Goal: Task Accomplishment & Management: Complete application form

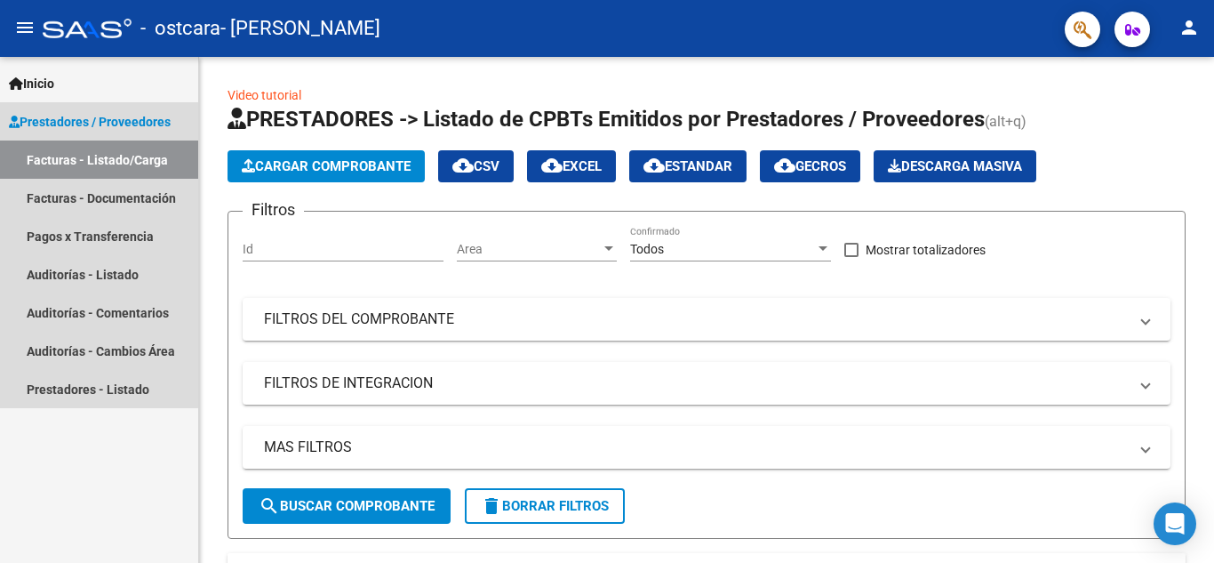
click at [88, 159] on link "Facturas - Listado/Carga" at bounding box center [99, 159] width 198 height 38
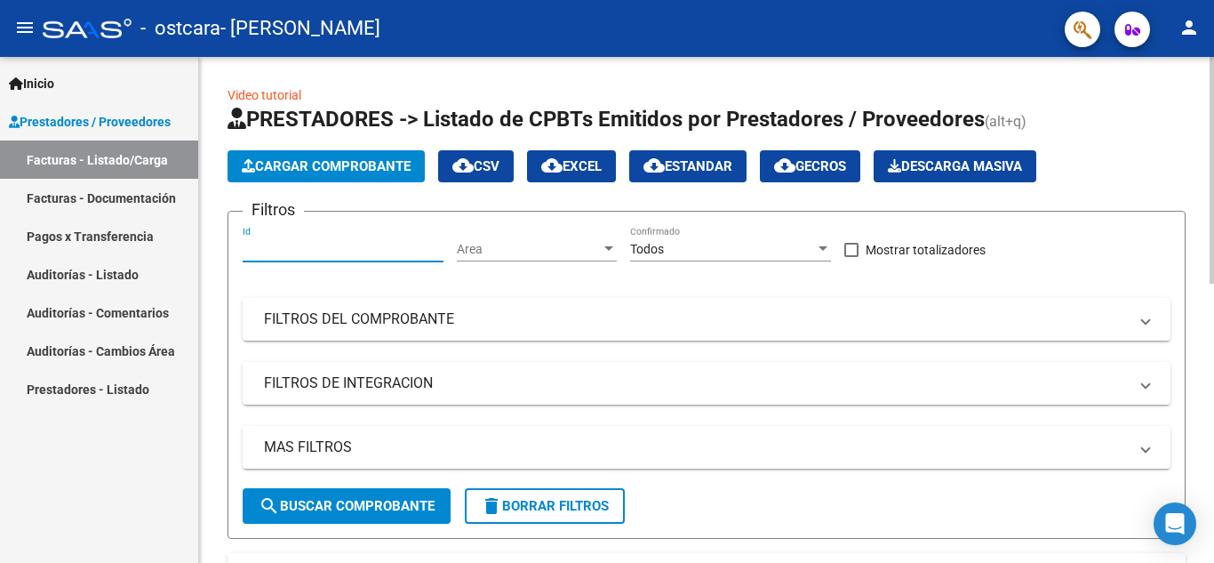
click at [263, 242] on input "Id" at bounding box center [343, 249] width 201 height 15
click at [612, 246] on div at bounding box center [608, 248] width 9 height 4
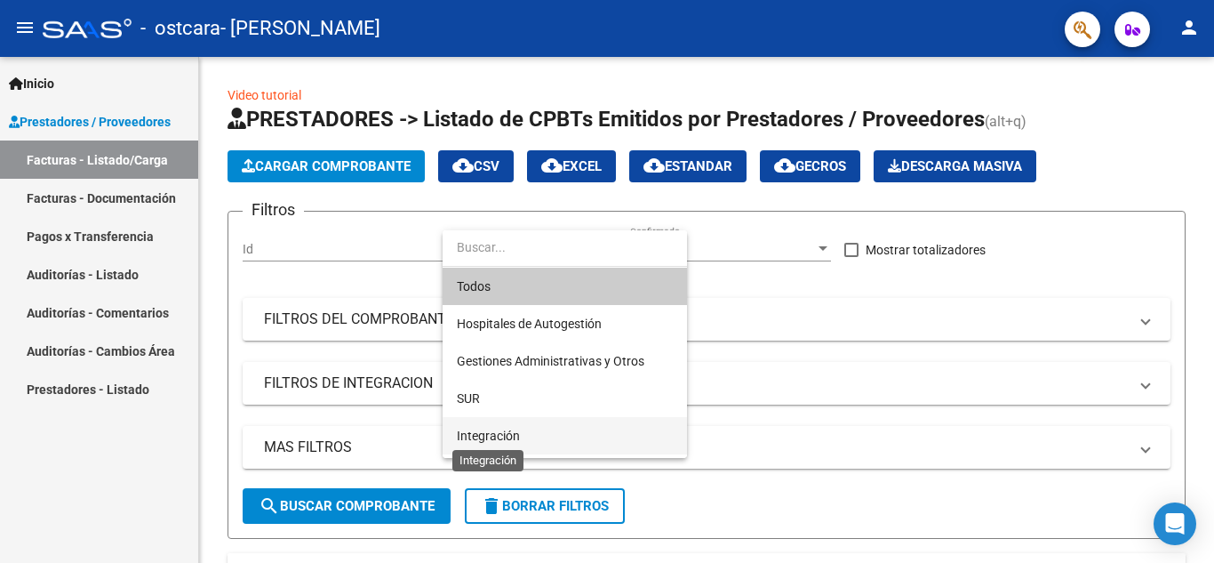
click at [484, 431] on span "Integración" at bounding box center [488, 435] width 63 height 14
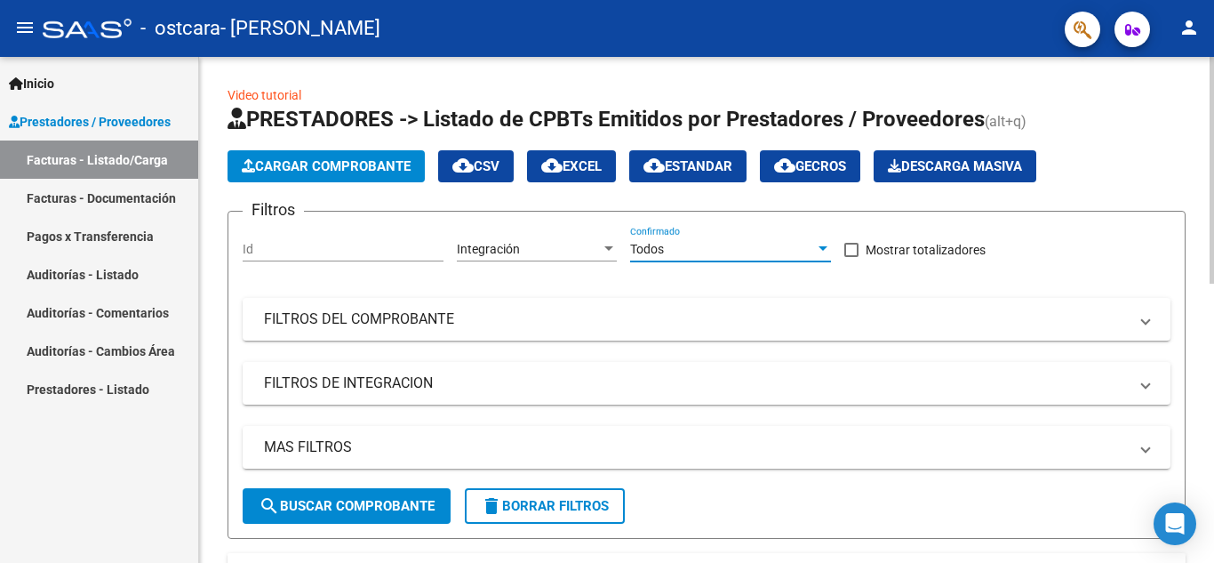
click at [819, 249] on div at bounding box center [823, 248] width 9 height 4
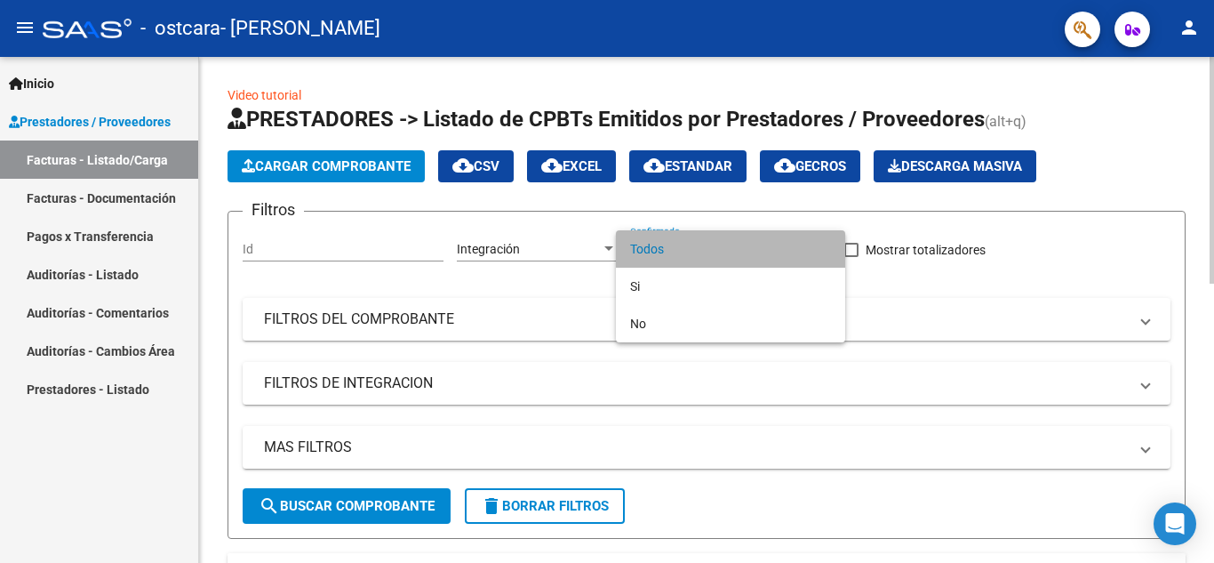
click at [819, 249] on span "Todos" at bounding box center [730, 248] width 201 height 37
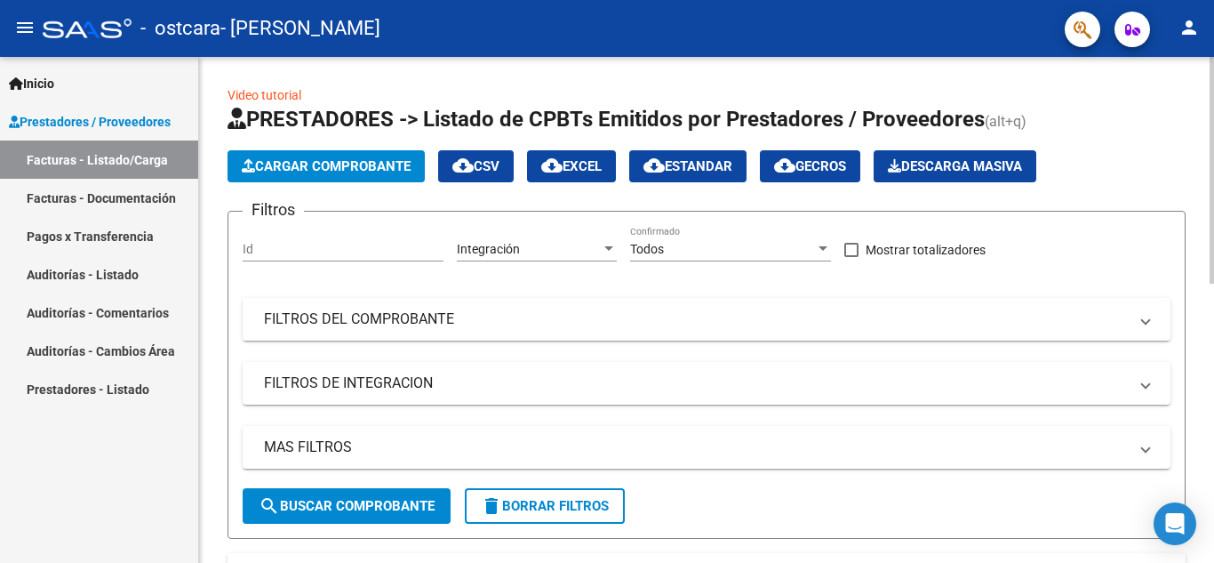
click at [1146, 319] on span at bounding box center [1145, 319] width 7 height 20
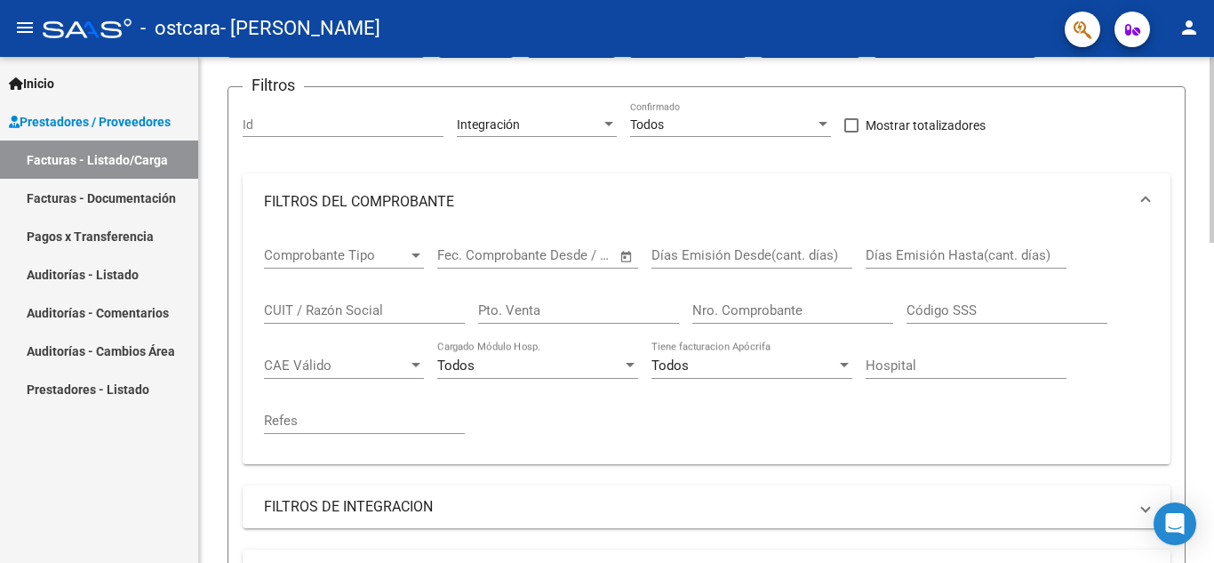
scroll to position [178, 0]
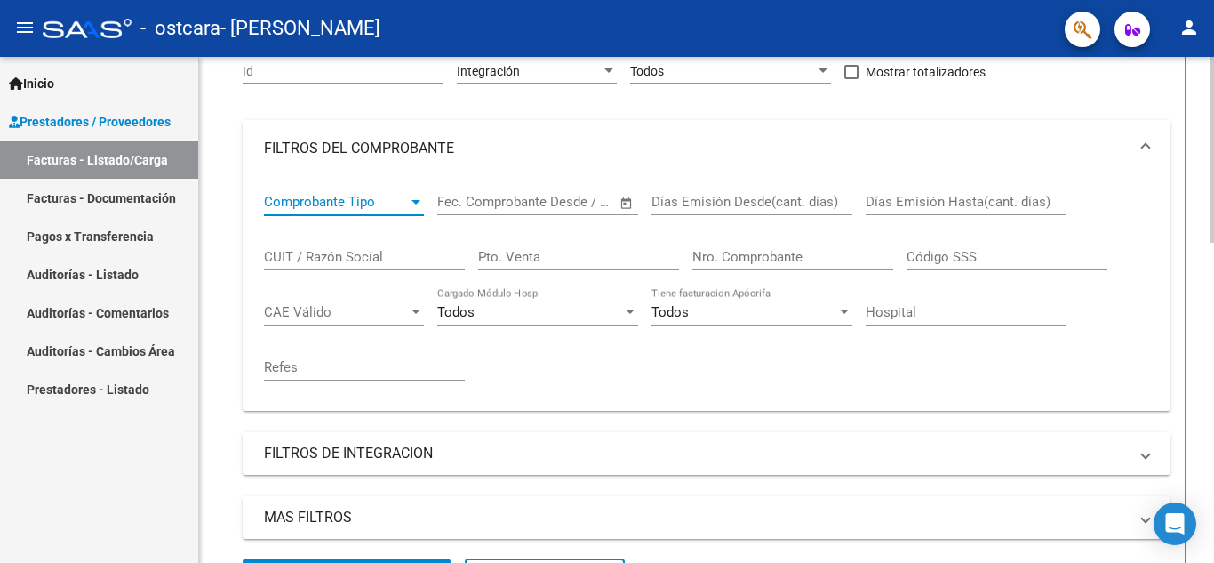
click at [412, 202] on div at bounding box center [416, 202] width 9 height 4
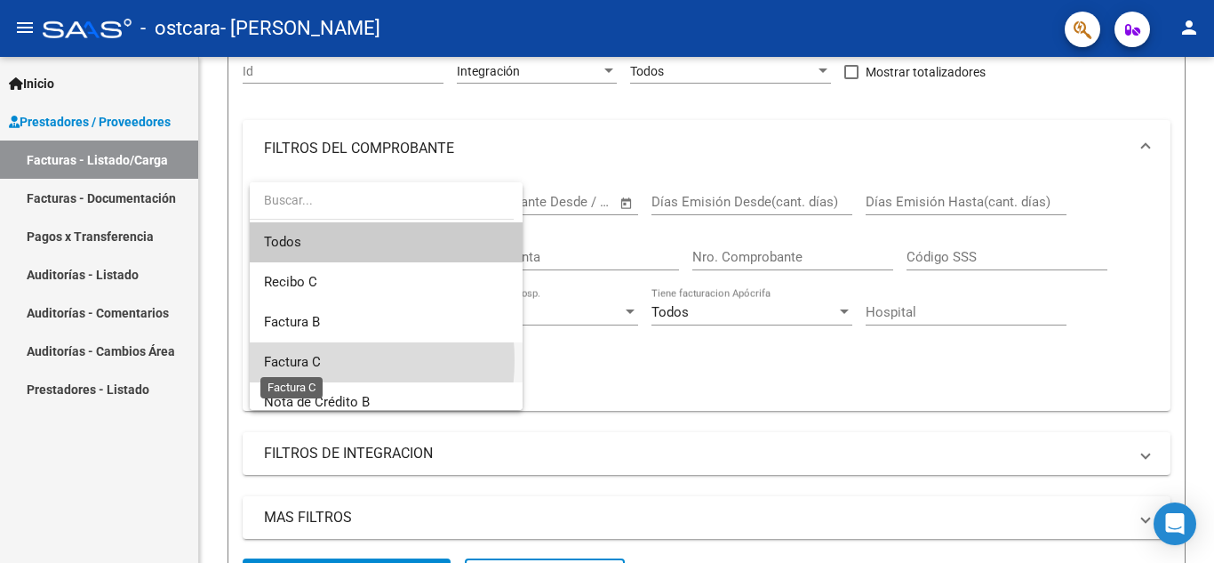
click at [293, 360] on span "Factura C" at bounding box center [292, 362] width 57 height 16
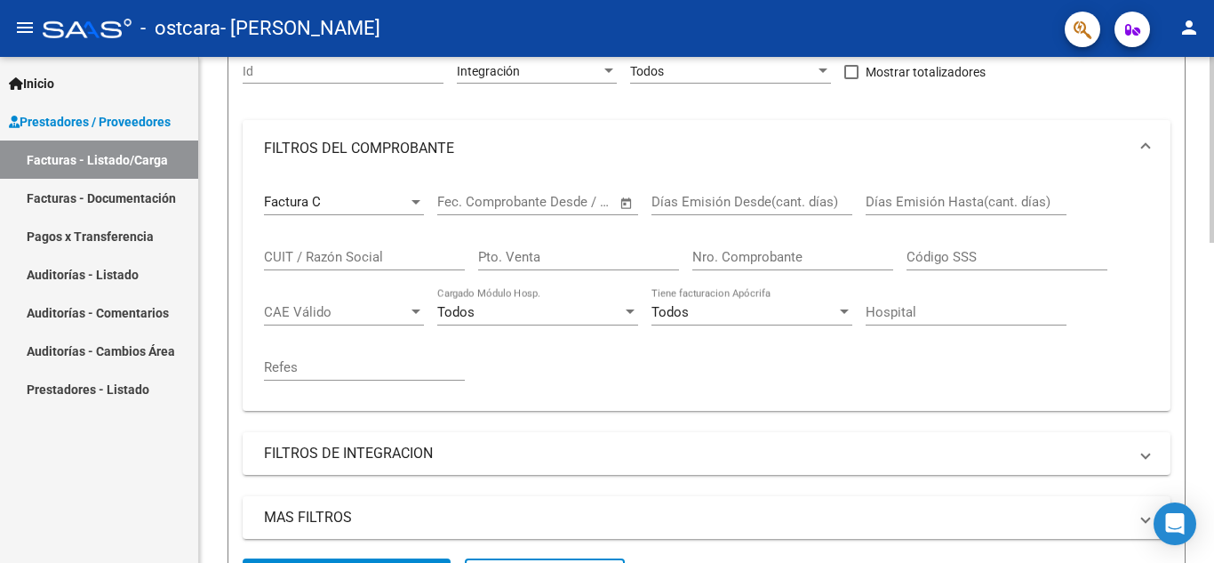
click at [621, 202] on span "Open calendar" at bounding box center [626, 203] width 43 height 43
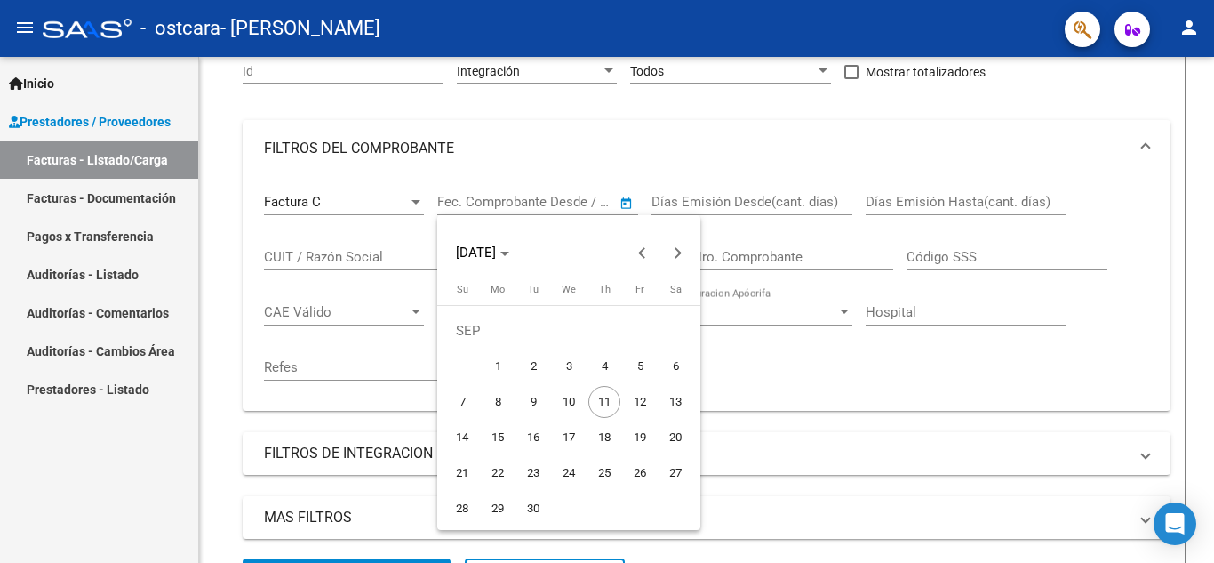
click at [603, 364] on span "4" at bounding box center [604, 366] width 32 height 32
click at [825, 192] on div at bounding box center [607, 281] width 1214 height 563
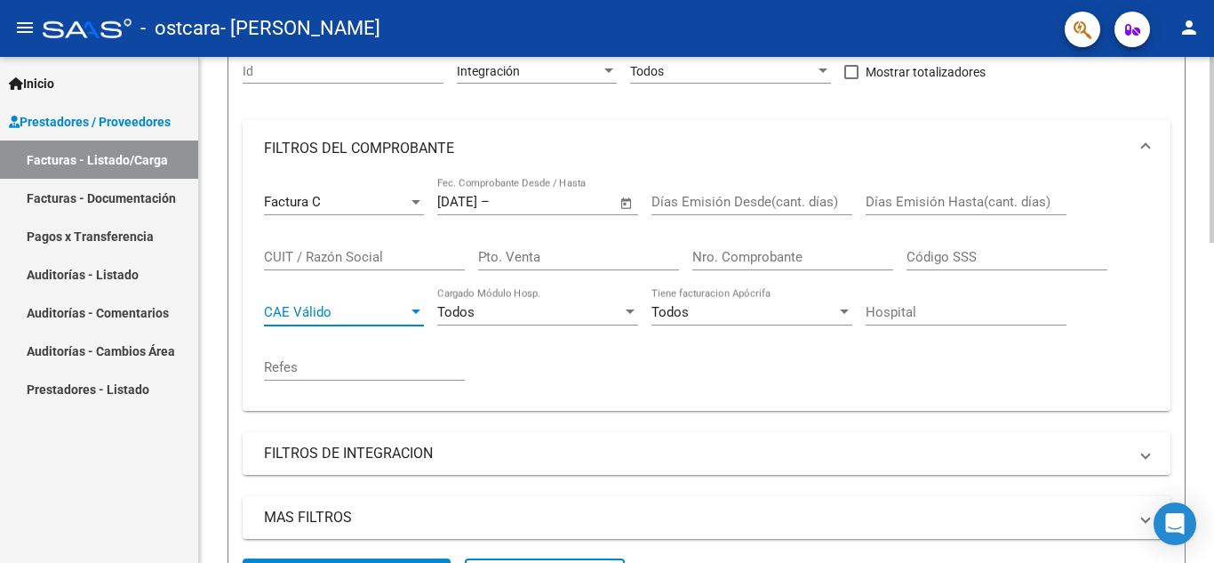
click at [412, 308] on div at bounding box center [416, 312] width 16 height 14
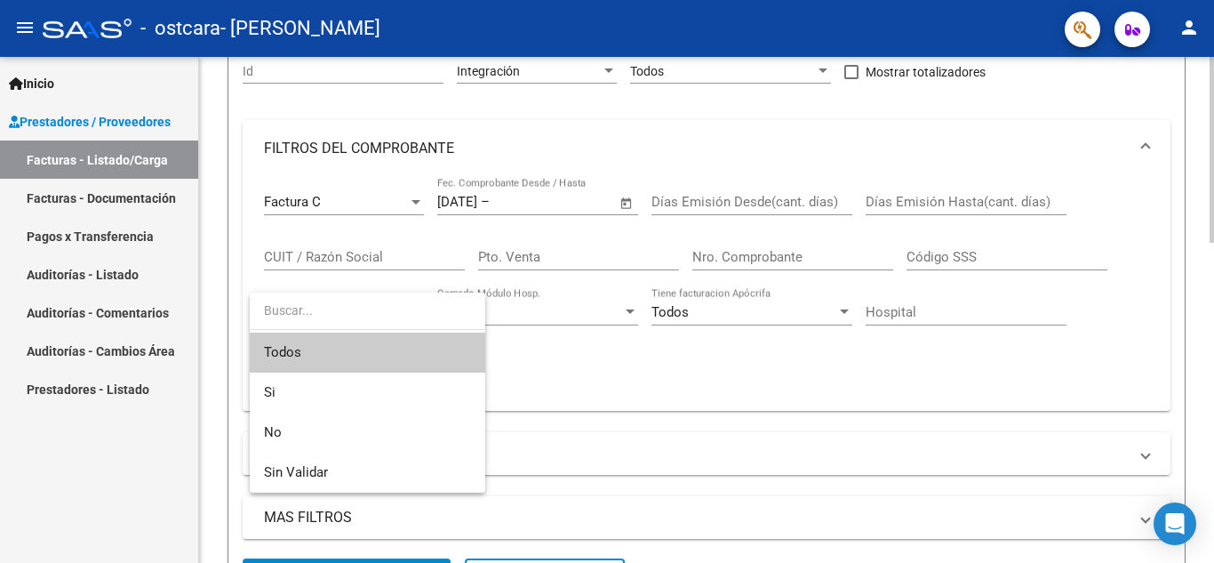
click at [412, 308] on input "dropdown search" at bounding box center [368, 310] width 236 height 37
click at [636, 374] on div at bounding box center [607, 281] width 1214 height 563
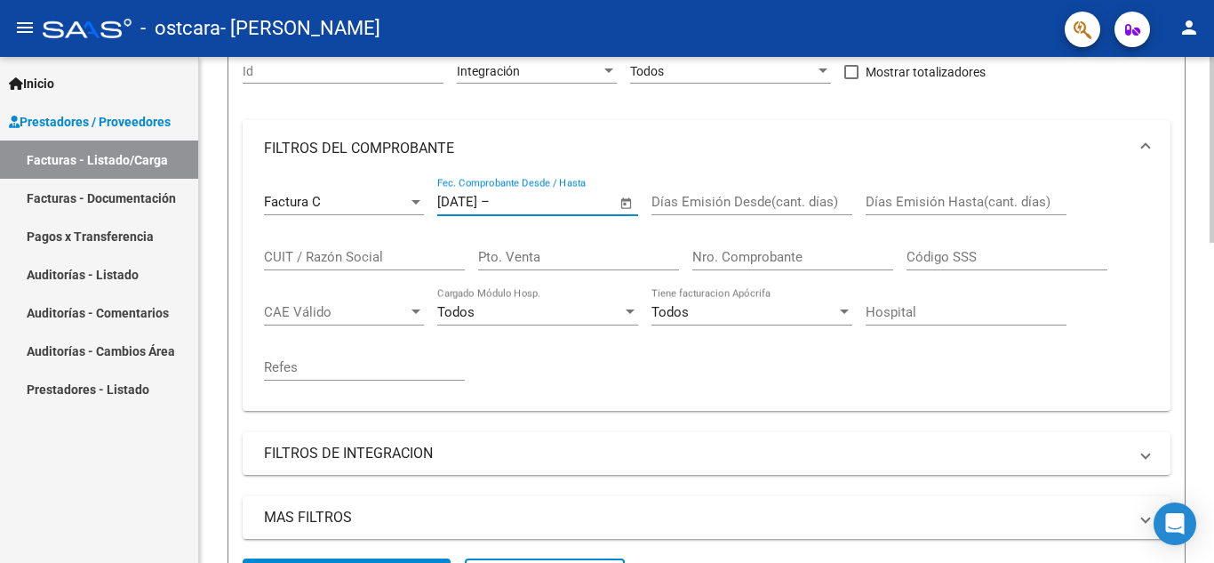
click at [524, 199] on input "text" at bounding box center [536, 202] width 86 height 16
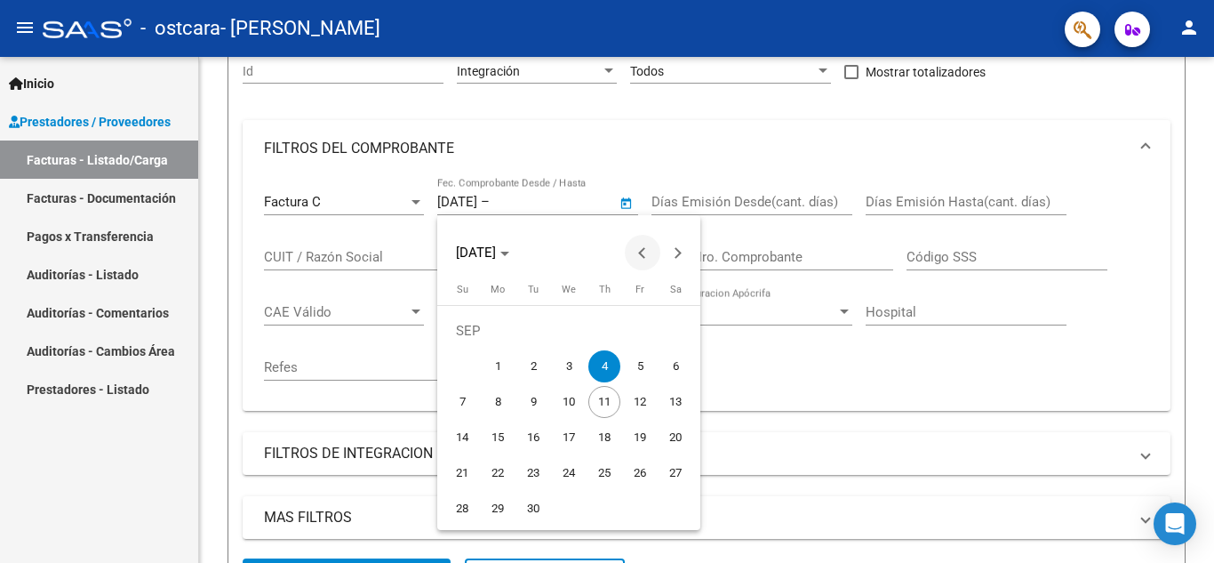
click at [636, 252] on span "Previous month" at bounding box center [643, 253] width 36 height 36
click at [636, 327] on span "1" at bounding box center [640, 331] width 32 height 32
type input "[DATE]"
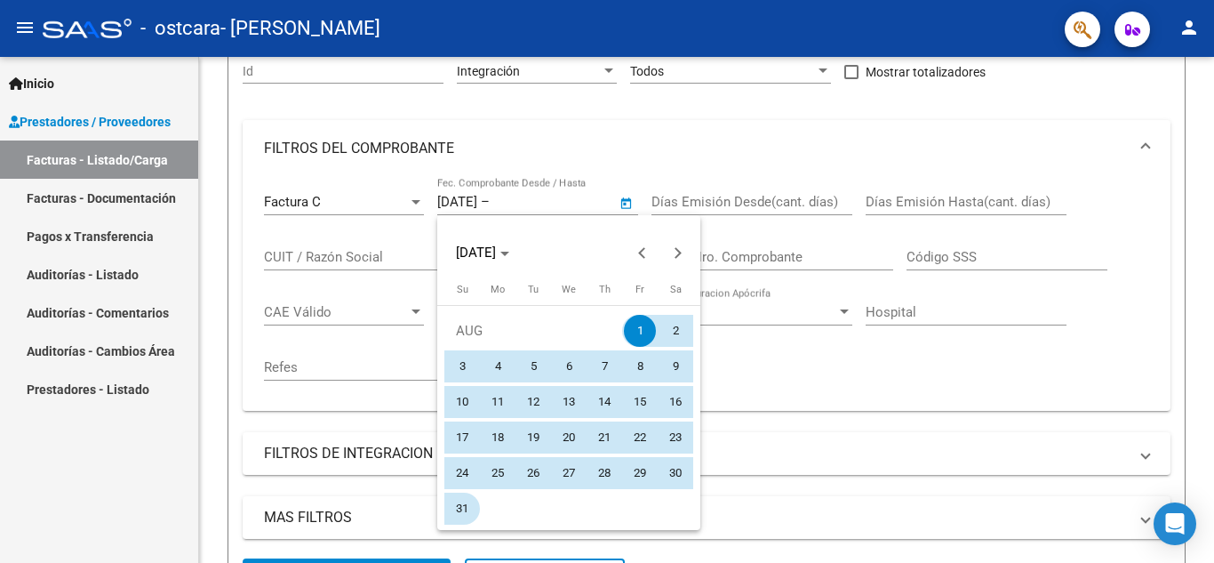
click at [467, 510] on span "31" at bounding box center [462, 508] width 32 height 32
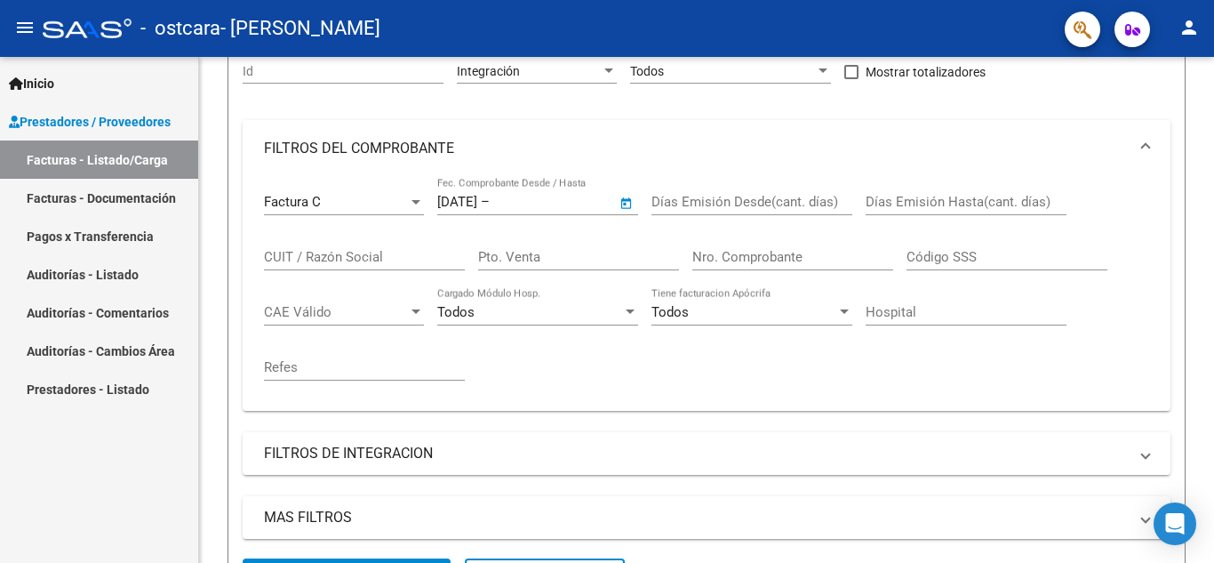
type input "[DATE]"
click at [819, 204] on input "Días Emisión Desde(cant. días)" at bounding box center [752, 202] width 201 height 16
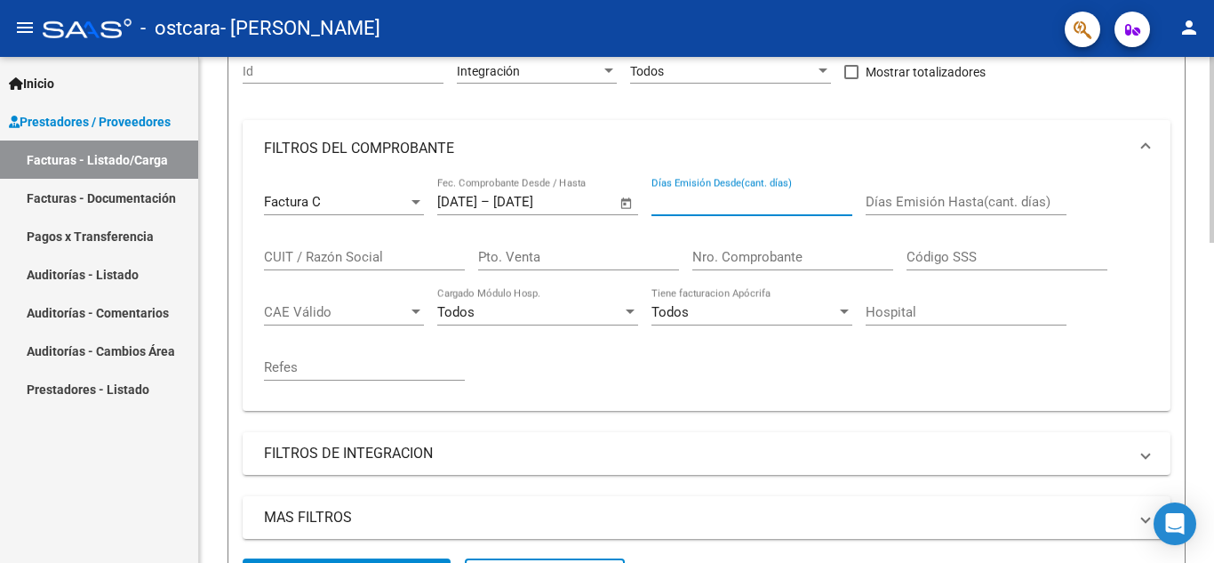
click at [271, 256] on input "CUIT / Razón Social" at bounding box center [364, 257] width 201 height 16
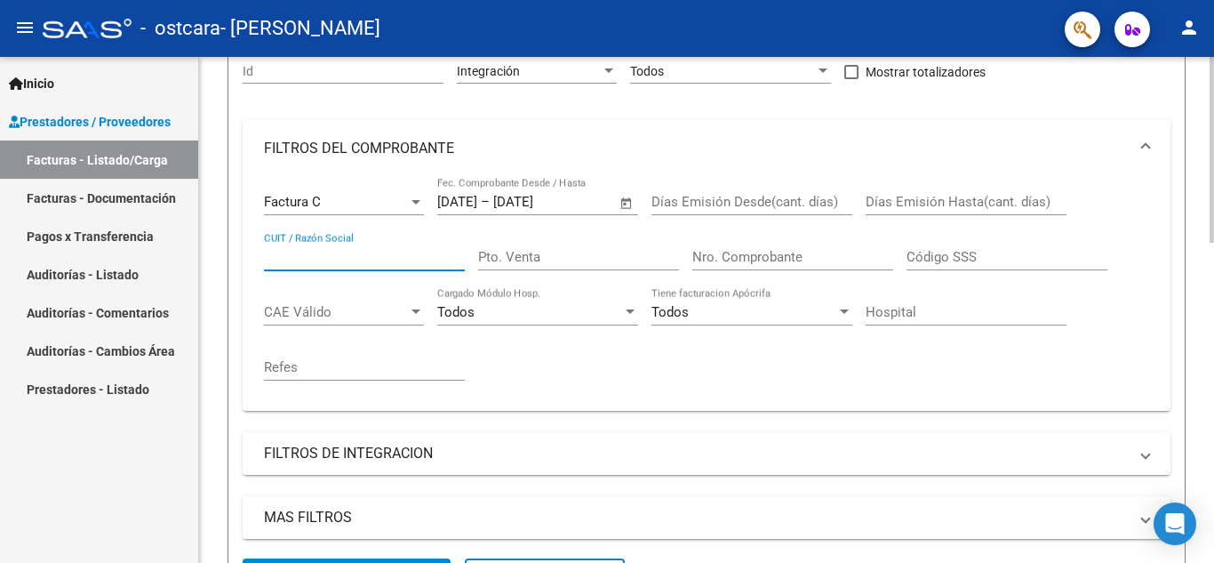
click at [310, 251] on input "CUIT / Razón Social" at bounding box center [364, 257] width 201 height 16
type input "20253244144"
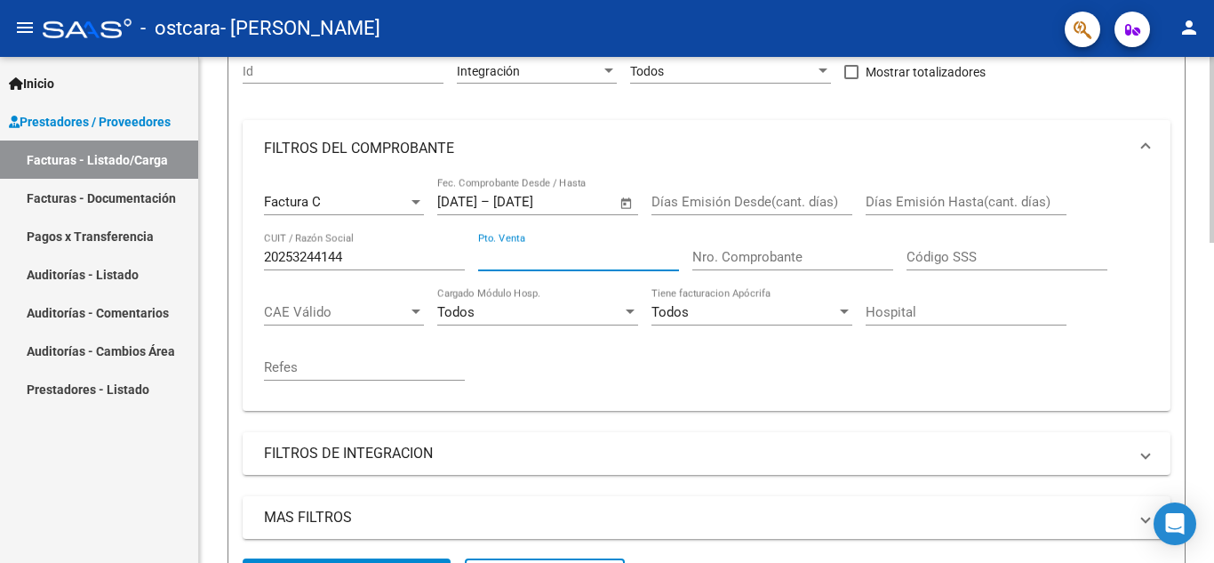
click at [555, 252] on input "Pto. Venta" at bounding box center [578, 257] width 201 height 16
type input "0002"
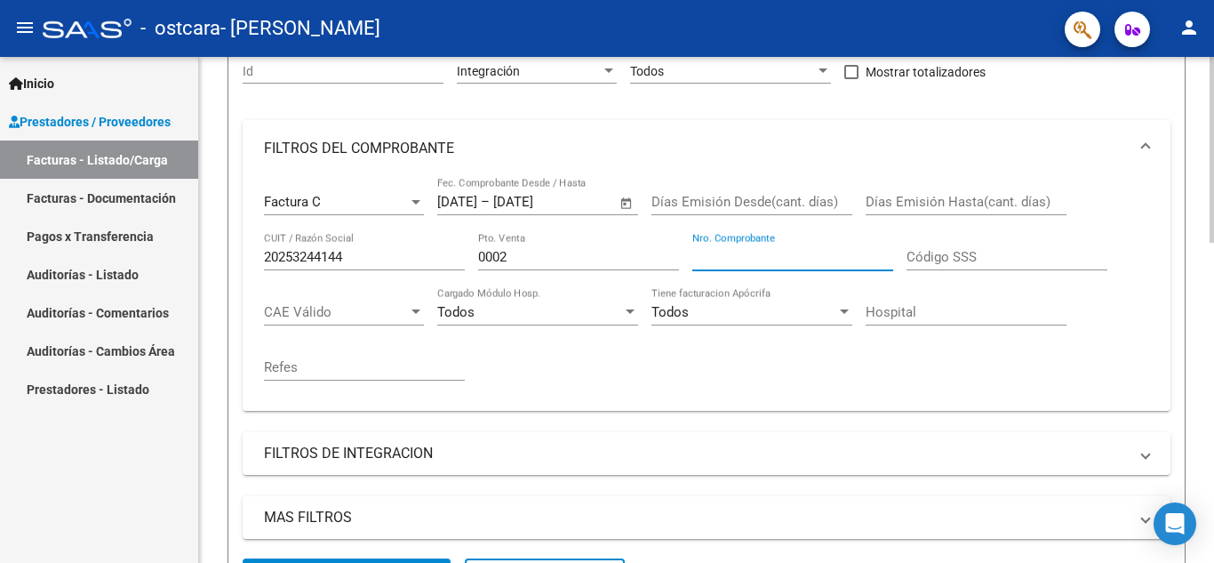
click at [702, 251] on input "Nro. Comprobante" at bounding box center [792, 257] width 201 height 16
type input "00000121"
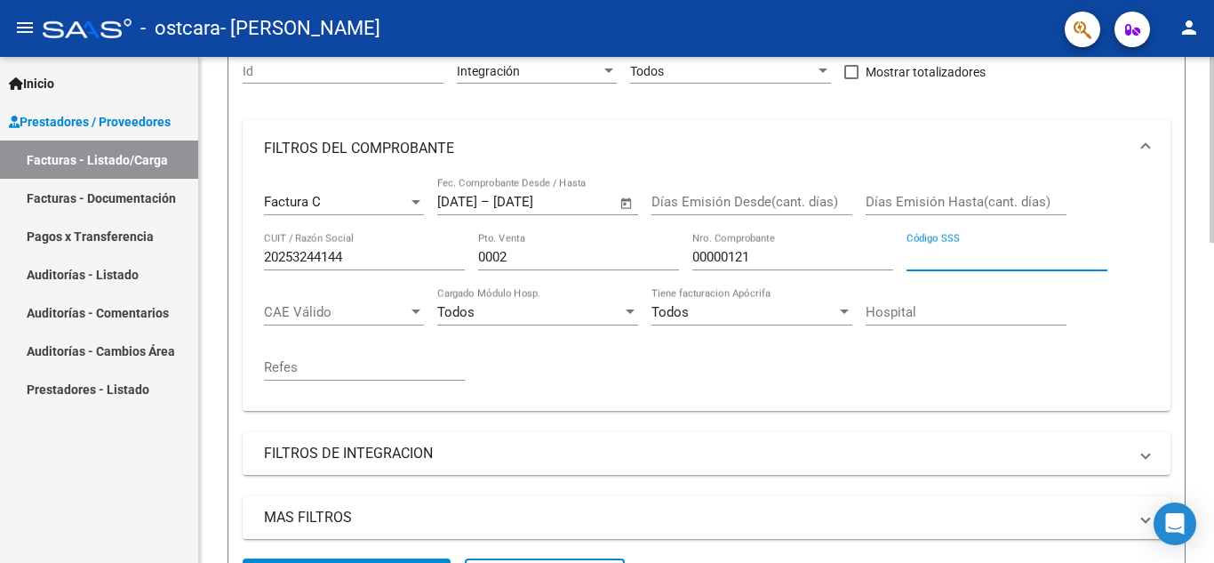
click at [931, 256] on input "Código SSS" at bounding box center [1007, 257] width 201 height 16
click at [410, 309] on div at bounding box center [416, 312] width 16 height 14
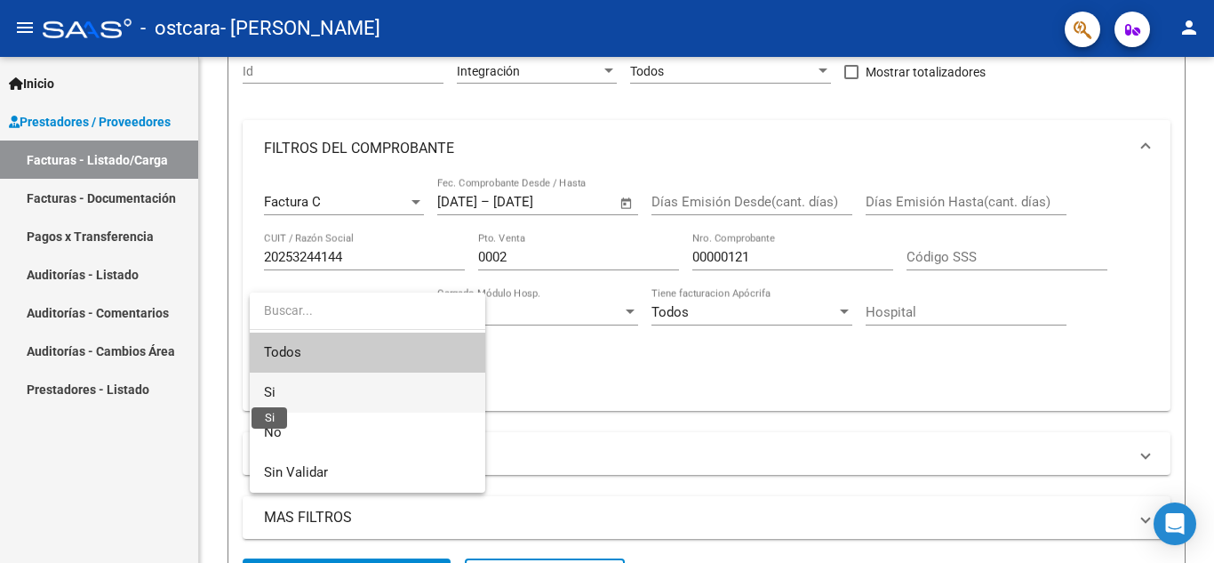
click at [275, 388] on span "Si" at bounding box center [270, 392] width 12 height 16
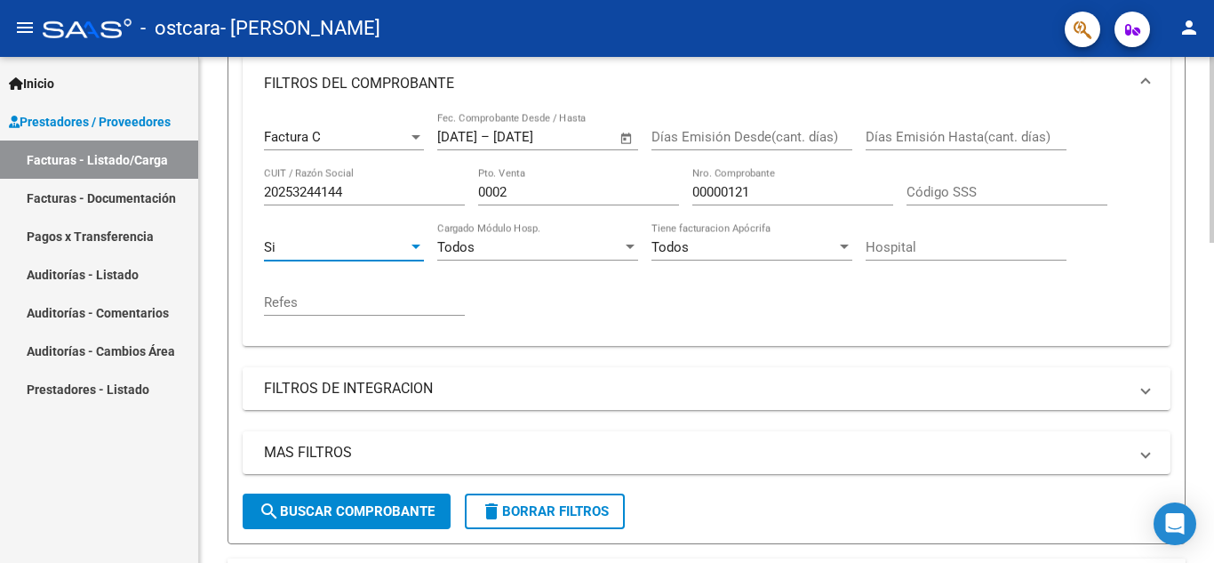
scroll to position [267, 0]
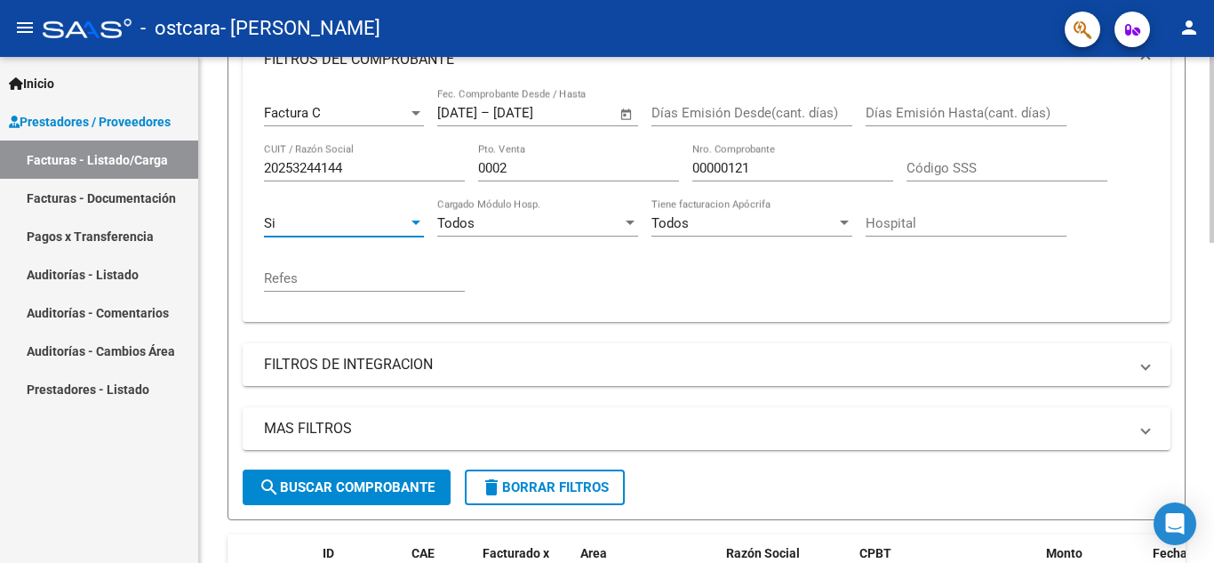
click at [1144, 364] on span at bounding box center [1145, 365] width 7 height 20
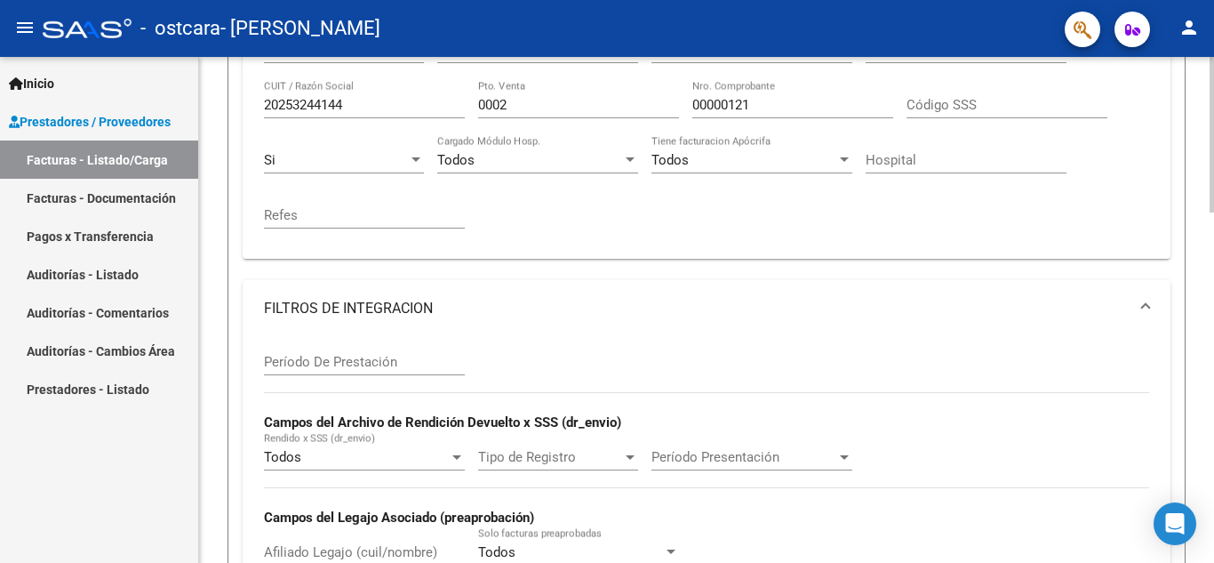
scroll to position [444, 0]
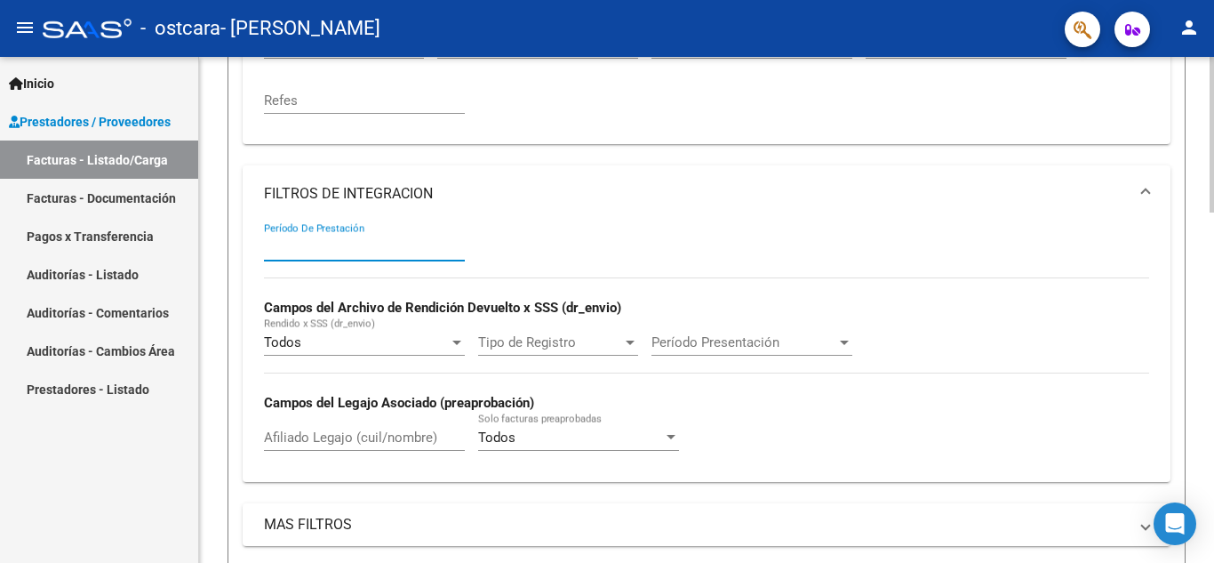
click at [283, 243] on input "Período De Prestación" at bounding box center [364, 247] width 201 height 16
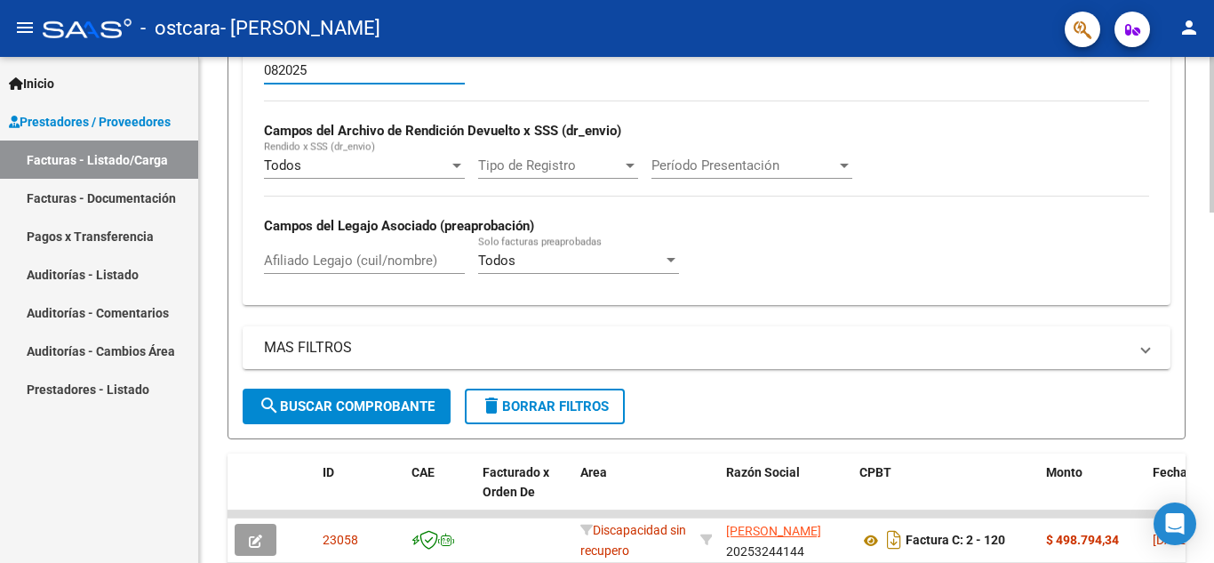
scroll to position [622, 0]
type input "082025"
click at [1150, 350] on mat-expansion-panel-header "MAS FILTROS" at bounding box center [707, 346] width 928 height 43
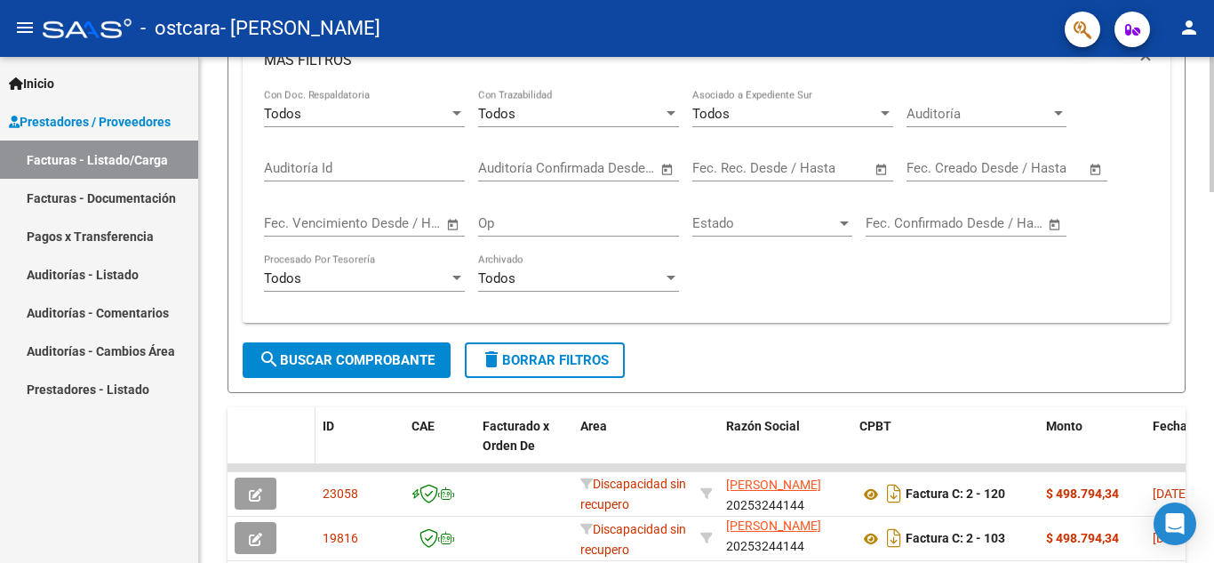
scroll to position [978, 0]
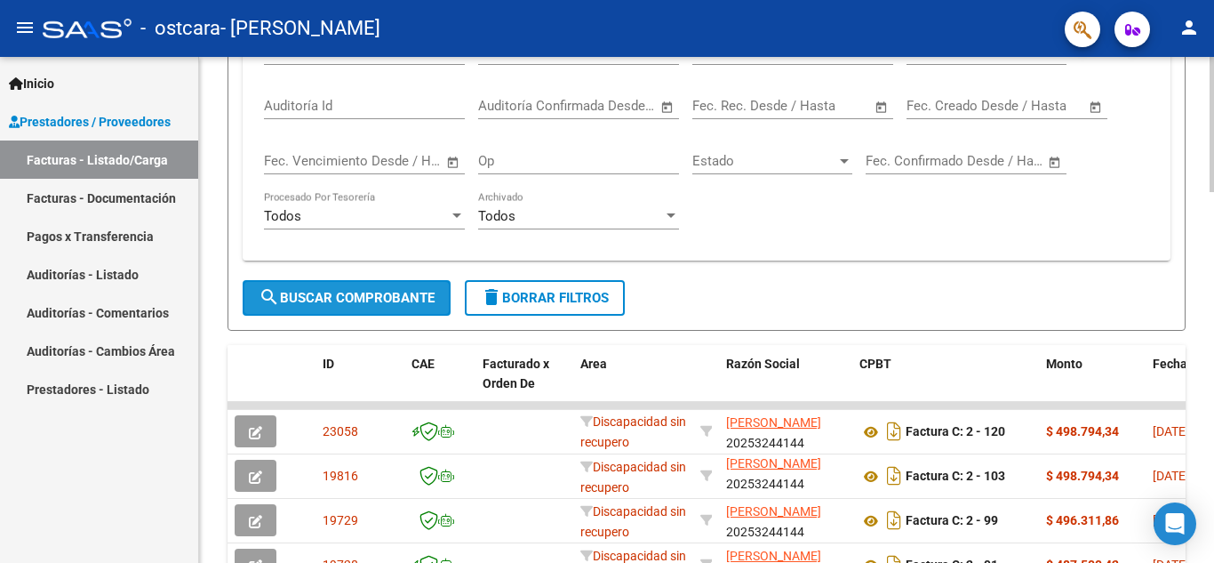
click at [324, 295] on span "search Buscar Comprobante" at bounding box center [347, 298] width 176 height 16
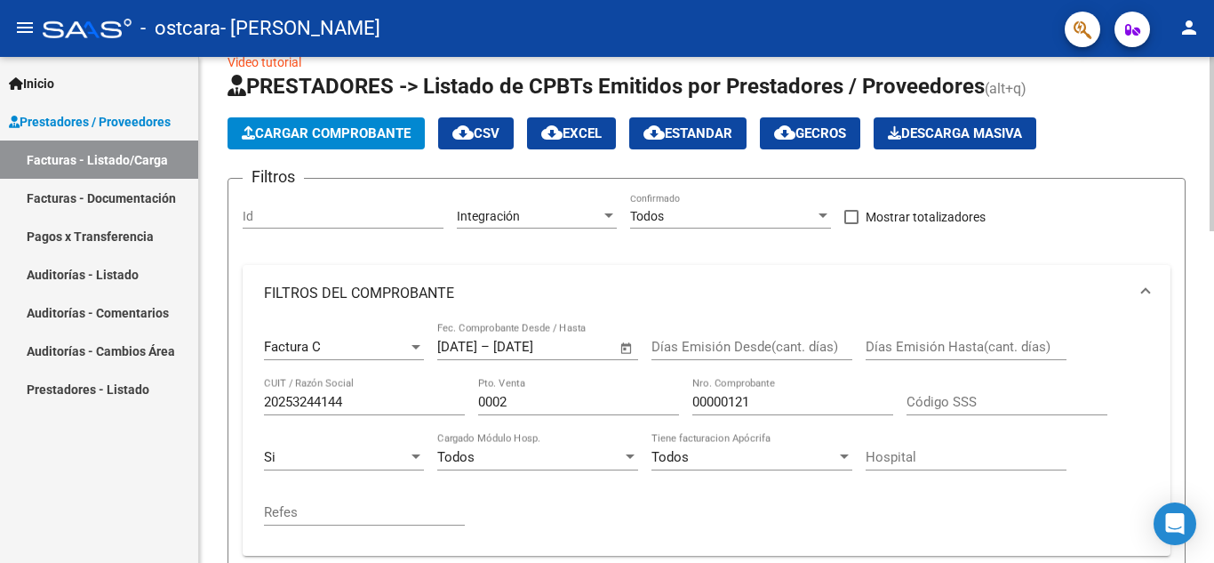
scroll to position [0, 0]
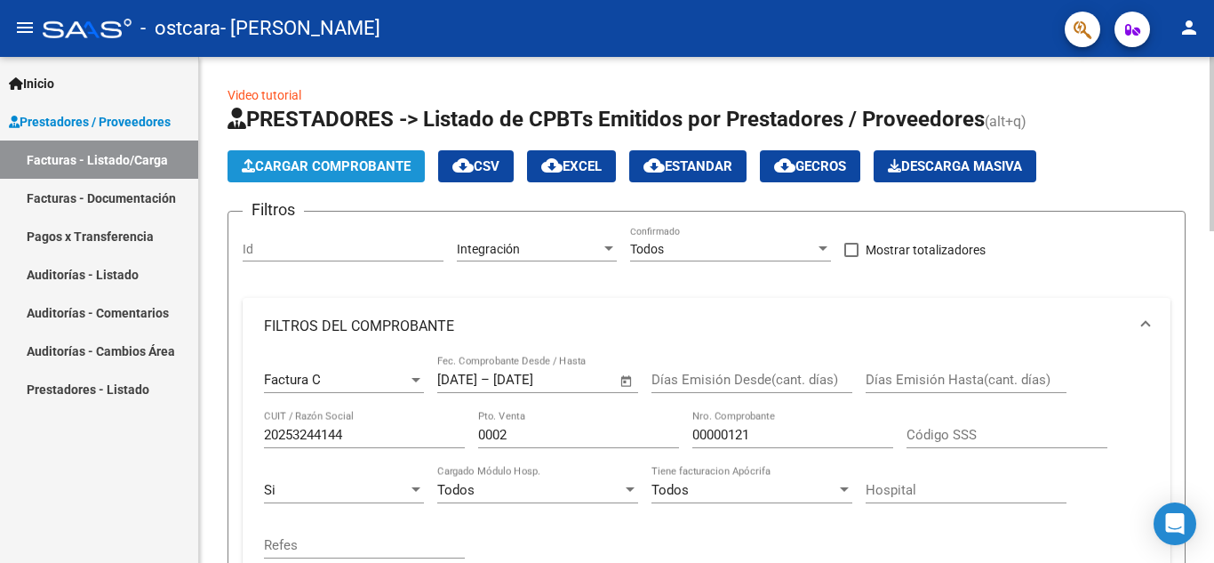
click at [372, 164] on span "Cargar Comprobante" at bounding box center [326, 166] width 169 height 16
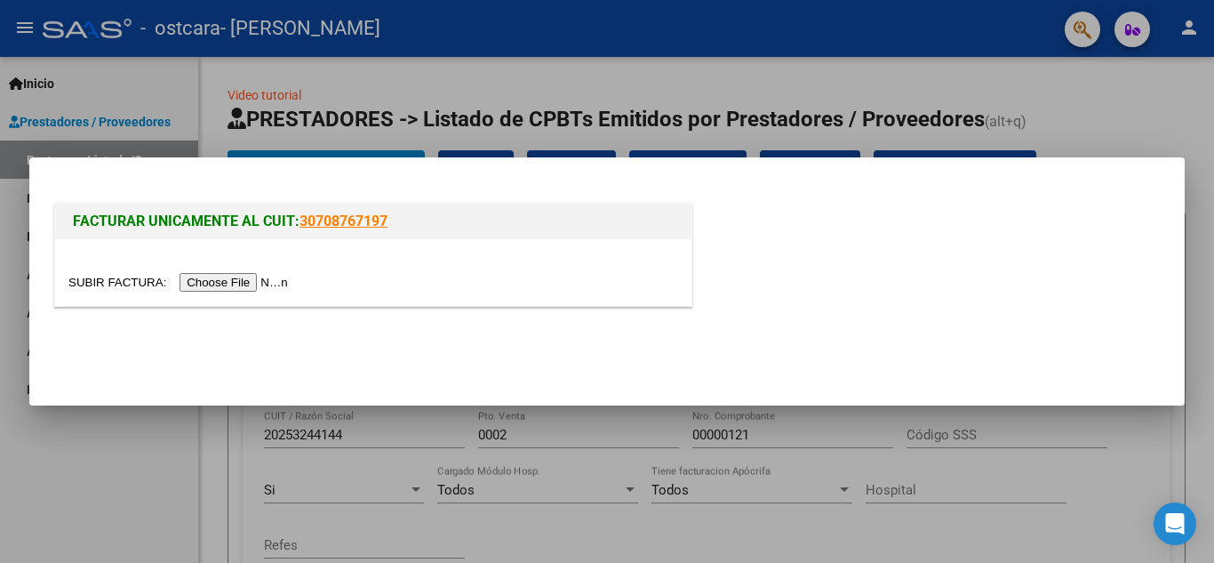
click at [215, 278] on input "file" at bounding box center [180, 282] width 225 height 19
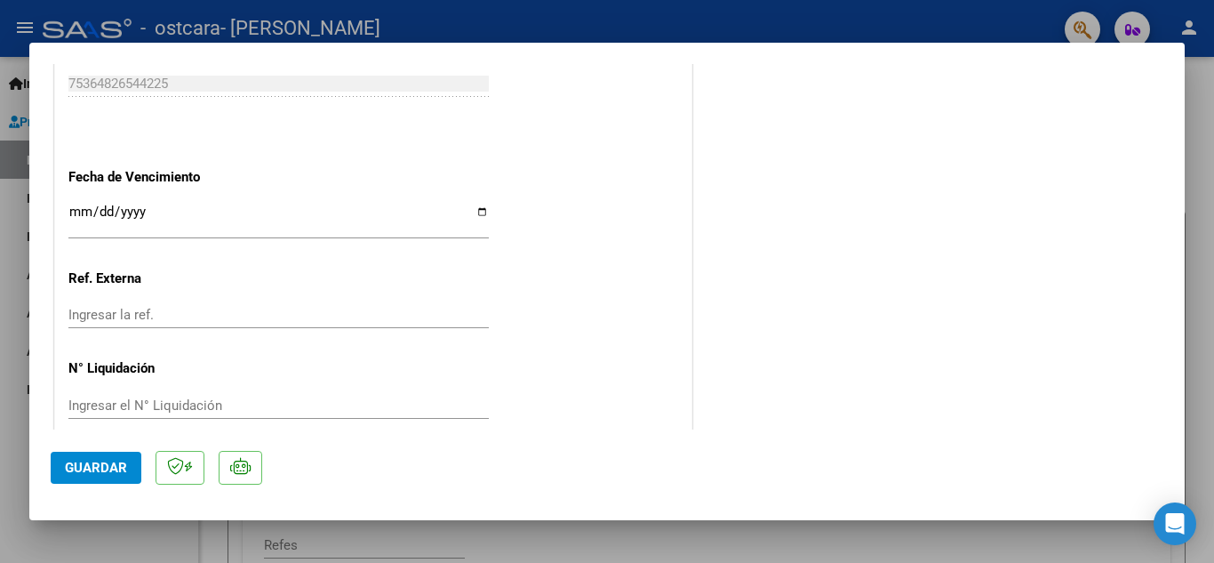
scroll to position [1054, 0]
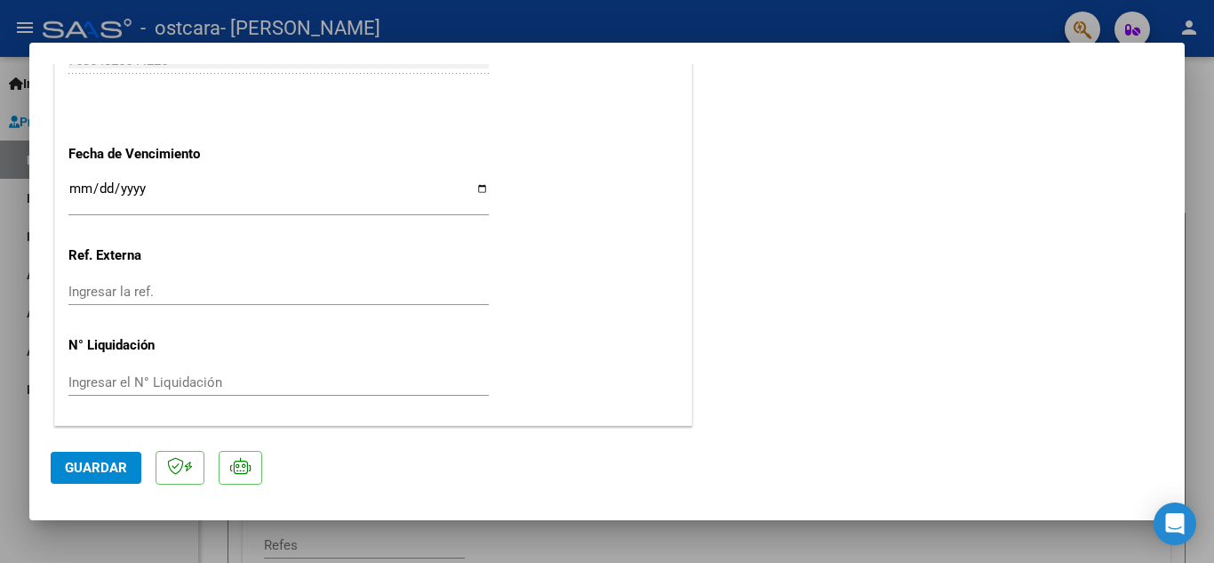
click at [480, 188] on input "Ingresar la fecha" at bounding box center [278, 195] width 420 height 28
type input "[DATE]"
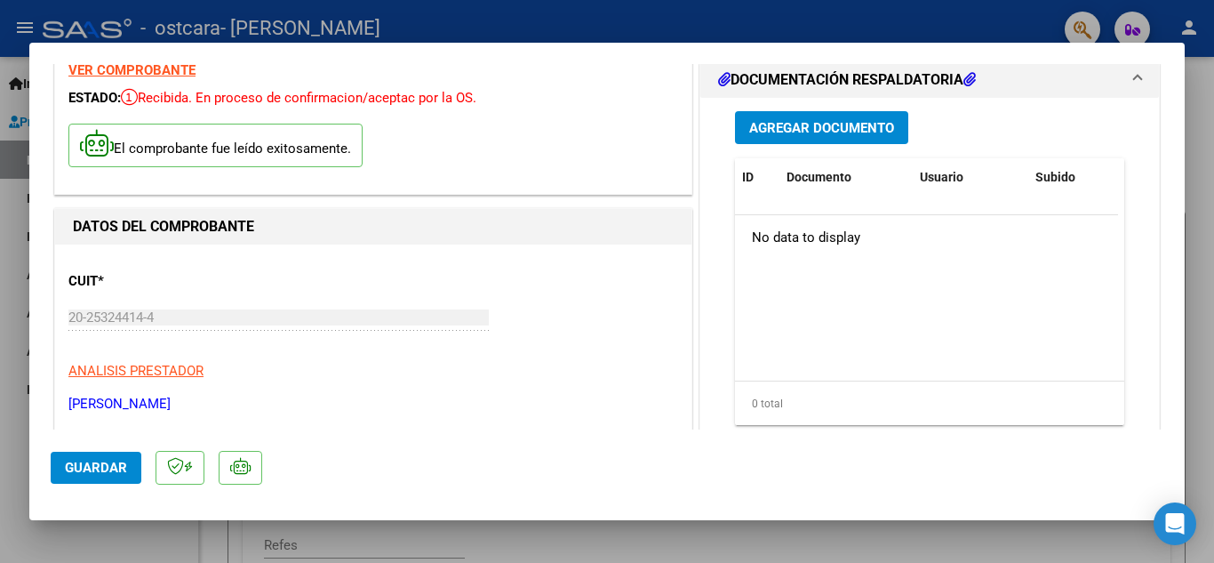
scroll to position [0, 0]
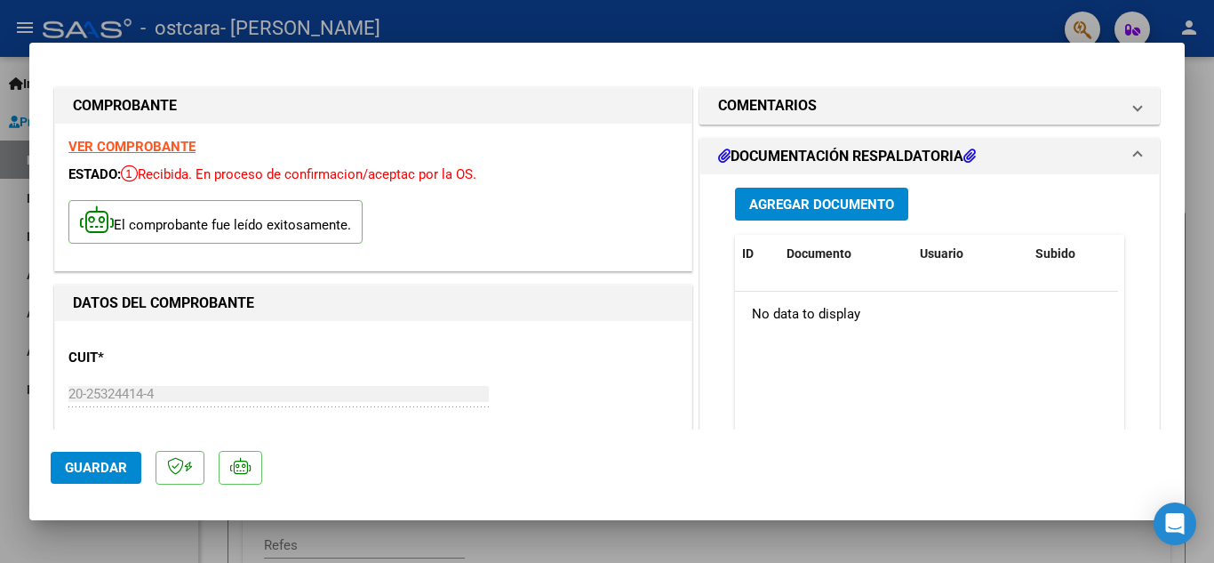
click at [865, 148] on h1 "DOCUMENTACIÓN RESPALDATORIA" at bounding box center [847, 156] width 258 height 21
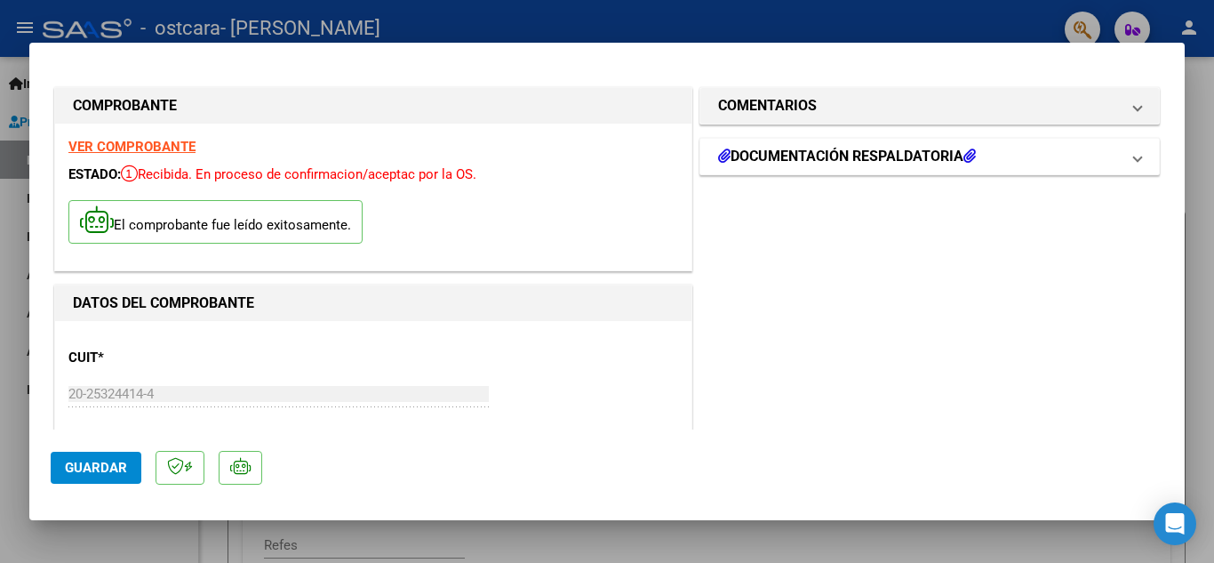
click at [865, 148] on h1 "DOCUMENTACIÓN RESPALDATORIA" at bounding box center [847, 156] width 258 height 21
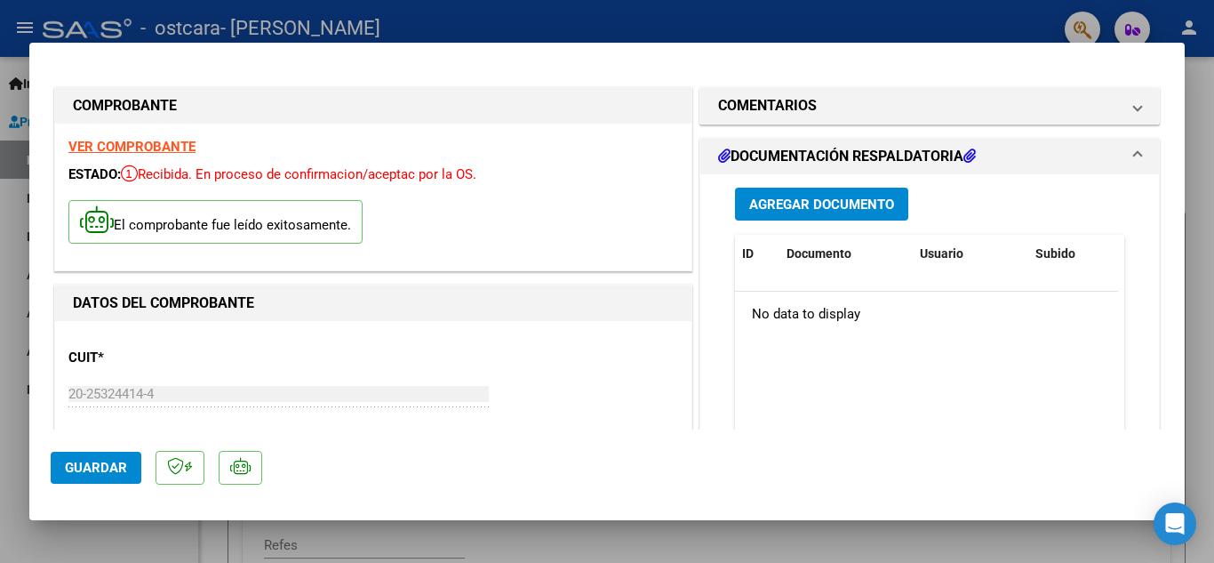
click at [966, 155] on icon at bounding box center [969, 155] width 12 height 14
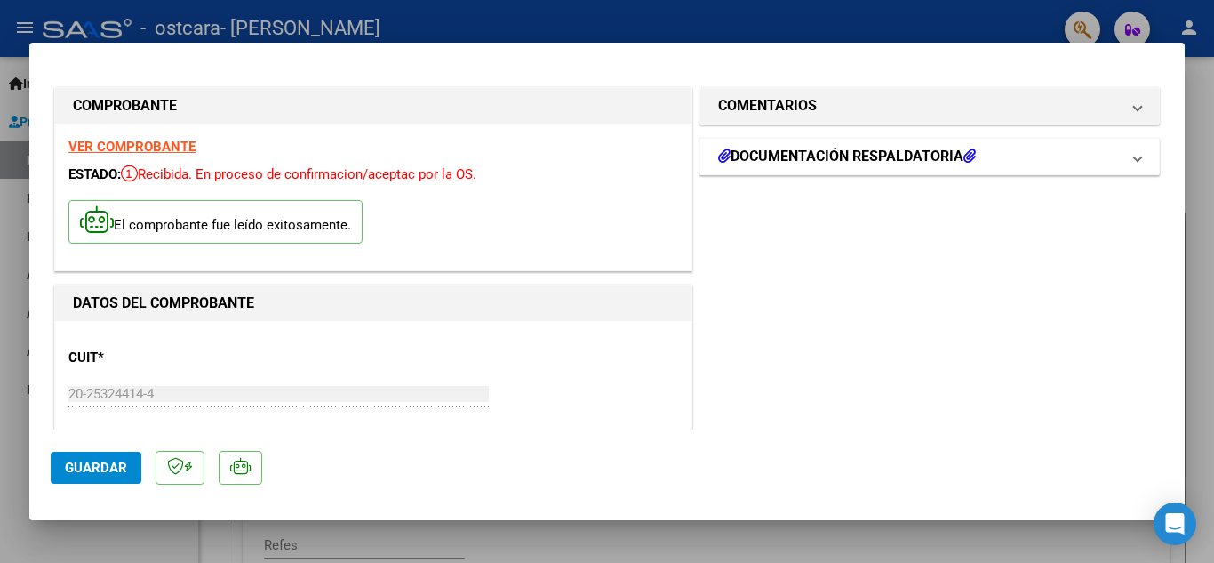
click at [966, 155] on icon at bounding box center [969, 155] width 12 height 14
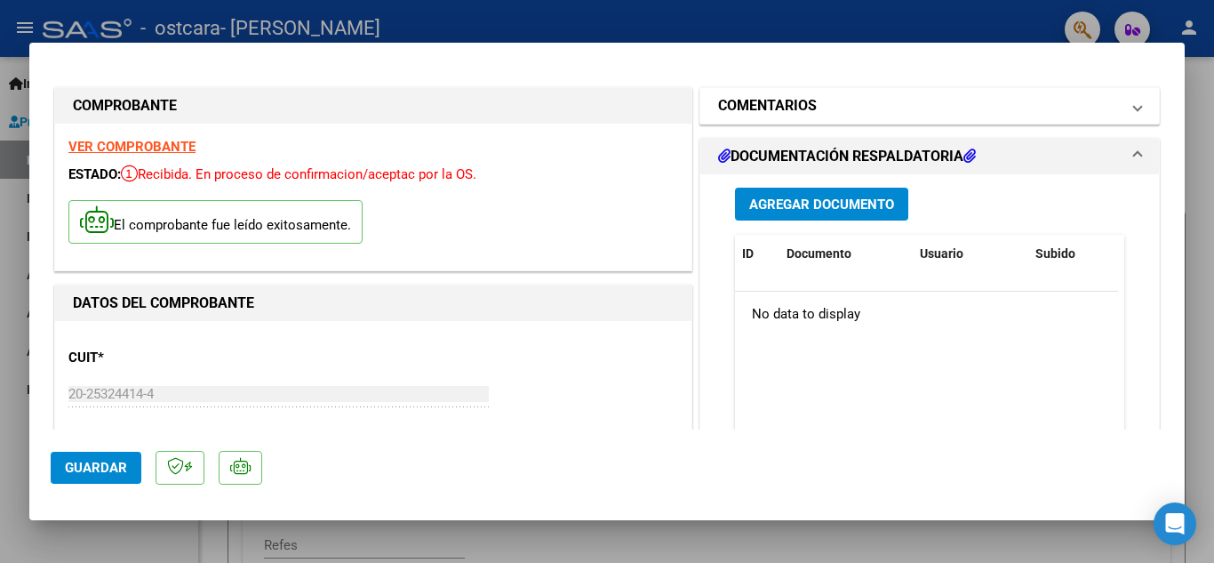
click at [1134, 106] on span at bounding box center [1137, 105] width 7 height 21
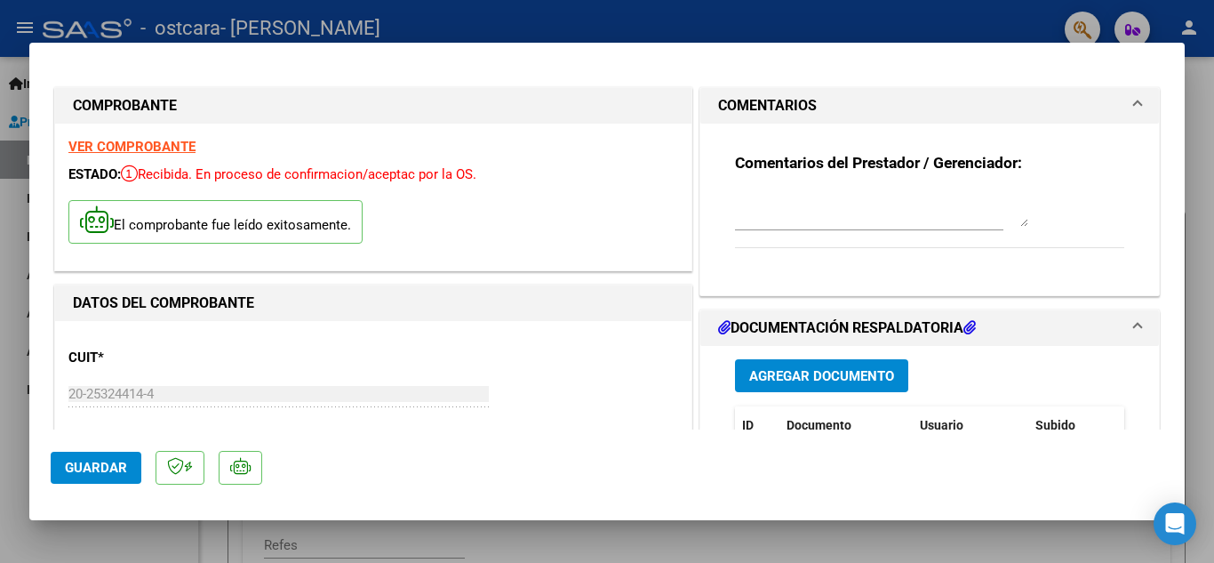
click at [1134, 106] on span at bounding box center [1137, 105] width 7 height 21
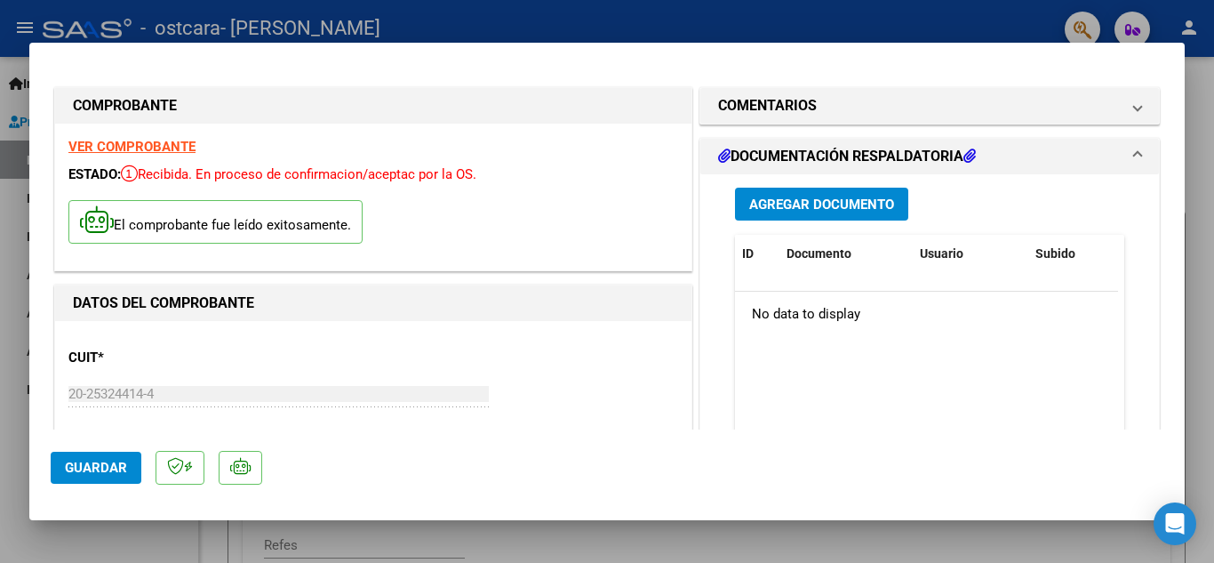
click at [817, 196] on span "Agregar Documento" at bounding box center [821, 204] width 145 height 16
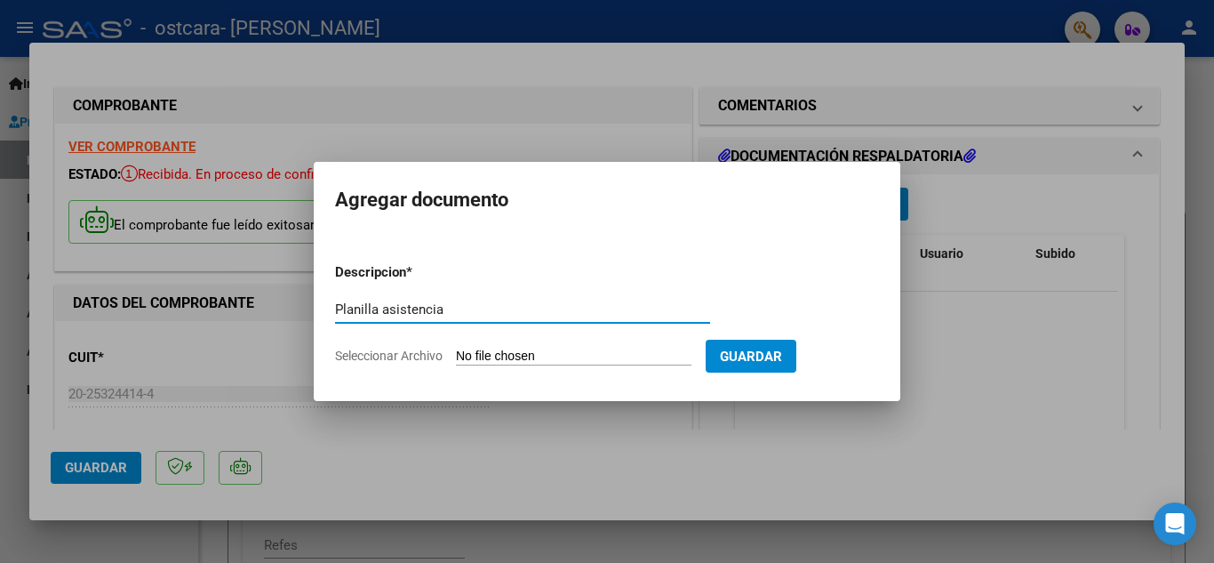
type input "Planilla asistencia"
click at [526, 347] on form "Descripcion * Planilla asistencia Escriba aquí una descripcion Seleccionar Arch…" at bounding box center [607, 314] width 544 height 130
click at [431, 361] on span "Seleccionar Archivo" at bounding box center [389, 355] width 108 height 14
click at [456, 361] on input "Seleccionar Archivo" at bounding box center [574, 356] width 236 height 17
type input "C:\fakepath\Planilla asistencia [PERSON_NAME] - terapias - Agosto 2025 001.jpg"
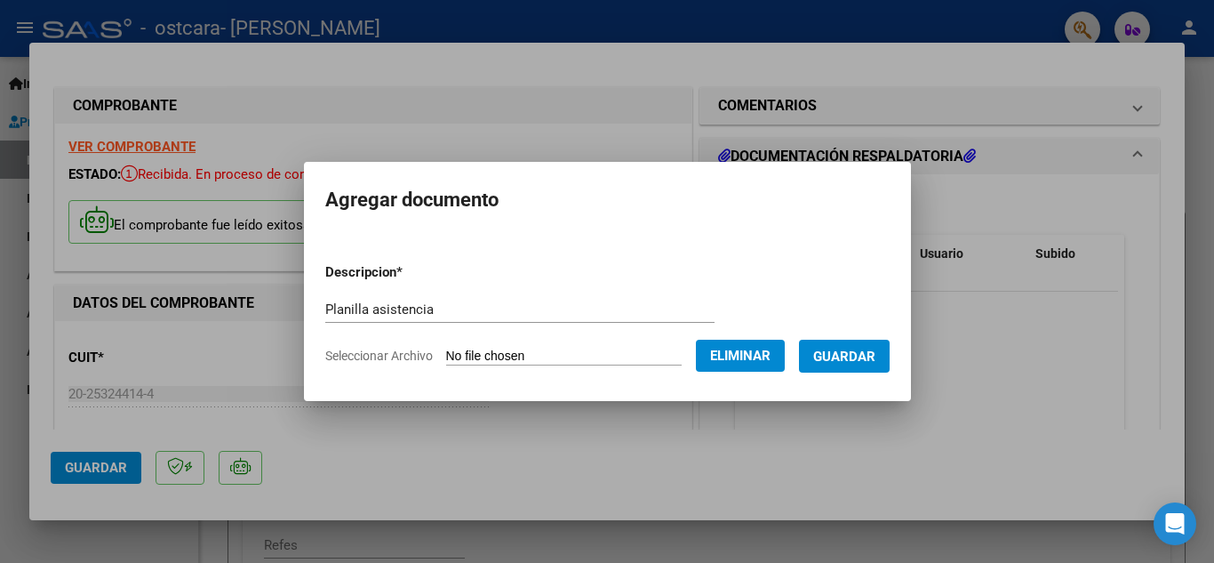
click at [865, 356] on span "Guardar" at bounding box center [844, 356] width 62 height 16
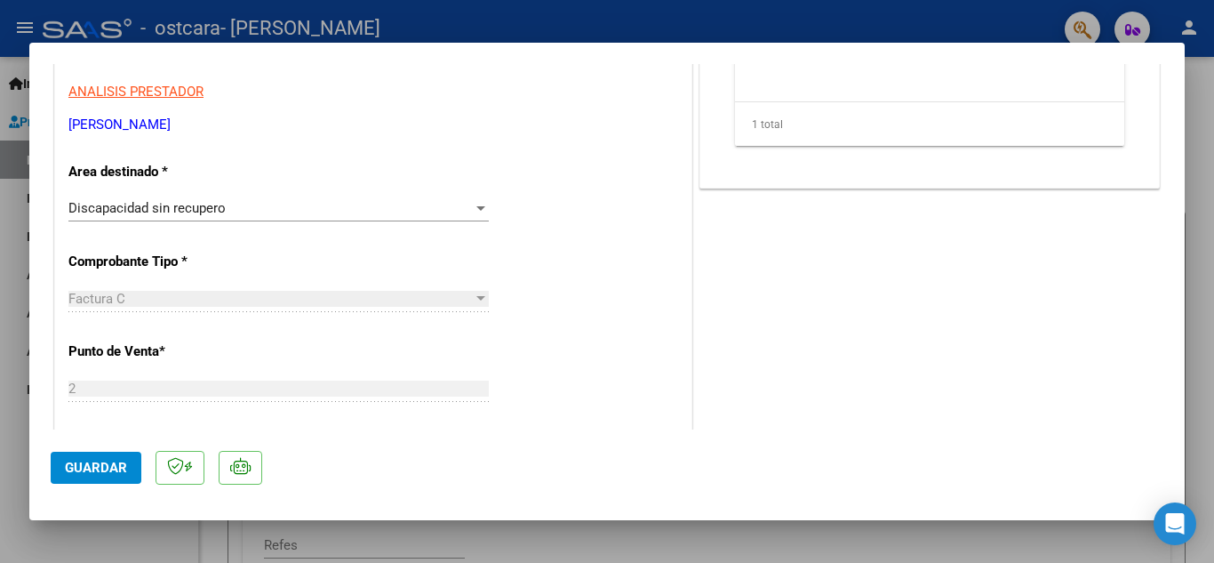
scroll to position [444, 0]
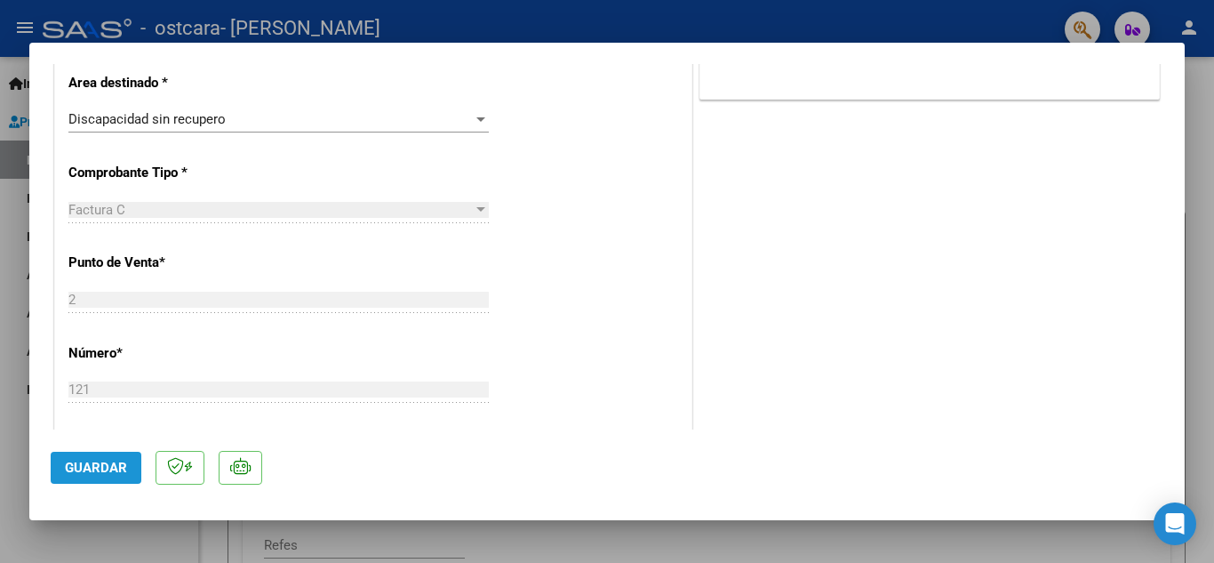
click at [111, 468] on span "Guardar" at bounding box center [96, 468] width 62 height 16
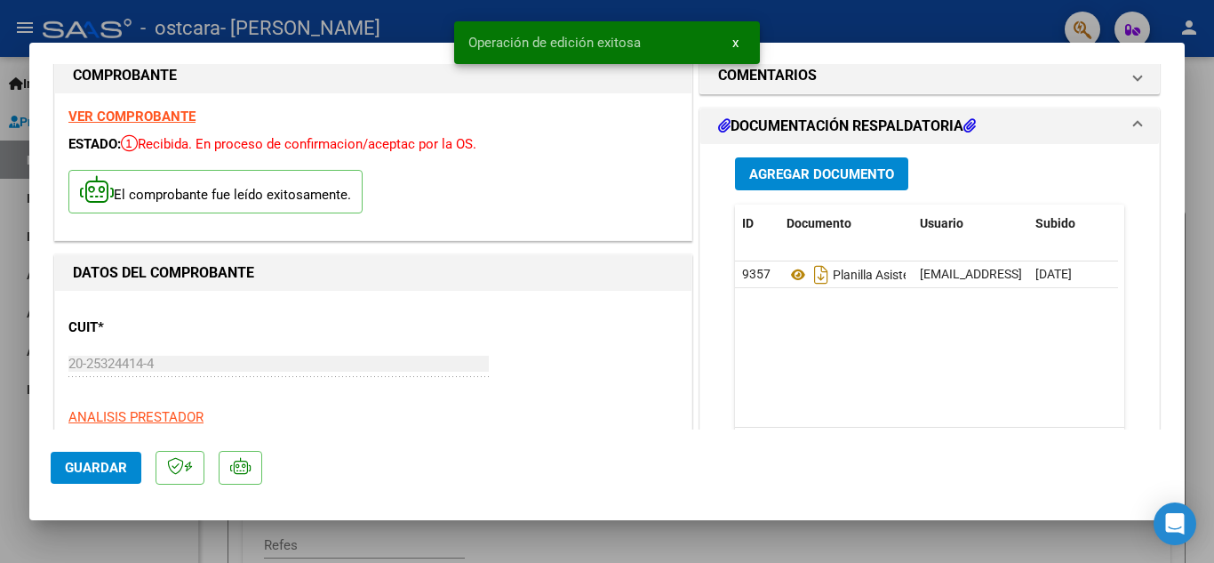
scroll to position [0, 0]
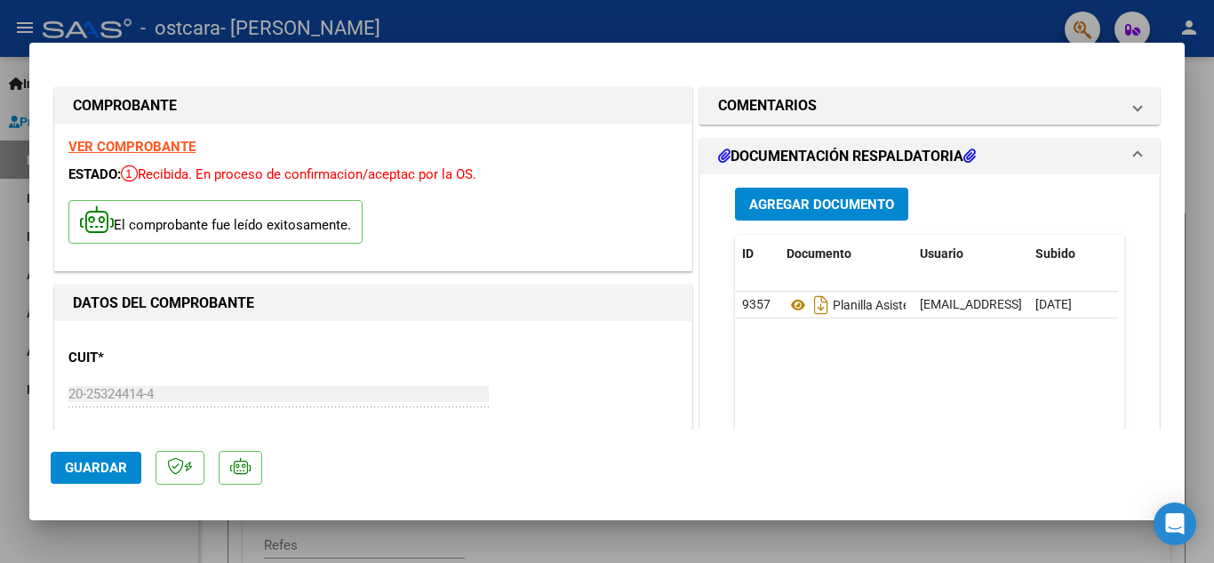
click at [180, 525] on div at bounding box center [607, 281] width 1214 height 563
type input "$ 0,00"
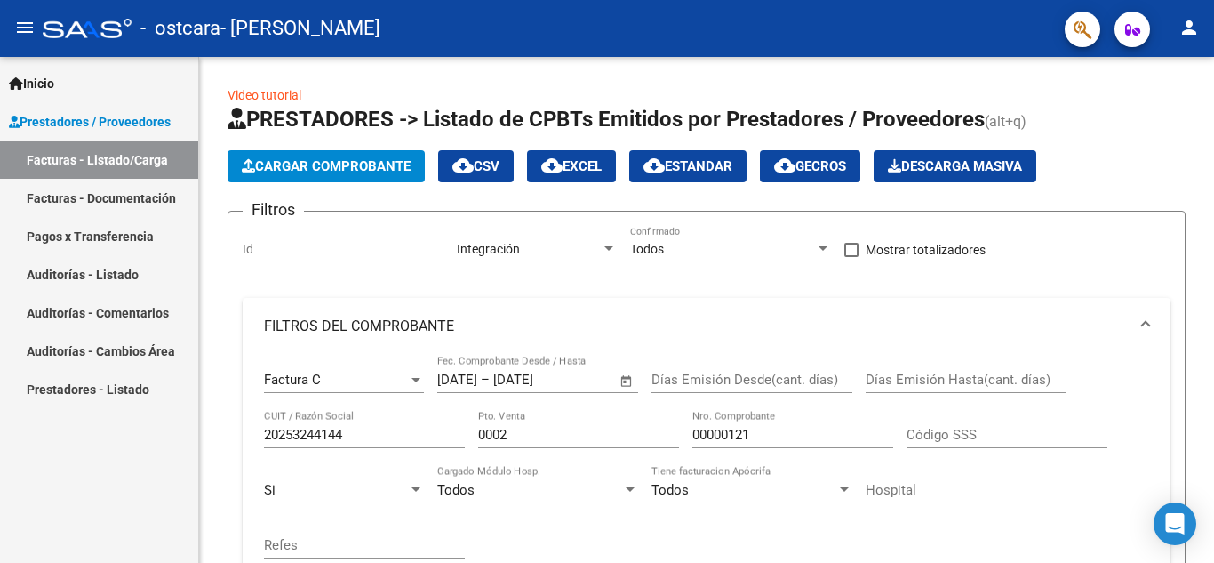
click at [132, 157] on link "Facturas - Listado/Carga" at bounding box center [99, 159] width 198 height 38
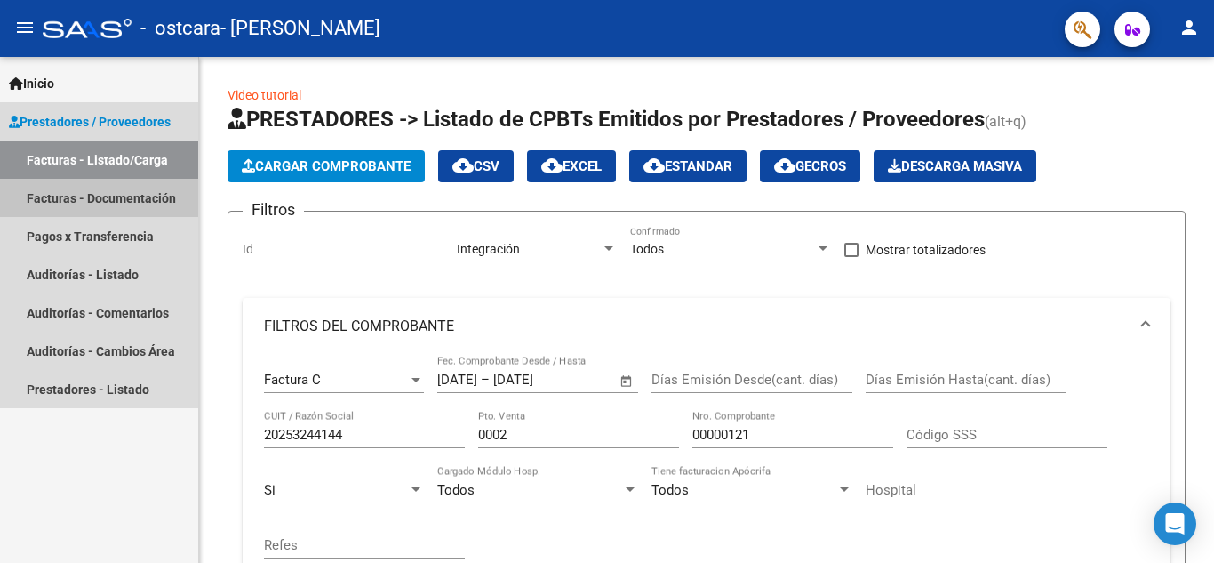
click at [131, 197] on link "Facturas - Documentación" at bounding box center [99, 198] width 198 height 38
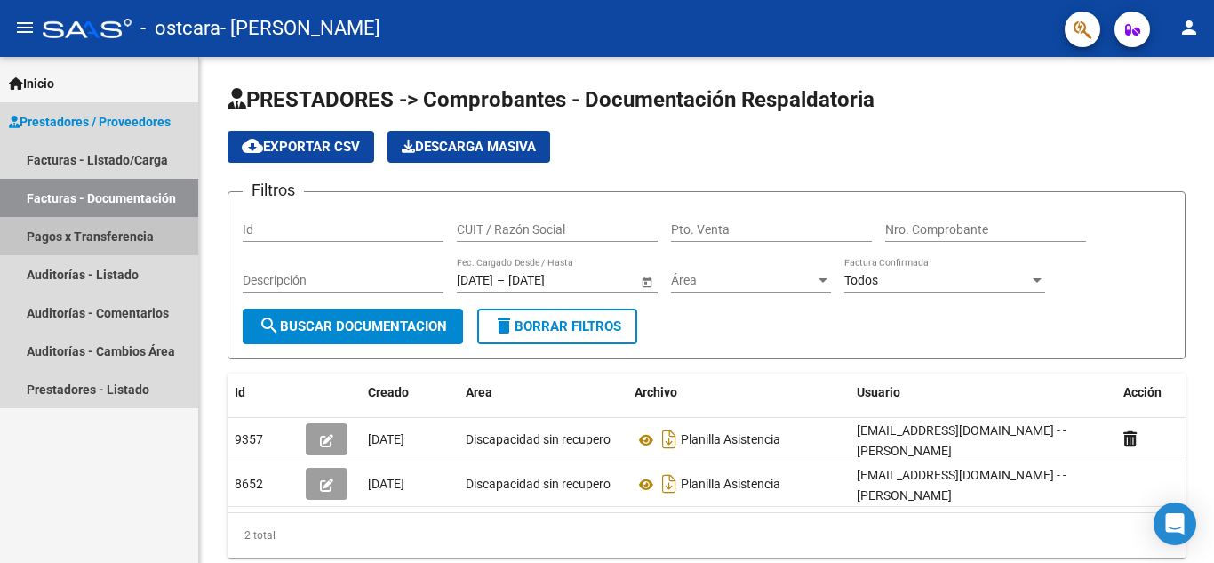
click at [119, 230] on link "Pagos x Transferencia" at bounding box center [99, 236] width 198 height 38
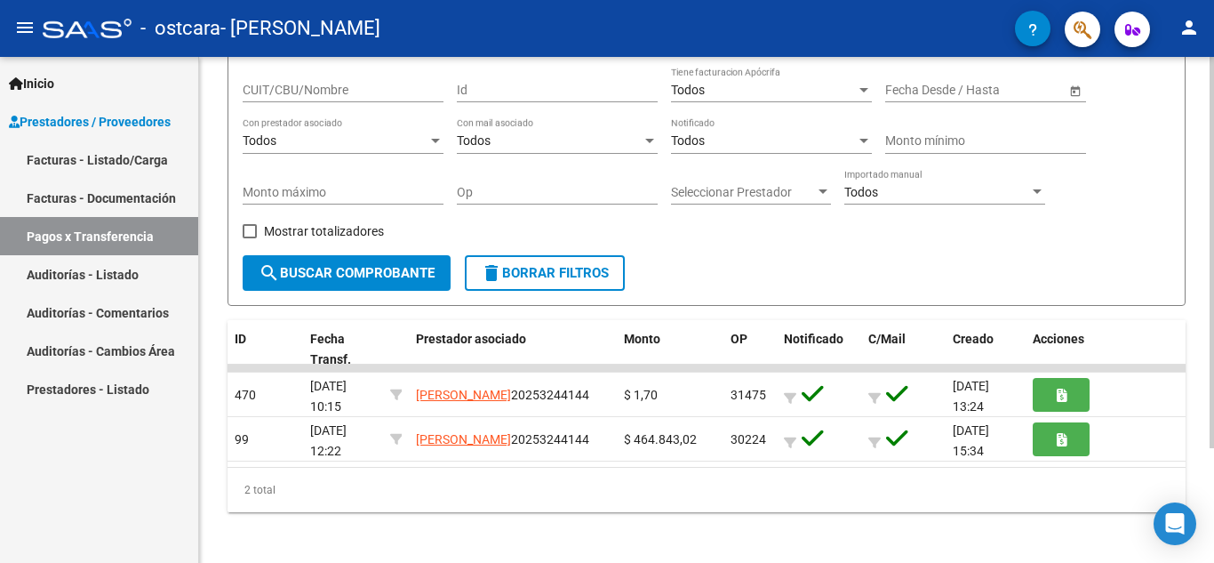
scroll to position [148, 0]
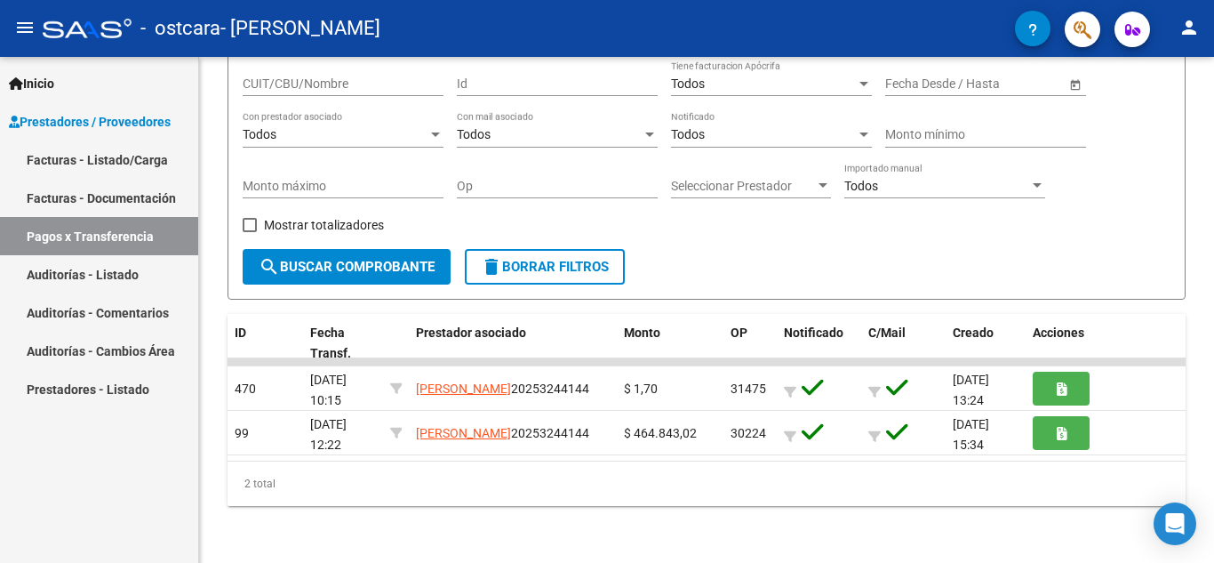
click at [92, 276] on link "Auditorías - Listado" at bounding box center [99, 274] width 198 height 38
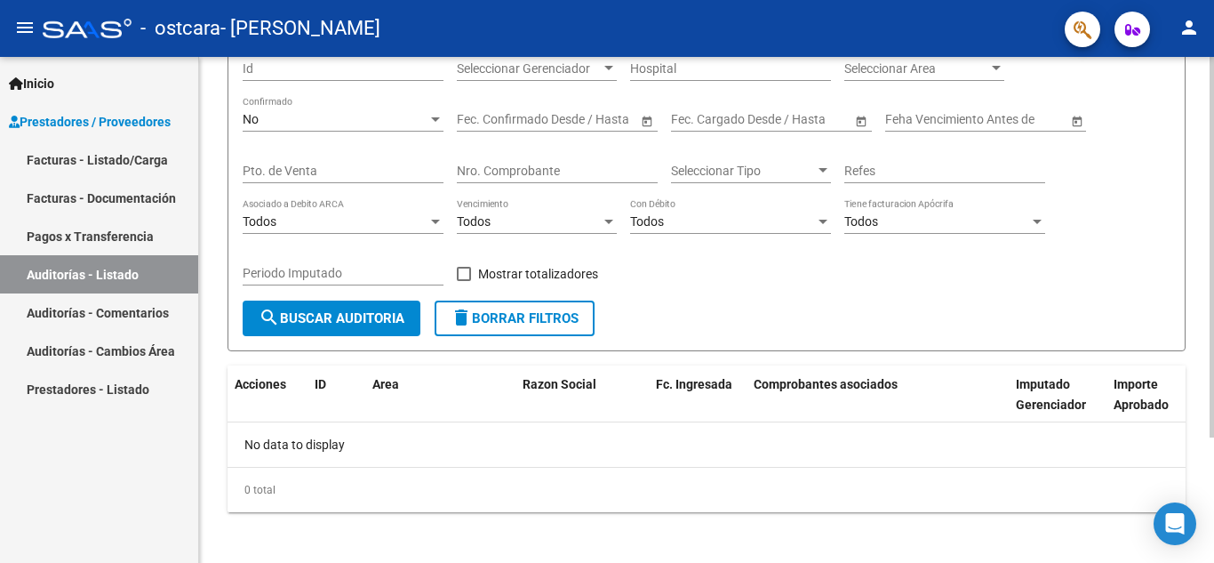
scroll to position [167, 0]
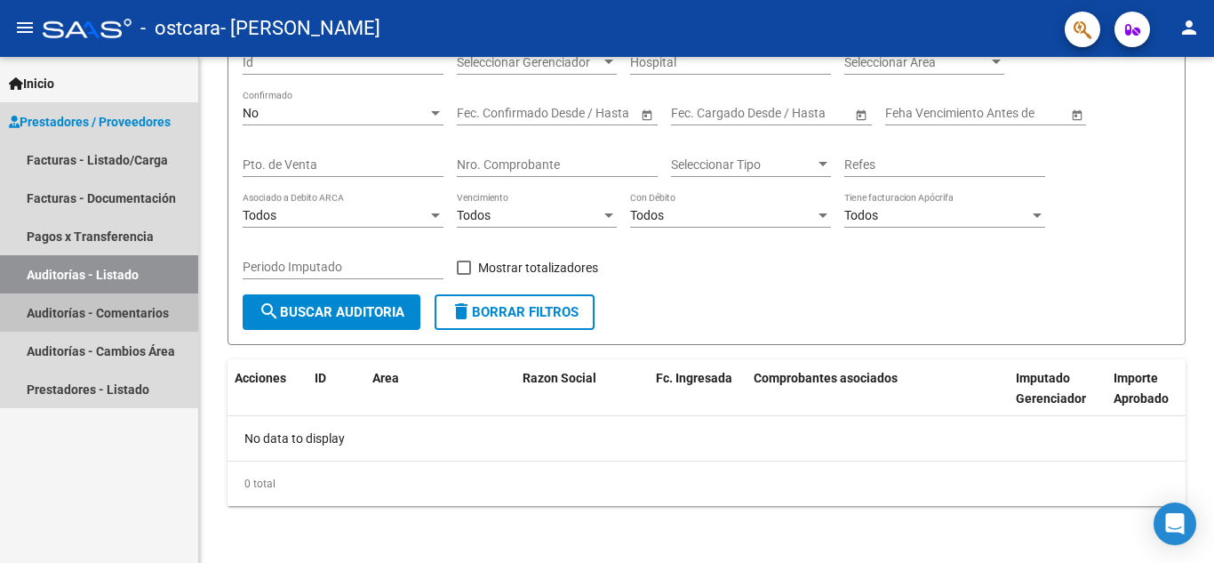
click at [67, 313] on link "Auditorías - Comentarios" at bounding box center [99, 312] width 198 height 38
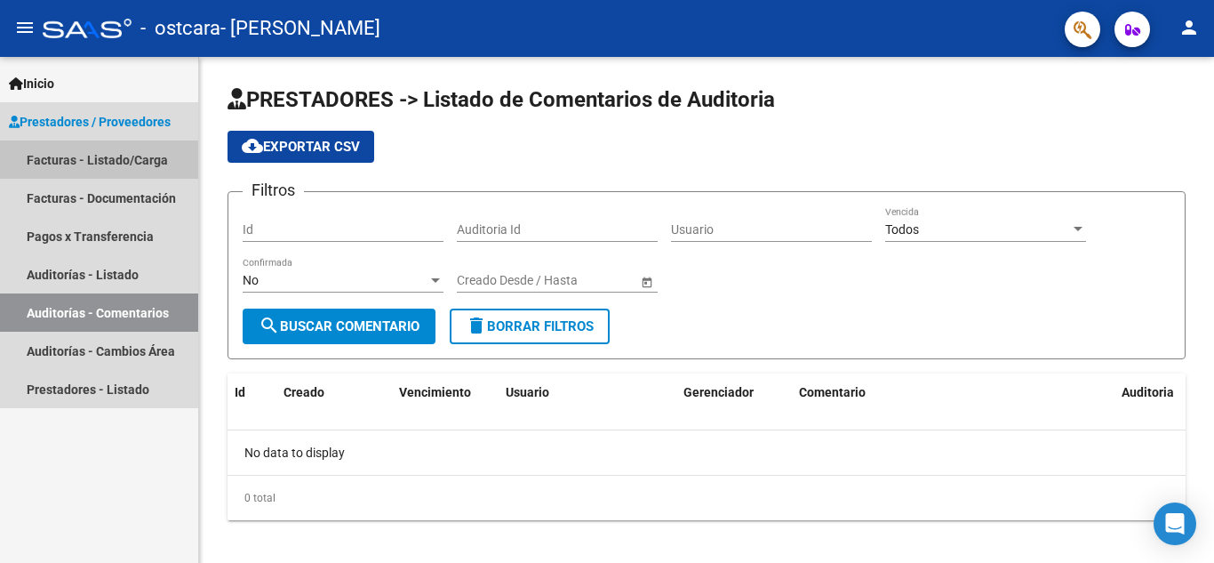
click at [83, 151] on link "Facturas - Listado/Carga" at bounding box center [99, 159] width 198 height 38
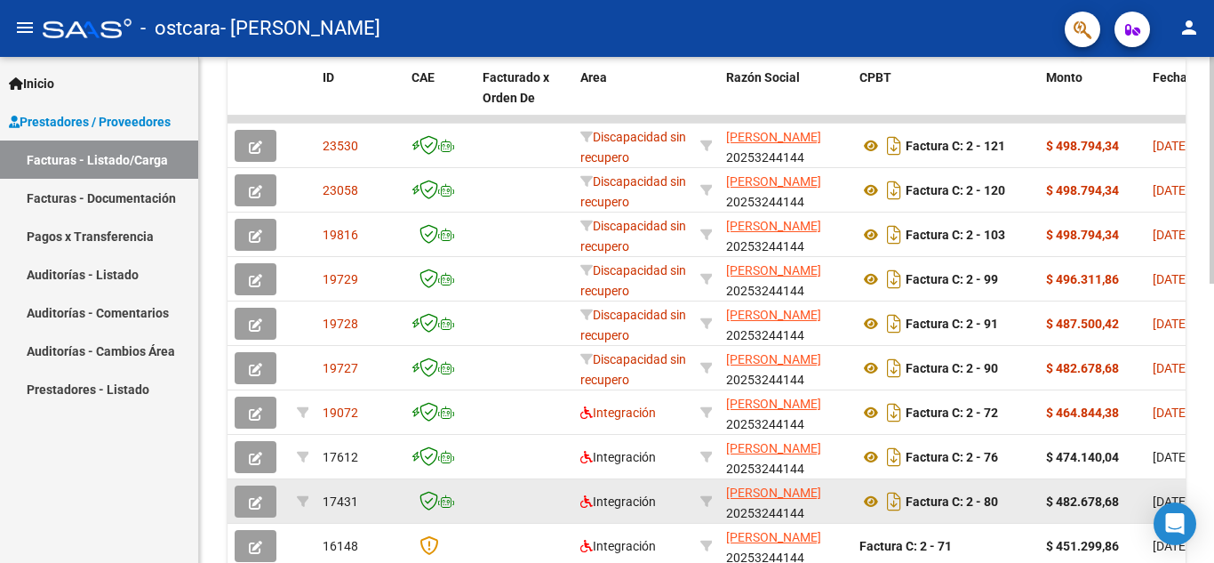
scroll to position [533, 0]
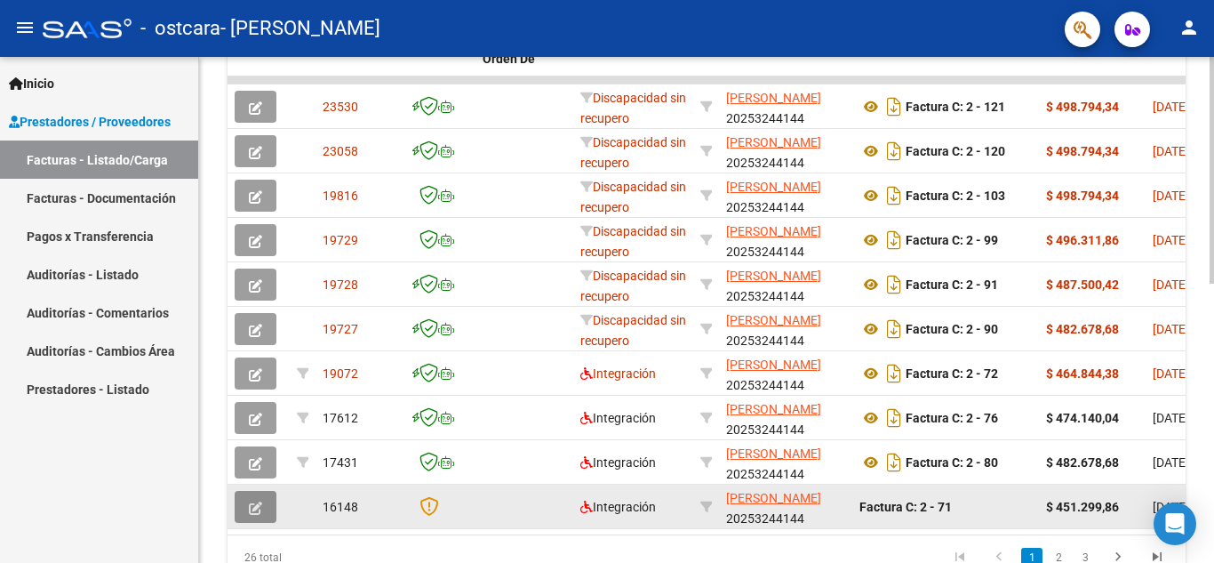
click at [255, 506] on icon "button" at bounding box center [255, 507] width 13 height 13
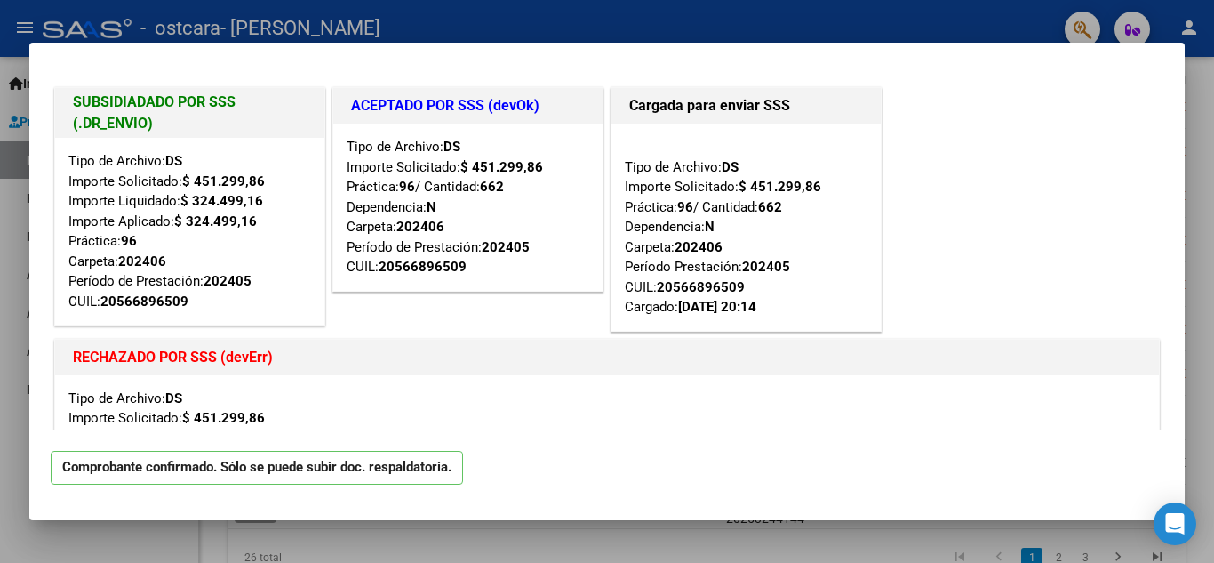
click at [692, 532] on div at bounding box center [607, 281] width 1214 height 563
type input "$ 0,00"
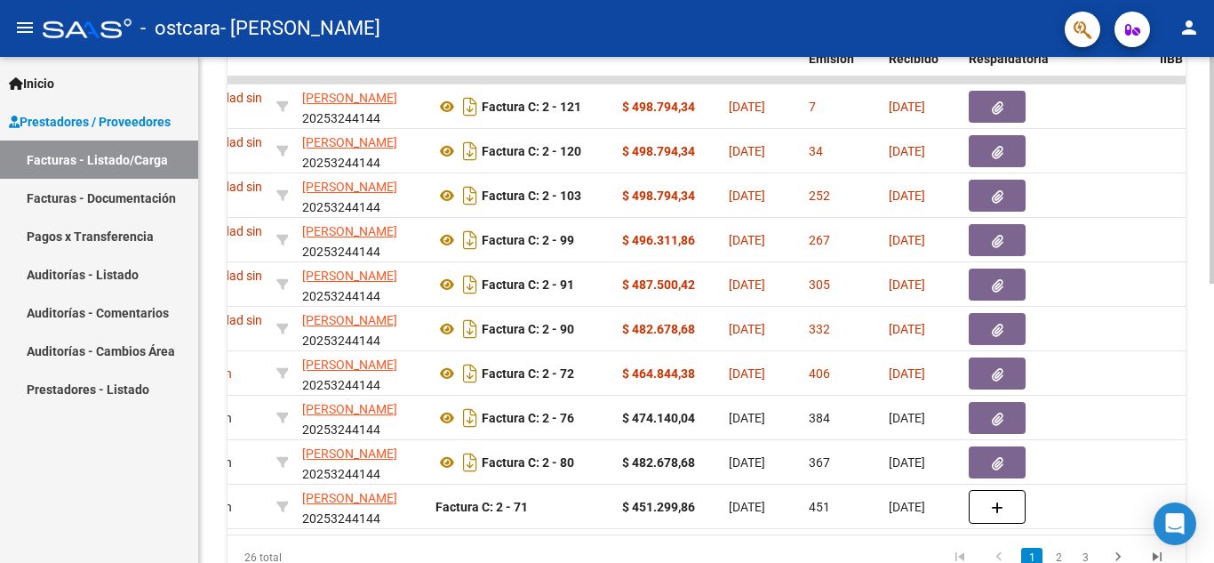
scroll to position [0, 449]
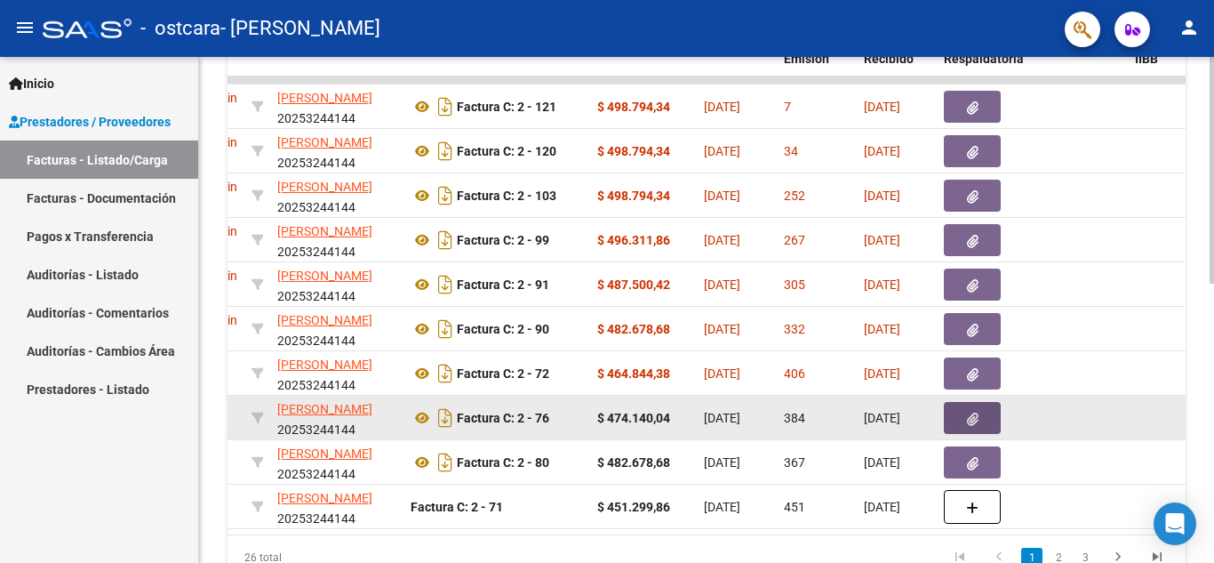
click at [963, 419] on button "button" at bounding box center [972, 418] width 57 height 32
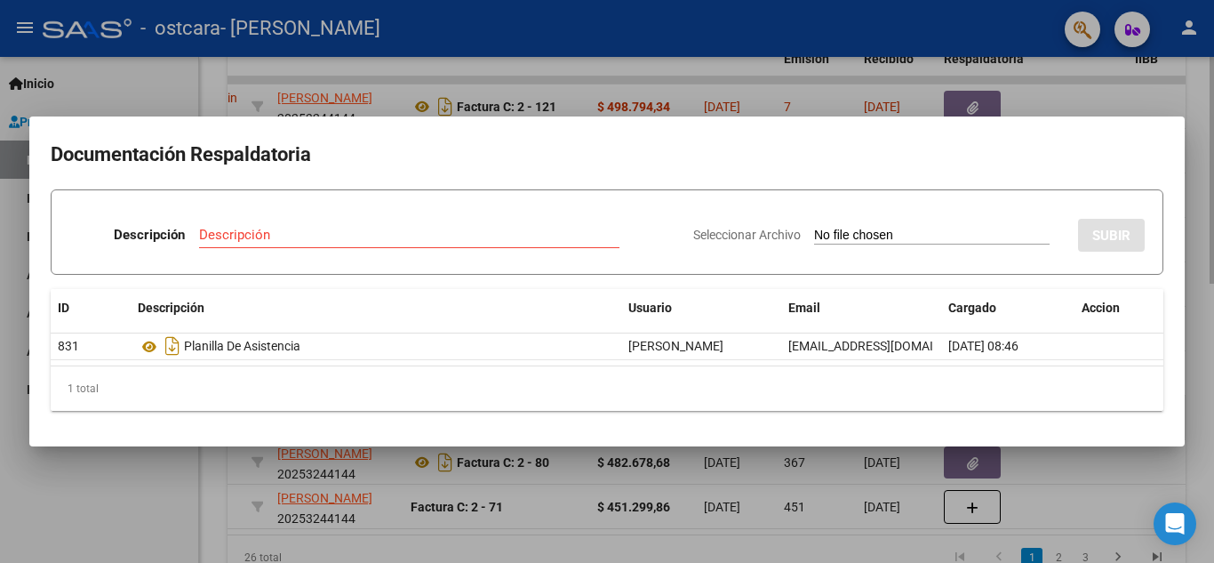
click at [963, 419] on mat-dialog-content "Documentación Respaldatoria Descripción Descripción Seleccionar Archivo SUBIR I…" at bounding box center [606, 281] width 1155 height 287
click at [1106, 486] on div at bounding box center [607, 281] width 1214 height 563
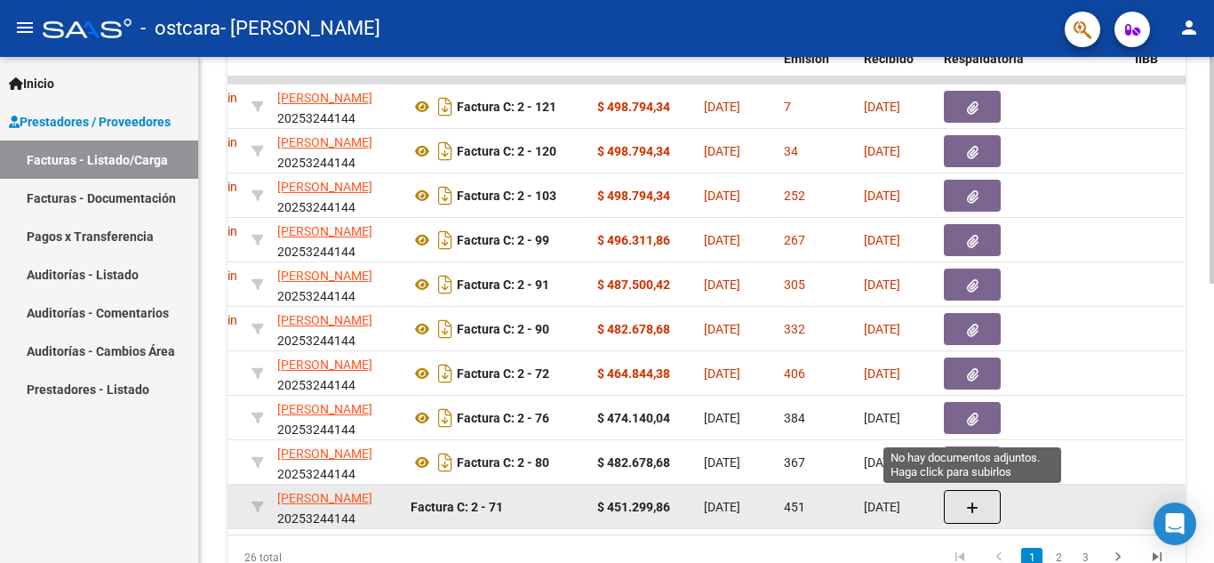
click at [963, 507] on button "button" at bounding box center [972, 507] width 57 height 34
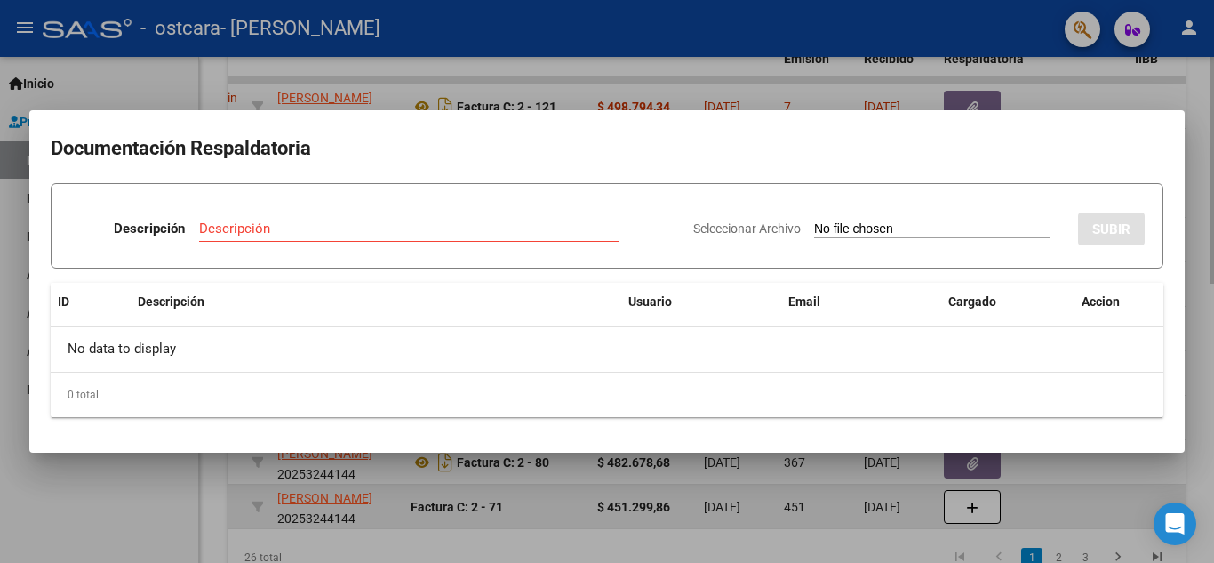
click at [963, 507] on div at bounding box center [607, 281] width 1214 height 563
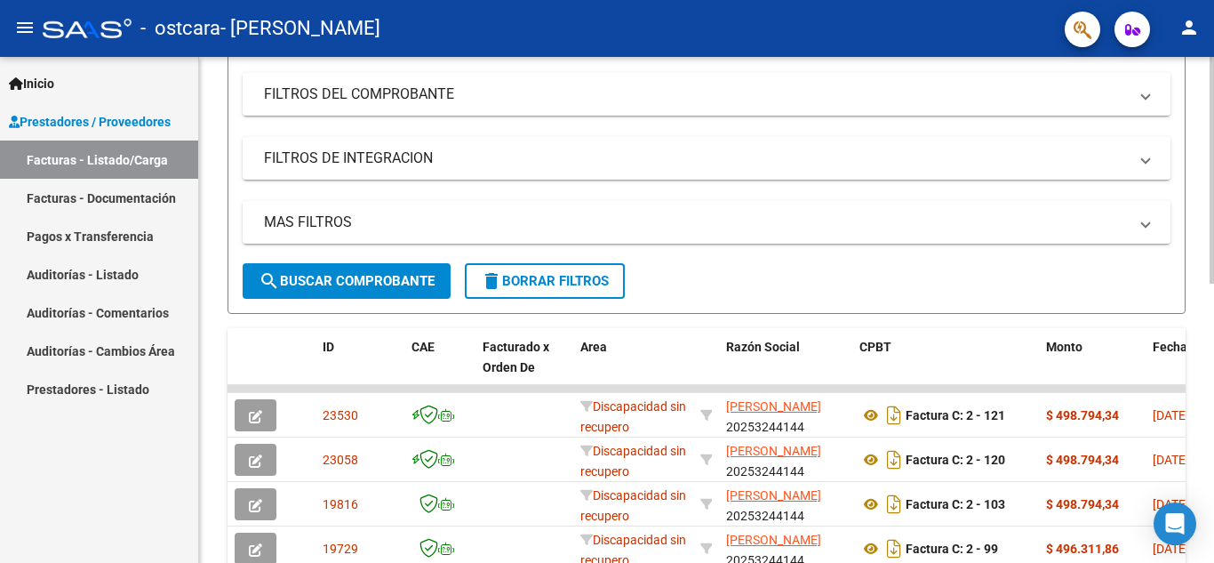
scroll to position [267, 0]
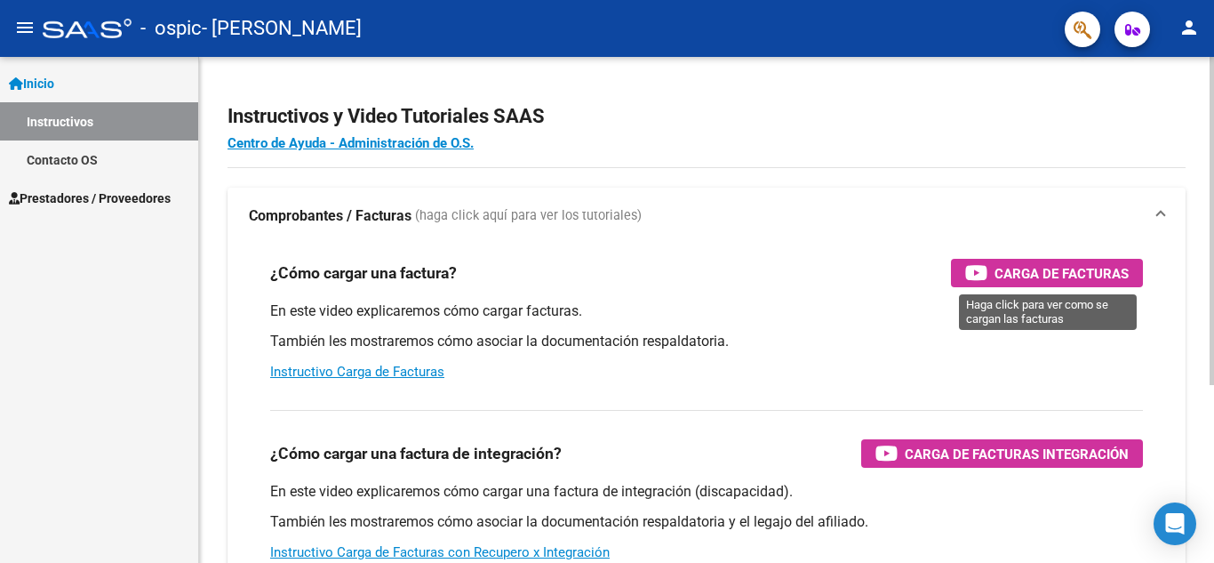
click at [1051, 269] on span "Carga de Facturas" at bounding box center [1062, 273] width 134 height 22
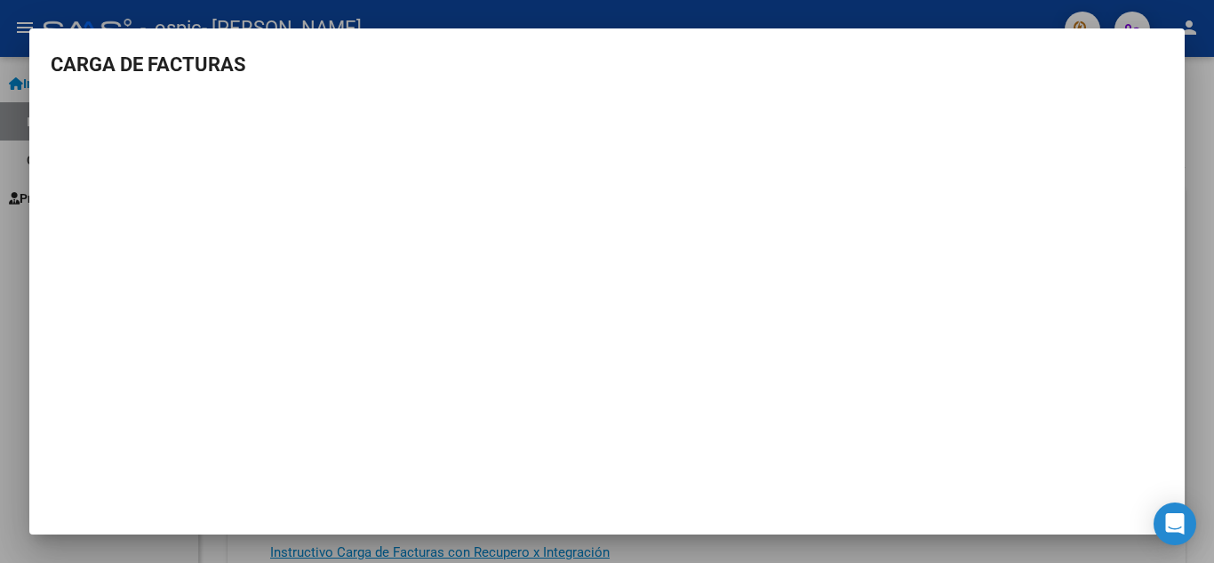
drag, startPoint x: 1198, startPoint y: 83, endPoint x: 1166, endPoint y: 90, distance: 32.8
click at [1198, 84] on div at bounding box center [607, 281] width 1214 height 563
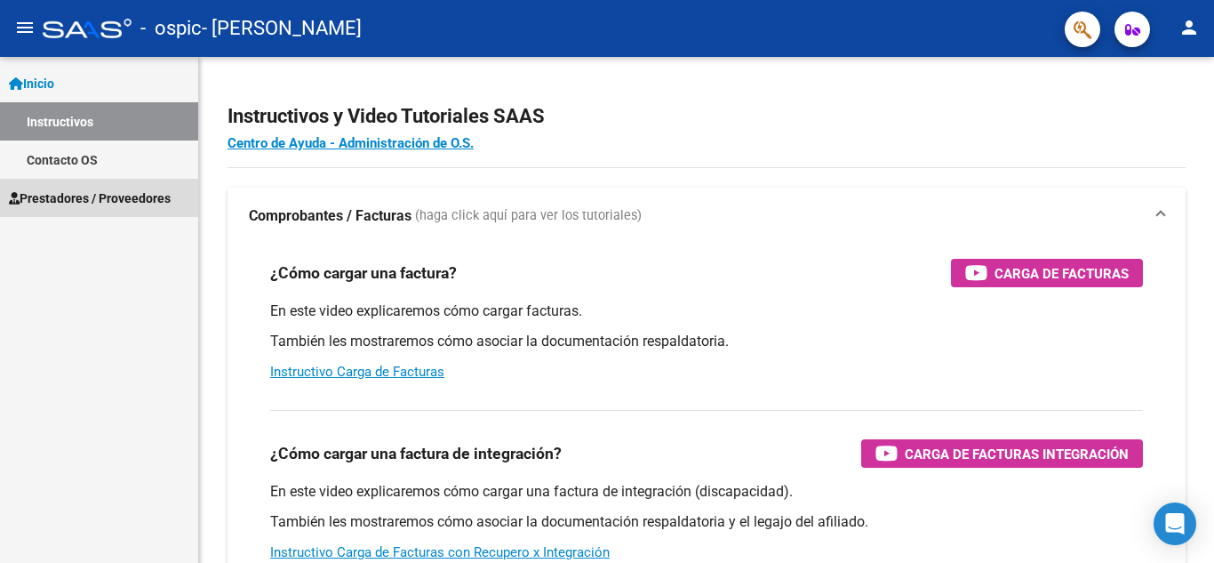
click at [123, 198] on span "Prestadores / Proveedores" at bounding box center [90, 198] width 162 height 20
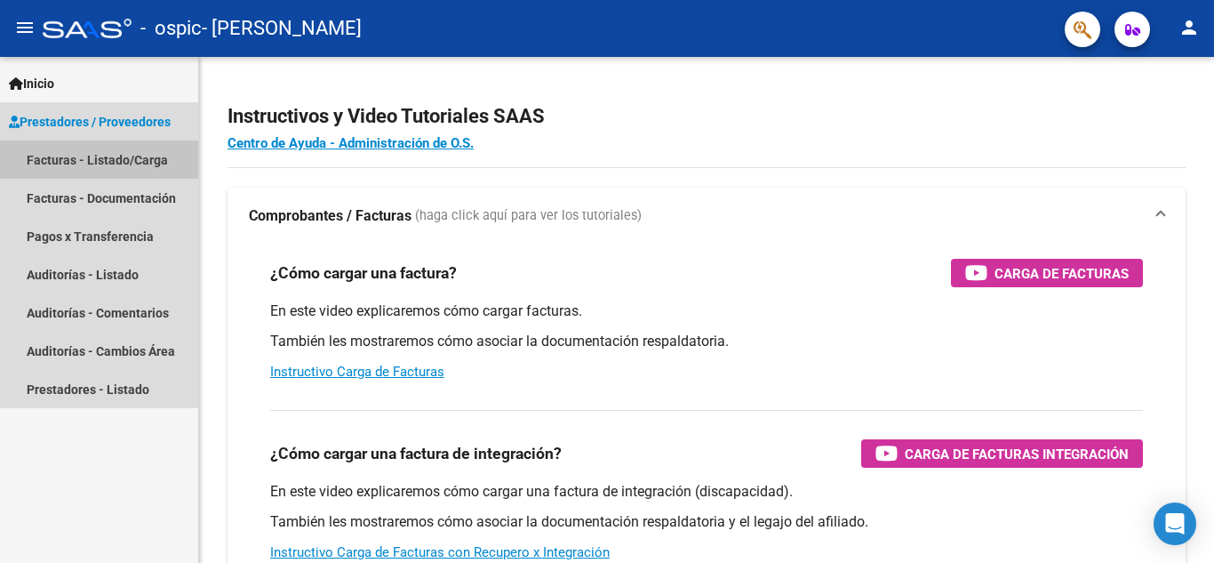
click at [129, 156] on link "Facturas - Listado/Carga" at bounding box center [99, 159] width 198 height 38
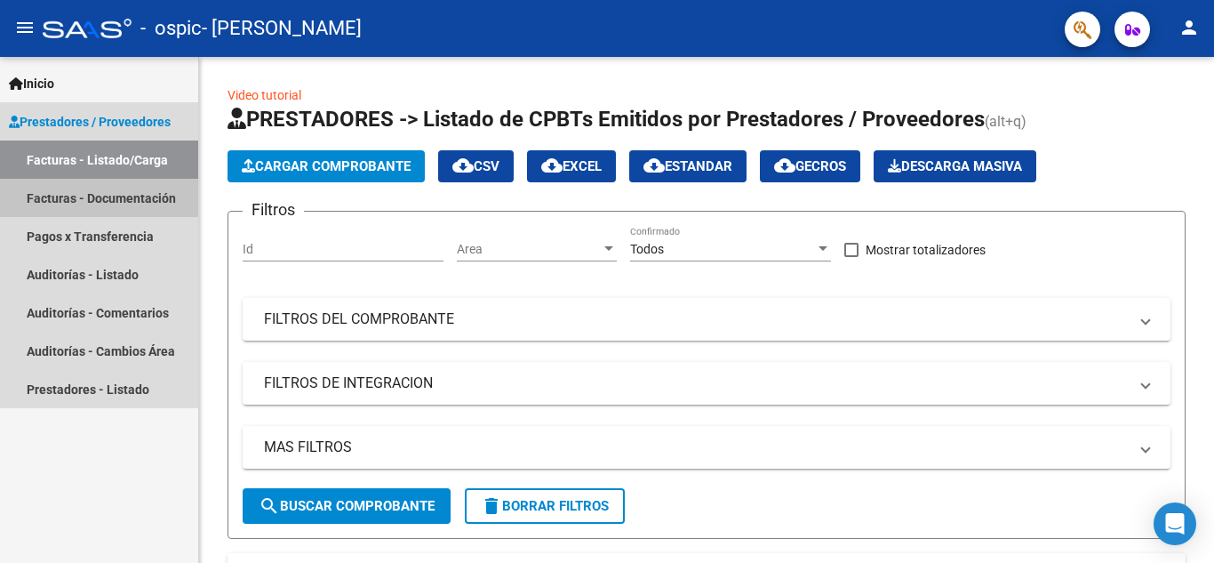
click at [111, 192] on link "Facturas - Documentación" at bounding box center [99, 198] width 198 height 38
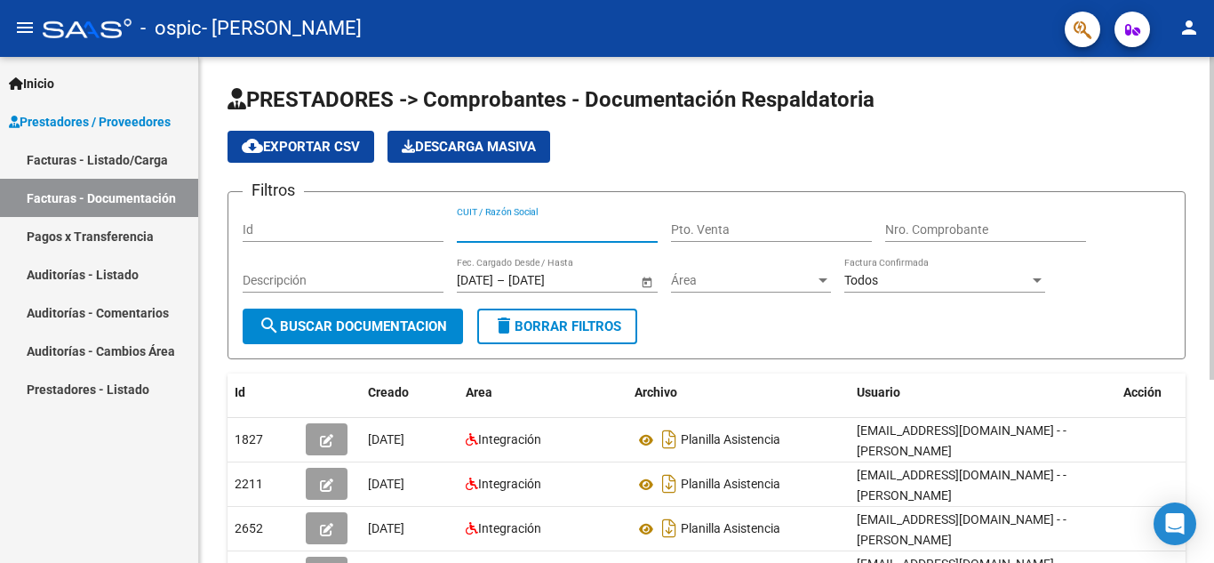
click at [553, 228] on input "CUIT / Razón Social" at bounding box center [557, 229] width 201 height 15
click at [685, 217] on div "Pto. Venta" at bounding box center [771, 224] width 201 height 36
click at [516, 228] on input "CUIT / Razón Social" at bounding box center [557, 229] width 201 height 15
type input "20253244144"
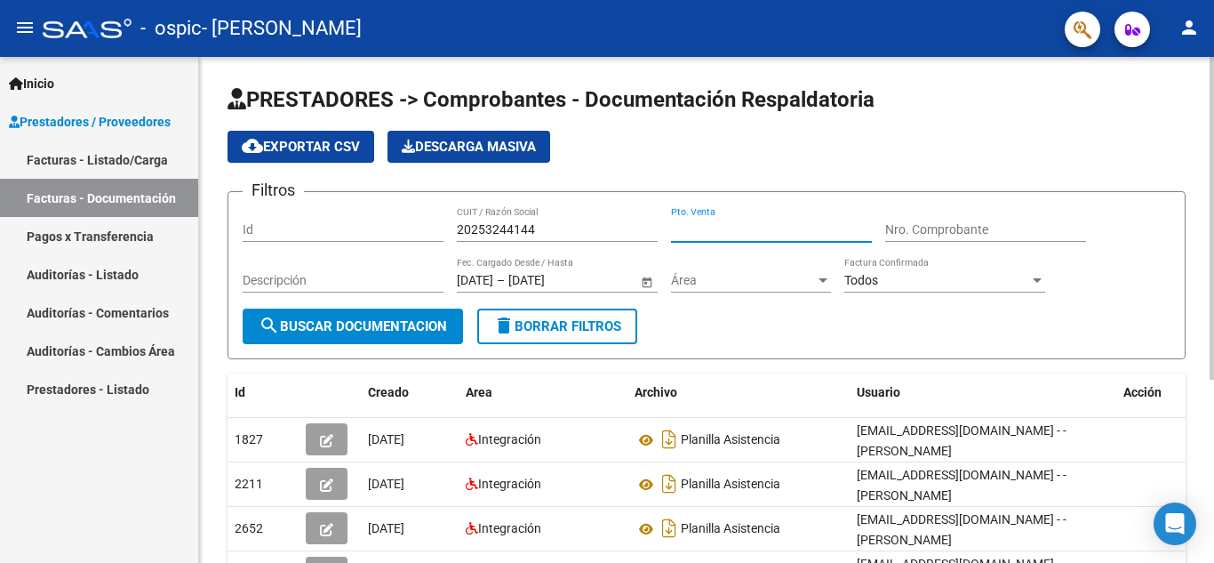
click at [693, 225] on input "Pto. Venta" at bounding box center [771, 229] width 201 height 15
type input "00002"
click at [909, 224] on input "Nro. Comprobante" at bounding box center [985, 229] width 201 height 15
type input "00000122"
click at [823, 276] on div at bounding box center [823, 280] width 16 height 14
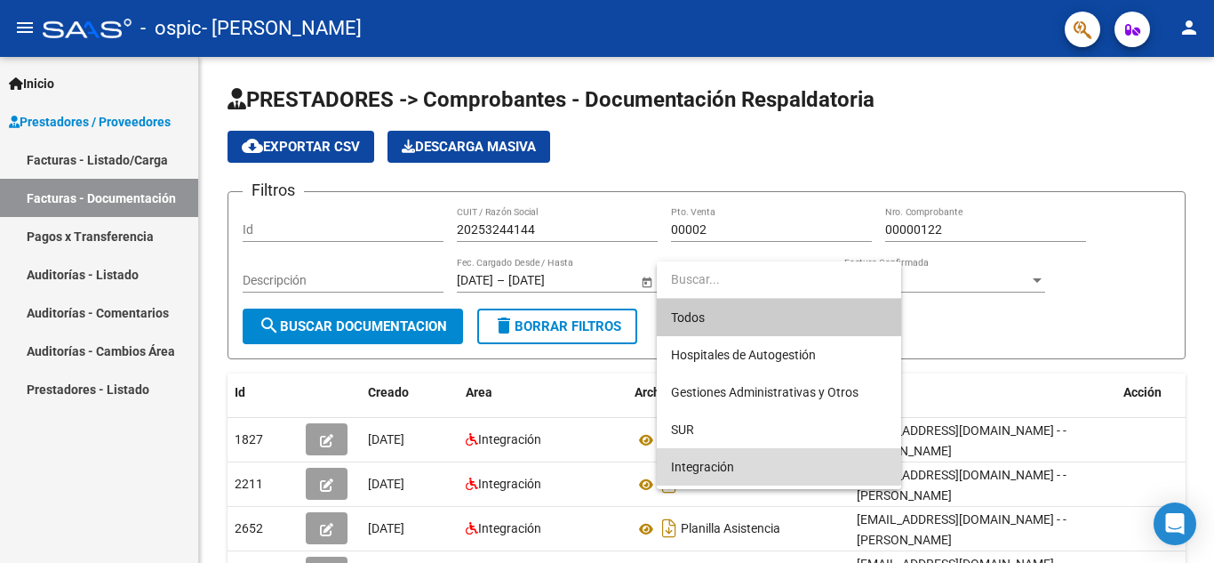
click at [744, 466] on span "Integración" at bounding box center [779, 466] width 216 height 37
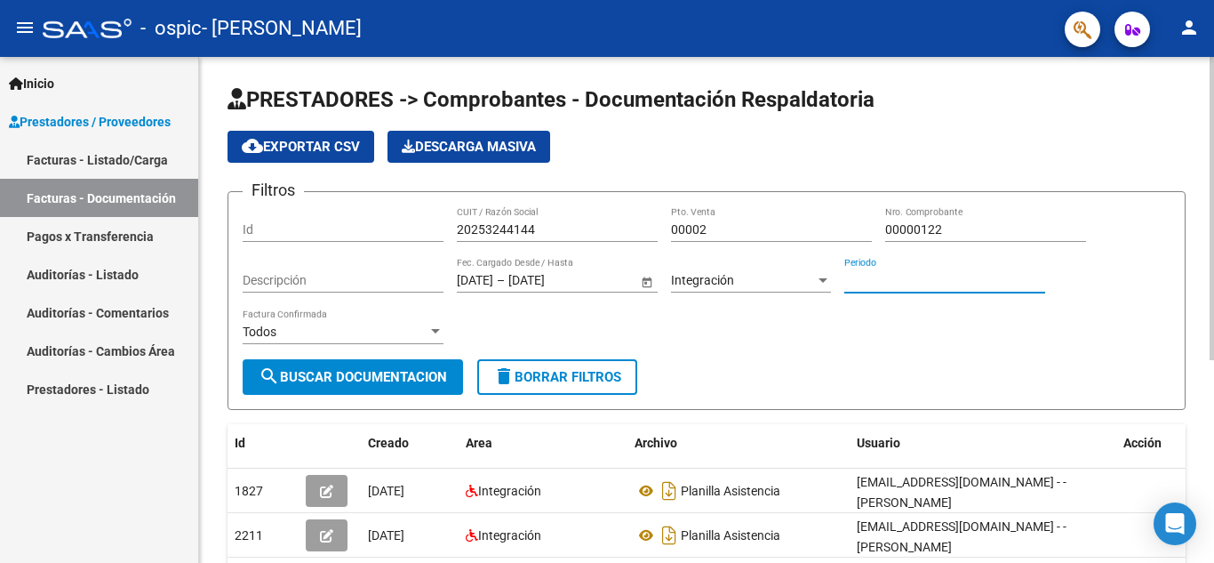
click at [874, 276] on input "Periodo" at bounding box center [944, 280] width 201 height 15
type input "082025"
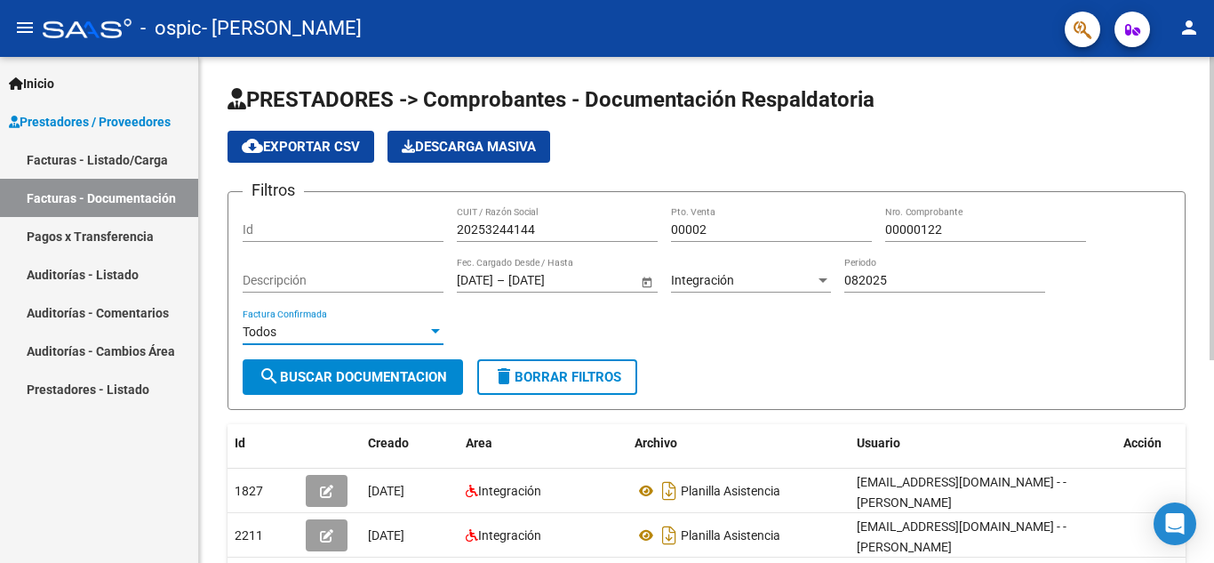
click at [438, 328] on div at bounding box center [436, 331] width 16 height 14
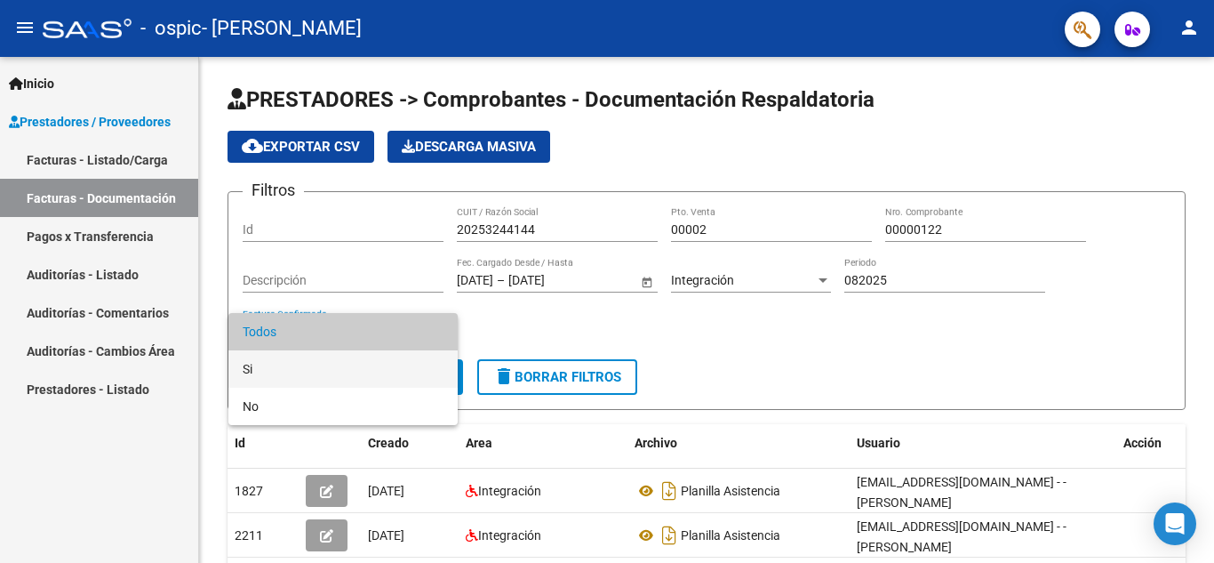
click at [274, 367] on span "Si" at bounding box center [343, 368] width 201 height 37
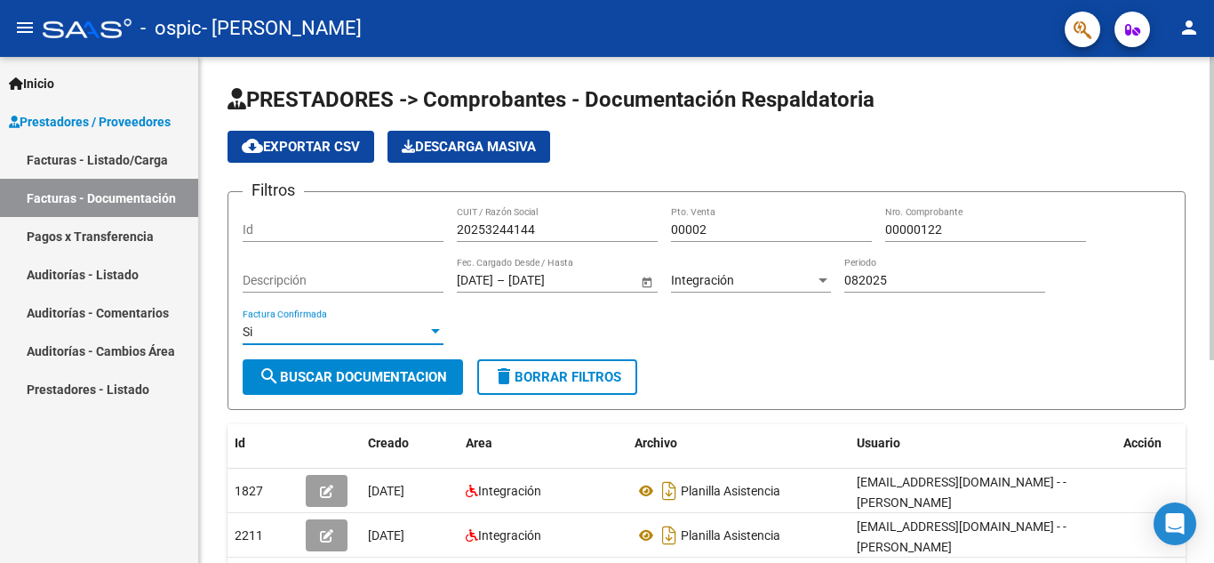
scroll to position [89, 0]
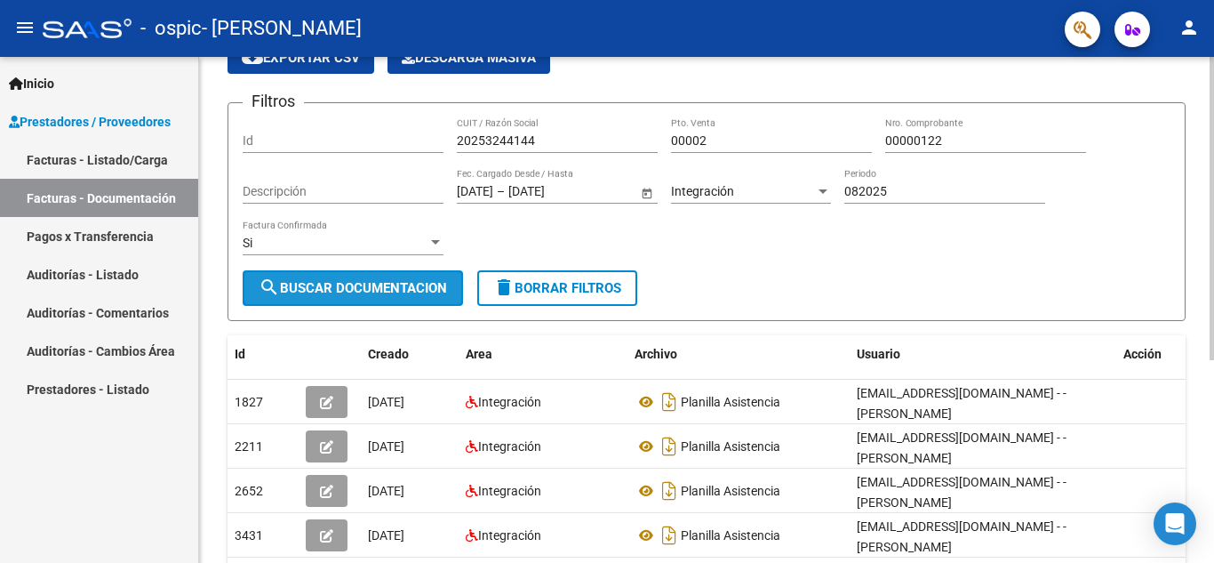
click at [392, 286] on span "search Buscar Documentacion" at bounding box center [353, 288] width 188 height 16
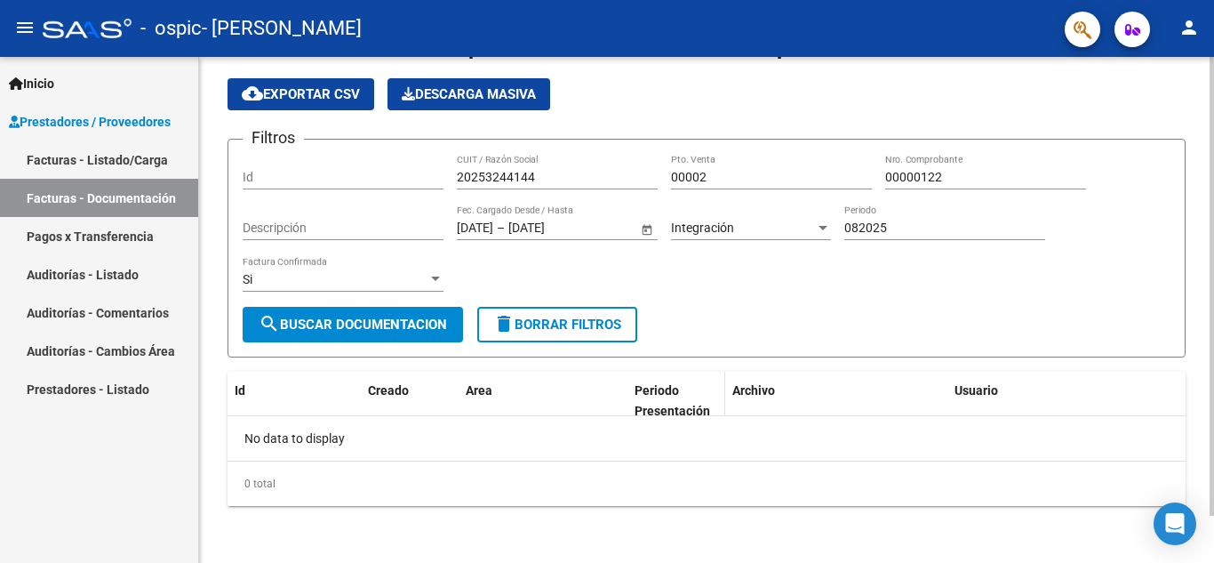
scroll to position [0, 0]
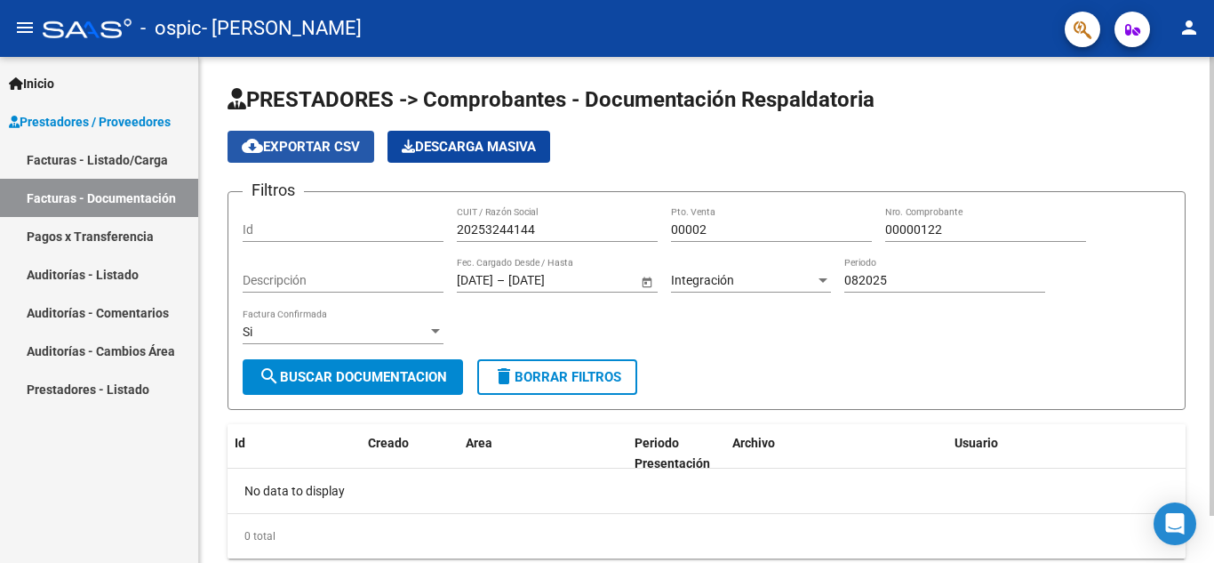
click at [296, 144] on span "cloud_download Exportar CSV" at bounding box center [301, 147] width 118 height 16
click at [580, 250] on div "20253244144 CUIT / Razón Social" at bounding box center [557, 231] width 201 height 51
click at [482, 144] on span "Descarga Masiva" at bounding box center [469, 147] width 134 height 16
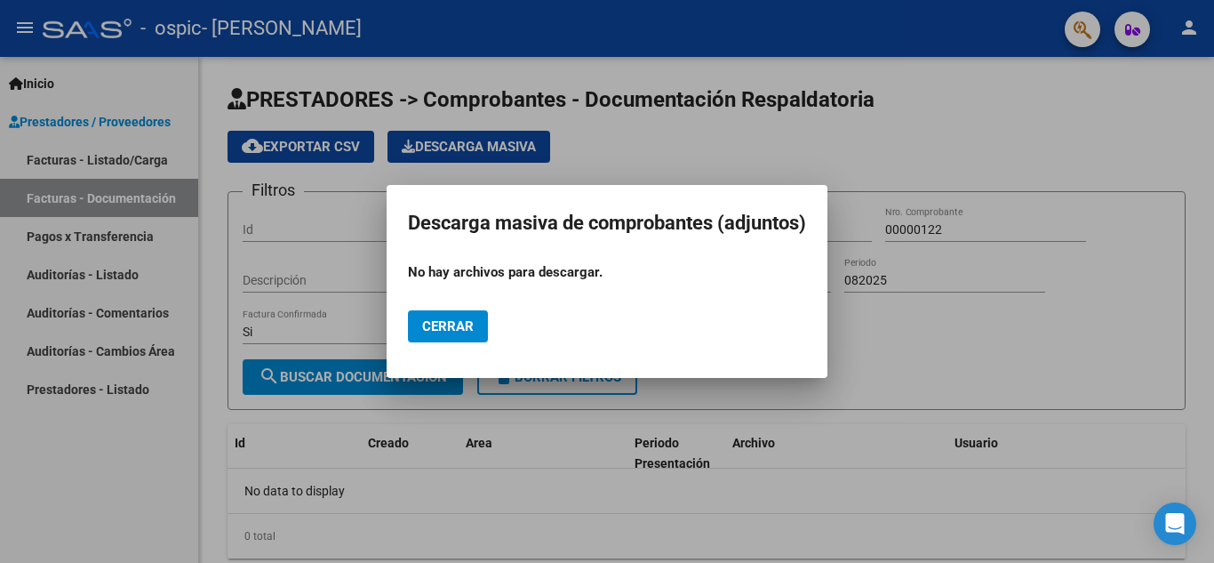
click at [431, 329] on span "Cerrar" at bounding box center [448, 326] width 52 height 16
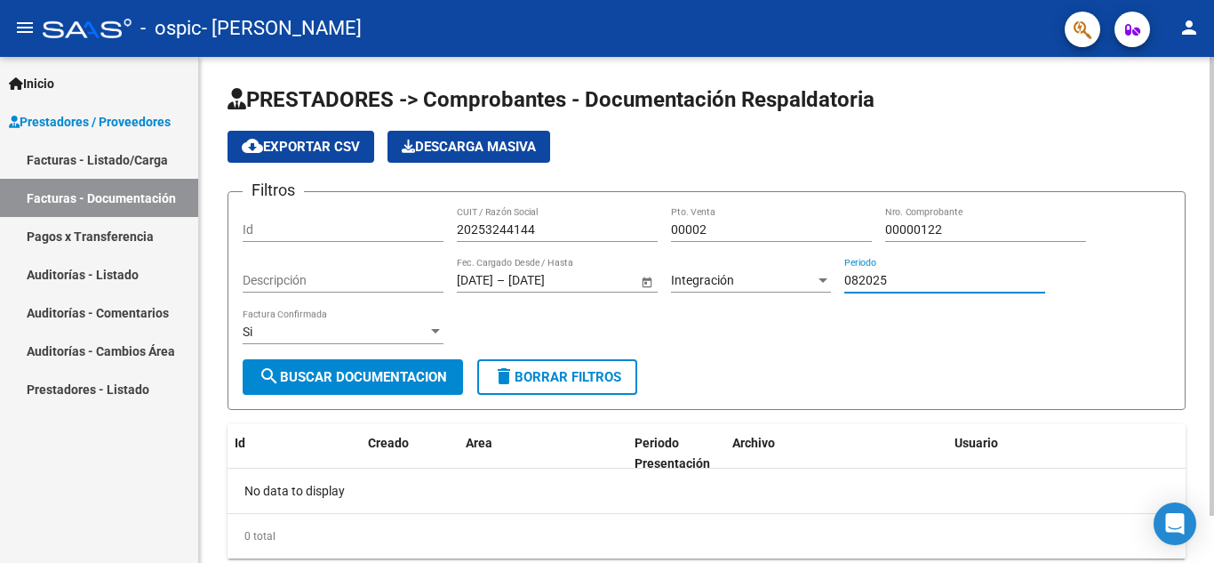
click at [917, 273] on input "082025" at bounding box center [944, 280] width 201 height 15
click at [440, 323] on div "Si Factura Confirmada" at bounding box center [343, 326] width 201 height 36
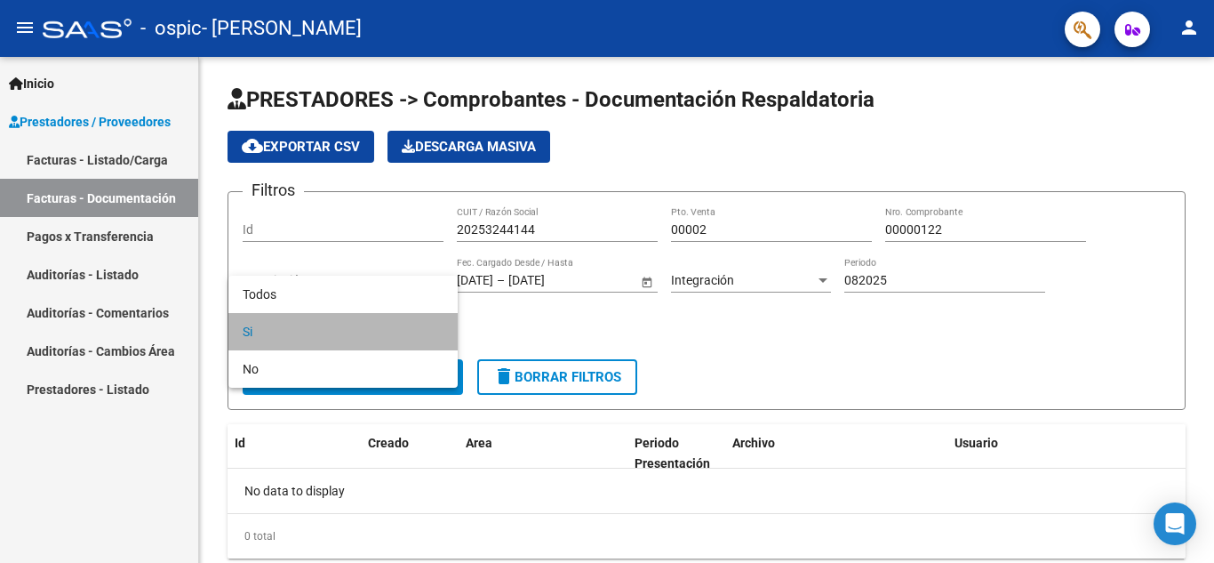
click at [291, 332] on span "Si" at bounding box center [343, 331] width 201 height 37
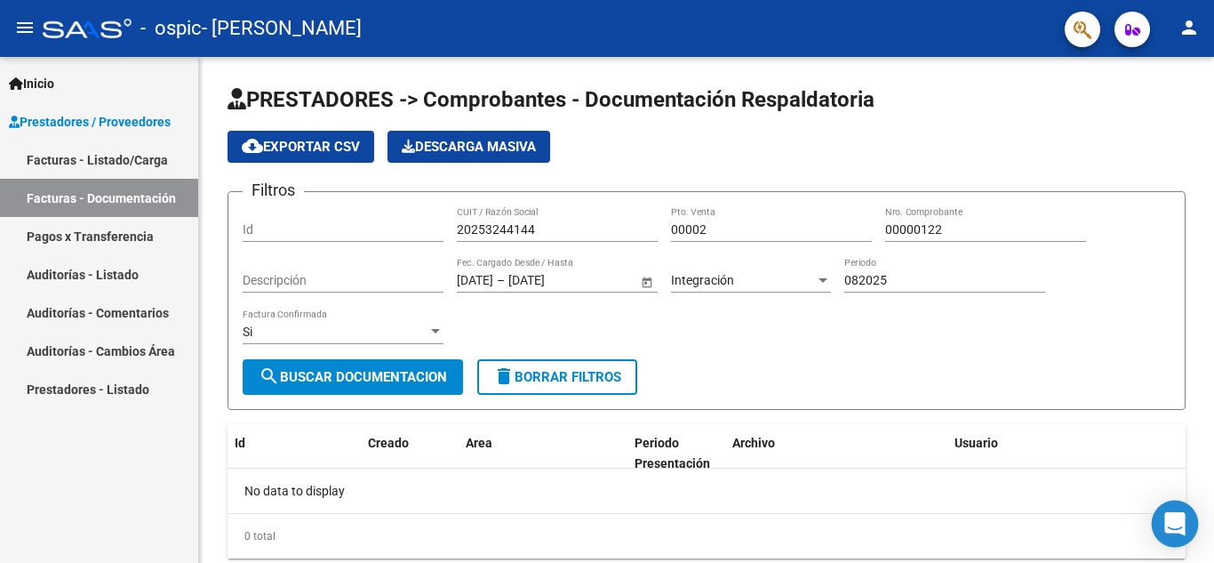
click at [1177, 524] on icon "Open Intercom Messenger" at bounding box center [1174, 523] width 20 height 23
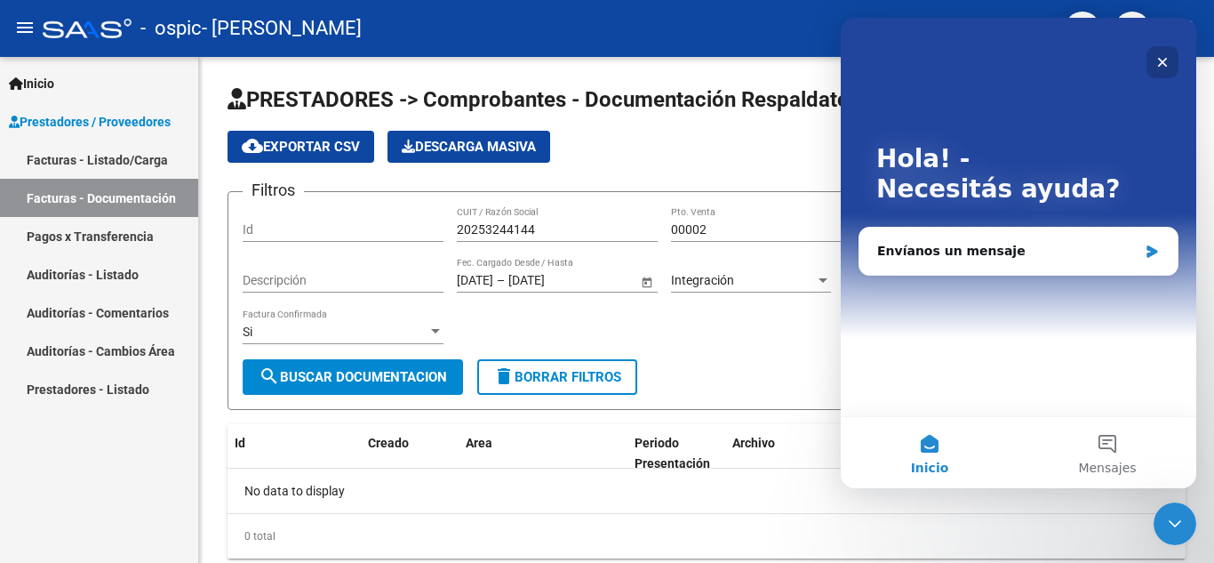
click at [1165, 58] on icon "Cerrar" at bounding box center [1162, 62] width 14 height 14
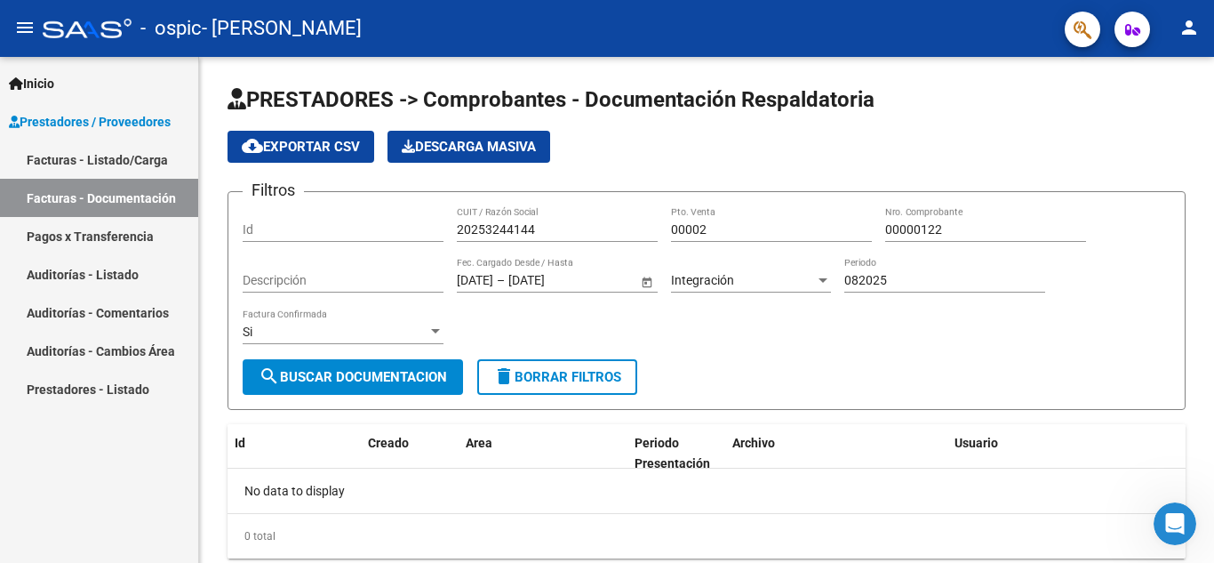
click at [110, 158] on link "Facturas - Listado/Carga" at bounding box center [99, 159] width 198 height 38
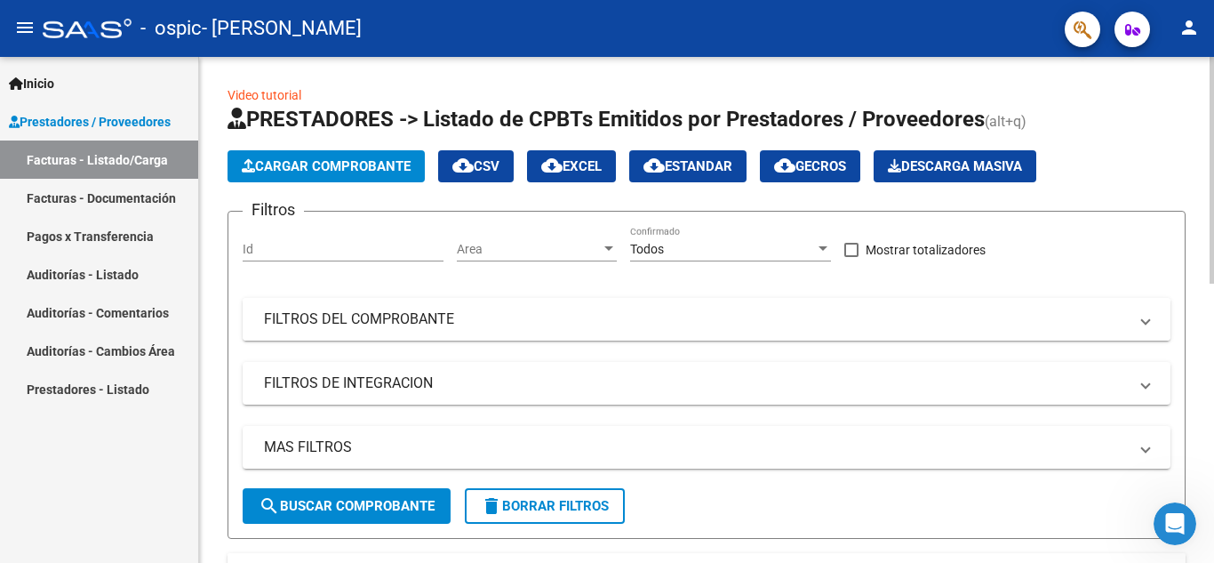
click at [416, 318] on mat-panel-title "FILTROS DEL COMPROBANTE" at bounding box center [696, 319] width 864 height 20
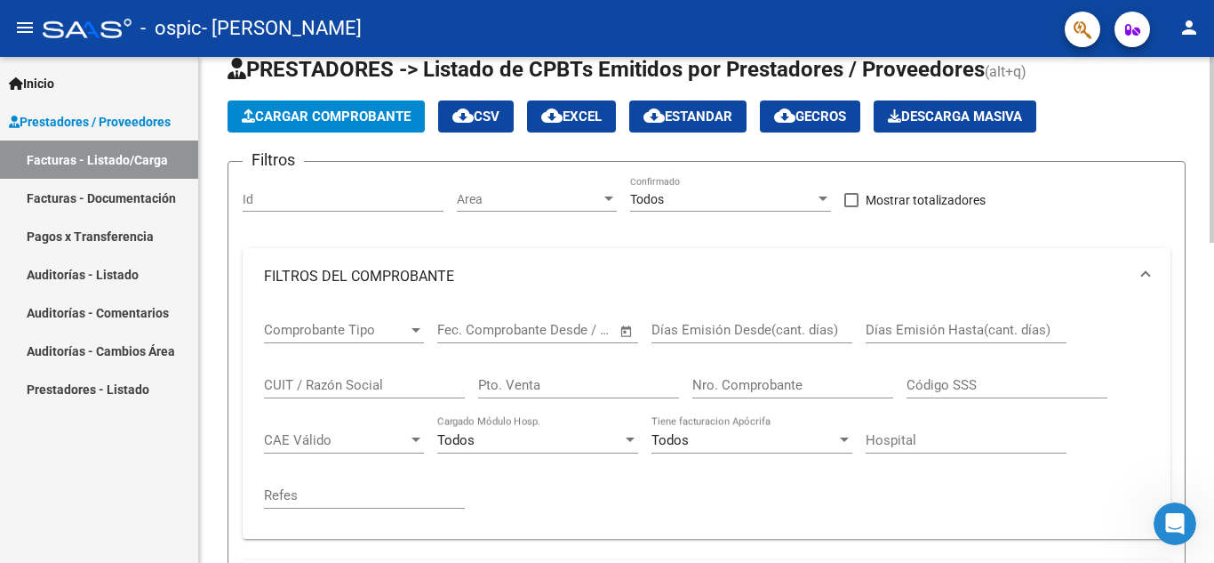
scroll to position [89, 0]
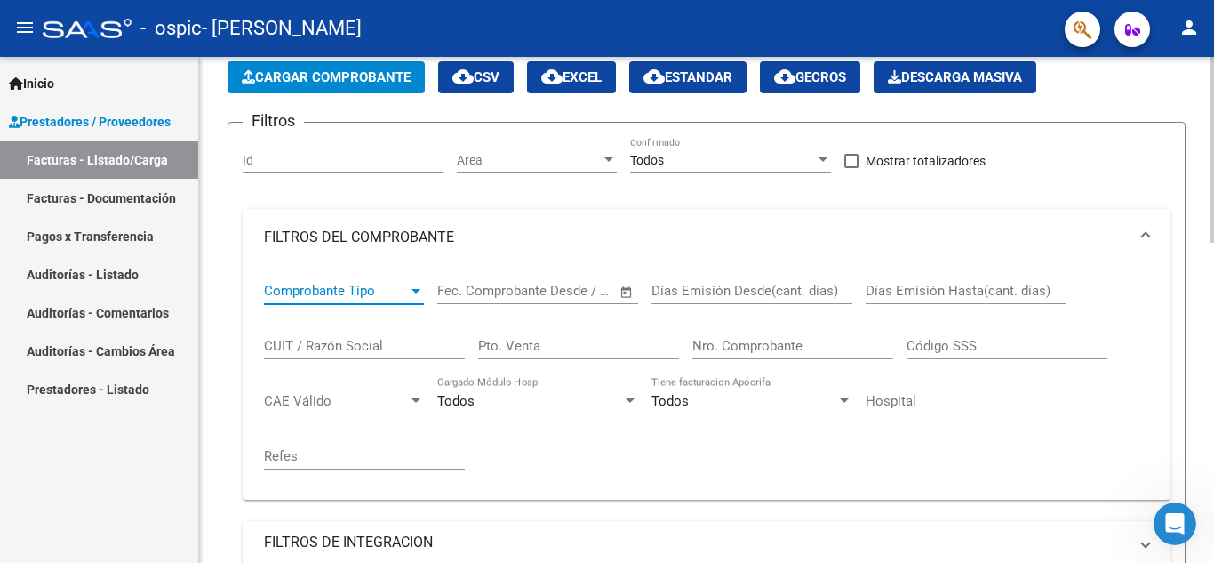
click at [412, 286] on div at bounding box center [416, 291] width 16 height 14
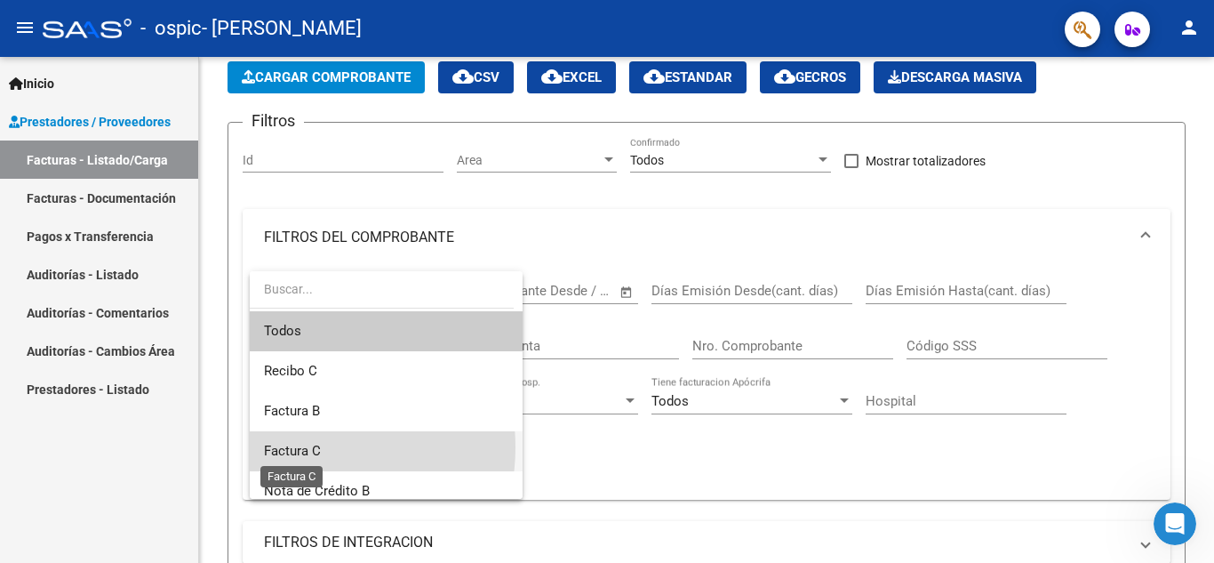
click at [307, 446] on span "Factura C" at bounding box center [292, 451] width 57 height 16
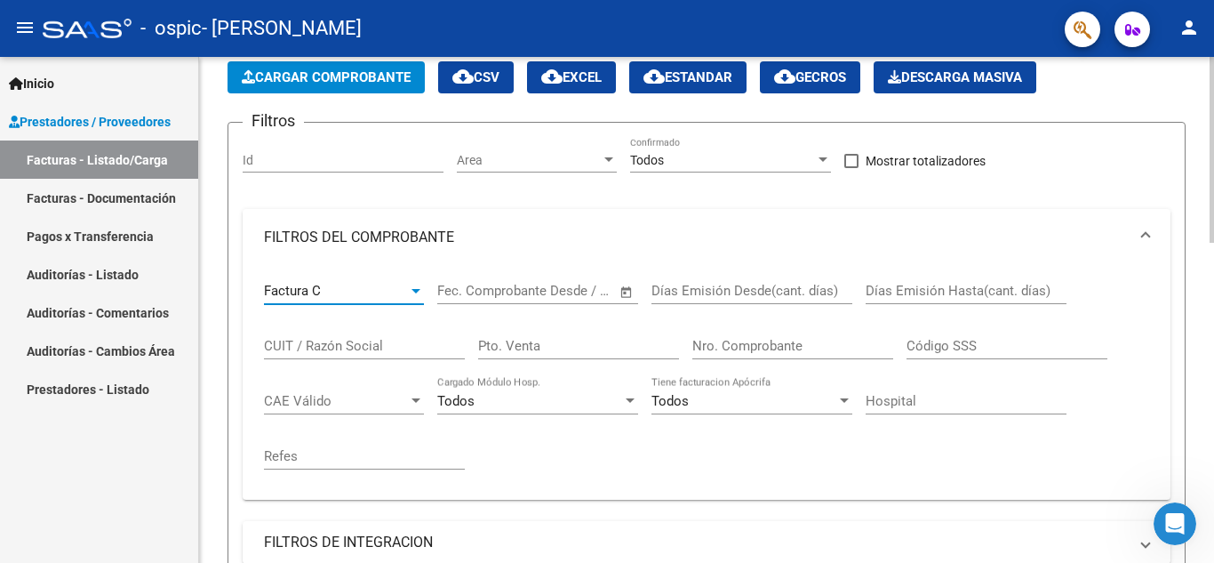
click at [525, 286] on input "text" at bounding box center [568, 291] width 86 height 16
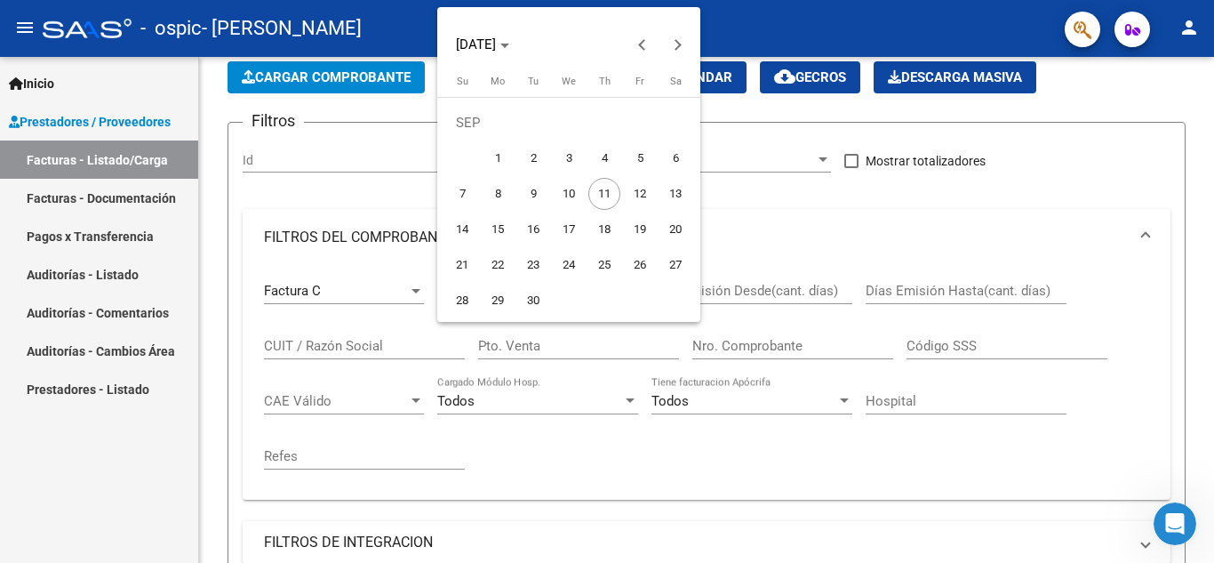
click at [603, 154] on span "4" at bounding box center [604, 158] width 32 height 32
type input "[DATE]"
click at [603, 144] on span "4" at bounding box center [604, 158] width 32 height 32
type input "[DATE]"
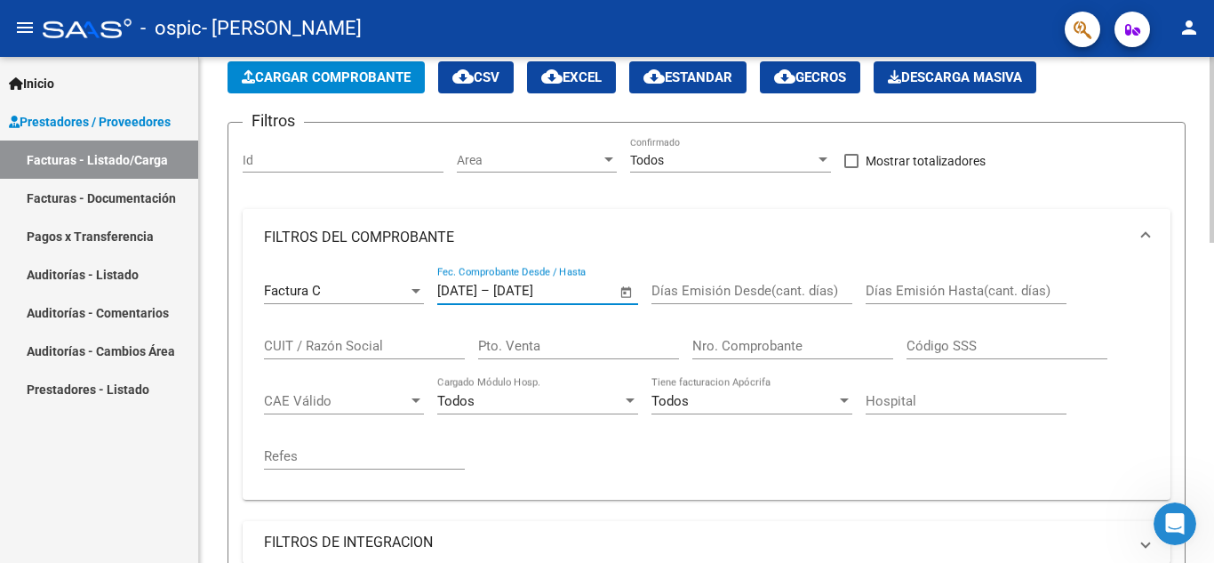
click at [630, 288] on span "Open calendar" at bounding box center [626, 292] width 43 height 43
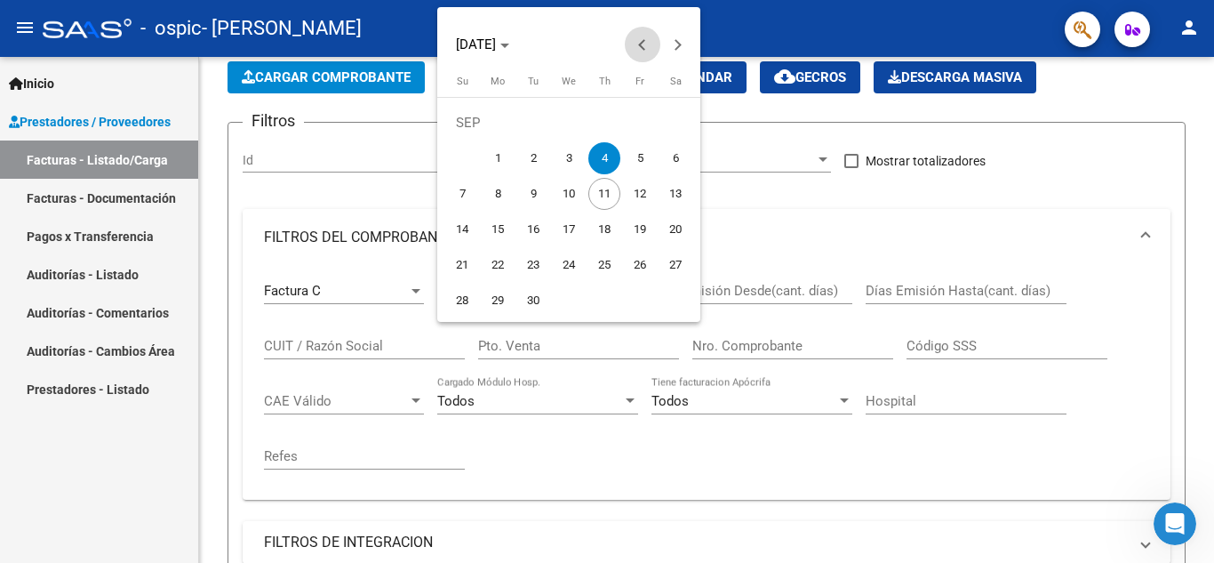
click at [644, 44] on button "Previous month" at bounding box center [643, 45] width 36 height 36
click at [639, 118] on span "1" at bounding box center [640, 123] width 32 height 32
type input "[DATE]"
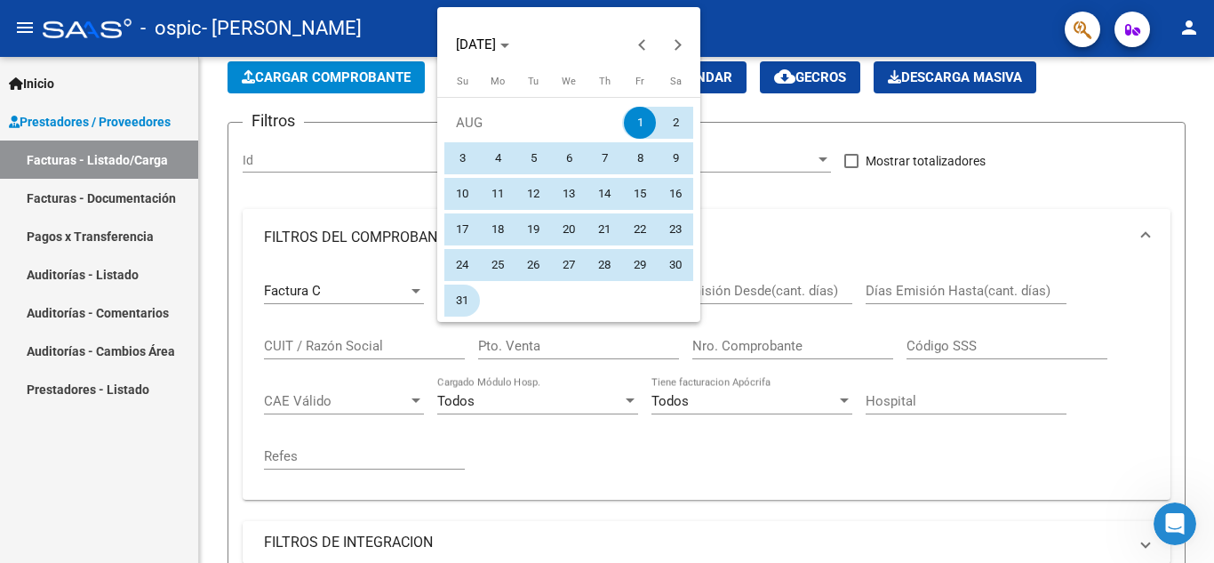
click at [458, 298] on span "31" at bounding box center [462, 300] width 32 height 32
type input "[DATE]"
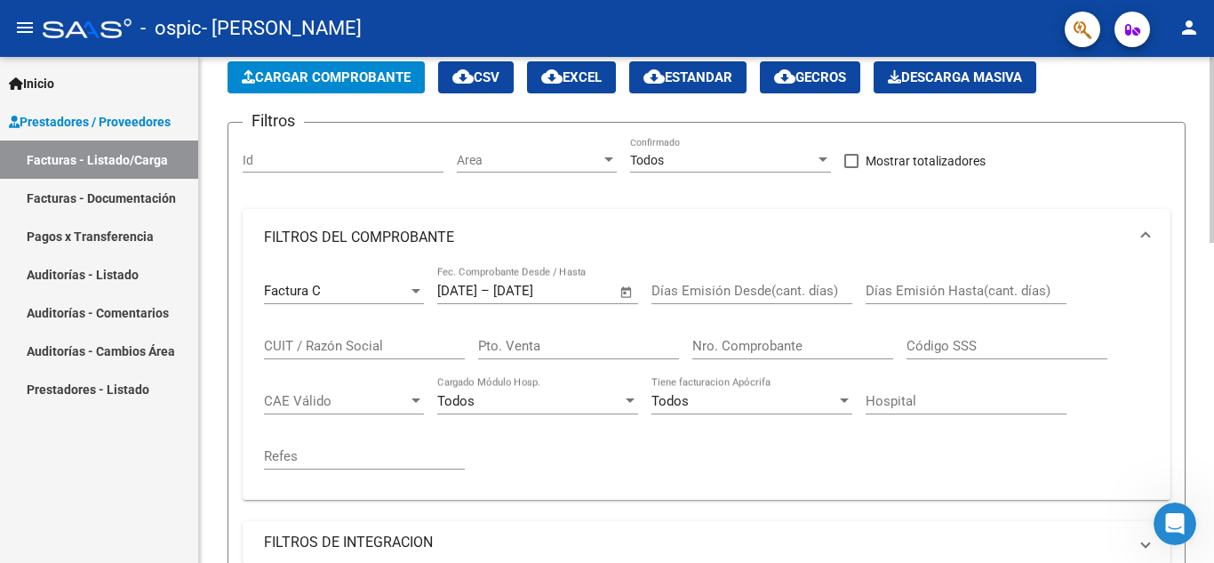
click at [368, 346] on input "CUIT / Razón Social" at bounding box center [364, 346] width 201 height 16
type input "20253244144"
click at [544, 348] on input "Pto. Venta" at bounding box center [578, 346] width 201 height 16
type input "0002"
click at [729, 340] on input "Nro. Comprobante" at bounding box center [792, 346] width 201 height 16
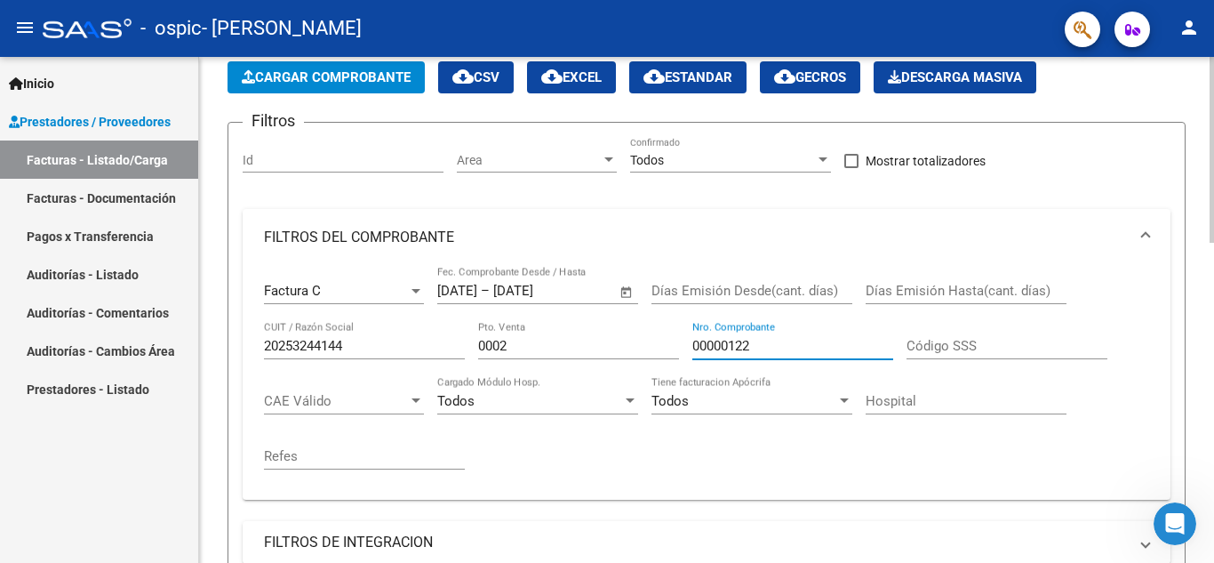
type input "00000122"
click at [415, 398] on div at bounding box center [416, 400] width 9 height 4
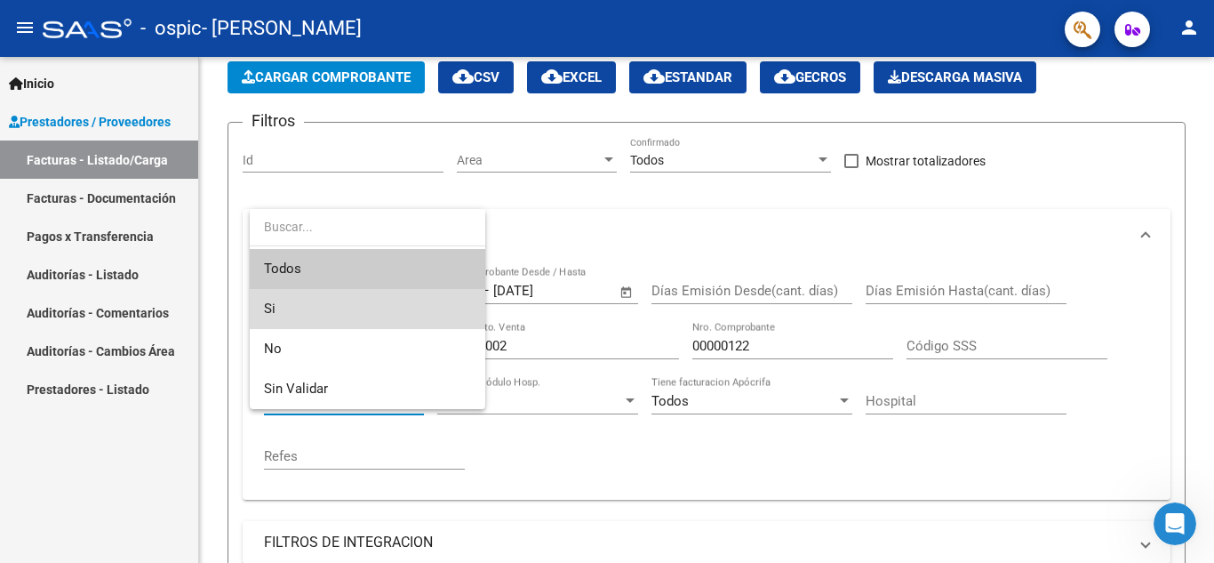
click at [289, 297] on span "Si" at bounding box center [367, 309] width 207 height 40
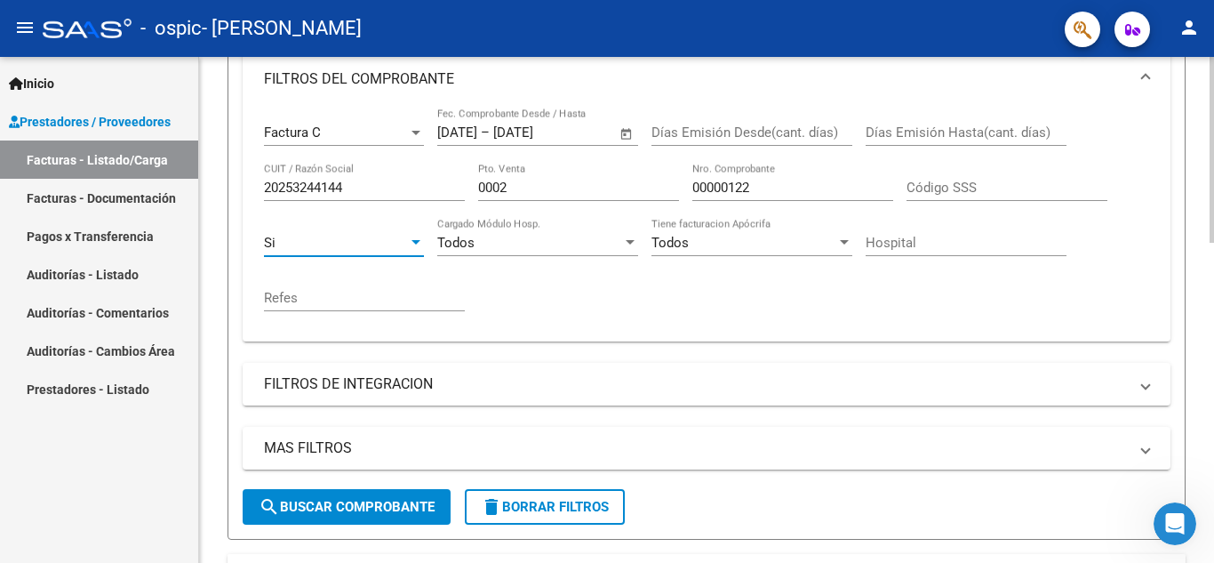
scroll to position [267, 0]
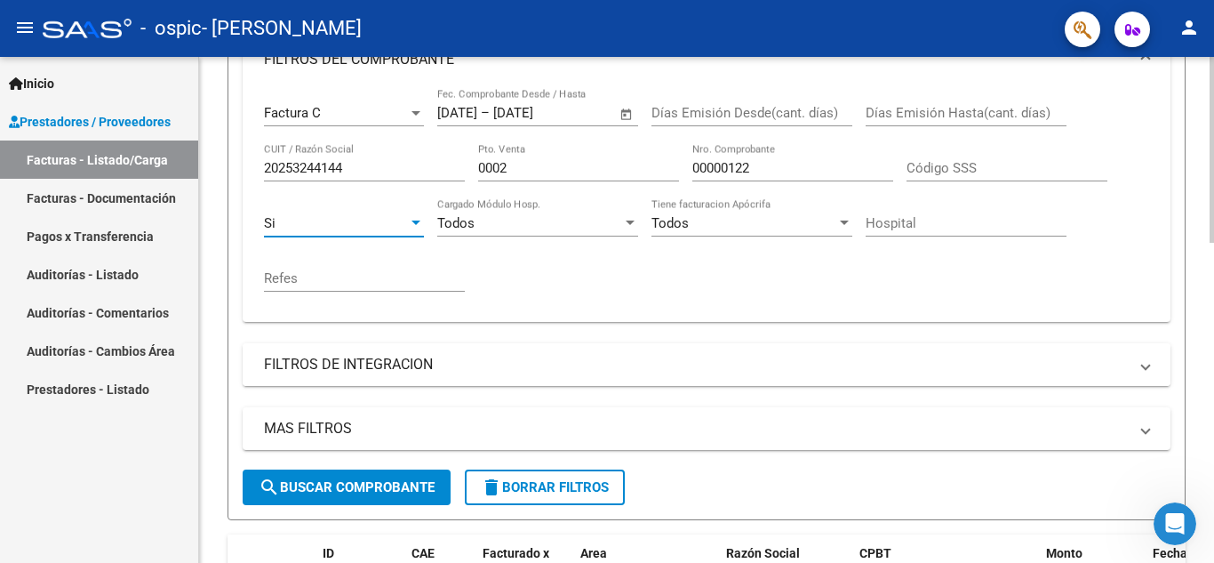
click at [397, 365] on mat-panel-title "FILTROS DE INTEGRACION" at bounding box center [696, 365] width 864 height 20
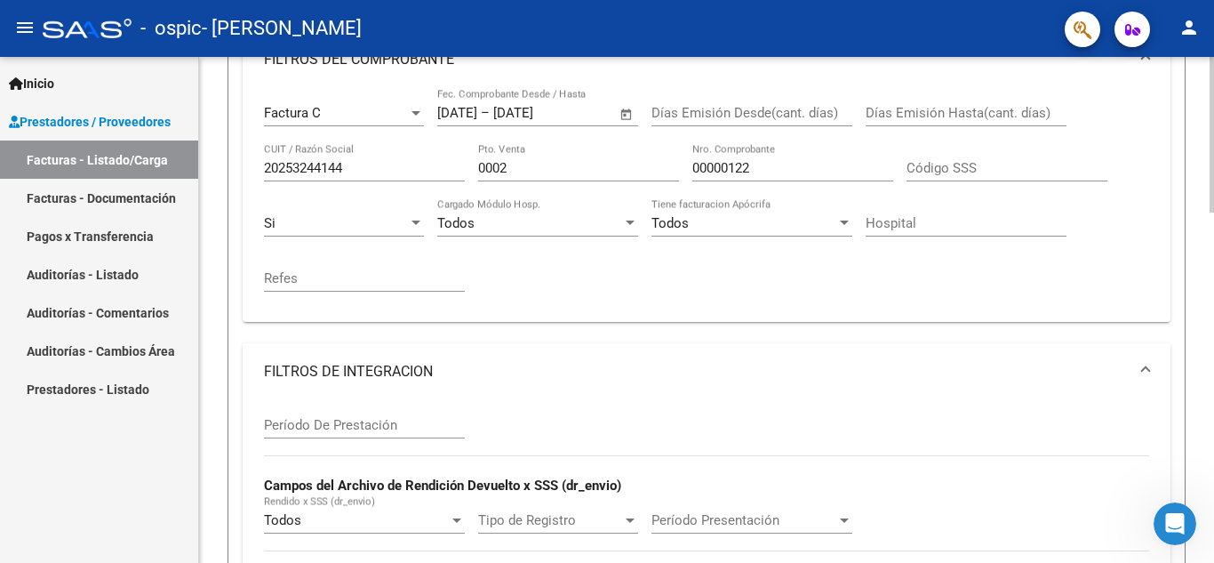
scroll to position [356, 0]
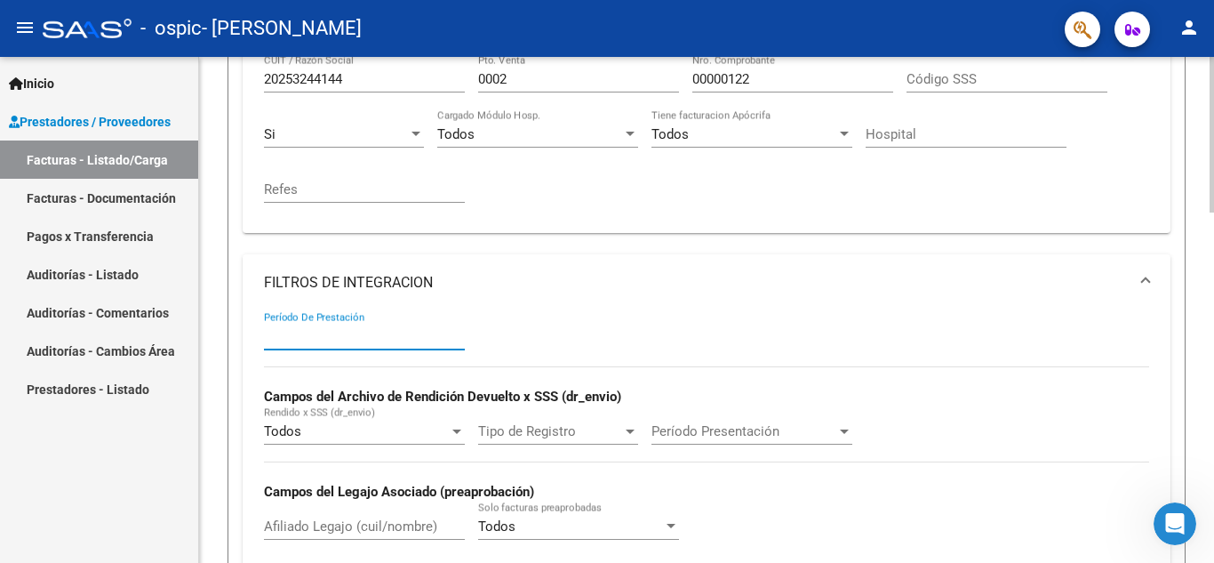
click at [323, 336] on input "Período De Prestación" at bounding box center [364, 336] width 201 height 16
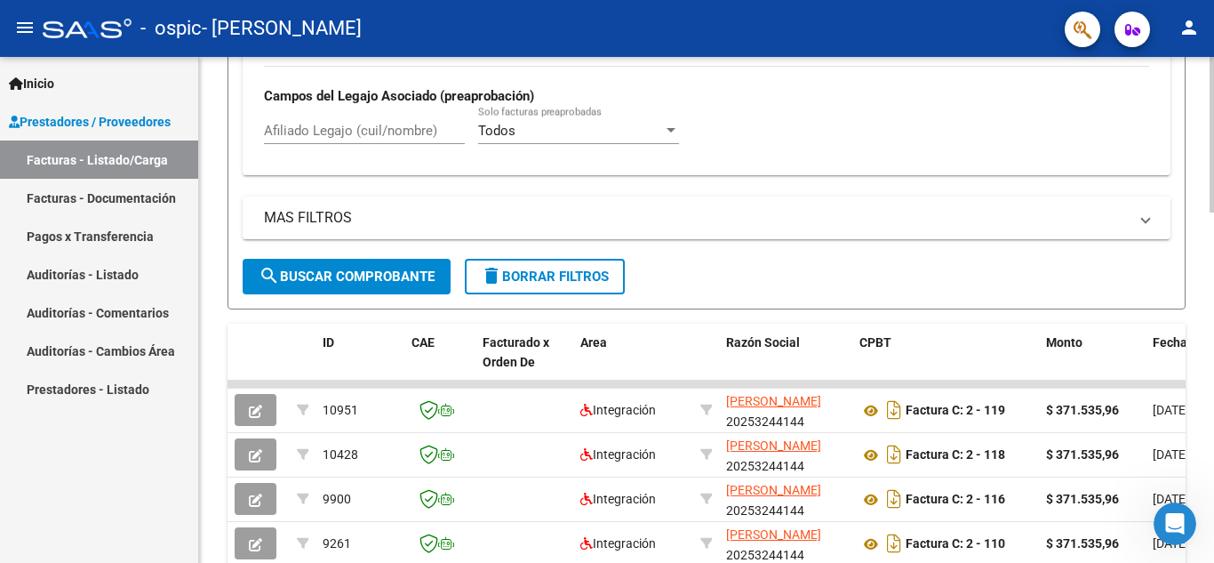
scroll to position [711, 0]
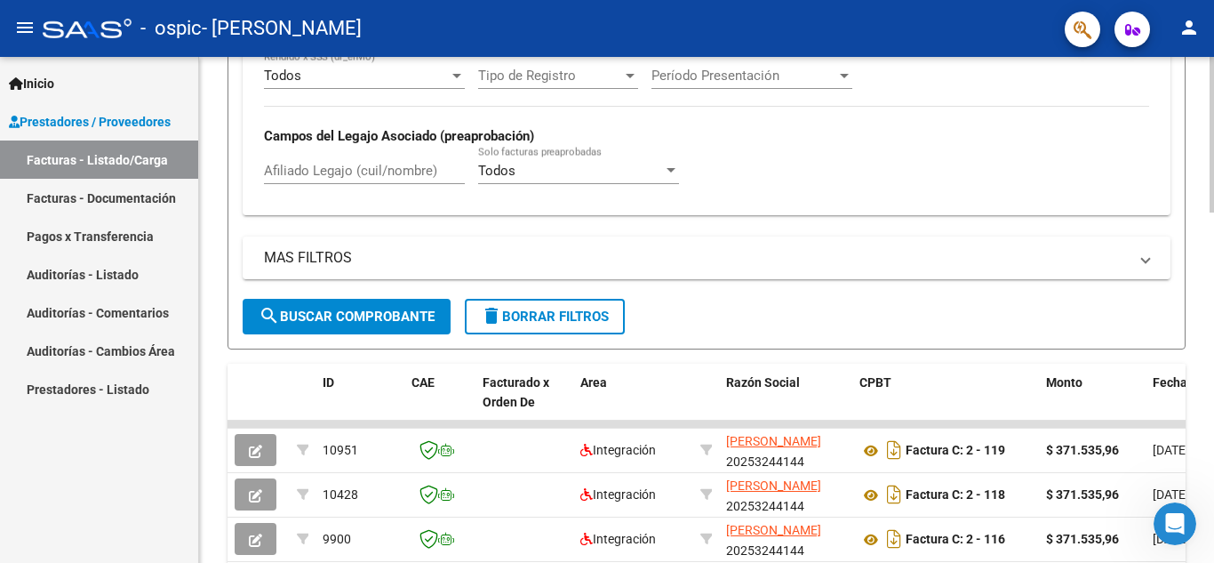
type input "202508"
click at [361, 322] on span "search Buscar Comprobante" at bounding box center [347, 316] width 176 height 16
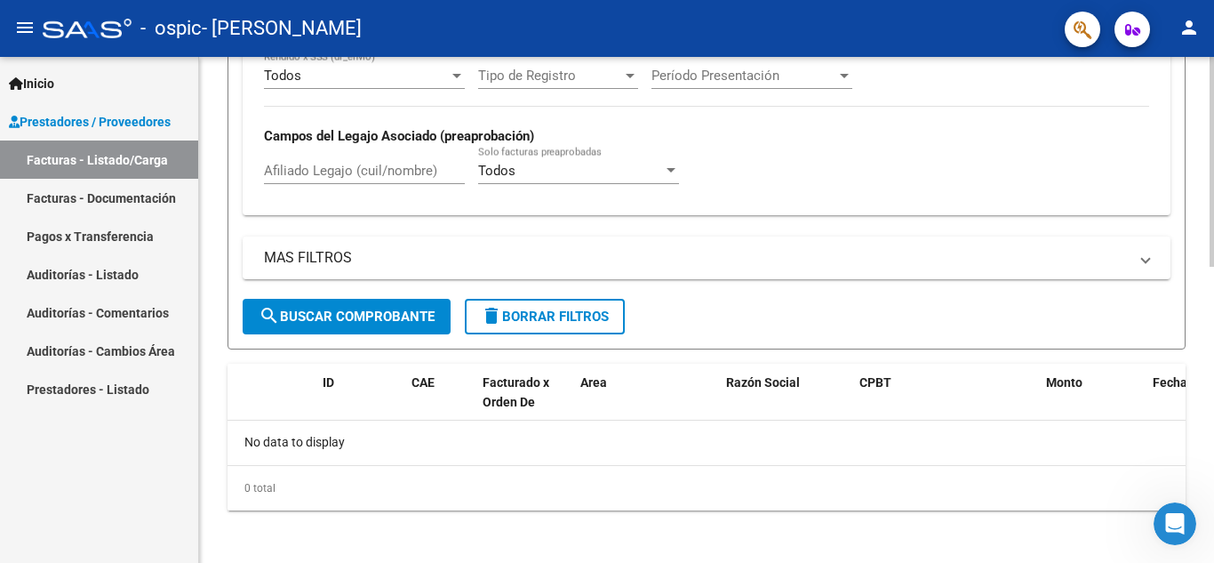
click at [589, 320] on span "delete Borrar Filtros" at bounding box center [545, 316] width 128 height 16
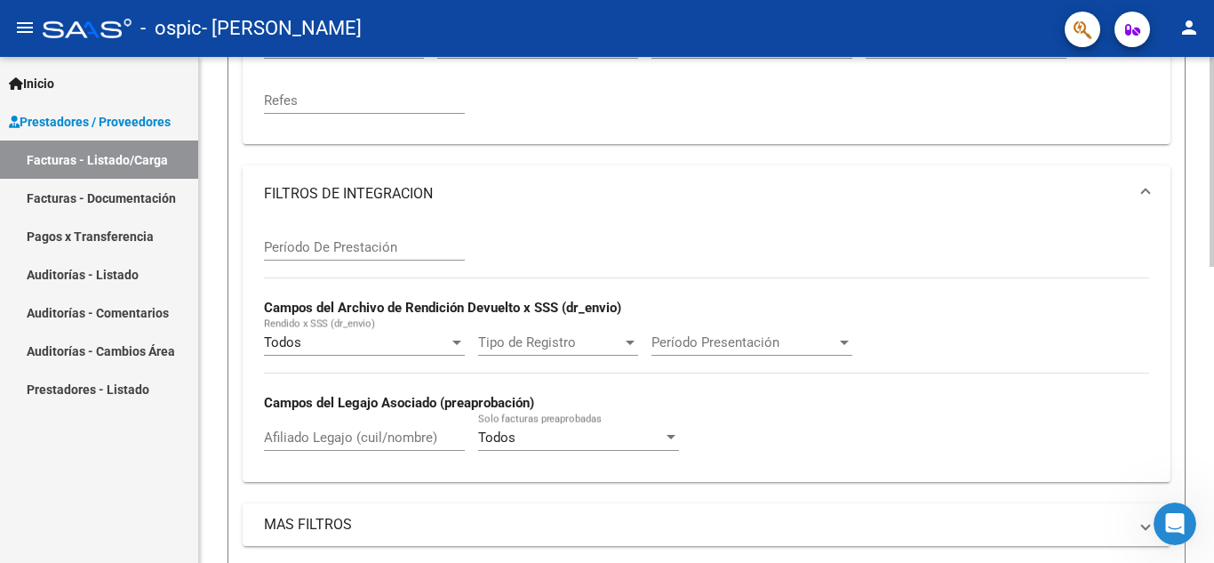
scroll to position [356, 0]
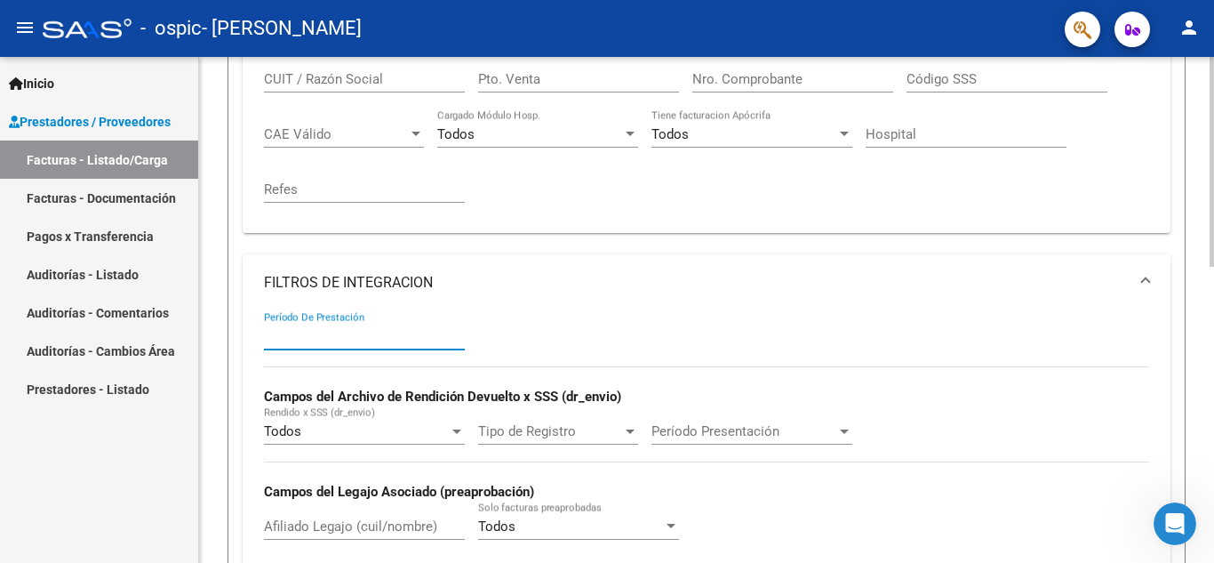
click at [292, 332] on input "Período De Prestación" at bounding box center [364, 336] width 201 height 16
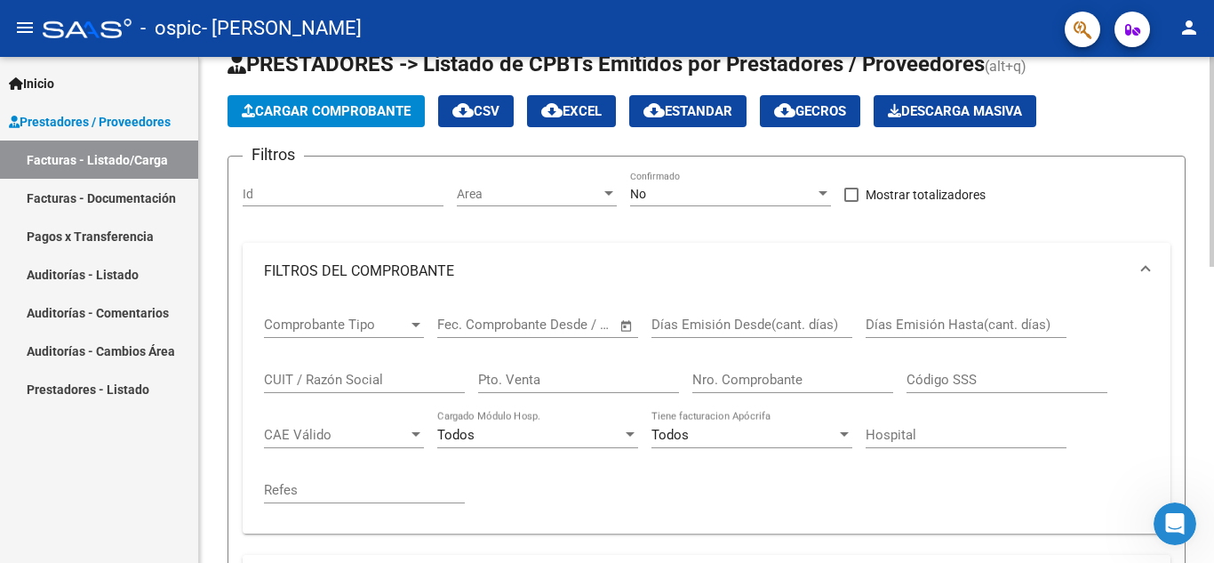
scroll to position [0, 0]
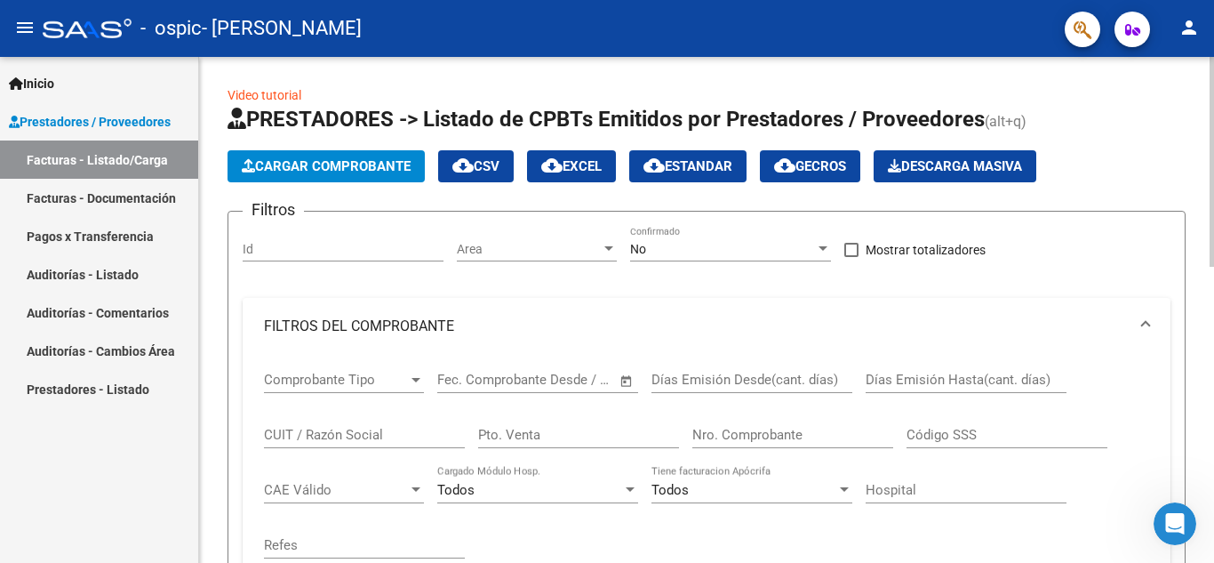
click at [337, 168] on span "Cargar Comprobante" at bounding box center [326, 166] width 169 height 16
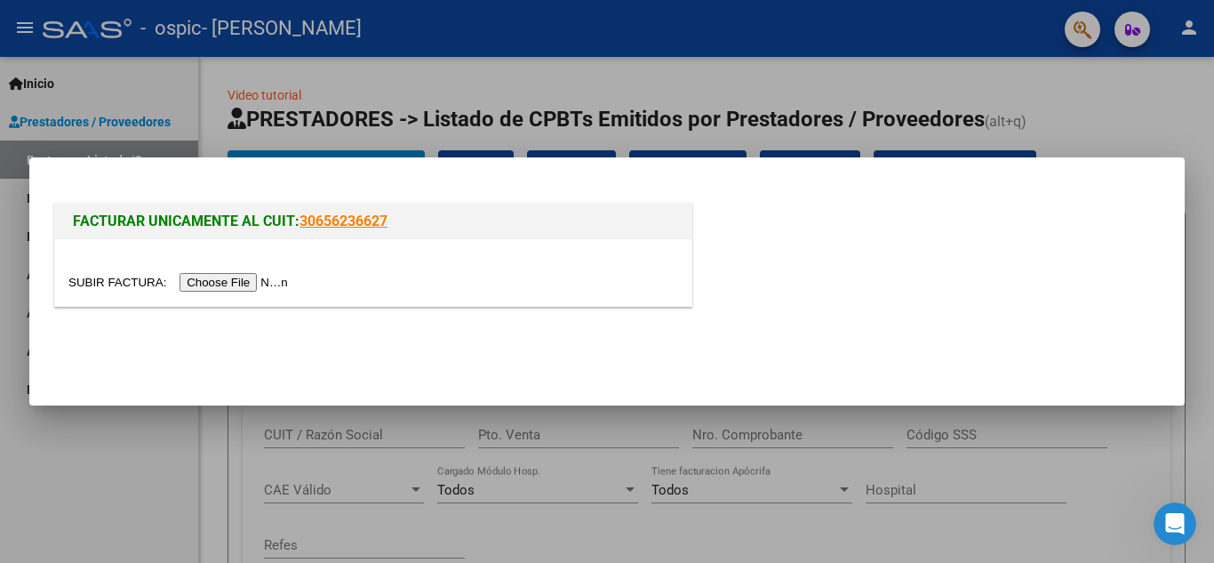
click at [218, 280] on input "file" at bounding box center [180, 282] width 225 height 19
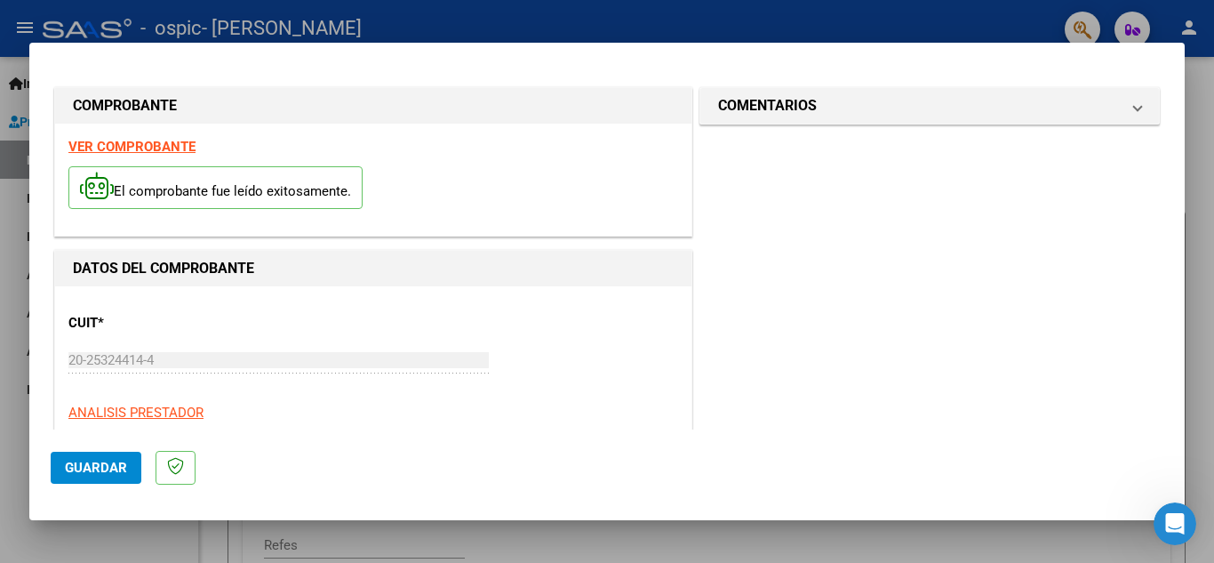
click at [1025, 532] on div at bounding box center [607, 281] width 1214 height 563
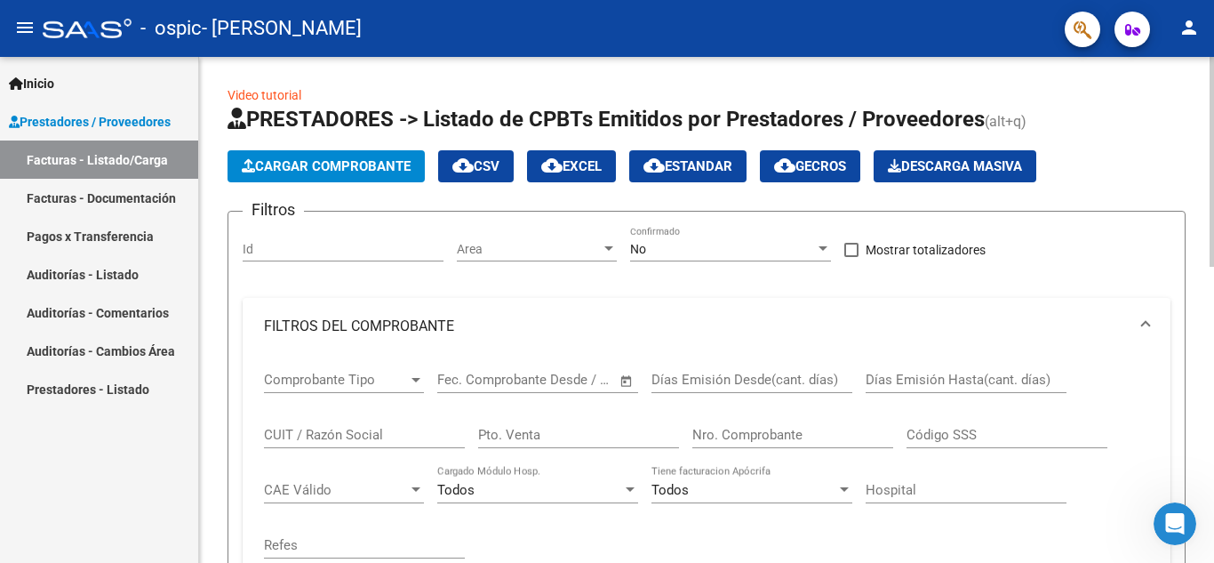
click at [279, 247] on input "Id" at bounding box center [343, 249] width 201 height 15
click at [353, 236] on div "Id" at bounding box center [343, 244] width 201 height 36
click at [612, 246] on div at bounding box center [608, 248] width 9 height 4
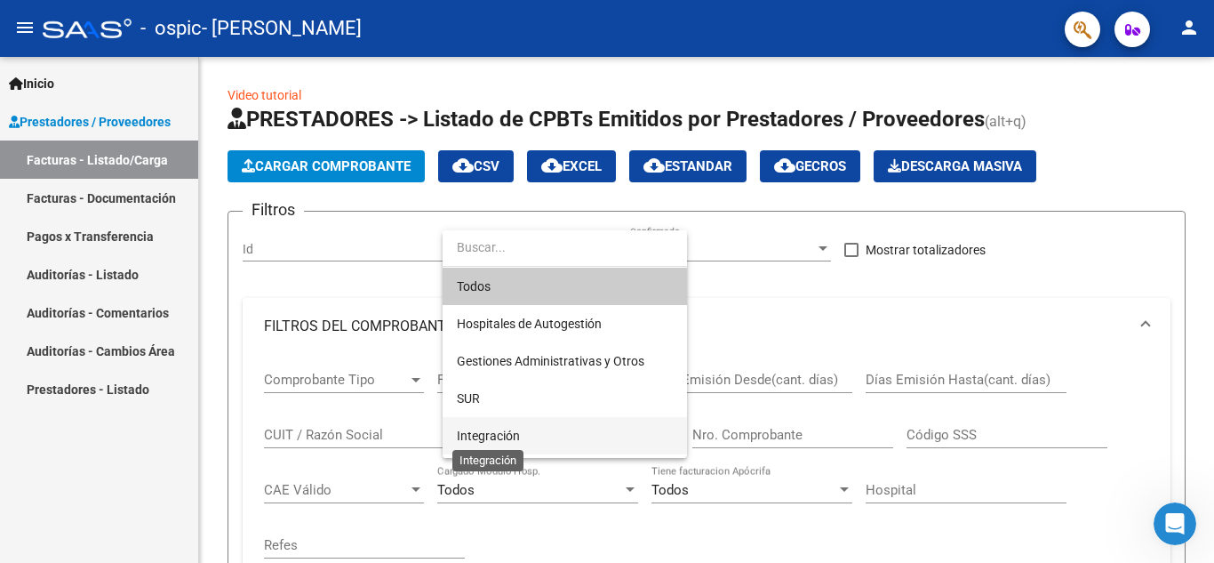
click at [471, 433] on span "Integración" at bounding box center [488, 435] width 63 height 14
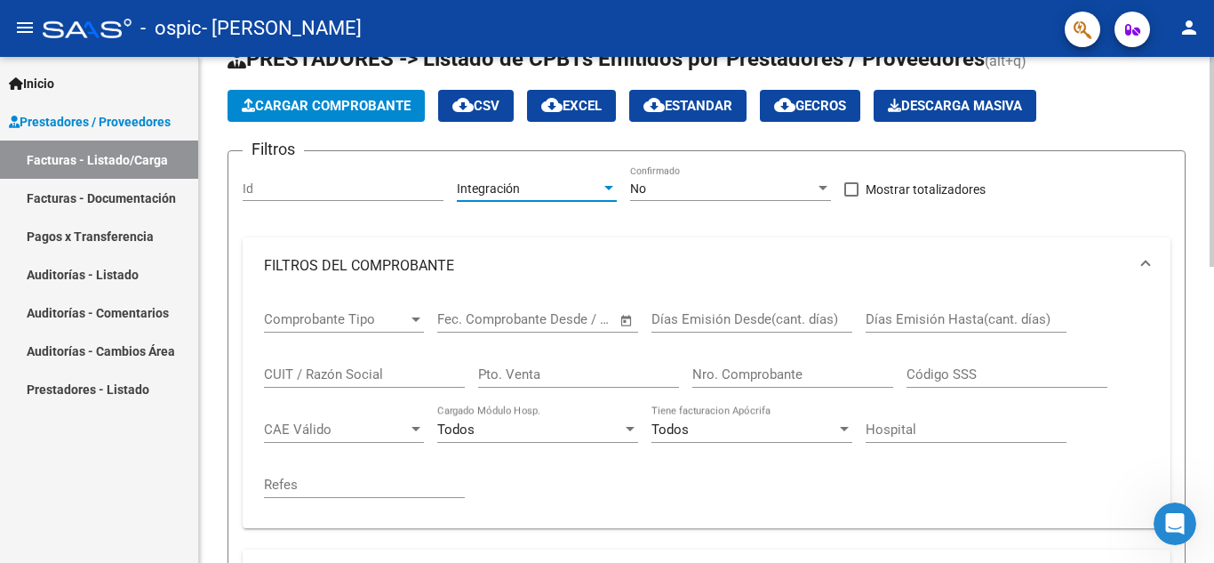
scroll to position [89, 0]
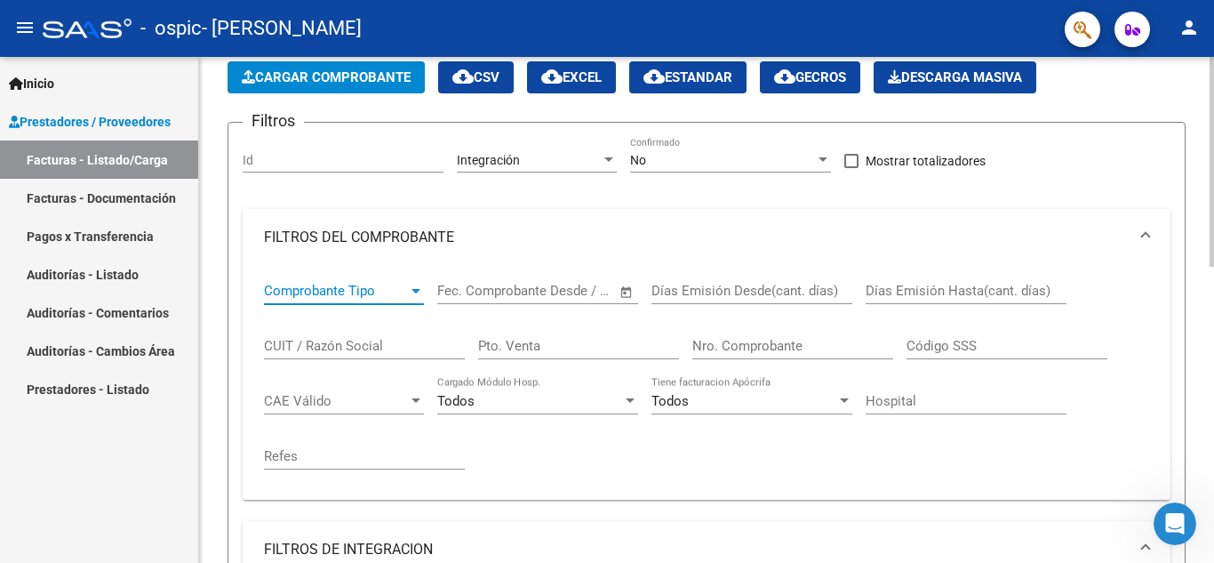
click at [415, 283] on div "Comprobante Tipo" at bounding box center [344, 291] width 160 height 16
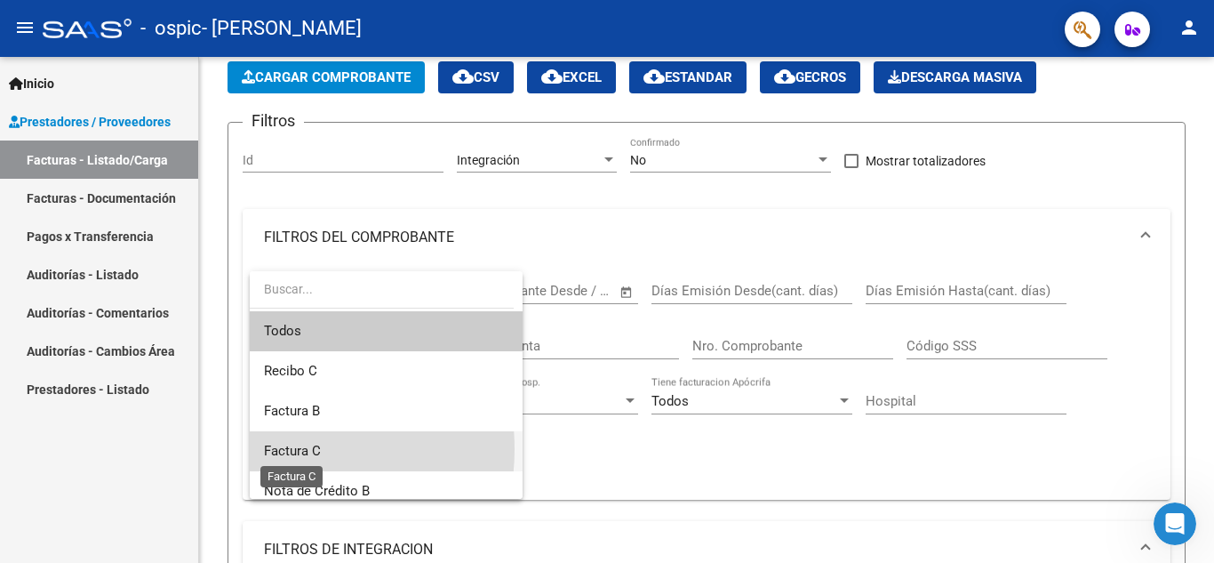
click at [274, 449] on span "Factura C" at bounding box center [292, 451] width 57 height 16
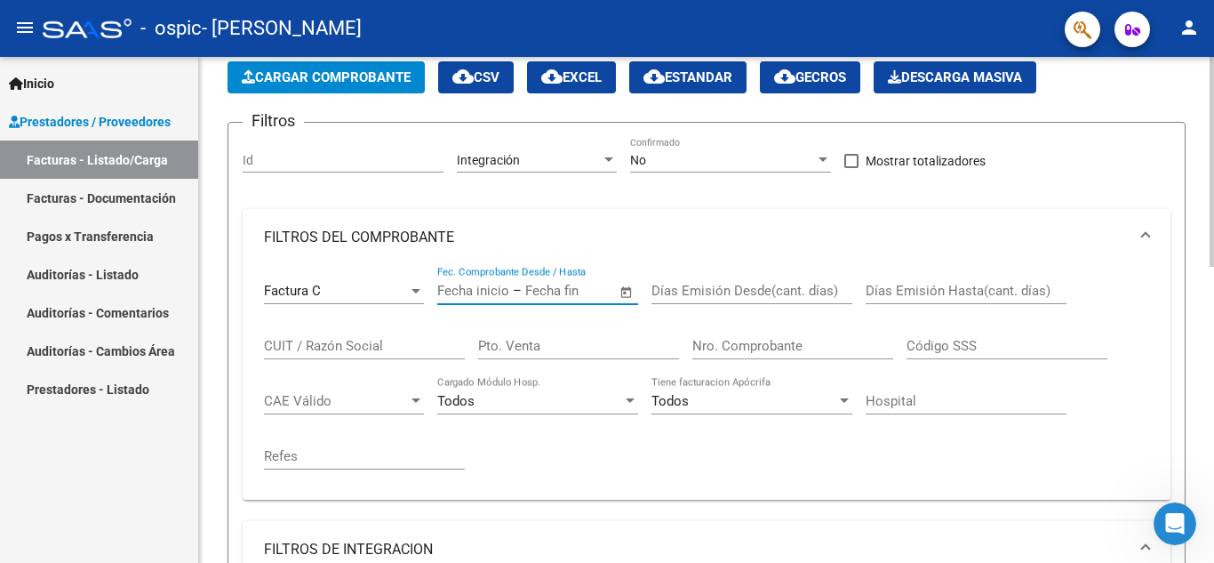
click at [541, 290] on input "text" at bounding box center [568, 291] width 86 height 16
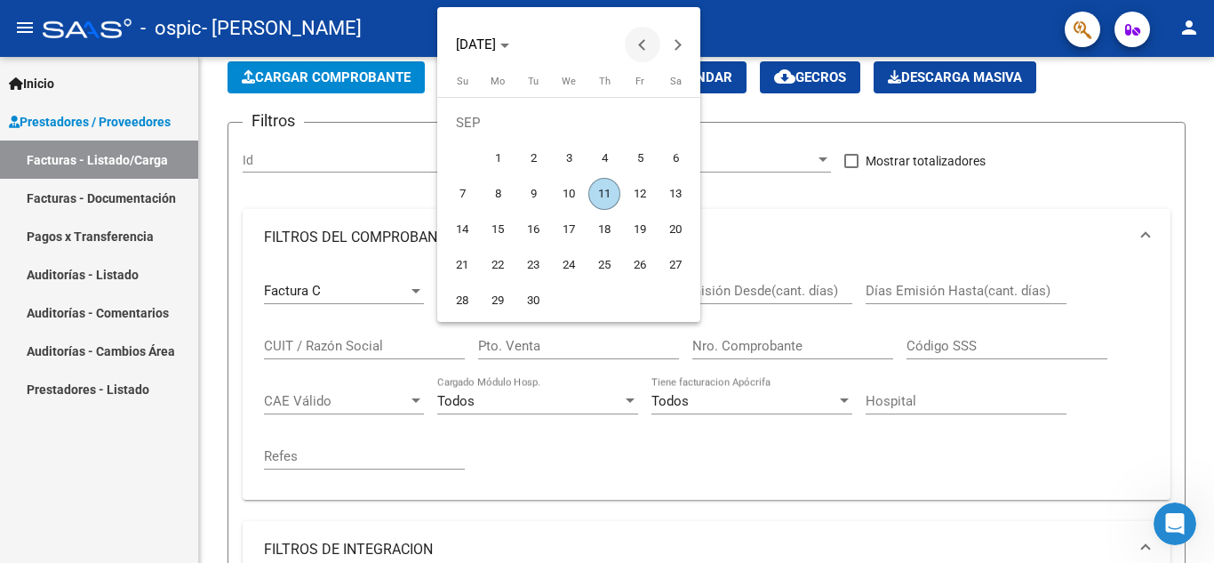
click at [644, 38] on button "Previous month" at bounding box center [643, 45] width 36 height 36
click at [636, 119] on span "1" at bounding box center [640, 123] width 32 height 32
type input "[DATE]"
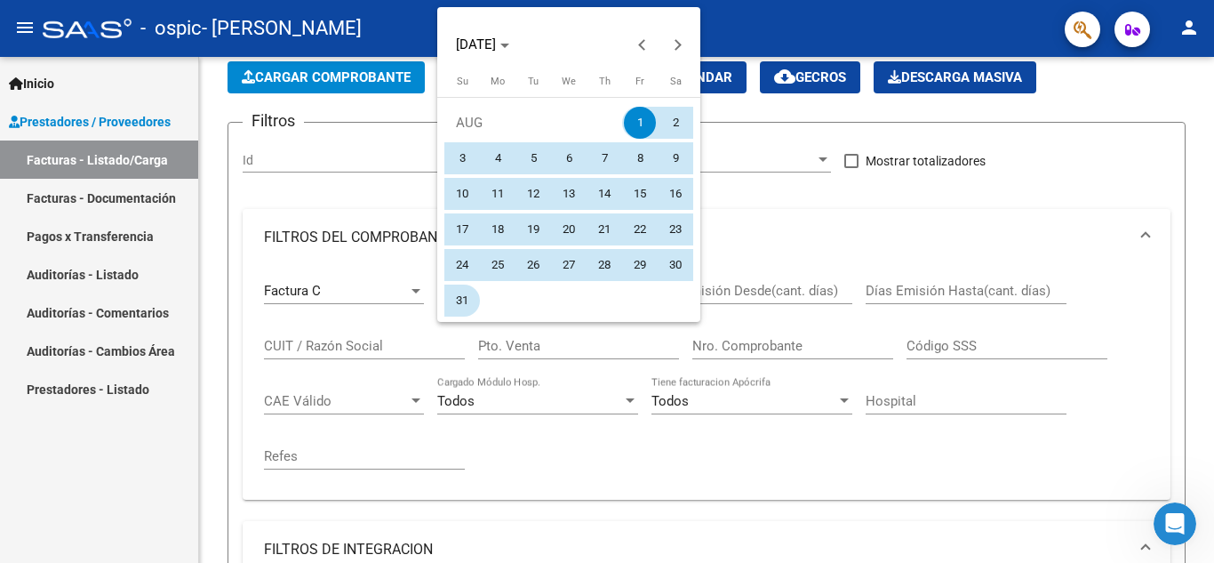
click at [456, 300] on span "31" at bounding box center [462, 300] width 32 height 32
type input "[DATE]"
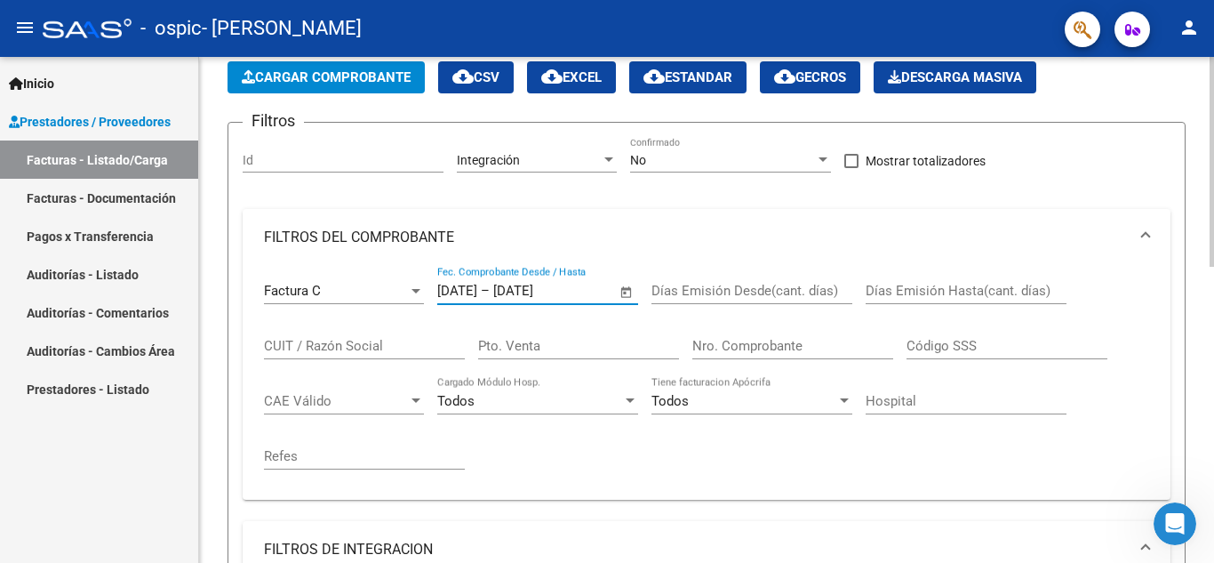
click at [316, 347] on input "CUIT / Razón Social" at bounding box center [364, 346] width 201 height 16
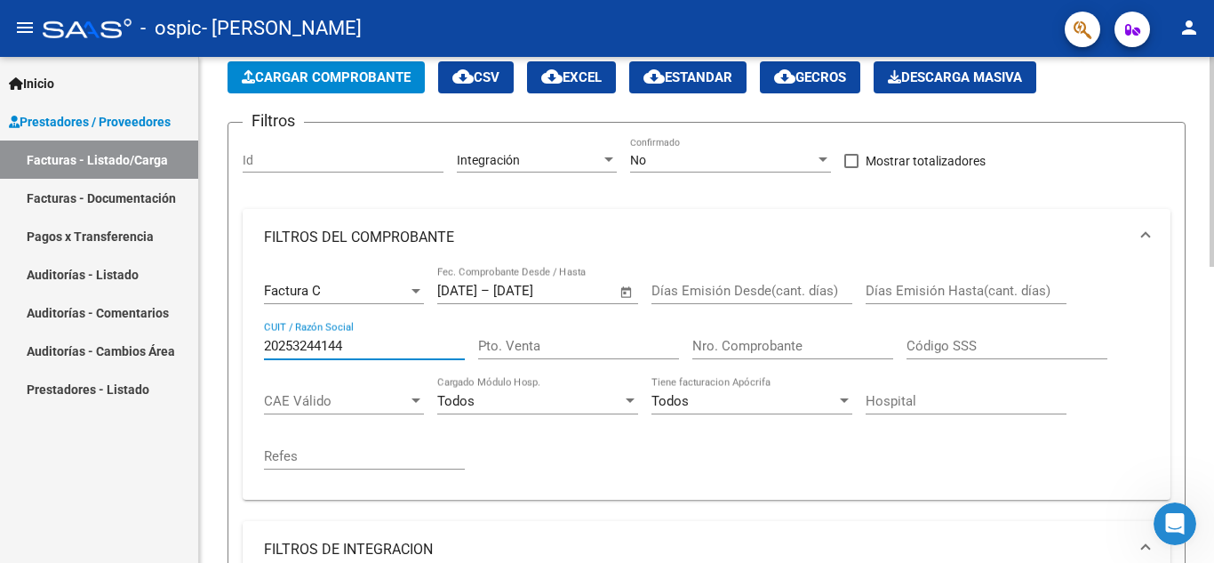
type input "20253244144"
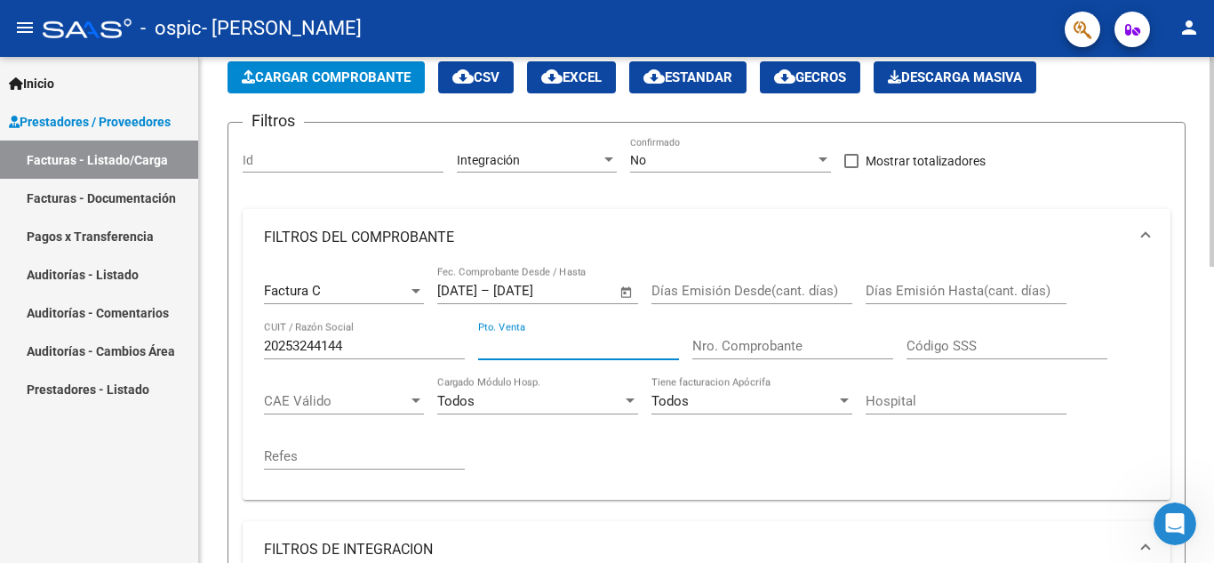
click at [533, 338] on input "Pto. Venta" at bounding box center [578, 346] width 201 height 16
type input "0002"
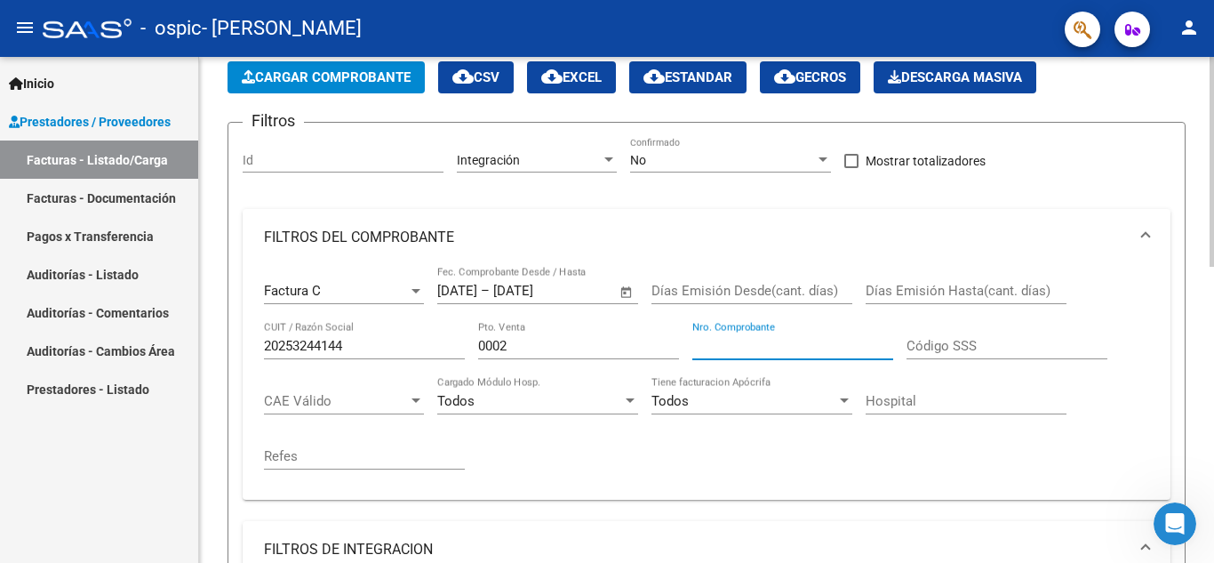
click at [709, 339] on input "Nro. Comprobante" at bounding box center [792, 346] width 201 height 16
type input "00000122"
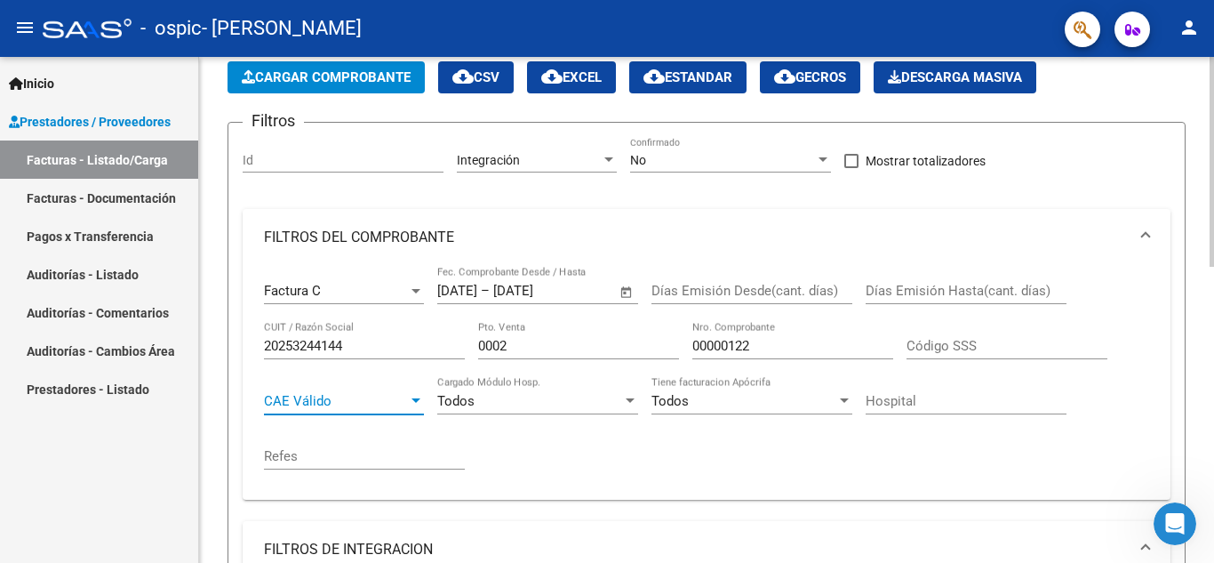
click at [413, 399] on div at bounding box center [416, 400] width 9 height 4
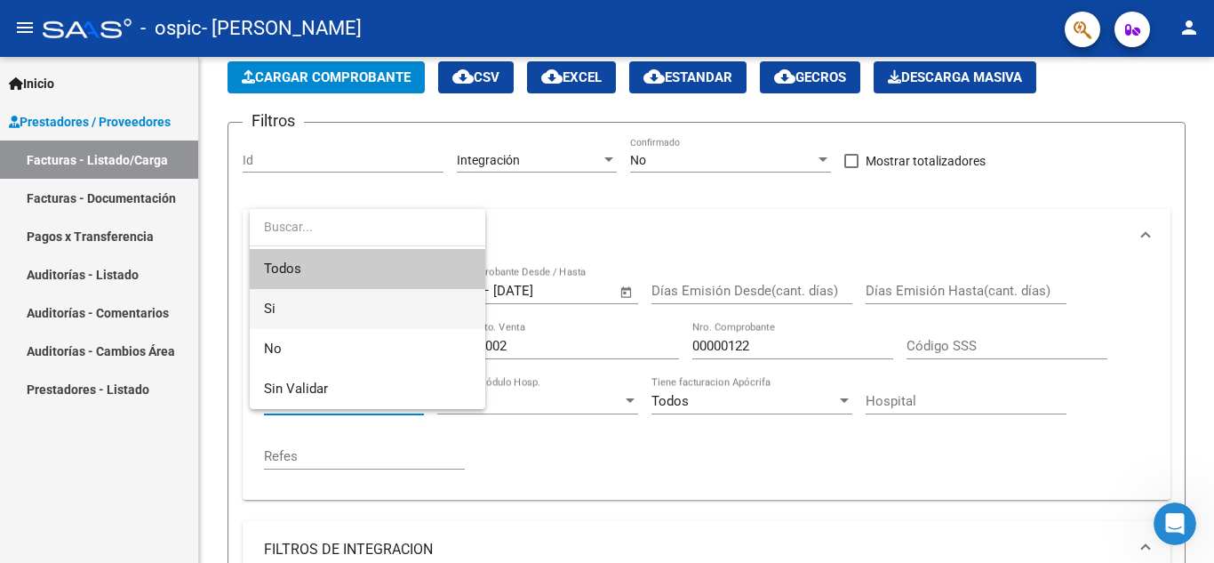
click at [299, 296] on span "Si" at bounding box center [367, 309] width 207 height 40
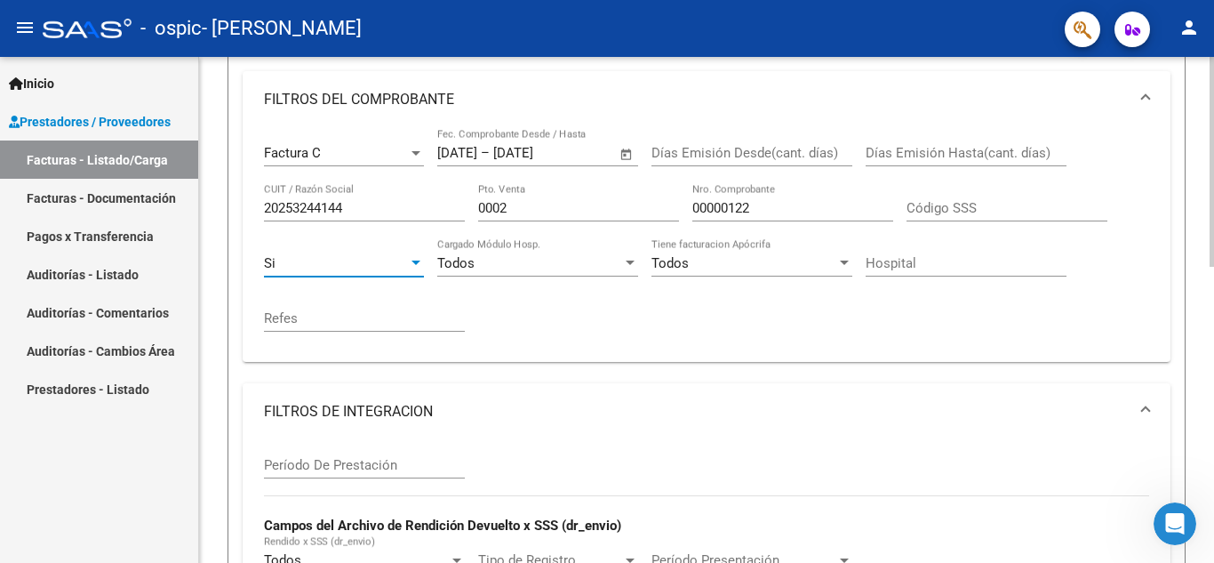
scroll to position [267, 0]
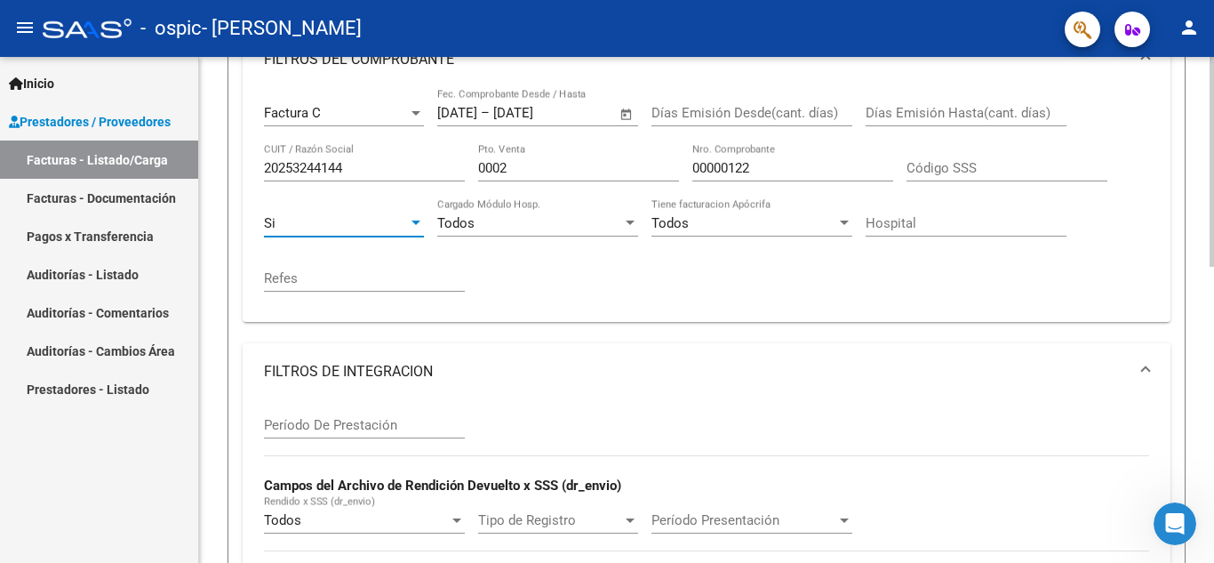
click at [363, 427] on input "Período De Prestación" at bounding box center [364, 425] width 201 height 16
type input "2"
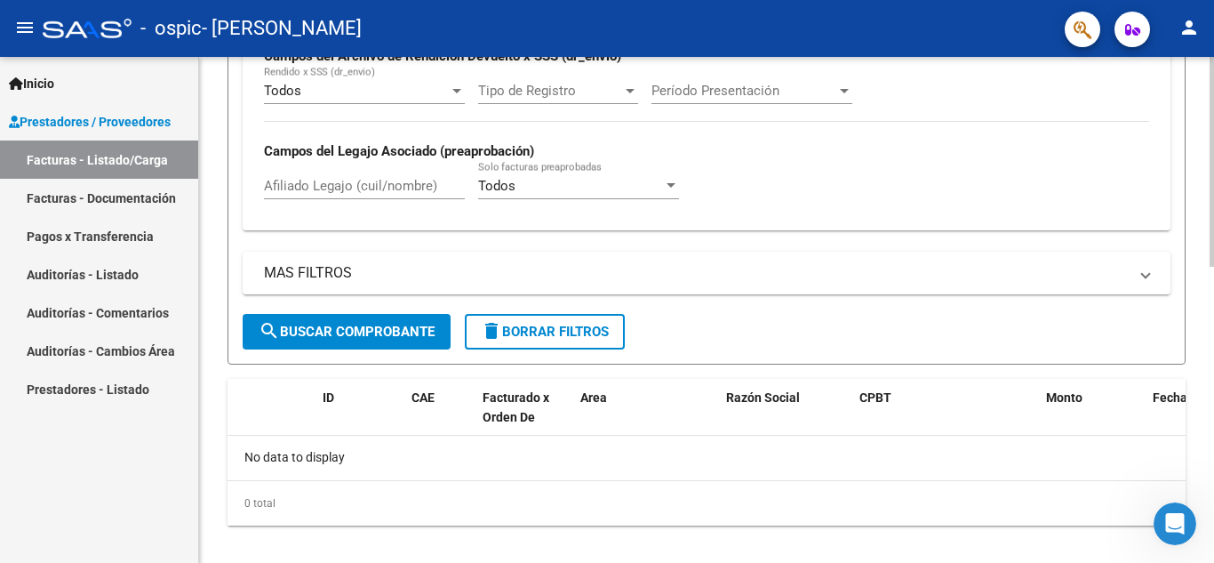
scroll to position [711, 0]
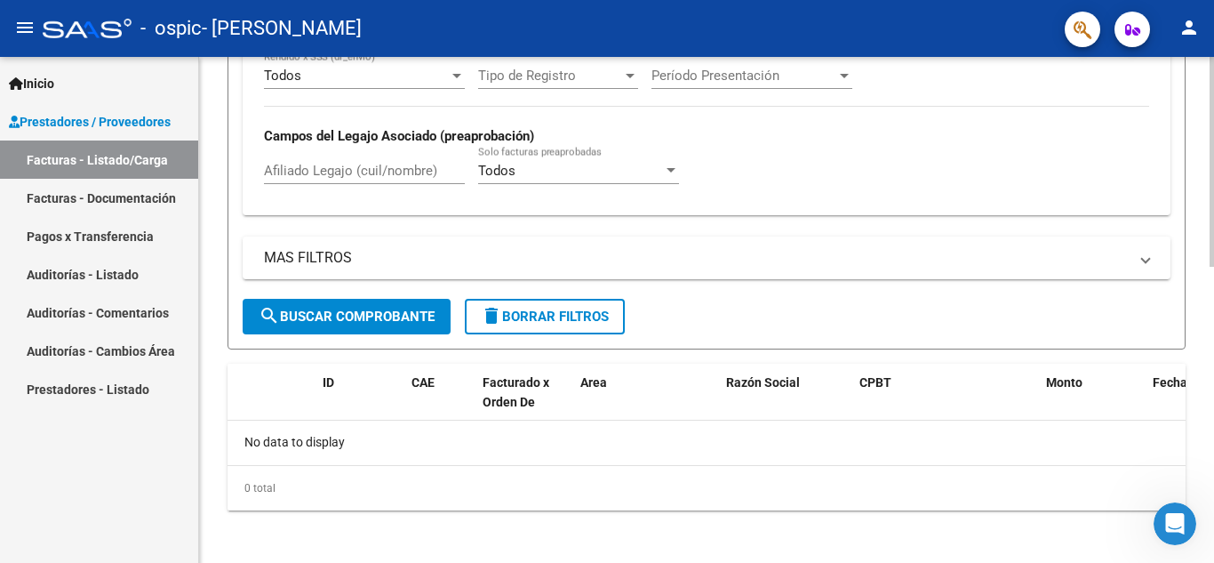
type input "082025"
click at [358, 310] on span "search Buscar Comprobante" at bounding box center [347, 316] width 176 height 16
click at [1150, 252] on mat-expansion-panel-header "MAS FILTROS" at bounding box center [707, 257] width 928 height 43
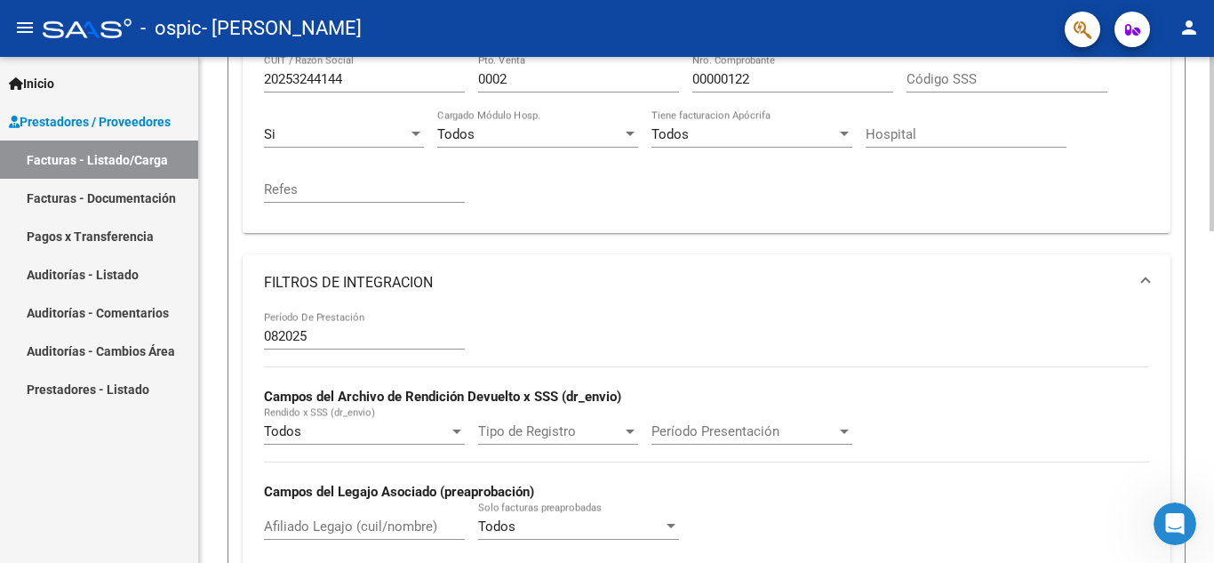
scroll to position [444, 0]
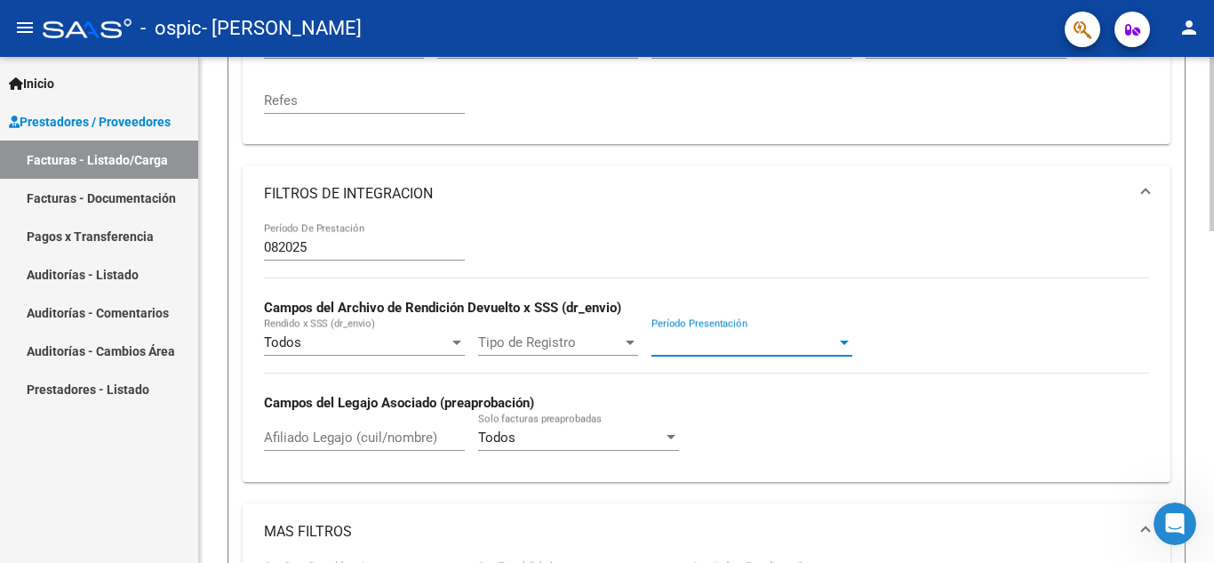
click at [846, 339] on div at bounding box center [844, 342] width 16 height 14
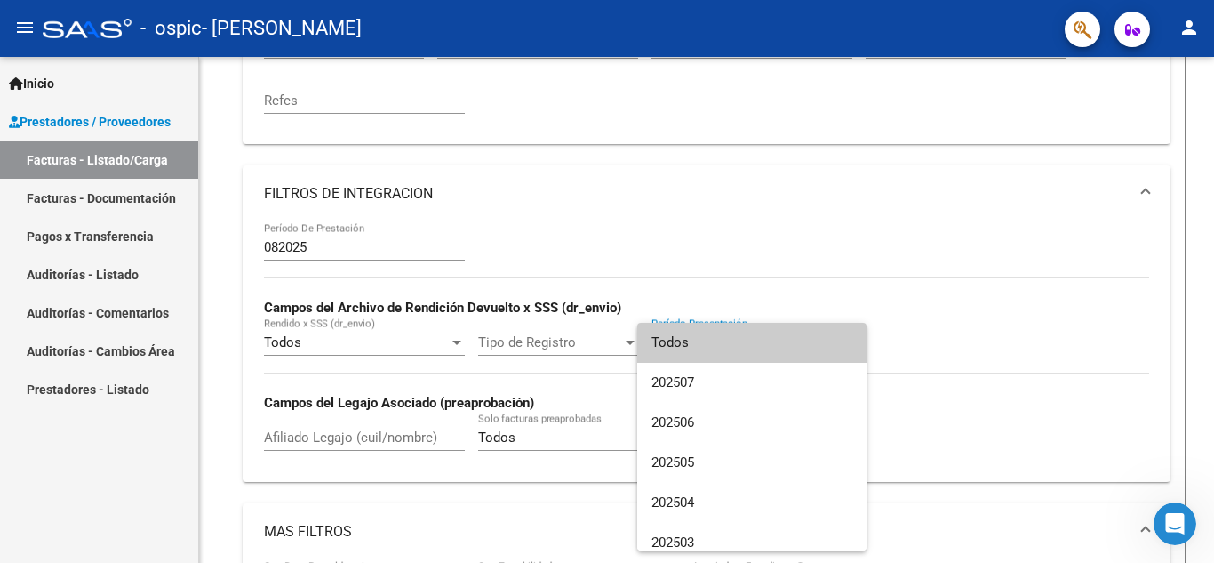
click at [715, 249] on div at bounding box center [607, 281] width 1214 height 563
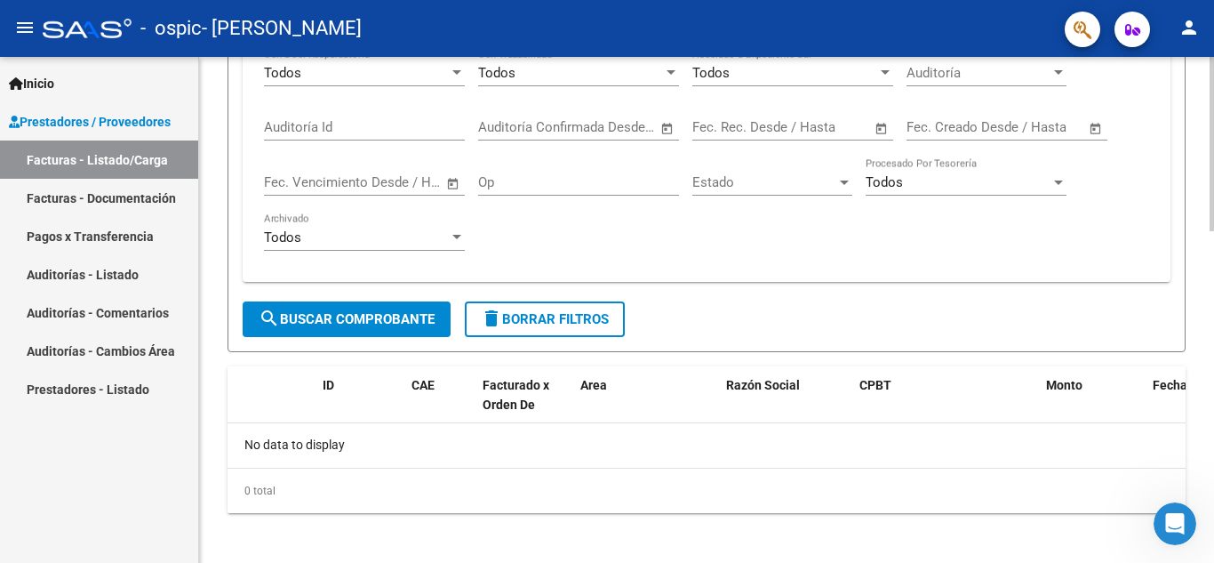
scroll to position [963, 0]
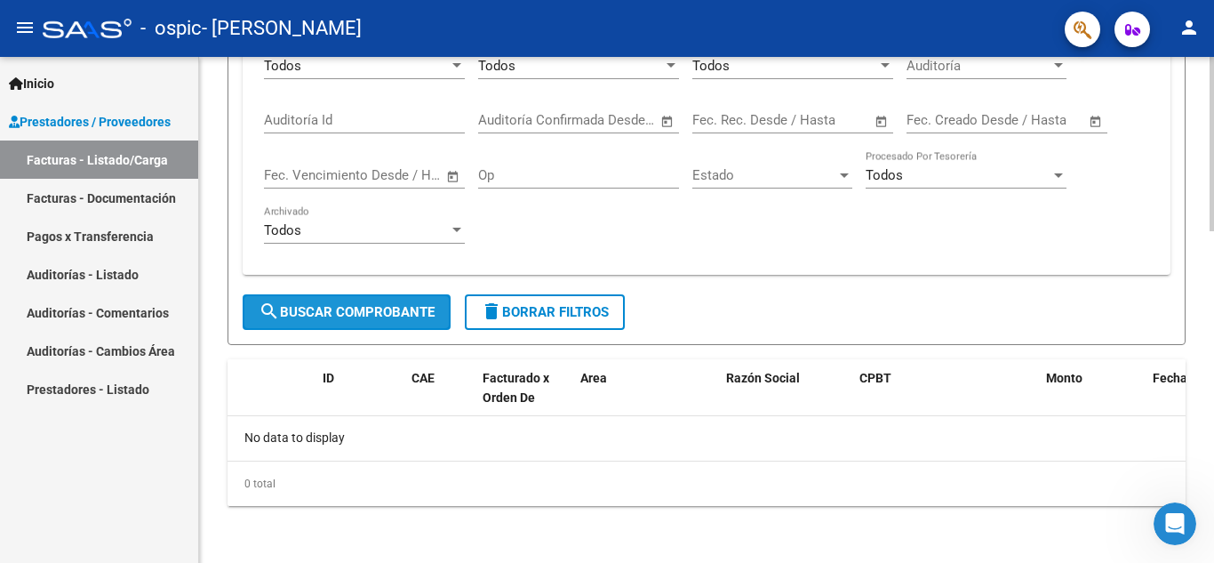
click at [351, 312] on span "search Buscar Comprobante" at bounding box center [347, 312] width 176 height 16
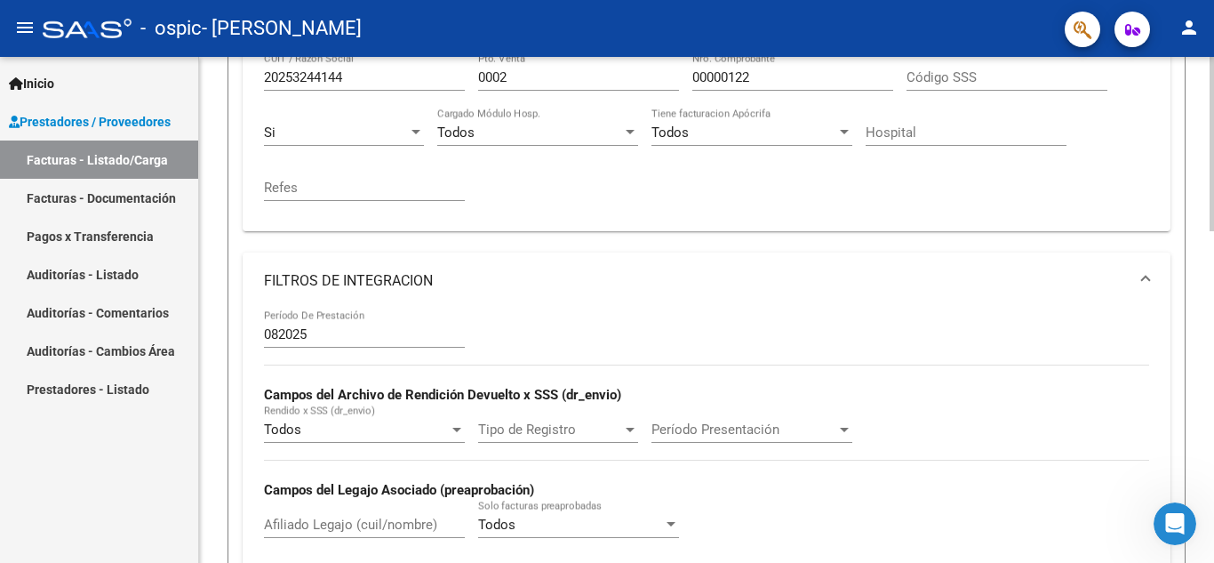
scroll to position [444, 0]
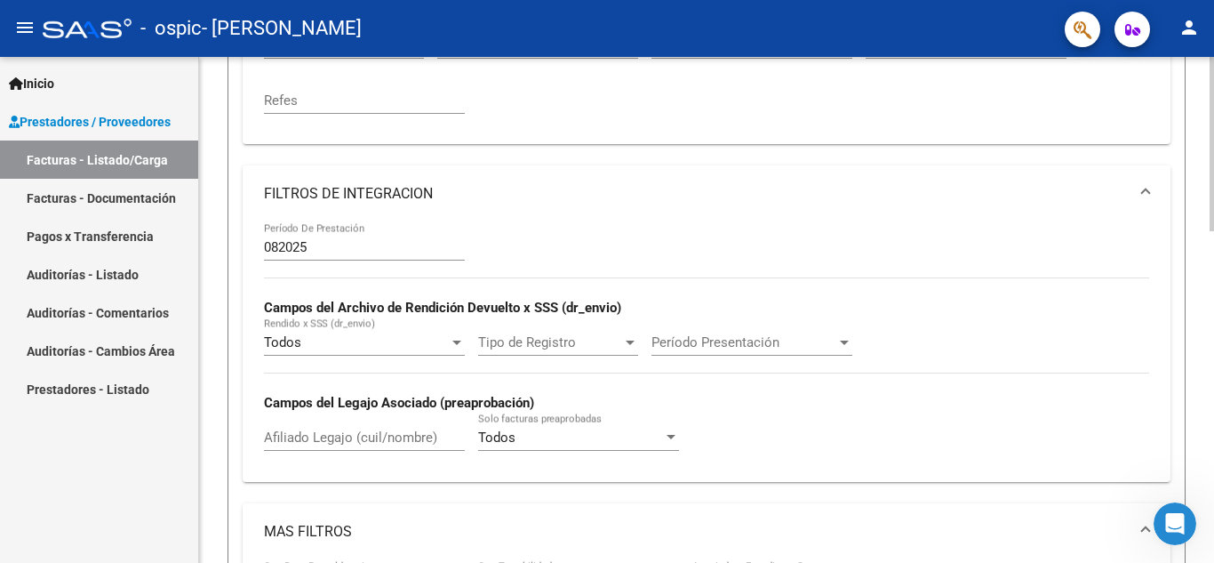
click at [455, 340] on div at bounding box center [456, 342] width 9 height 4
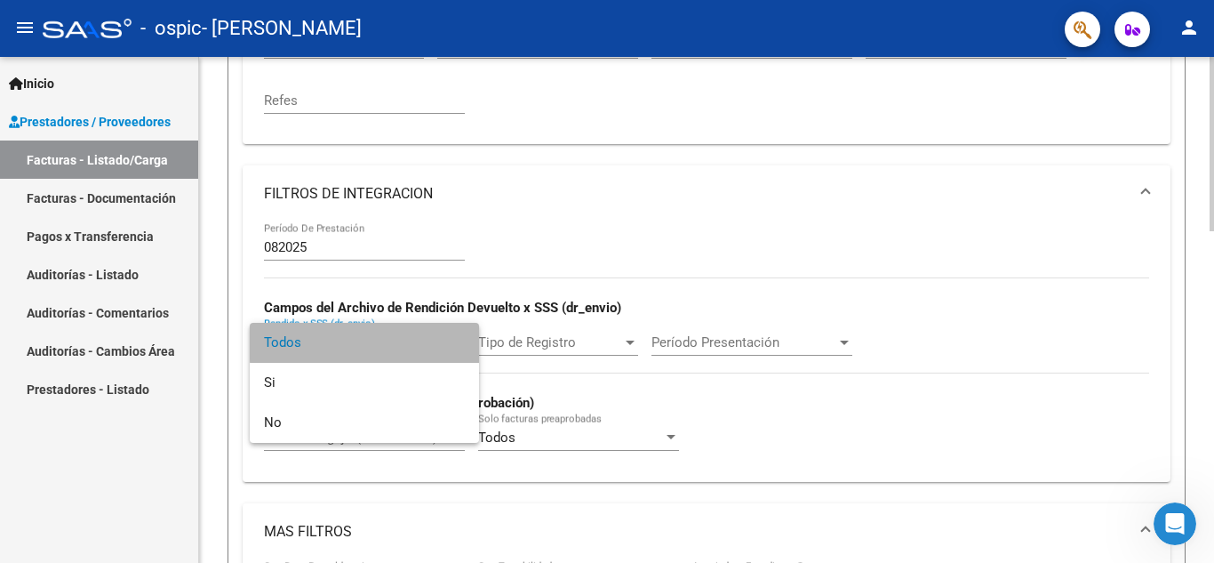
click at [455, 340] on span "Todos" at bounding box center [364, 343] width 201 height 40
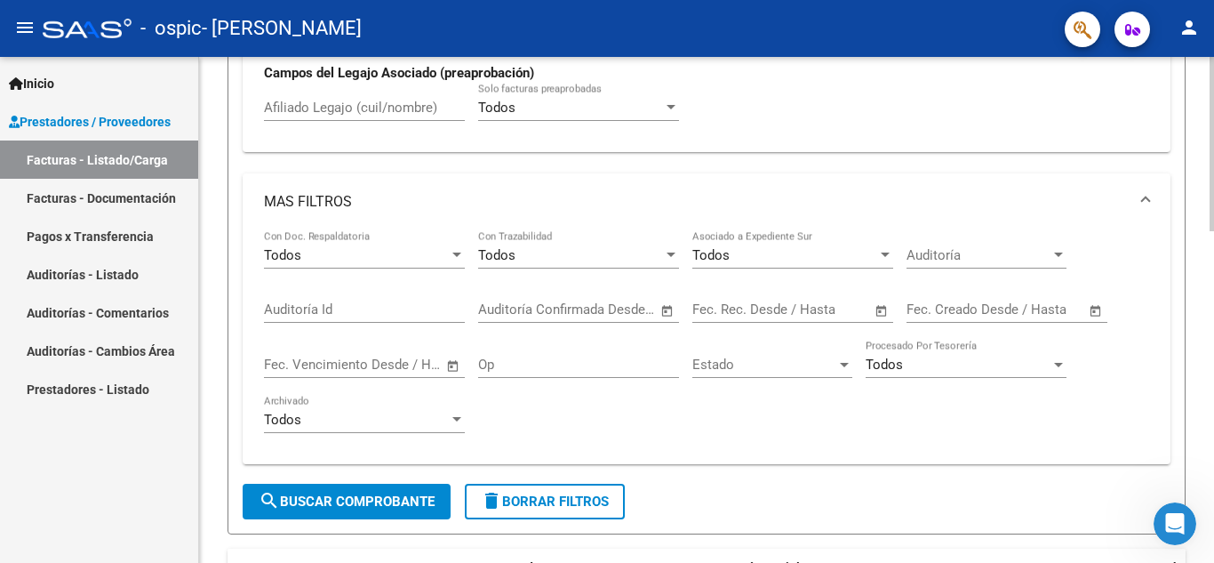
scroll to position [800, 0]
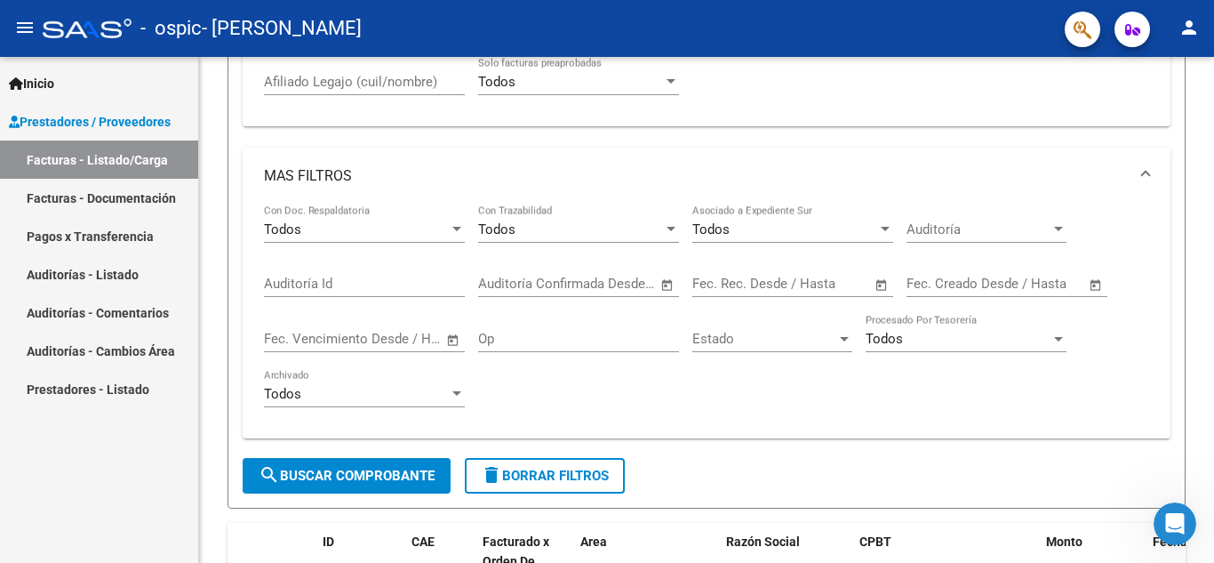
click at [70, 188] on link "Facturas - Documentación" at bounding box center [99, 198] width 198 height 38
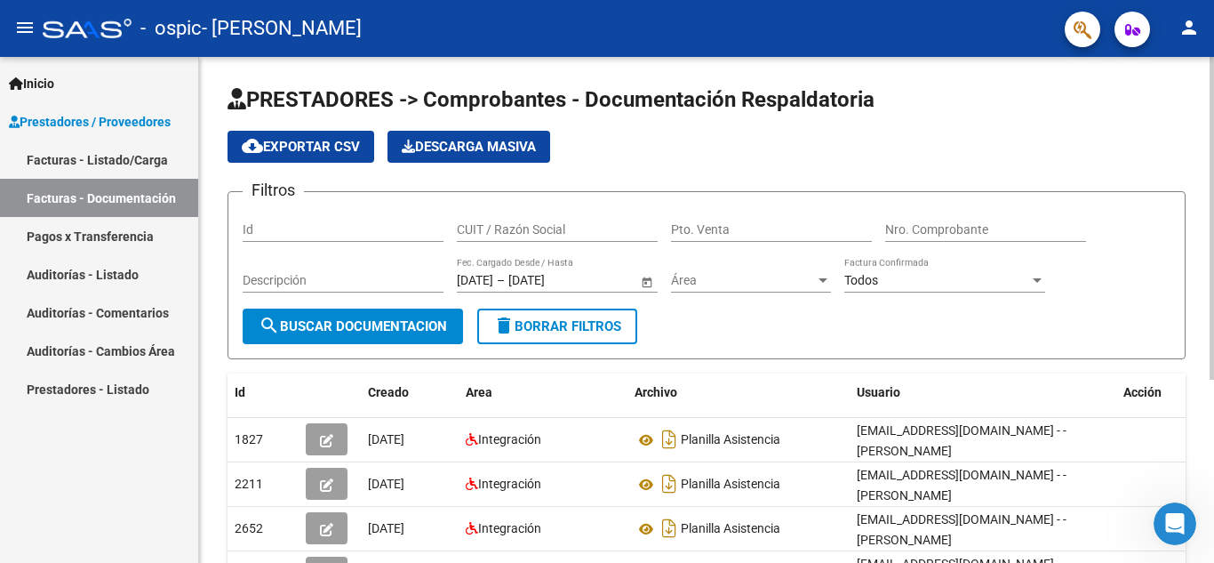
click at [493, 229] on input "CUIT / Razón Social" at bounding box center [557, 229] width 201 height 15
type input "20253244144"
click at [730, 228] on input "Pto. Venta" at bounding box center [771, 229] width 201 height 15
type input "0002"
click at [909, 222] on input "Nro. Comprobante" at bounding box center [985, 229] width 201 height 15
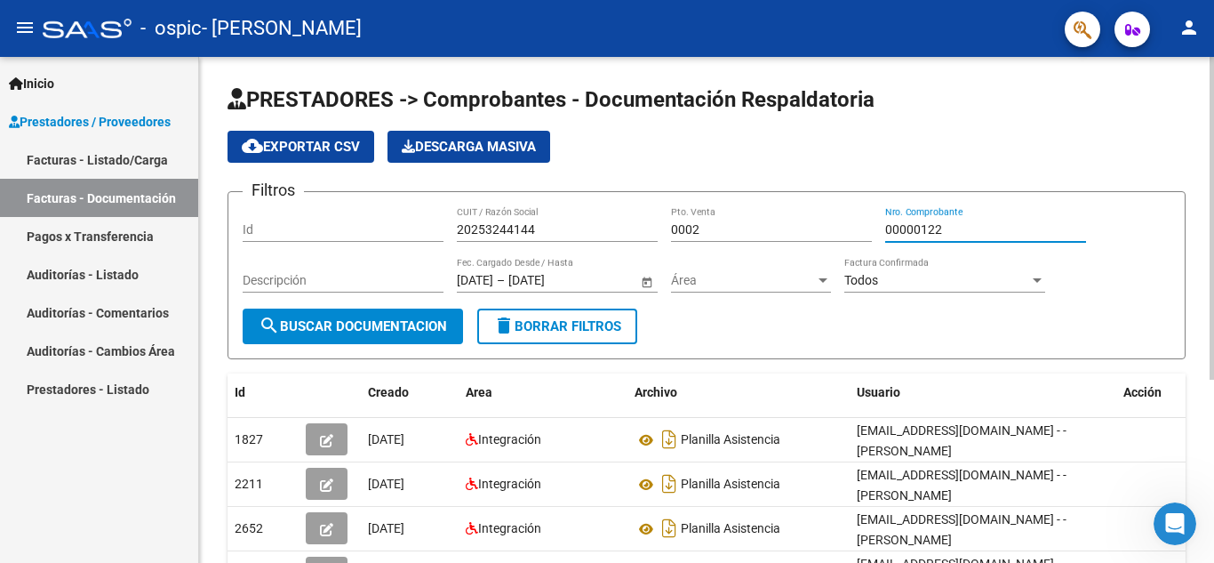
type input "00000122"
click at [648, 281] on span "Open calendar" at bounding box center [647, 281] width 43 height 43
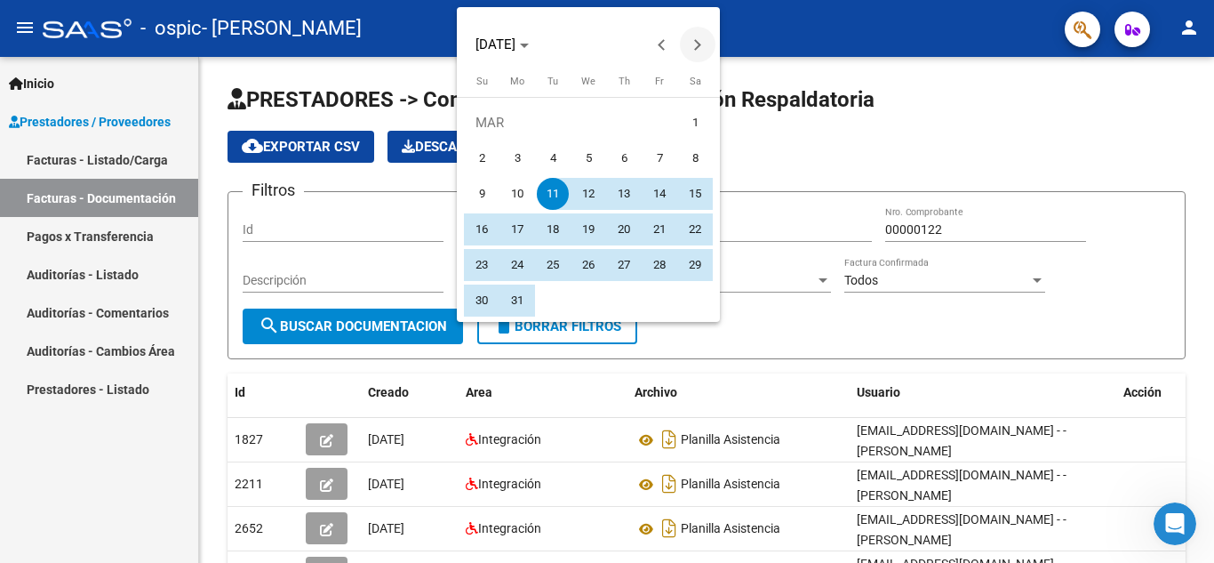
click at [703, 40] on span "Next month" at bounding box center [698, 45] width 36 height 36
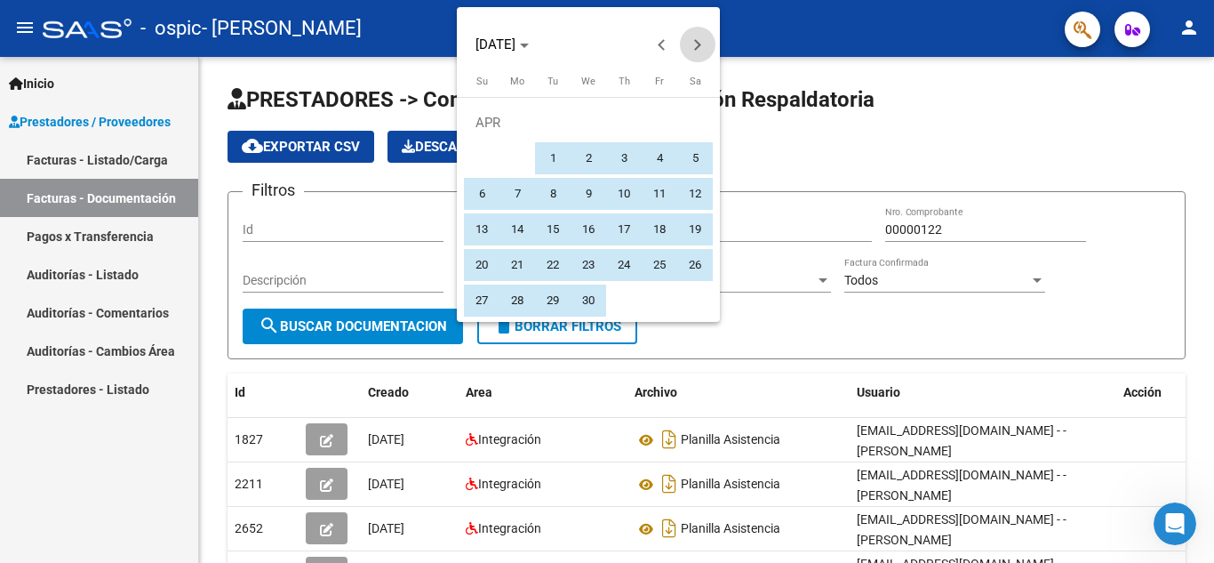
click at [703, 40] on span "Next month" at bounding box center [698, 45] width 36 height 36
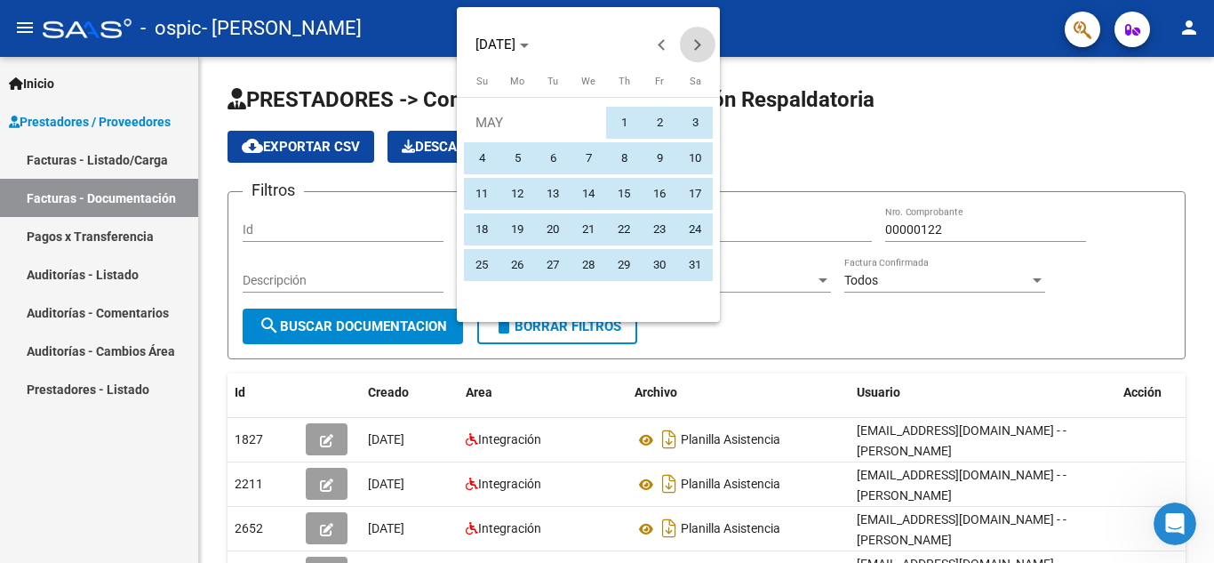
click at [704, 40] on span "Next month" at bounding box center [698, 45] width 36 height 36
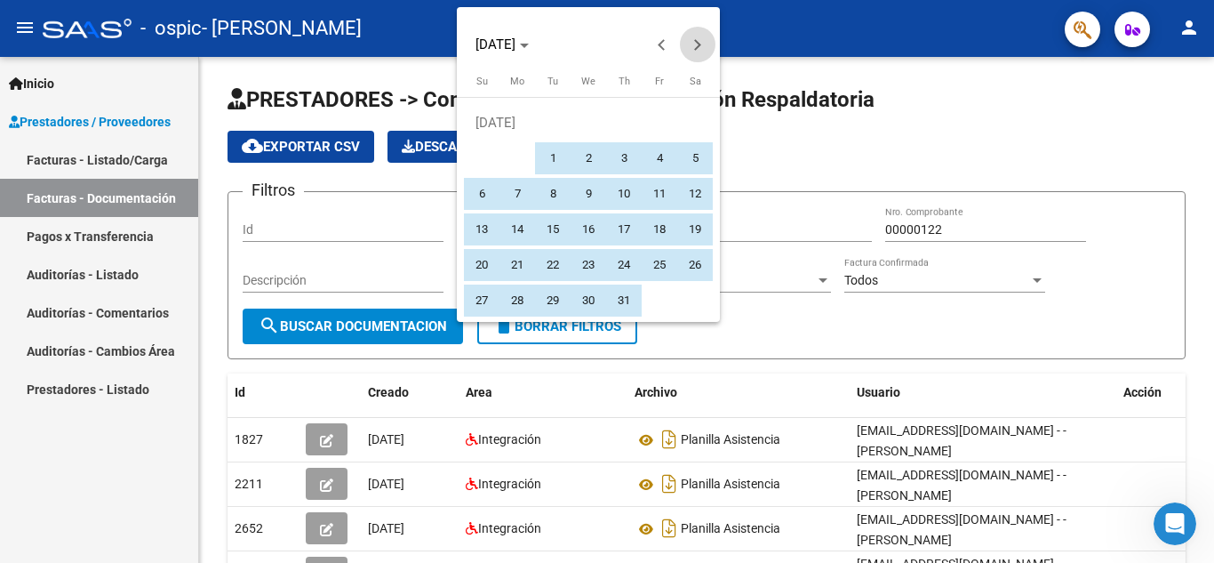
click at [704, 40] on span "Next month" at bounding box center [698, 45] width 36 height 36
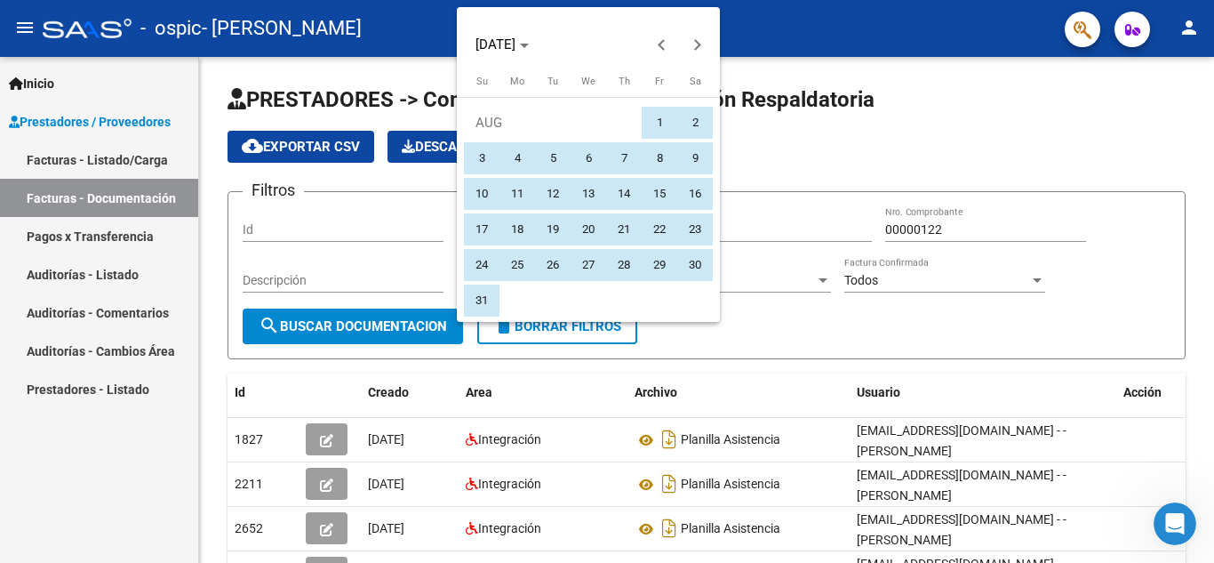
click at [655, 112] on span "1" at bounding box center [660, 123] width 32 height 32
type input "[DATE]"
click at [483, 292] on span "31" at bounding box center [482, 300] width 32 height 32
type input "[DATE]"
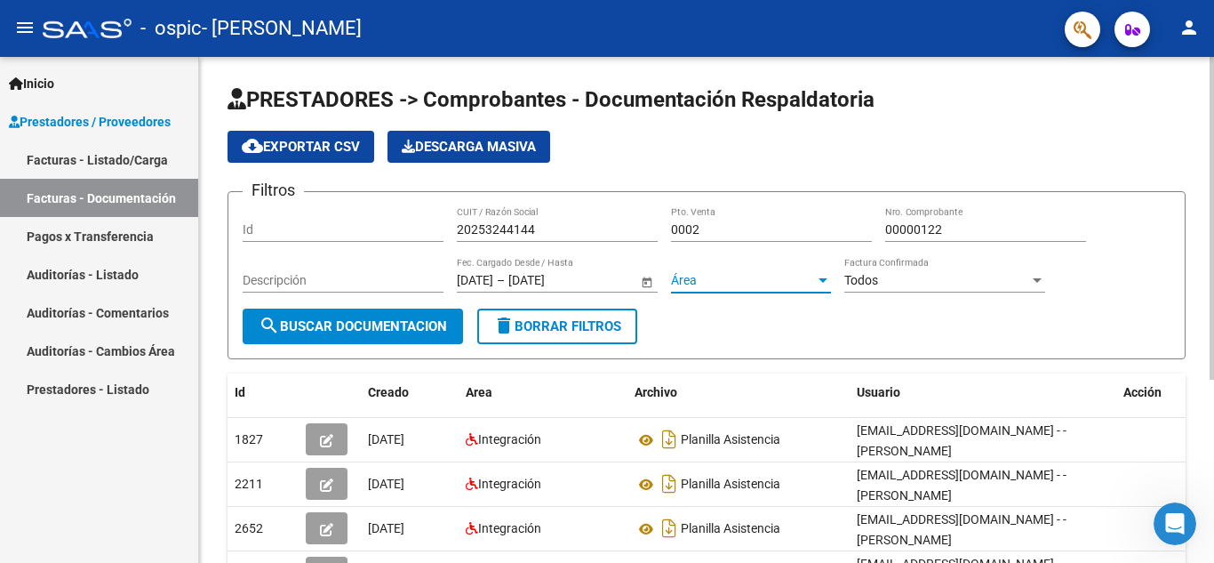
click at [821, 284] on div at bounding box center [823, 280] width 16 height 14
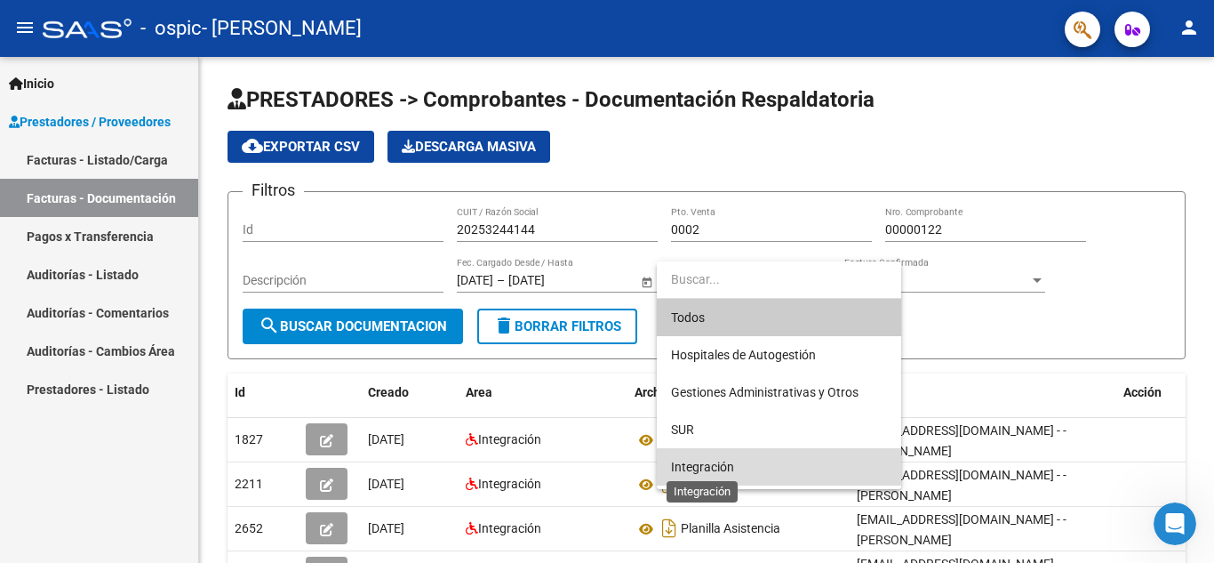
click at [689, 463] on span "Integración" at bounding box center [702, 467] width 63 height 14
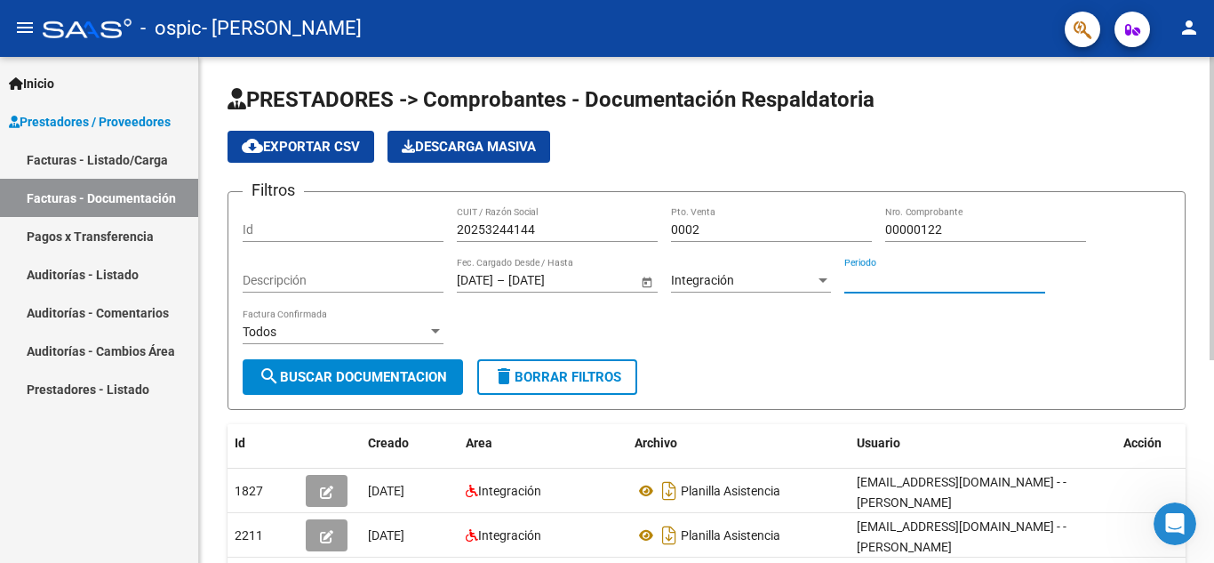
click at [883, 277] on input "Periodo" at bounding box center [944, 280] width 201 height 15
type input "082025"
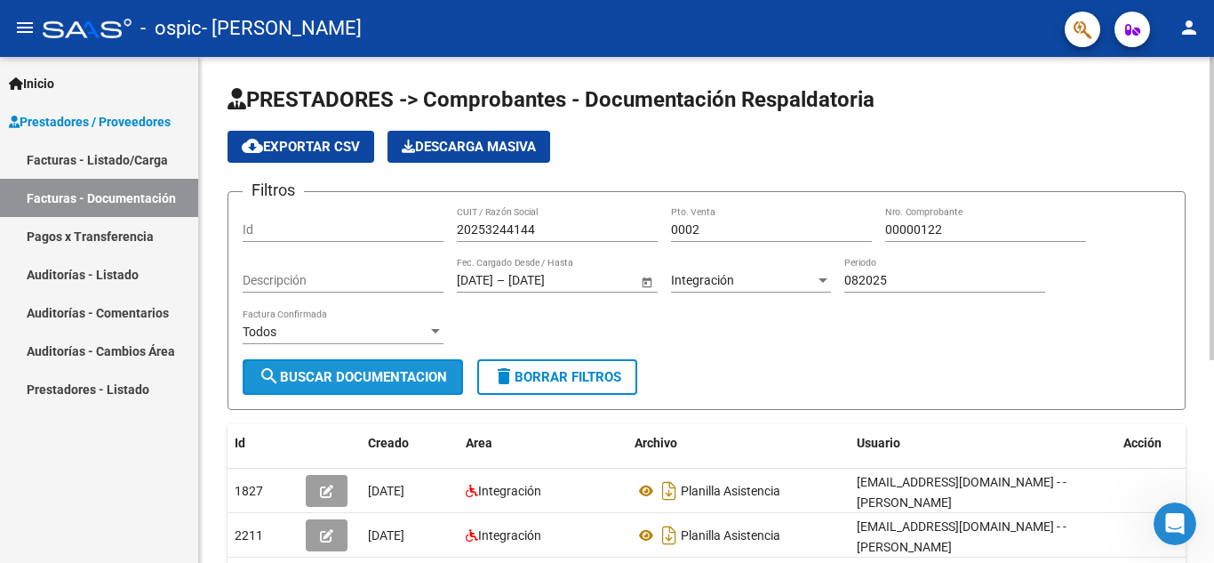
click at [400, 372] on span "search Buscar Documentacion" at bounding box center [353, 377] width 188 height 16
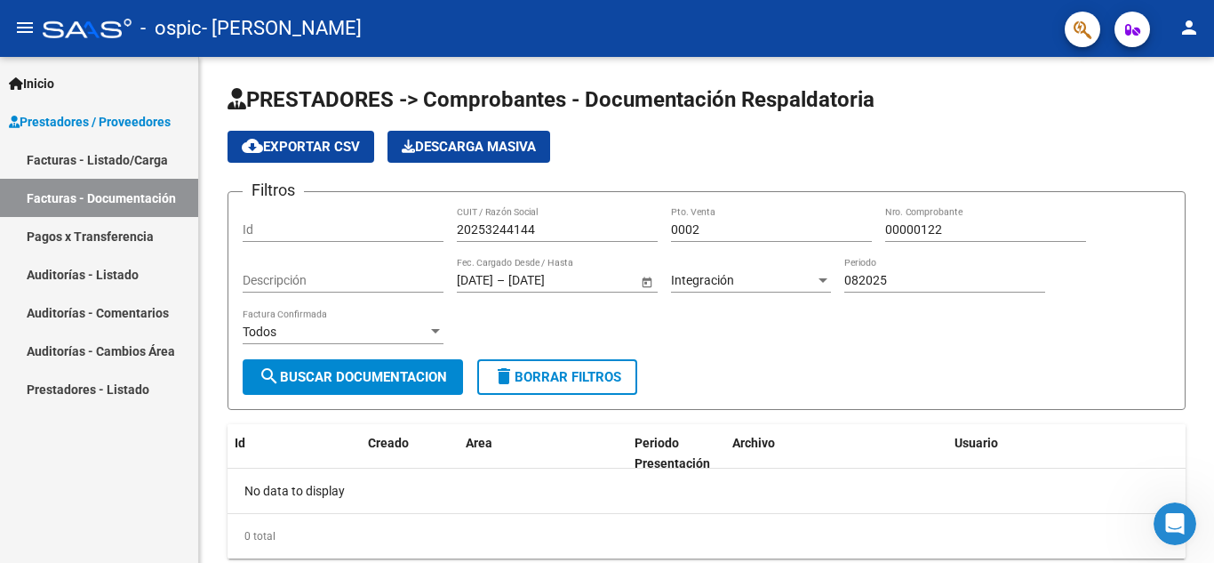
click at [43, 154] on link "Facturas - Listado/Carga" at bounding box center [99, 159] width 198 height 38
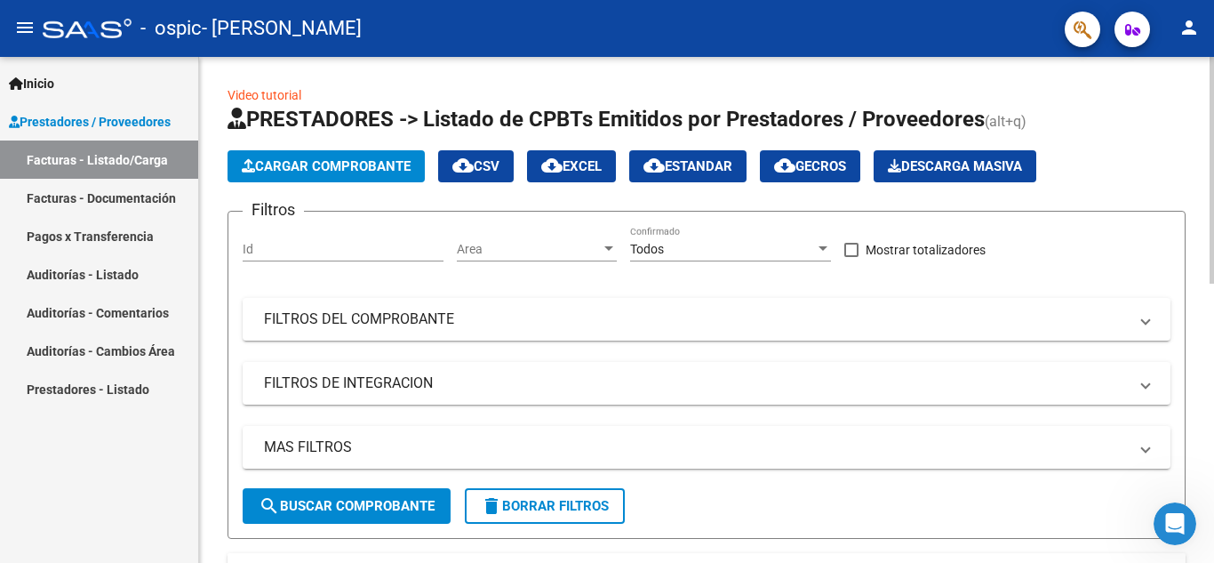
click at [348, 242] on input "Id" at bounding box center [343, 249] width 201 height 15
click at [603, 245] on div at bounding box center [609, 249] width 16 height 14
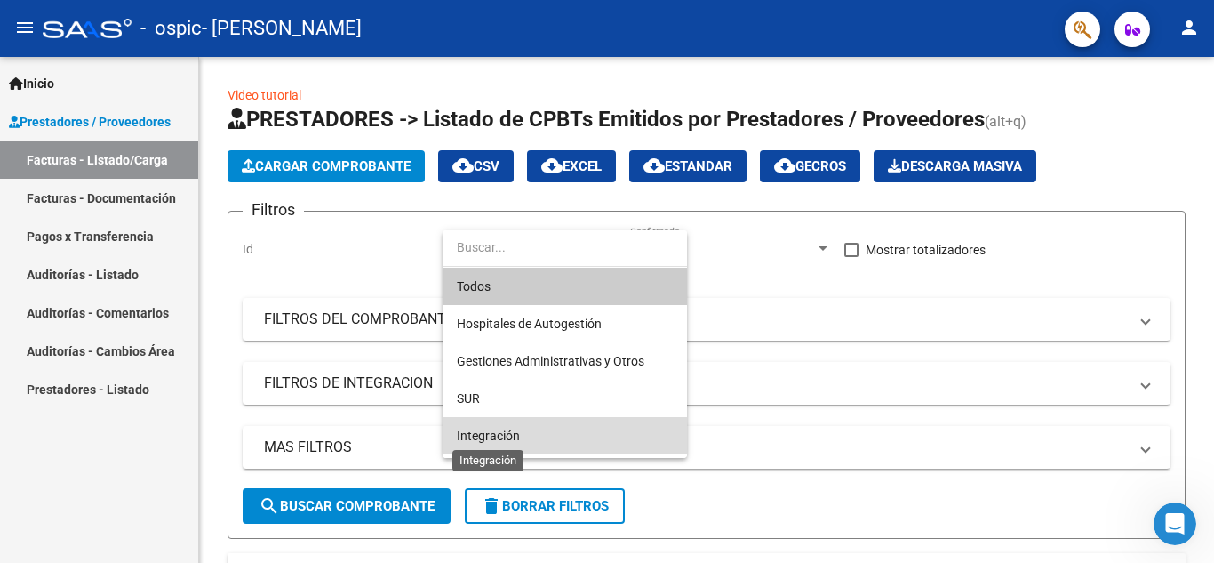
click at [463, 436] on span "Integración" at bounding box center [488, 435] width 63 height 14
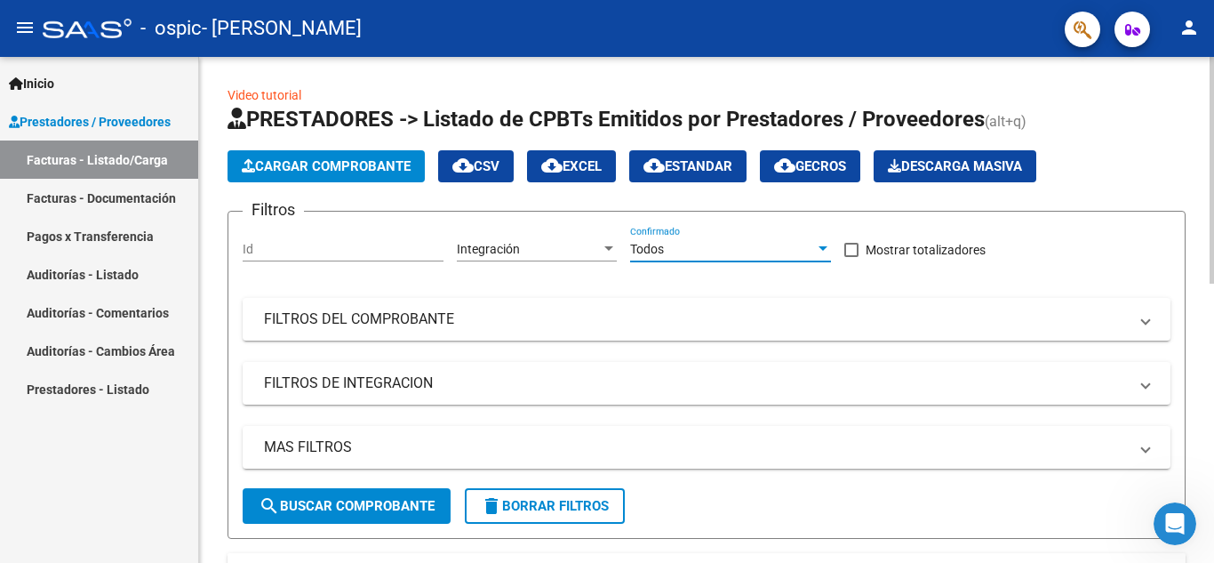
click at [827, 250] on div at bounding box center [823, 249] width 16 height 14
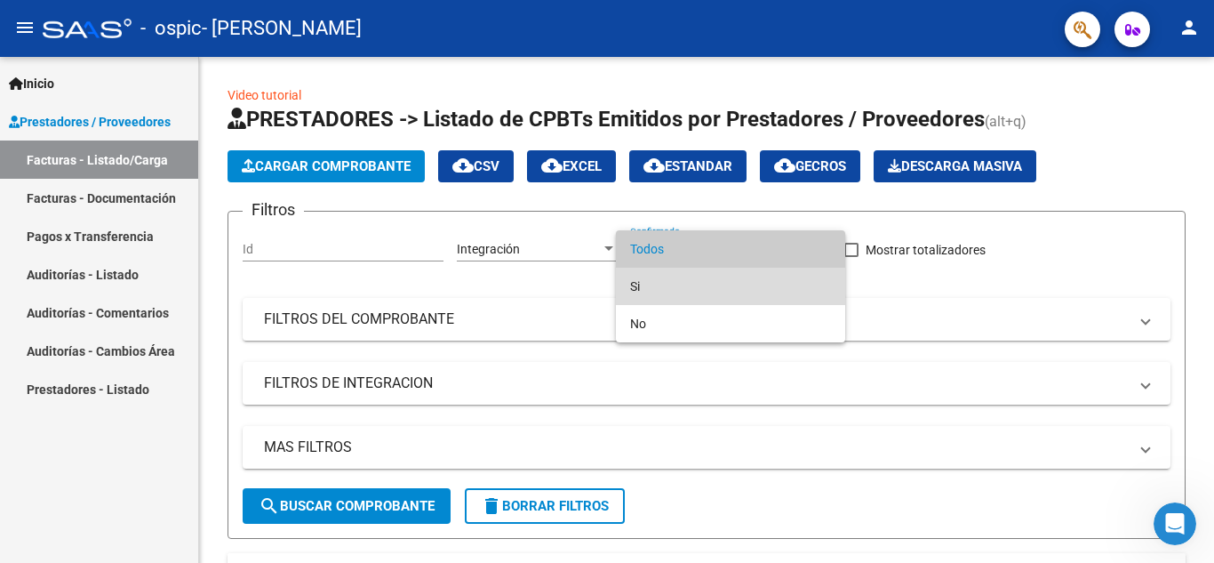
click at [635, 279] on span "Si" at bounding box center [730, 286] width 201 height 37
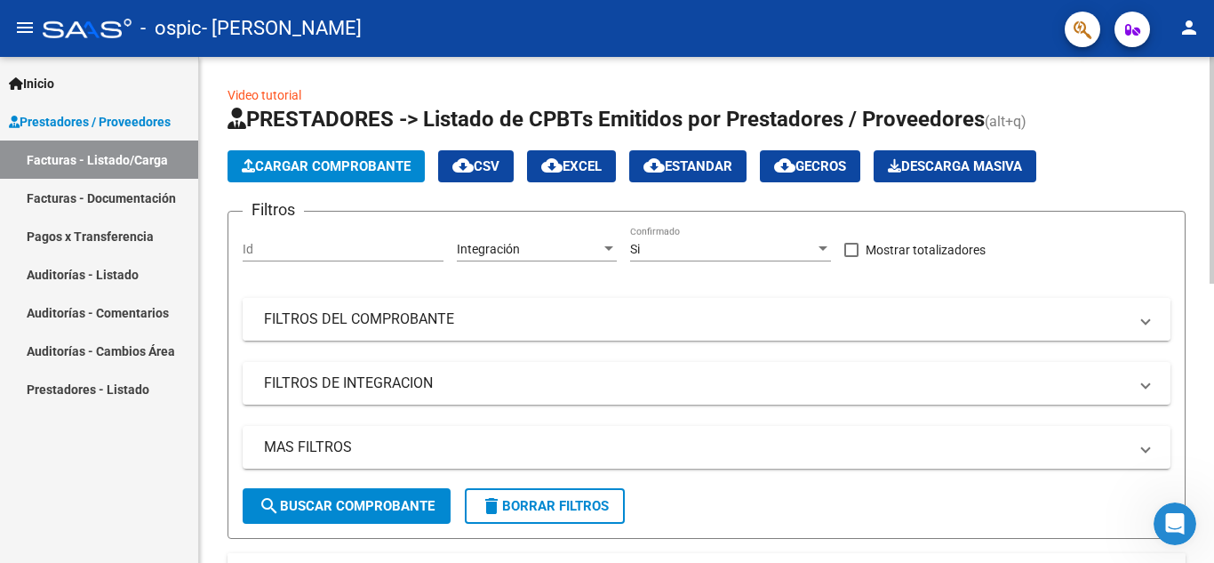
click at [1146, 316] on span at bounding box center [1145, 319] width 7 height 20
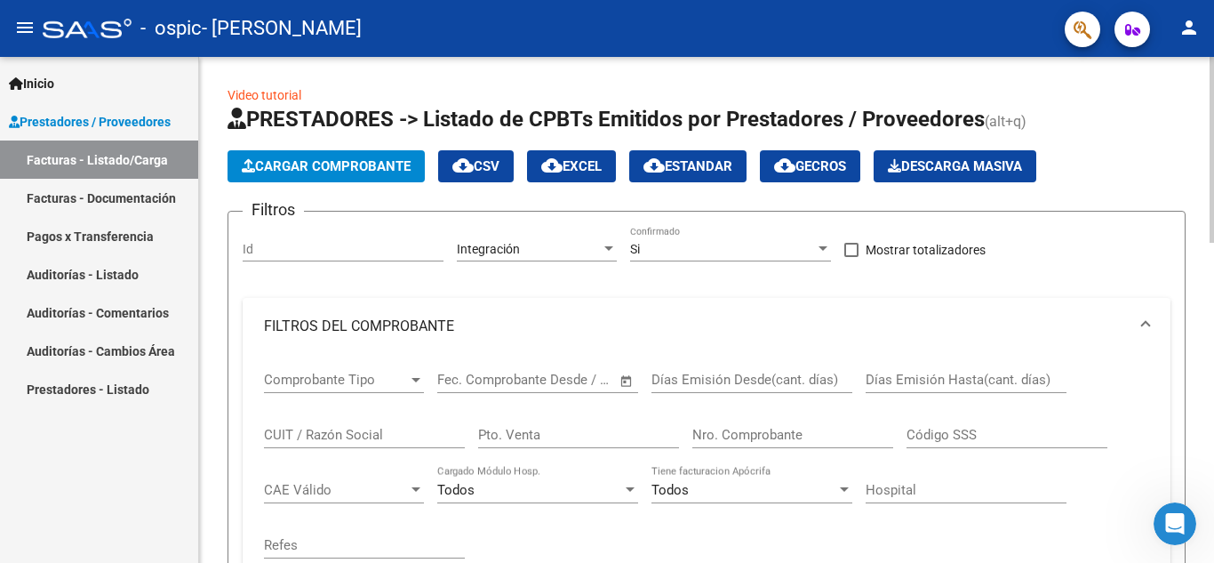
click at [415, 380] on div at bounding box center [416, 380] width 9 height 4
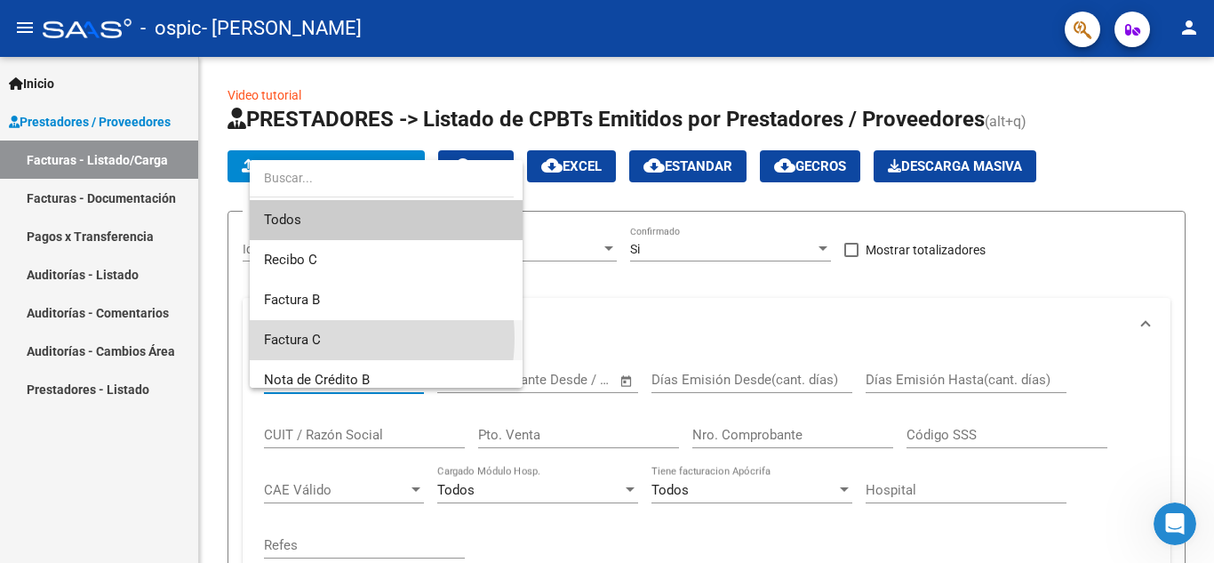
click at [321, 337] on span "Factura C" at bounding box center [386, 340] width 244 height 40
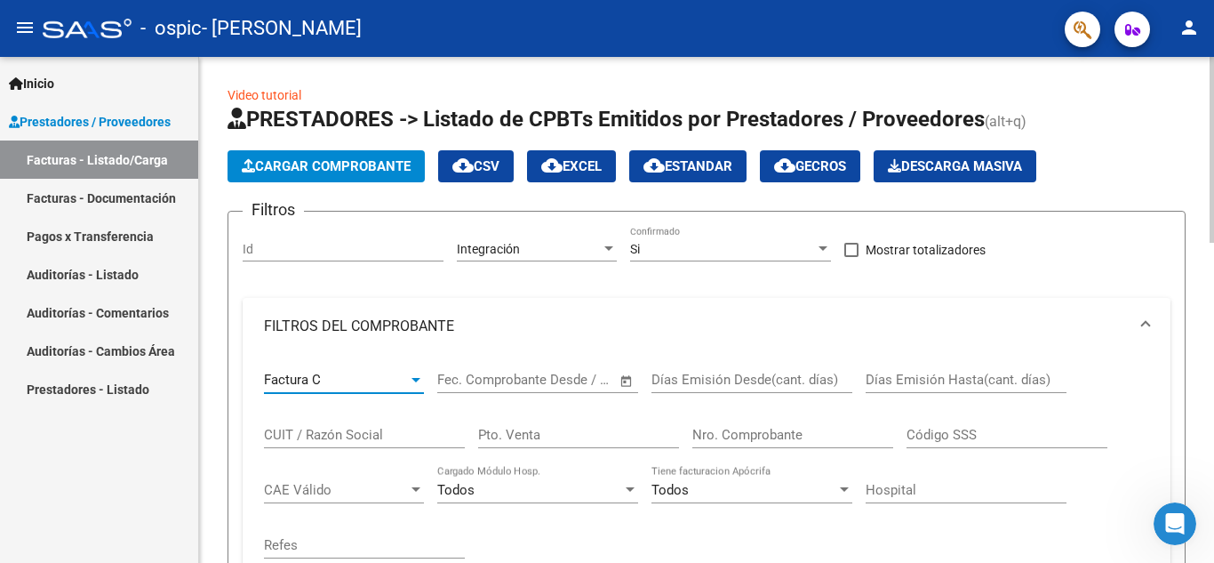
click at [508, 380] on div "Fecha inicio – Fecha fin" at bounding box center [527, 380] width 180 height 16
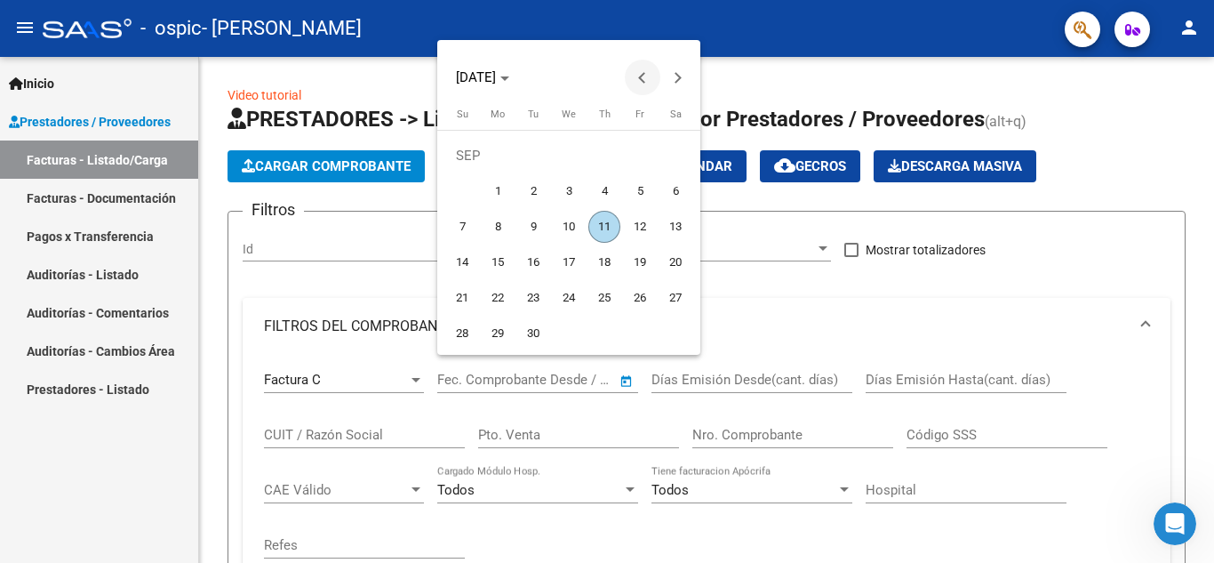
click at [642, 73] on button "Previous month" at bounding box center [643, 78] width 36 height 36
click at [635, 151] on span "1" at bounding box center [640, 156] width 32 height 32
type input "[DATE]"
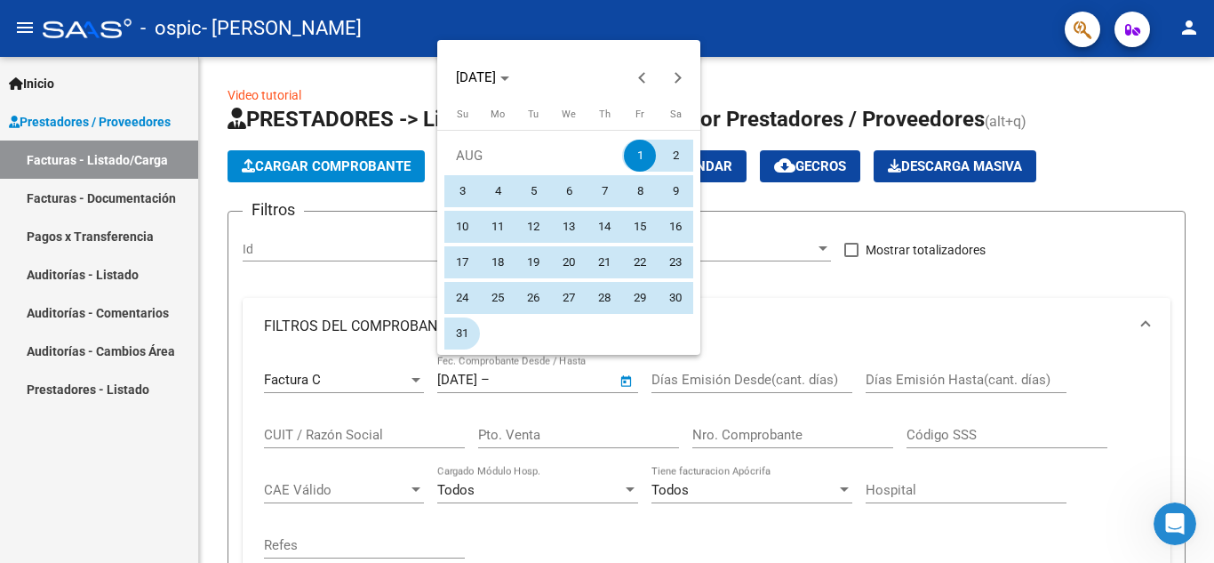
click at [460, 338] on span "31" at bounding box center [462, 333] width 32 height 32
type input "[DATE]"
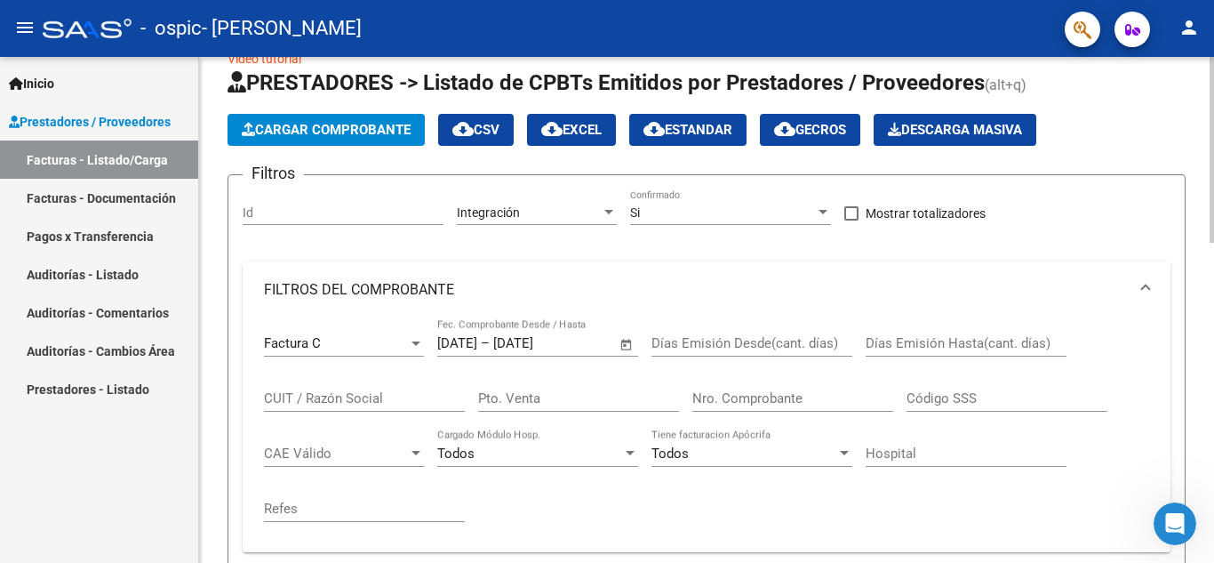
scroll to position [89, 0]
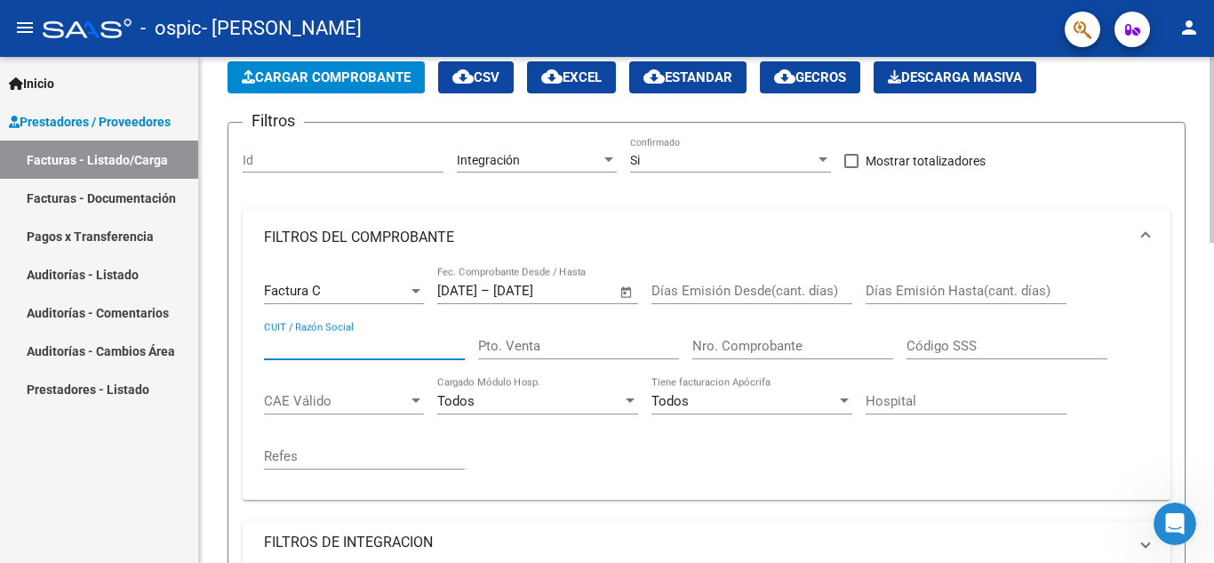
click at [320, 341] on input "CUIT / Razón Social" at bounding box center [364, 346] width 201 height 16
type input "20253244144"
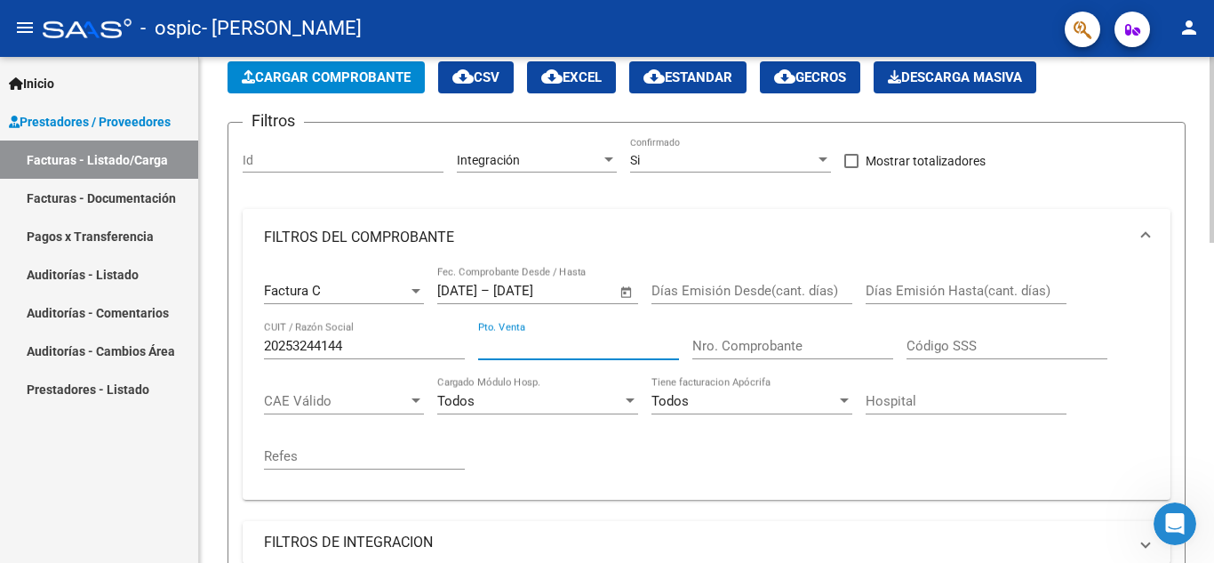
click at [549, 349] on input "Pto. Venta" at bounding box center [578, 346] width 201 height 16
type input "0002"
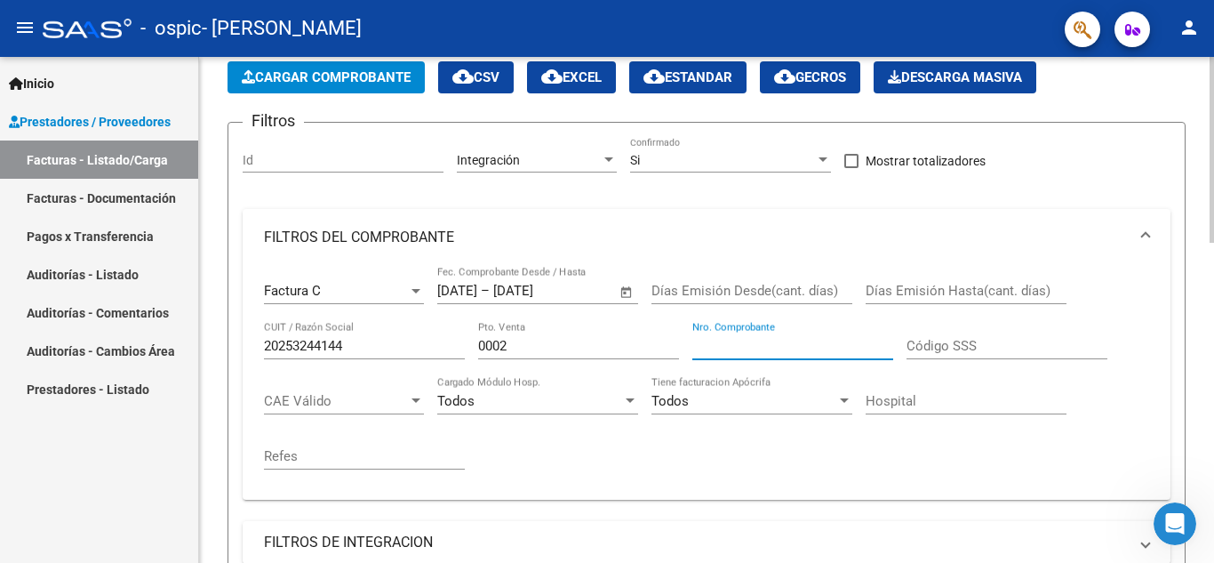
click at [713, 339] on input "Nro. Comprobante" at bounding box center [792, 346] width 201 height 16
type input "00000122"
click at [421, 398] on div at bounding box center [416, 401] width 16 height 14
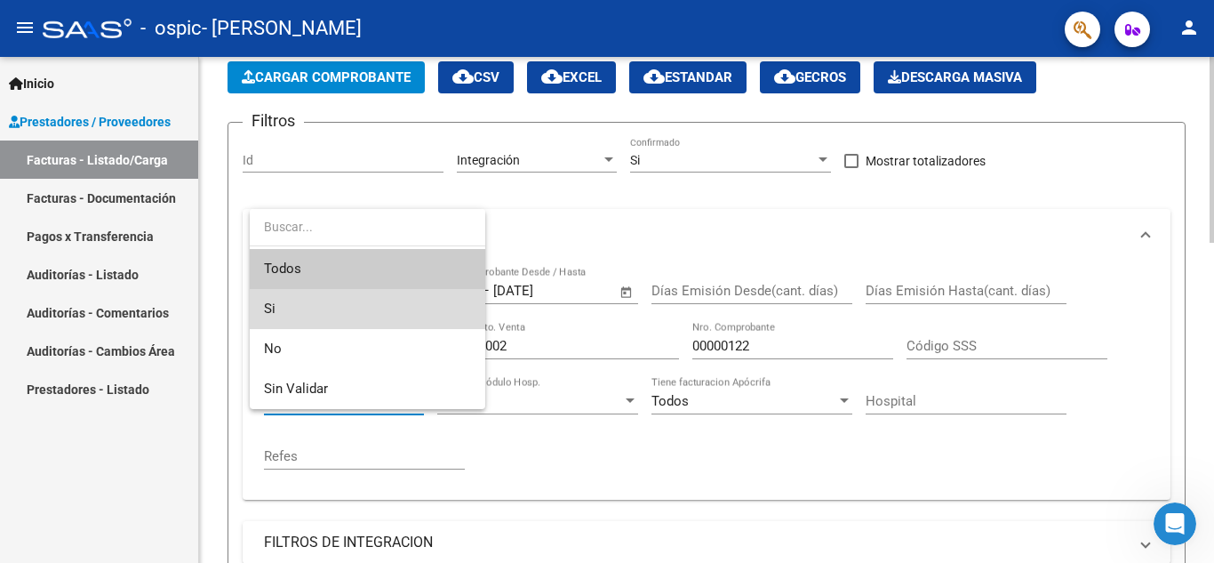
drag, startPoint x: 279, startPoint y: 303, endPoint x: 361, endPoint y: 324, distance: 84.5
click at [279, 304] on span "Si" at bounding box center [367, 309] width 207 height 40
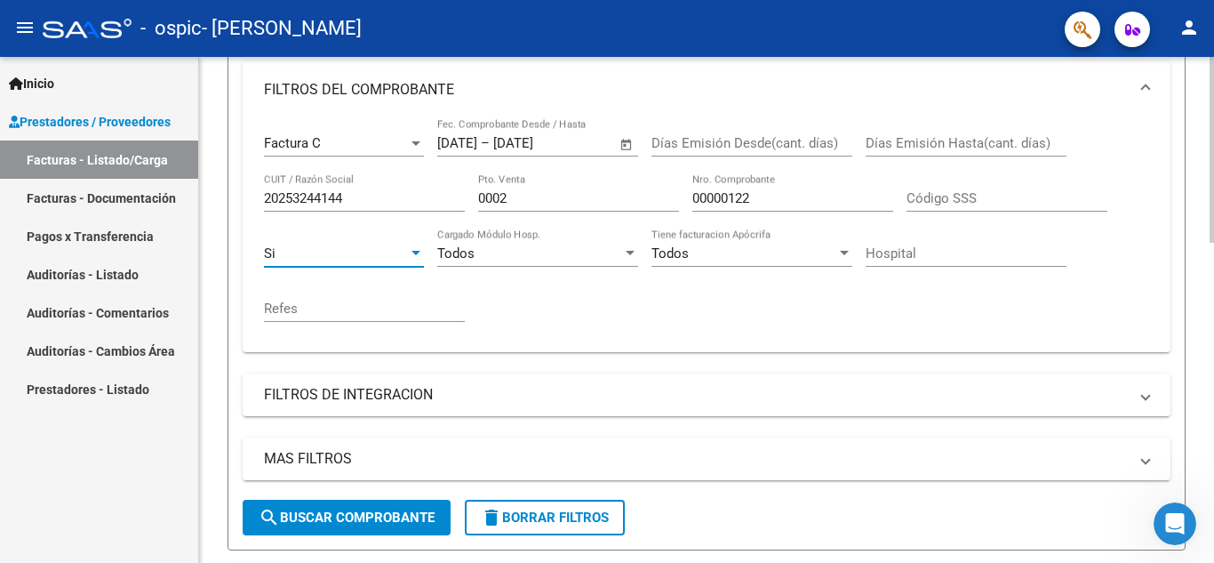
scroll to position [267, 0]
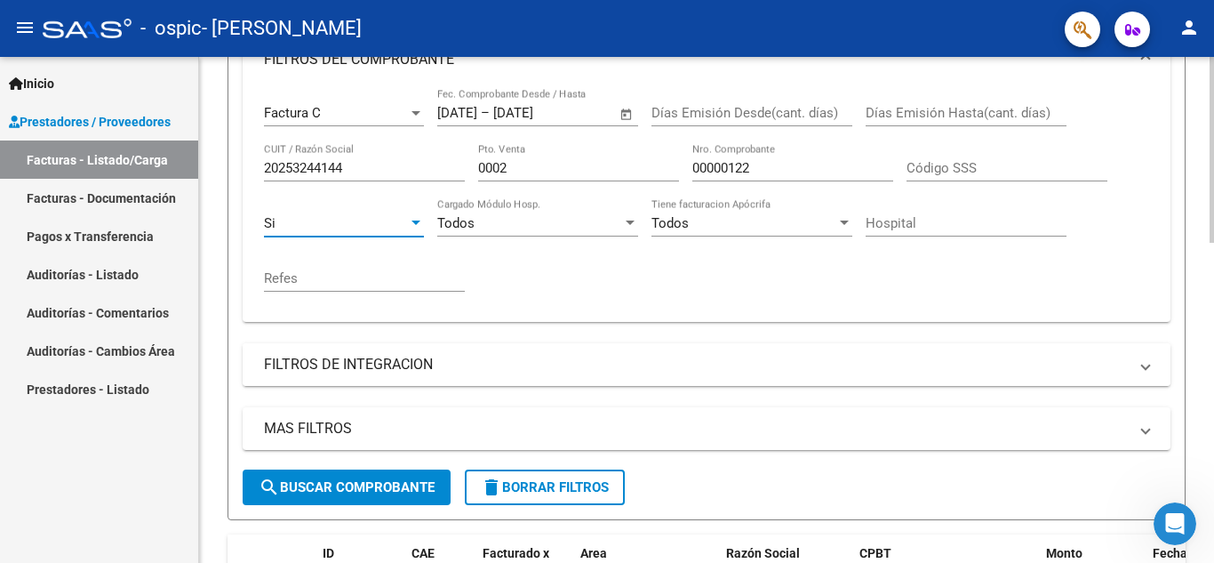
drag, startPoint x: 1150, startPoint y: 360, endPoint x: 1135, endPoint y: 370, distance: 18.0
click at [1154, 360] on mat-expansion-panel-header "FILTROS DE INTEGRACION" at bounding box center [707, 364] width 928 height 43
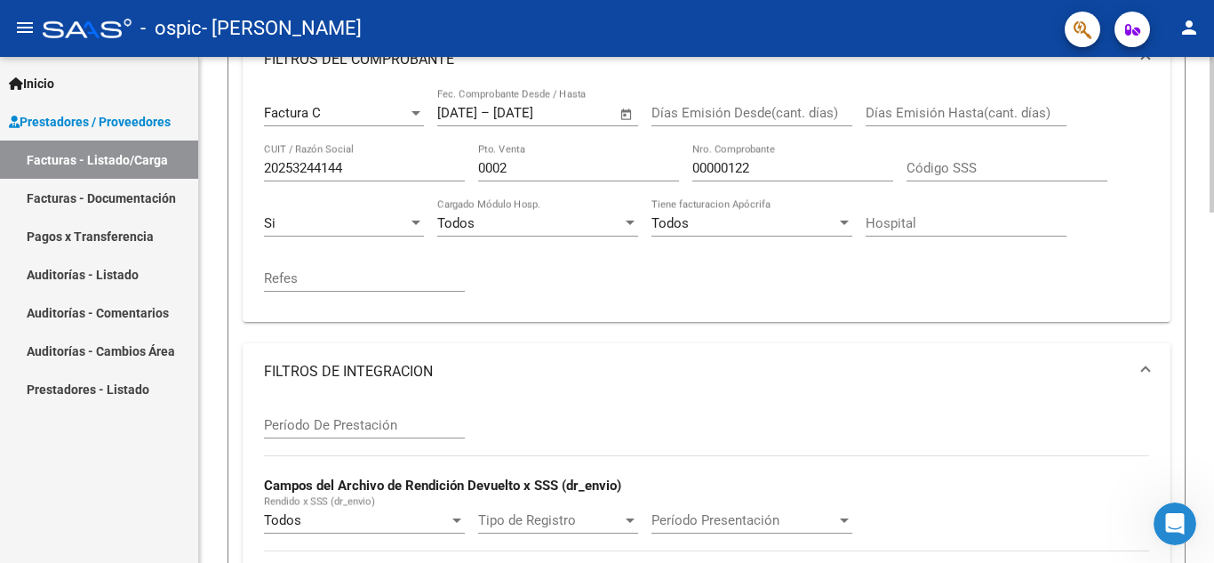
click at [307, 420] on input "Período De Prestación" at bounding box center [364, 425] width 201 height 16
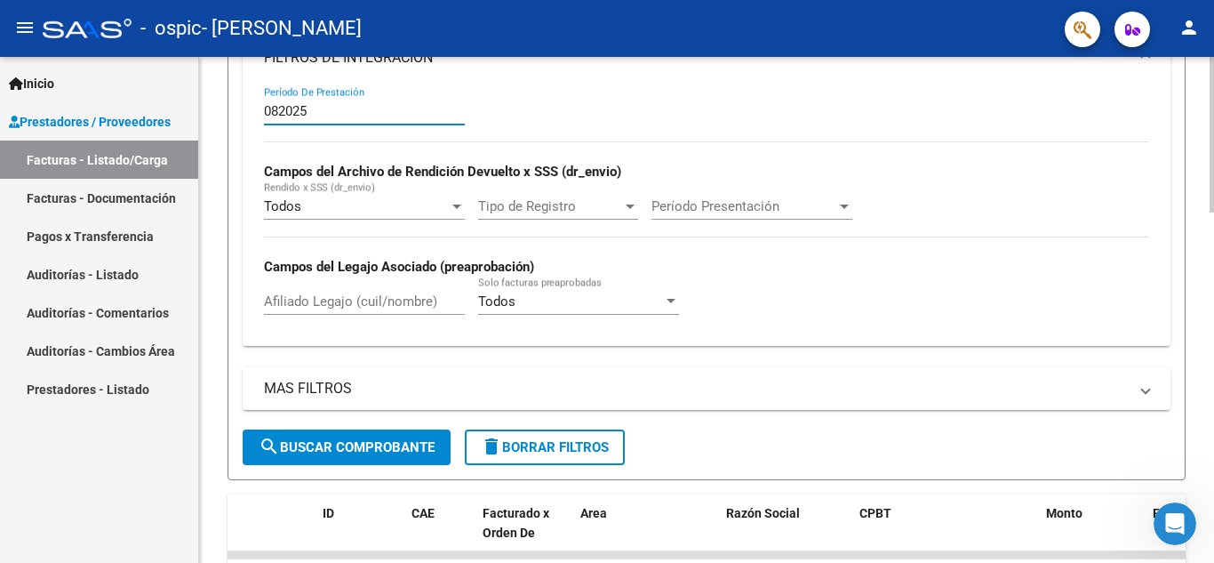
scroll to position [622, 0]
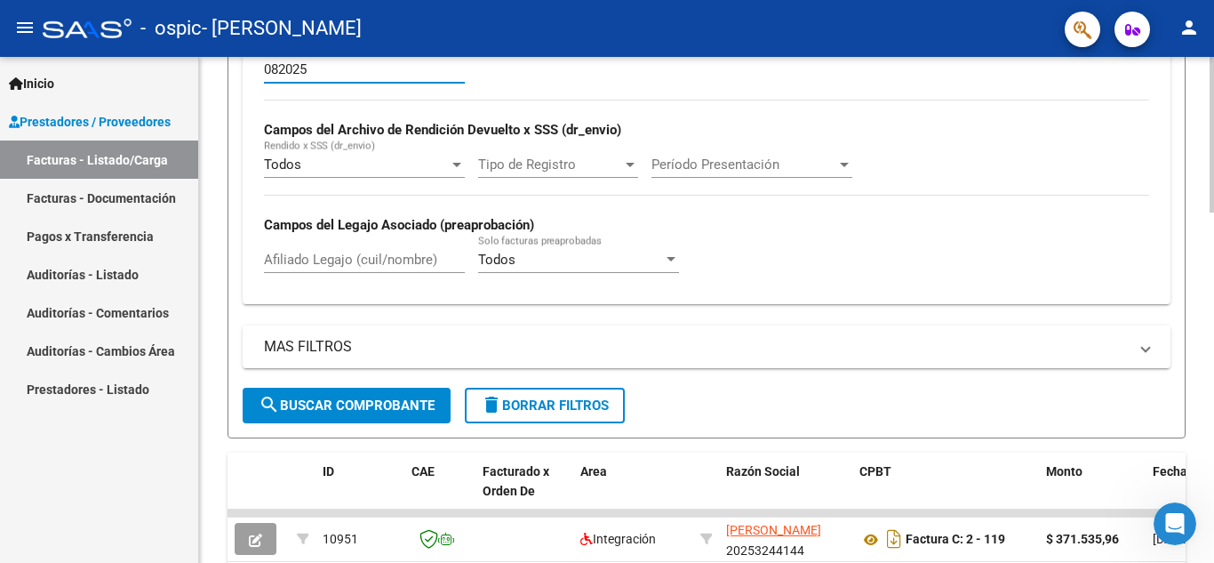
type input "082025"
click at [1154, 348] on mat-expansion-panel-header "MAS FILTROS" at bounding box center [707, 346] width 928 height 43
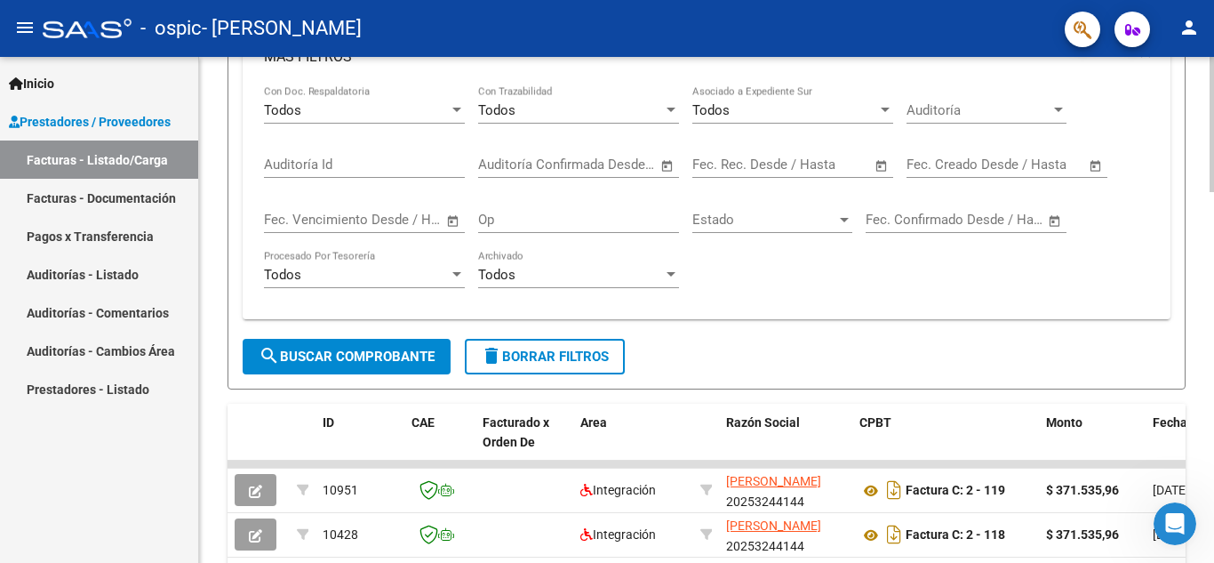
scroll to position [978, 0]
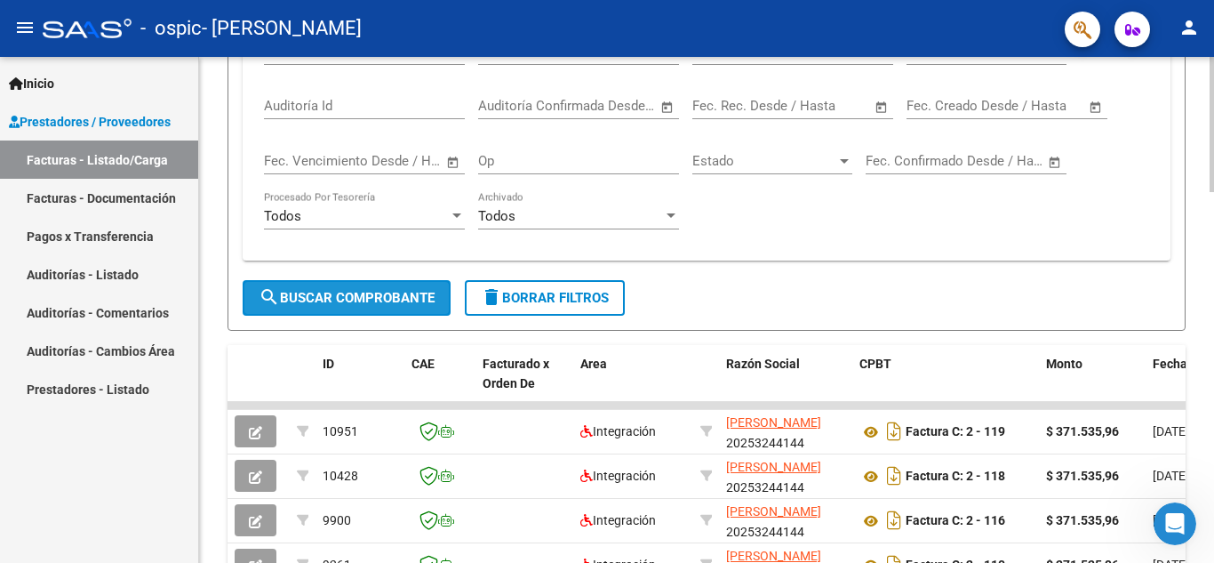
click at [411, 299] on span "search Buscar Comprobante" at bounding box center [347, 298] width 176 height 16
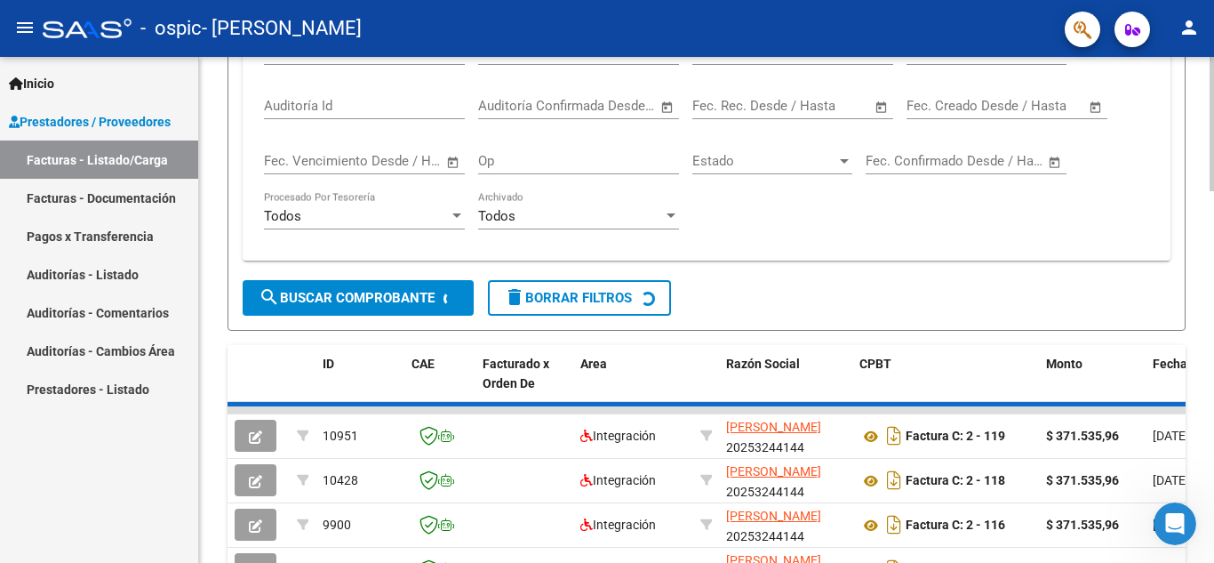
scroll to position [963, 0]
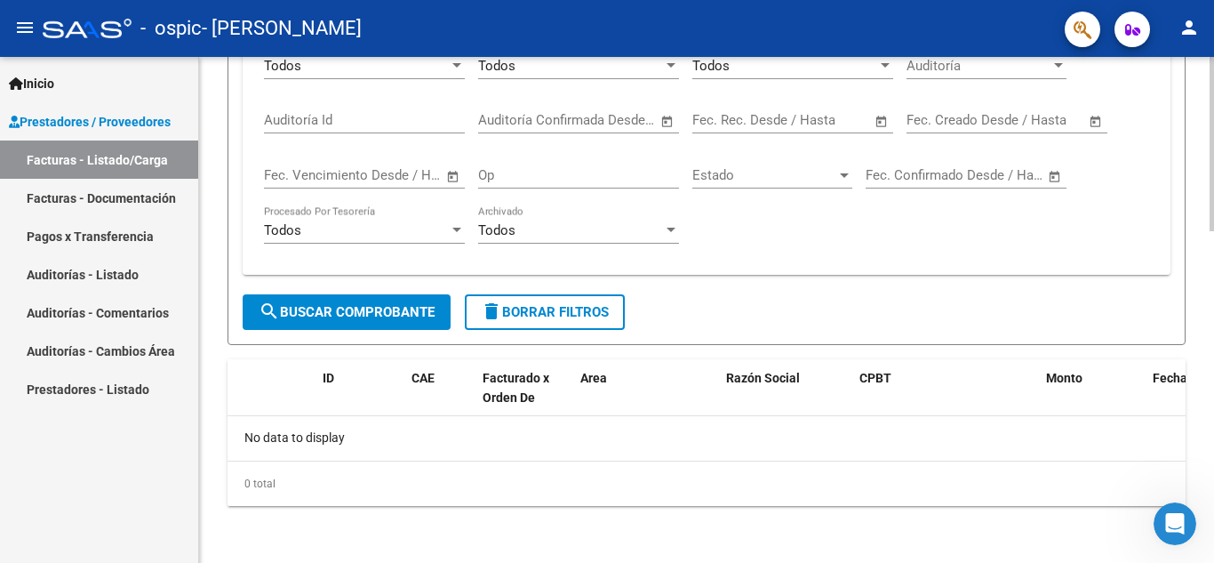
click at [268, 444] on div "No data to display" at bounding box center [707, 438] width 958 height 44
click at [585, 311] on span "delete Borrar Filtros" at bounding box center [545, 312] width 128 height 16
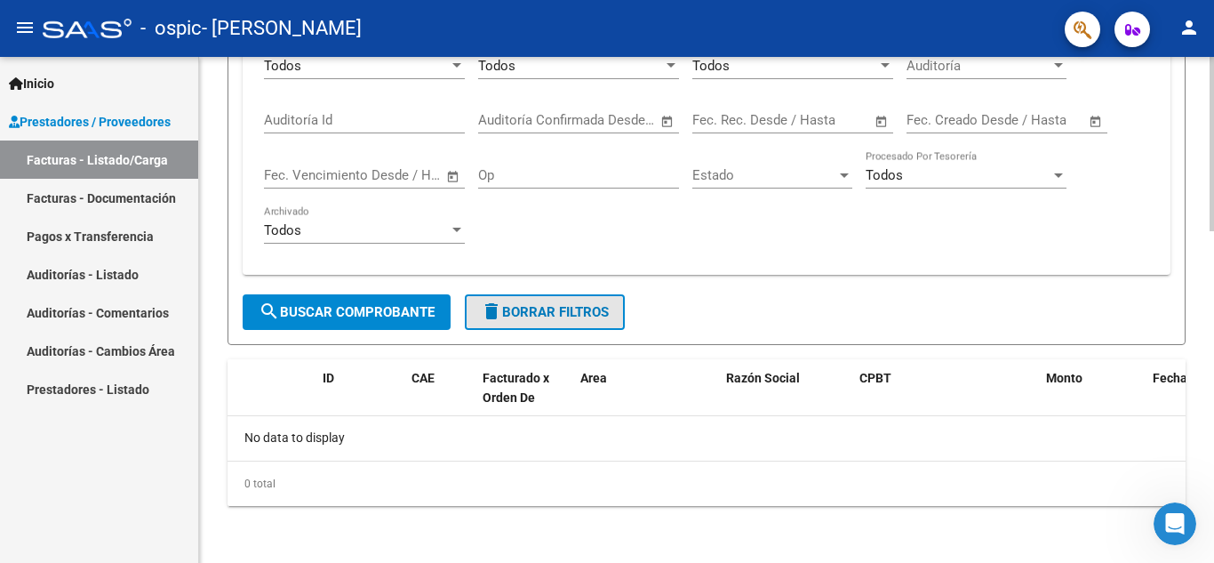
click at [585, 311] on span "delete Borrar Filtros" at bounding box center [545, 312] width 128 height 16
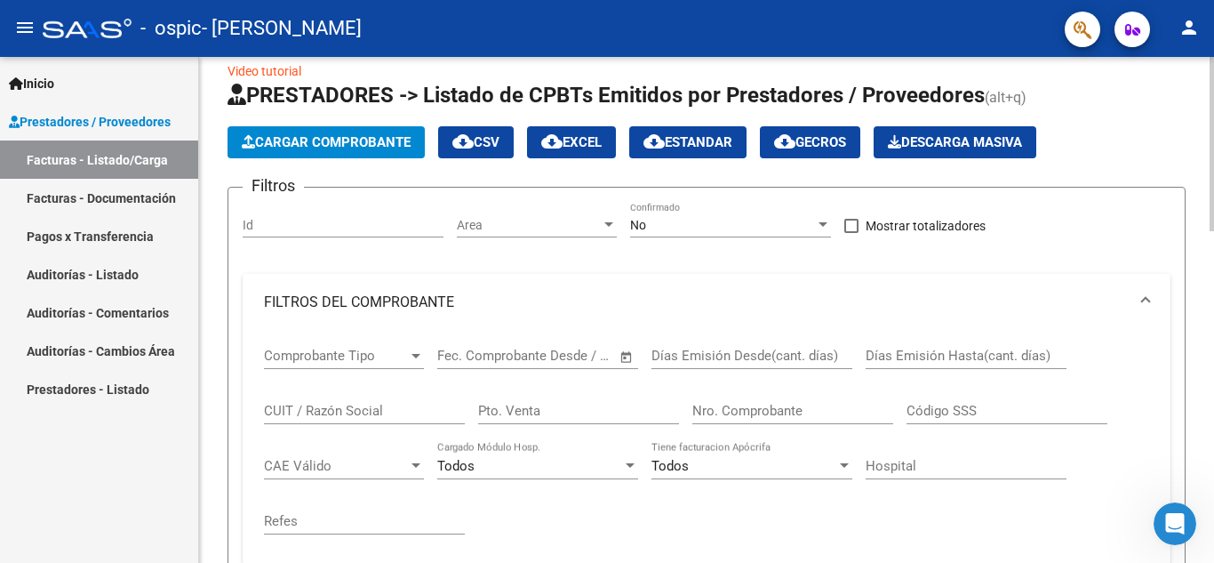
scroll to position [0, 0]
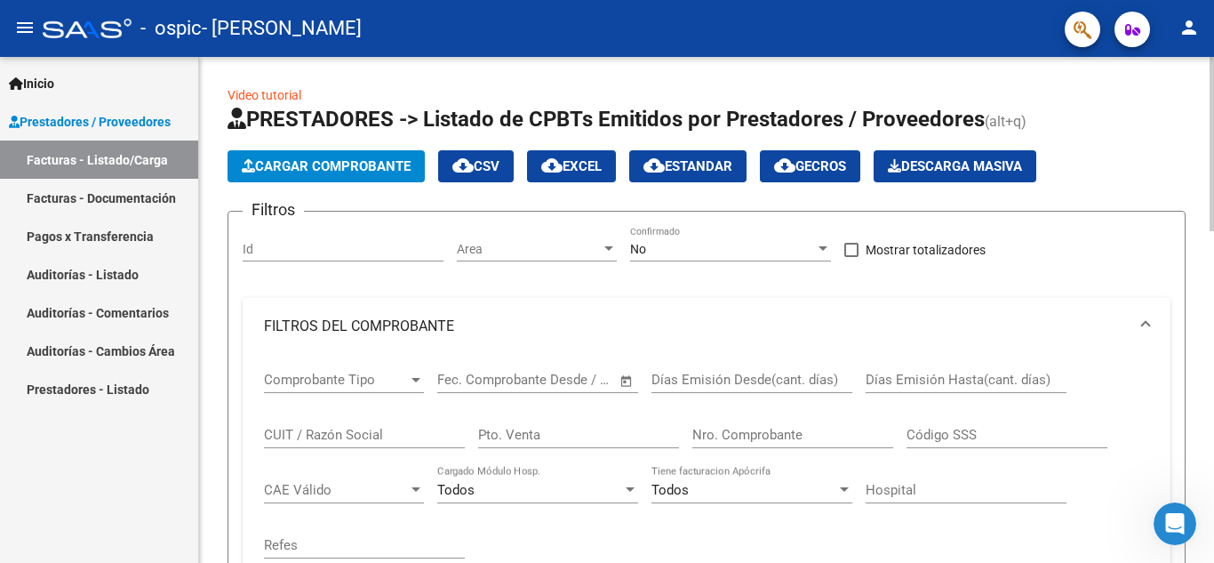
click at [691, 166] on span "cloud_download Estandar" at bounding box center [688, 166] width 89 height 16
click at [1022, 162] on span "Descarga Masiva" at bounding box center [955, 166] width 134 height 16
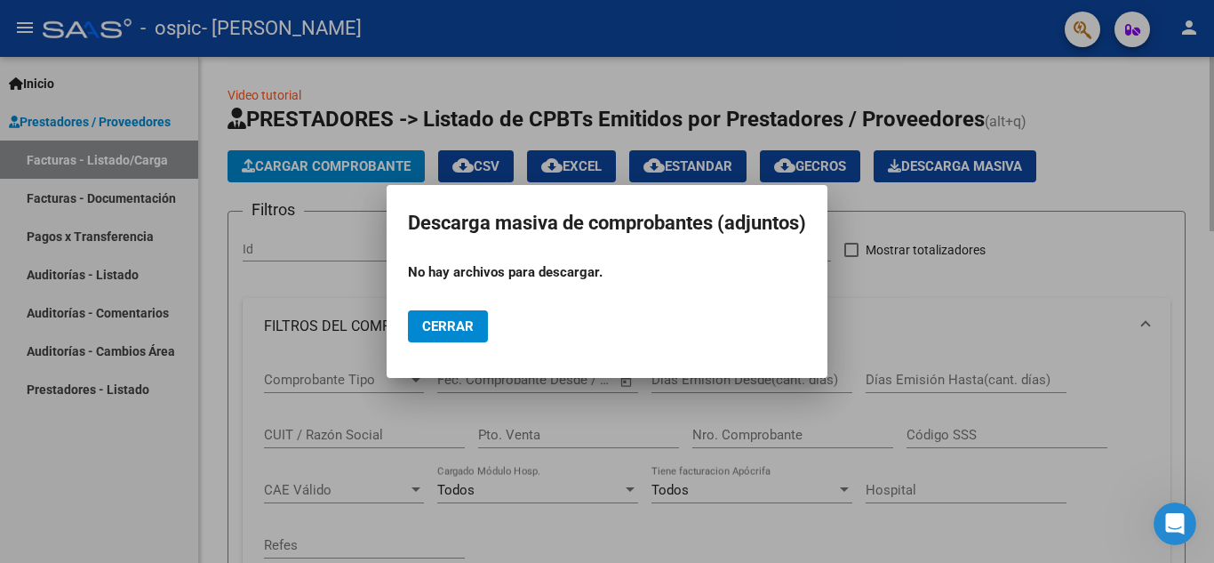
click at [1029, 162] on div at bounding box center [607, 281] width 1214 height 563
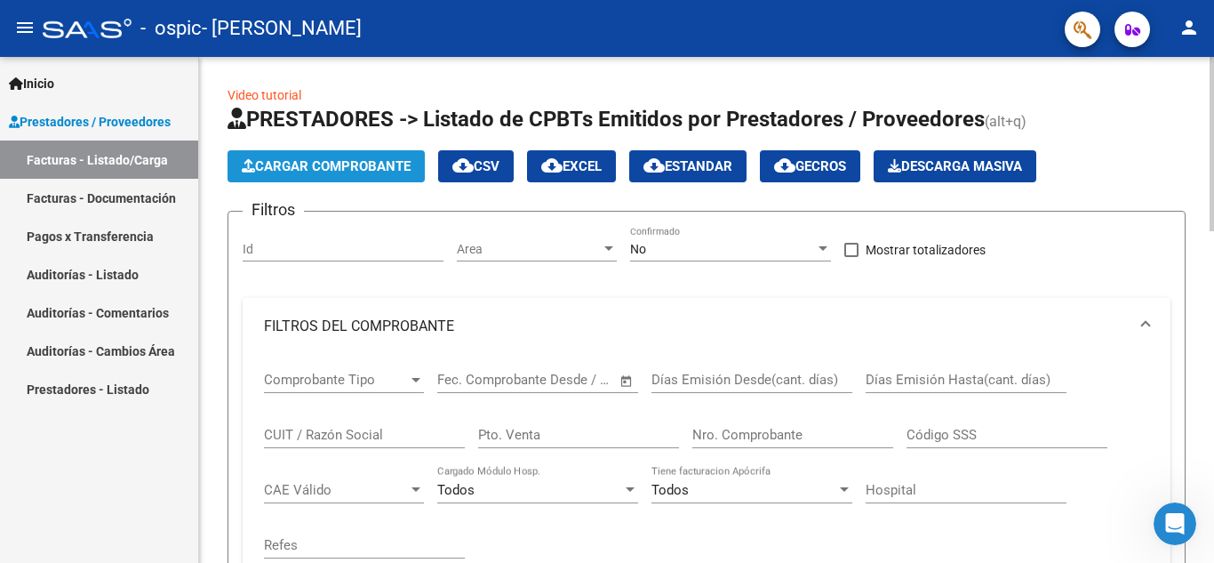
click at [319, 164] on span "Cargar Comprobante" at bounding box center [326, 166] width 169 height 16
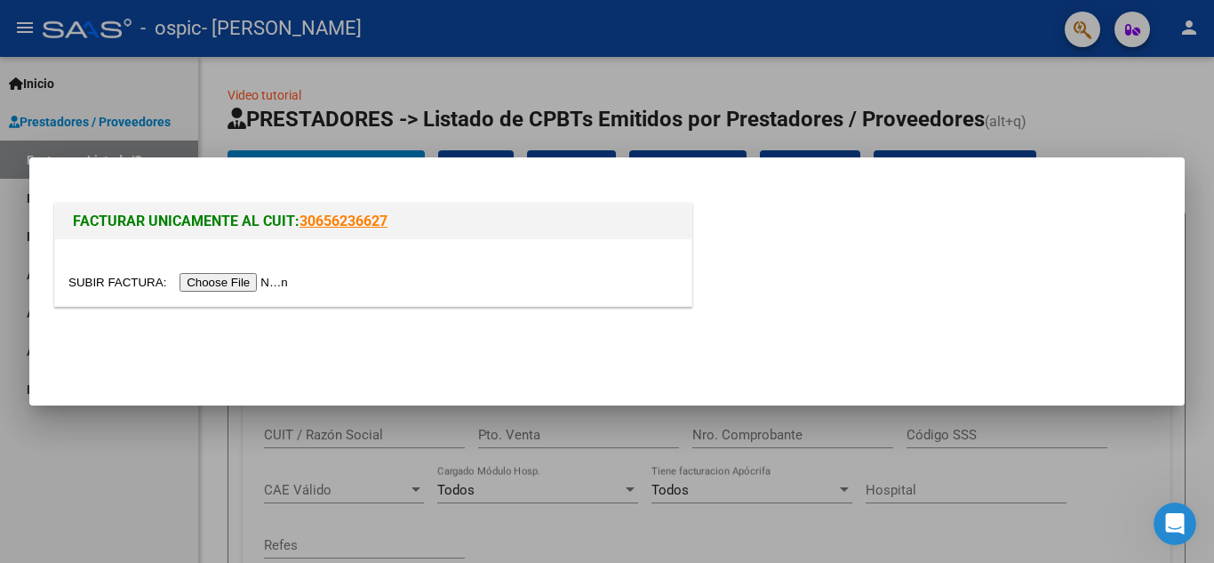
click at [72, 444] on div at bounding box center [607, 281] width 1214 height 563
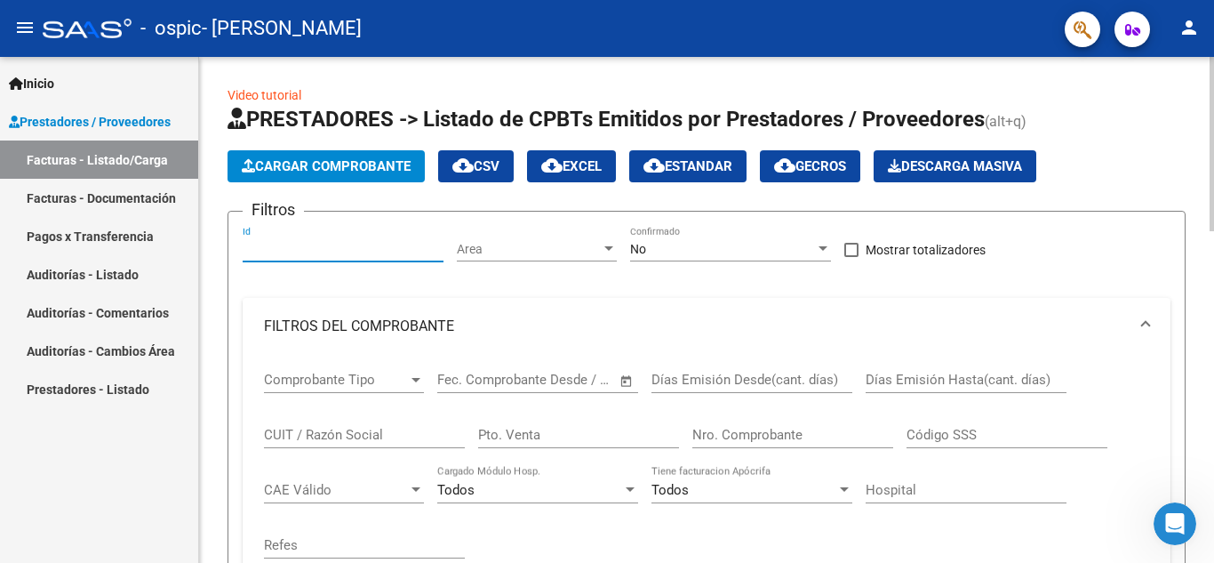
click at [281, 252] on input "Id" at bounding box center [343, 249] width 201 height 15
click at [581, 235] on div "Area Area" at bounding box center [537, 244] width 160 height 36
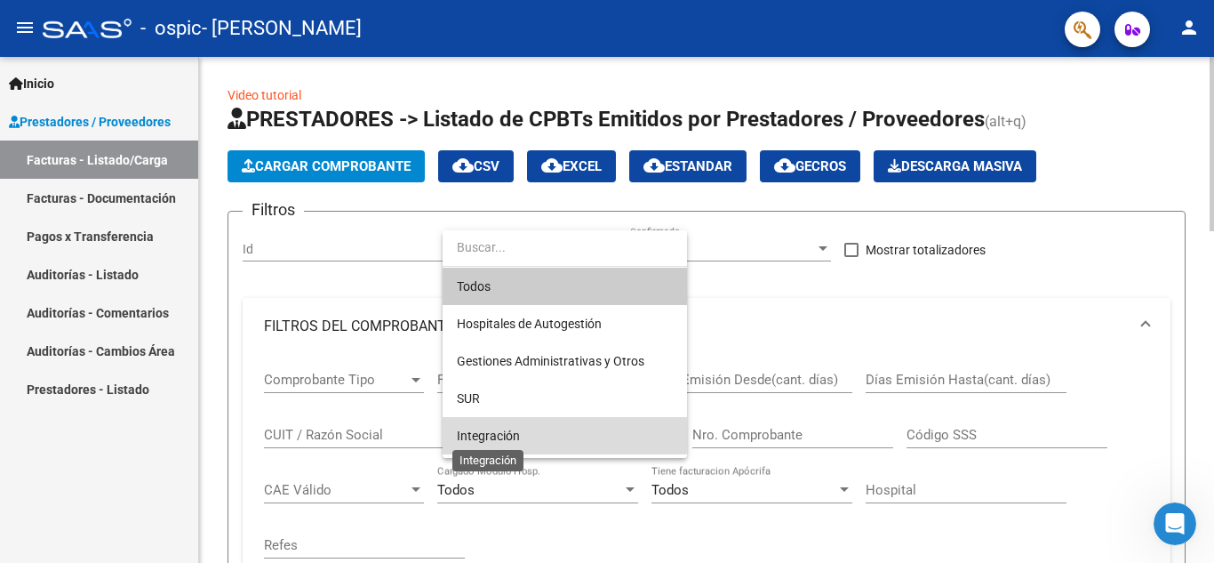
drag, startPoint x: 512, startPoint y: 435, endPoint x: 654, endPoint y: 341, distance: 170.1
click at [515, 434] on span "Integración" at bounding box center [488, 435] width 63 height 14
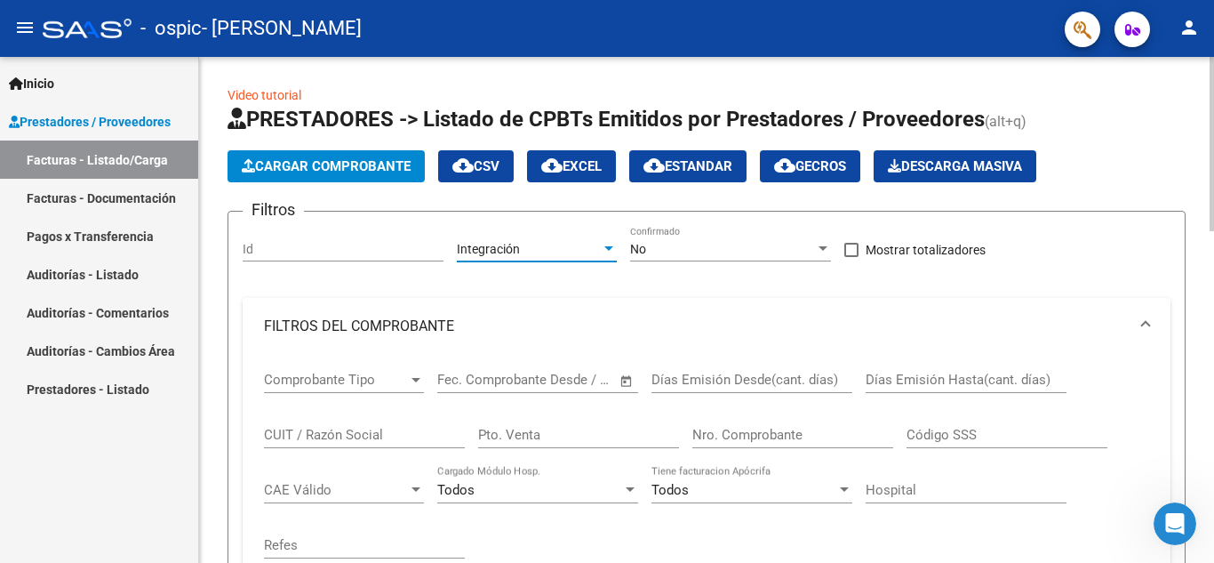
scroll to position [89, 0]
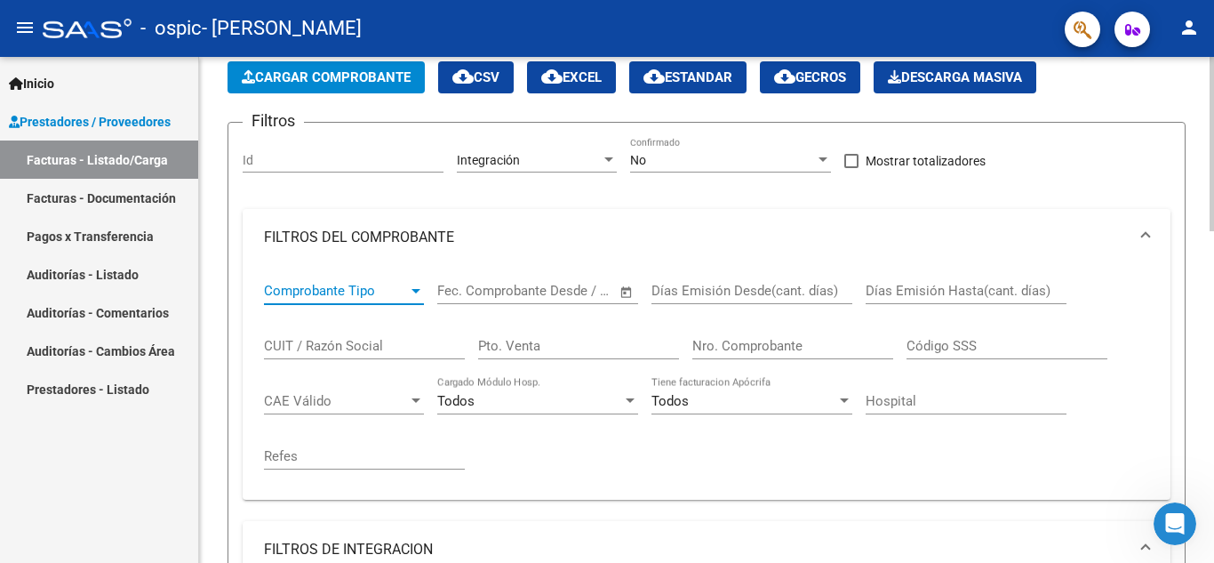
click at [395, 289] on span "Comprobante Tipo" at bounding box center [336, 291] width 144 height 16
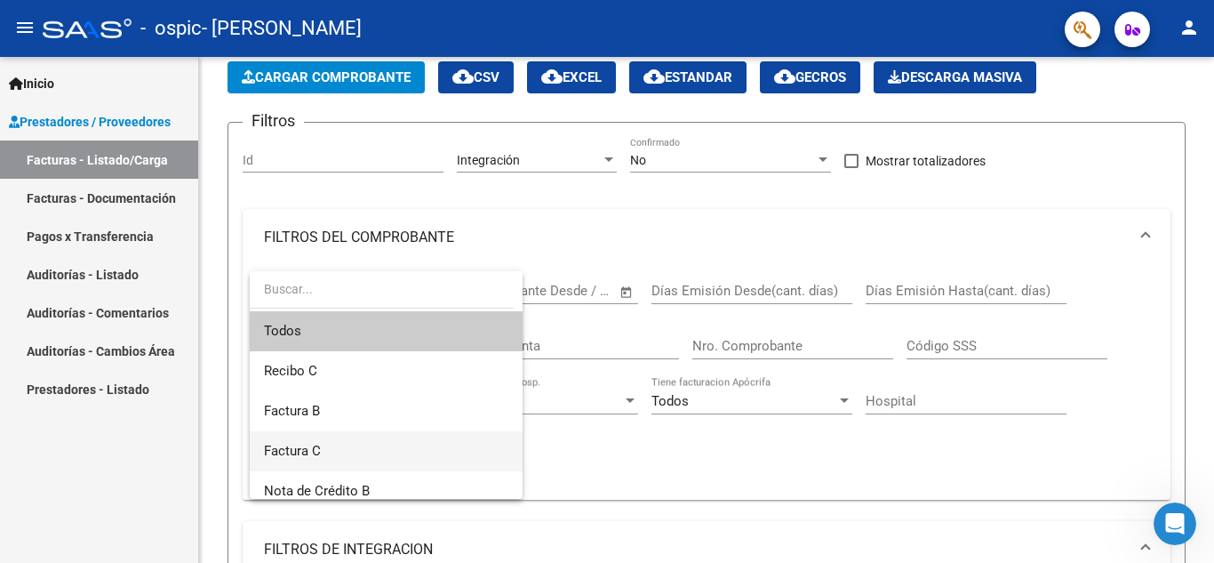
click at [326, 444] on span "Factura C" at bounding box center [386, 451] width 244 height 40
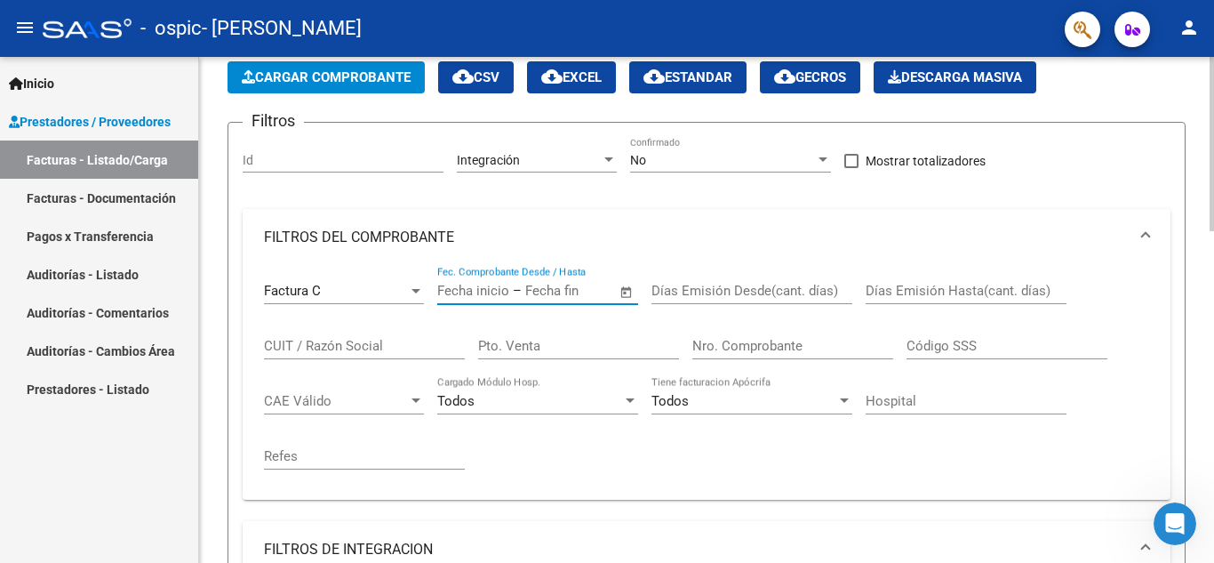
click at [532, 284] on input "text" at bounding box center [568, 291] width 86 height 16
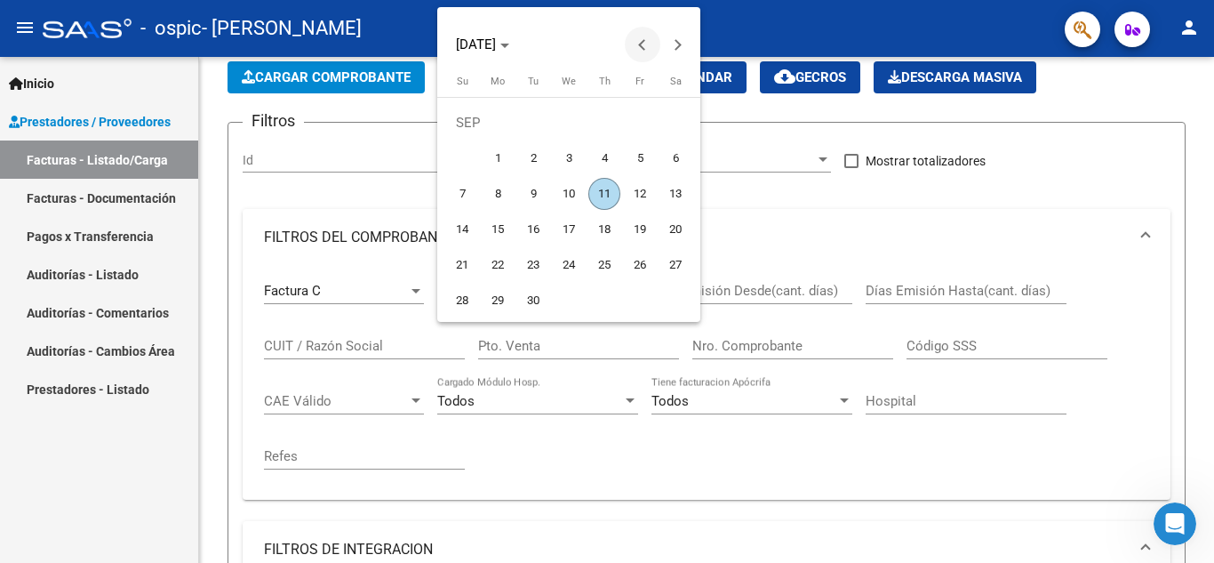
click at [644, 41] on button "Previous month" at bounding box center [643, 45] width 36 height 36
drag, startPoint x: 636, startPoint y: 125, endPoint x: 613, endPoint y: 163, distance: 43.4
click at [636, 125] on span "1" at bounding box center [640, 123] width 32 height 32
type input "[DATE]"
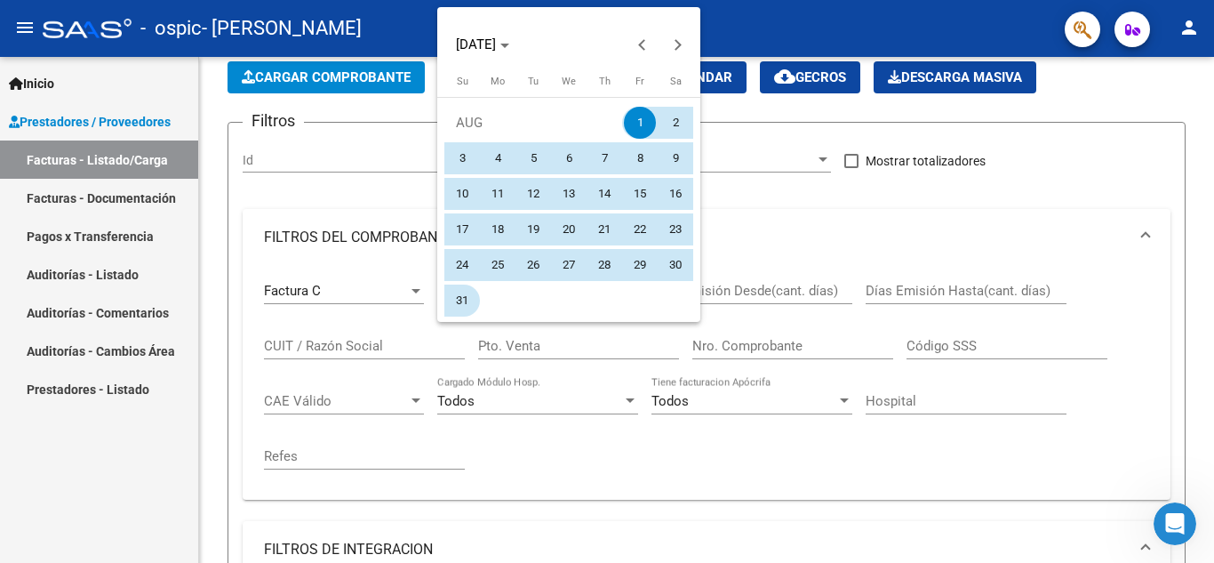
click at [460, 300] on span "31" at bounding box center [462, 300] width 32 height 32
type input "[DATE]"
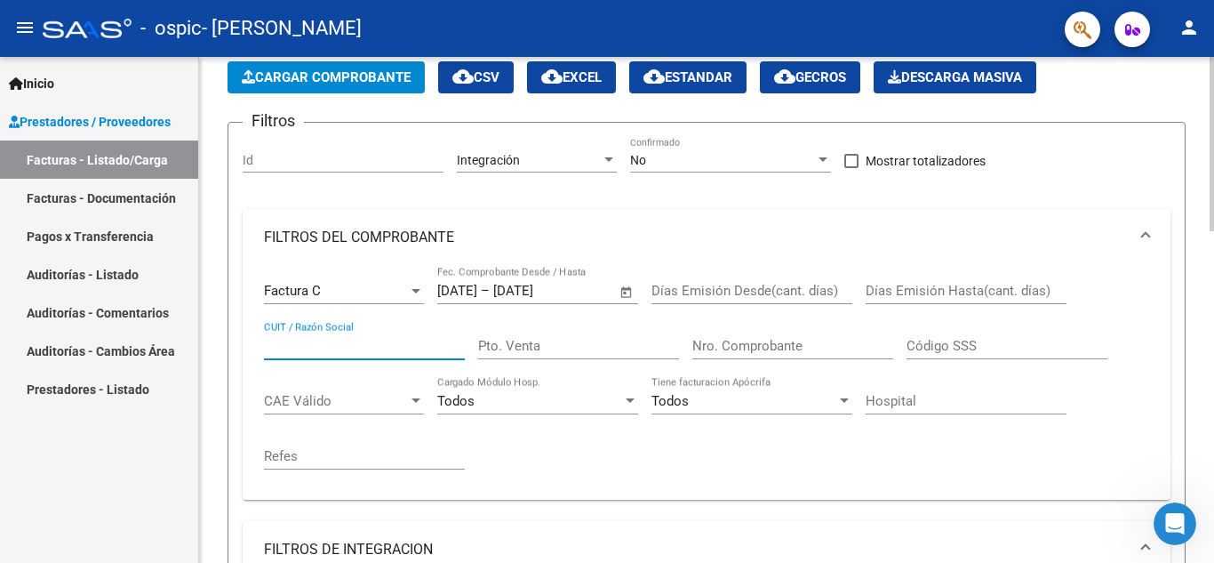
click at [308, 344] on input "CUIT / Razón Social" at bounding box center [364, 346] width 201 height 16
type input "20253244144"
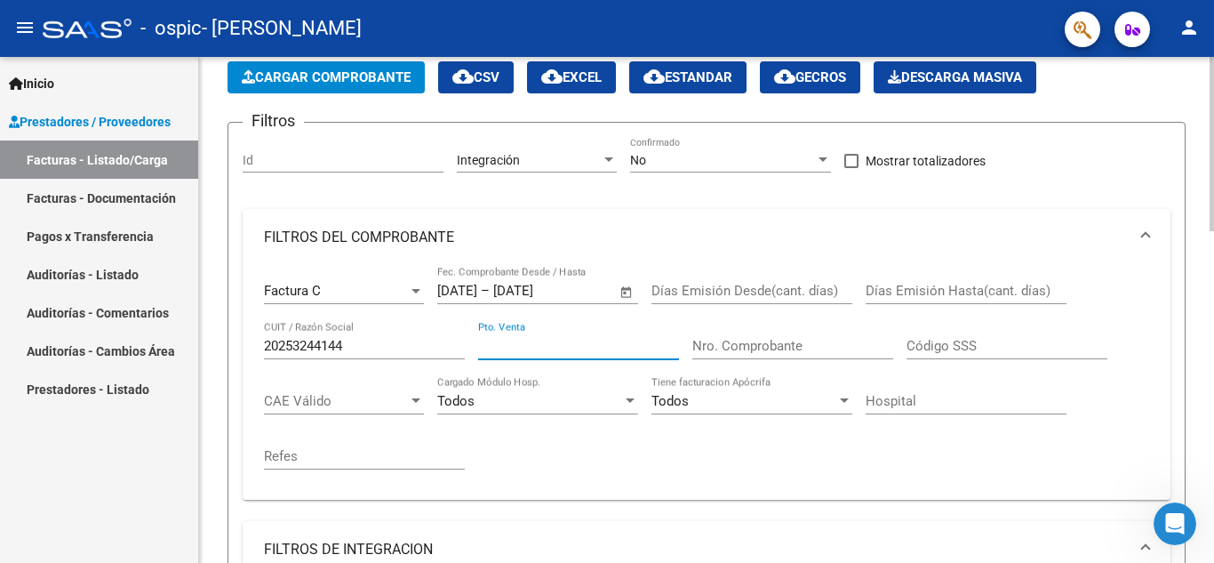
click at [518, 346] on input "Pto. Venta" at bounding box center [578, 346] width 201 height 16
type input "0002"
click at [728, 349] on input "Nro. Comprobante" at bounding box center [792, 346] width 201 height 16
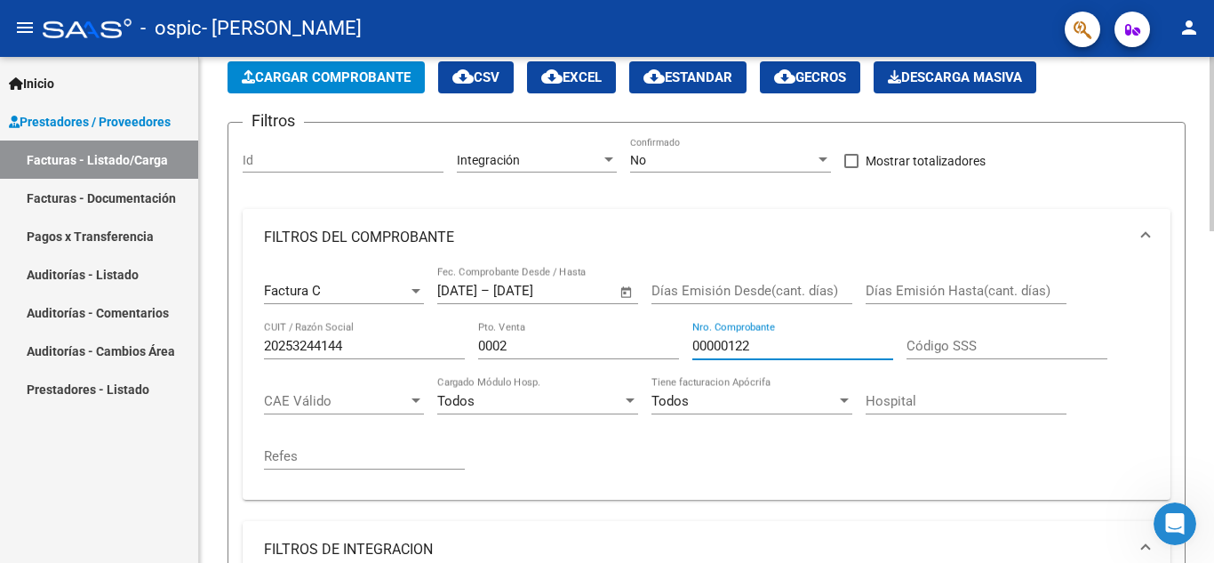
type input "00000122"
click at [412, 400] on div at bounding box center [416, 400] width 9 height 4
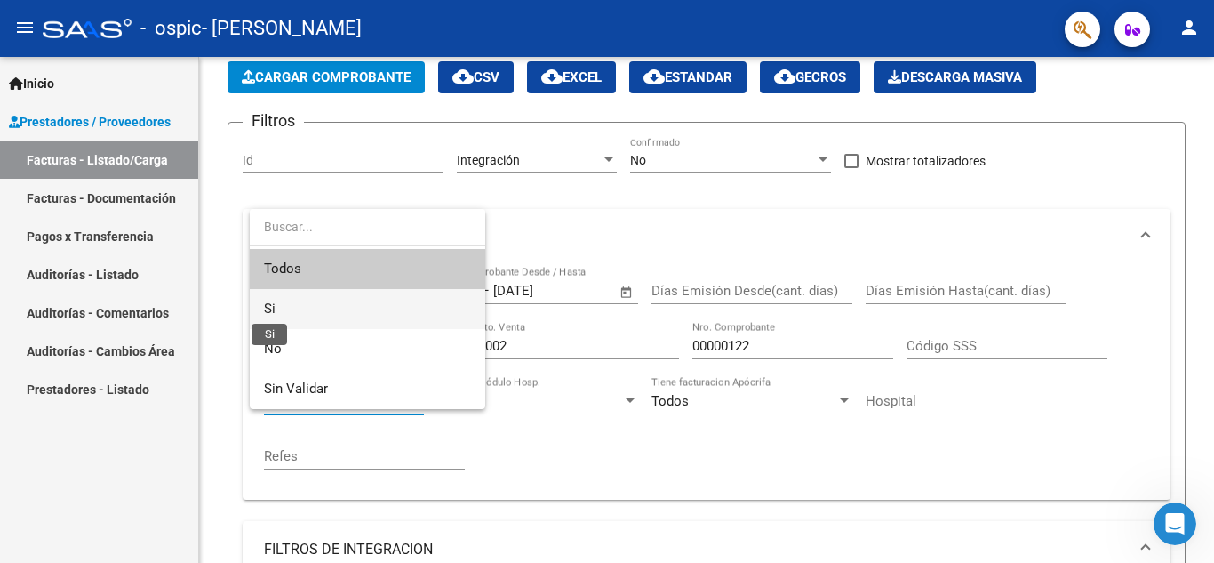
click at [273, 311] on span "Si" at bounding box center [270, 308] width 12 height 16
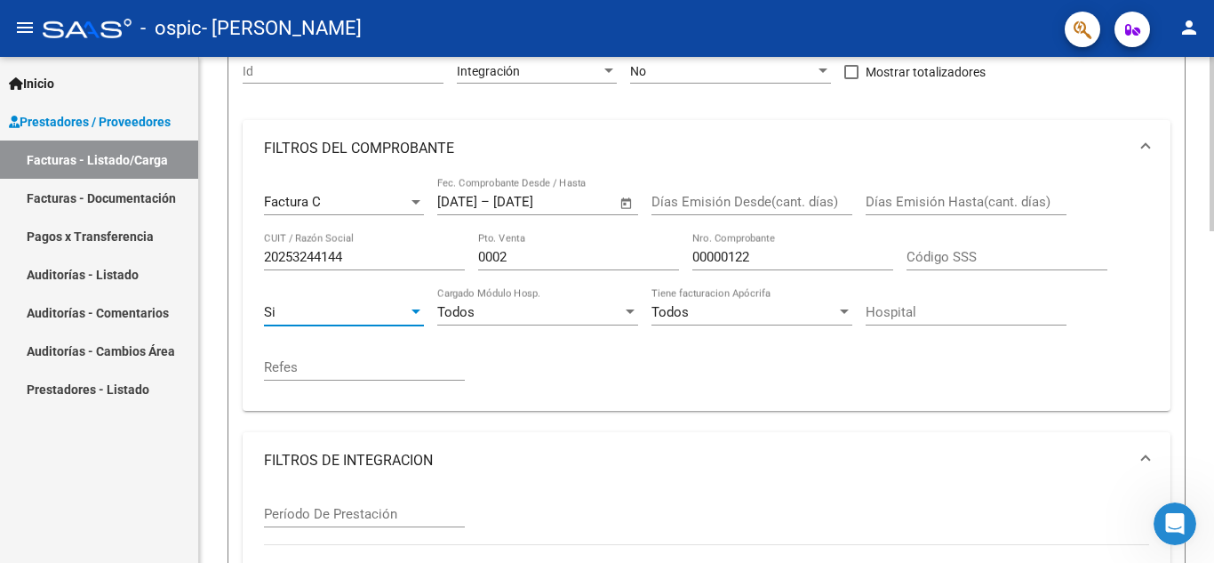
scroll to position [267, 0]
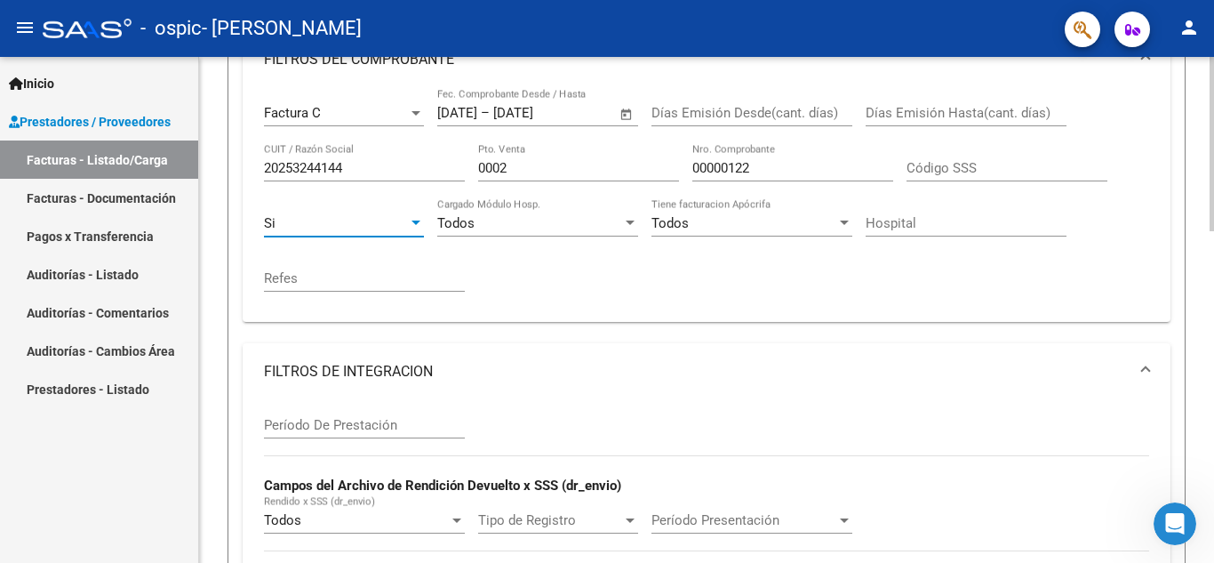
click at [283, 426] on input "Período De Prestación" at bounding box center [364, 425] width 201 height 16
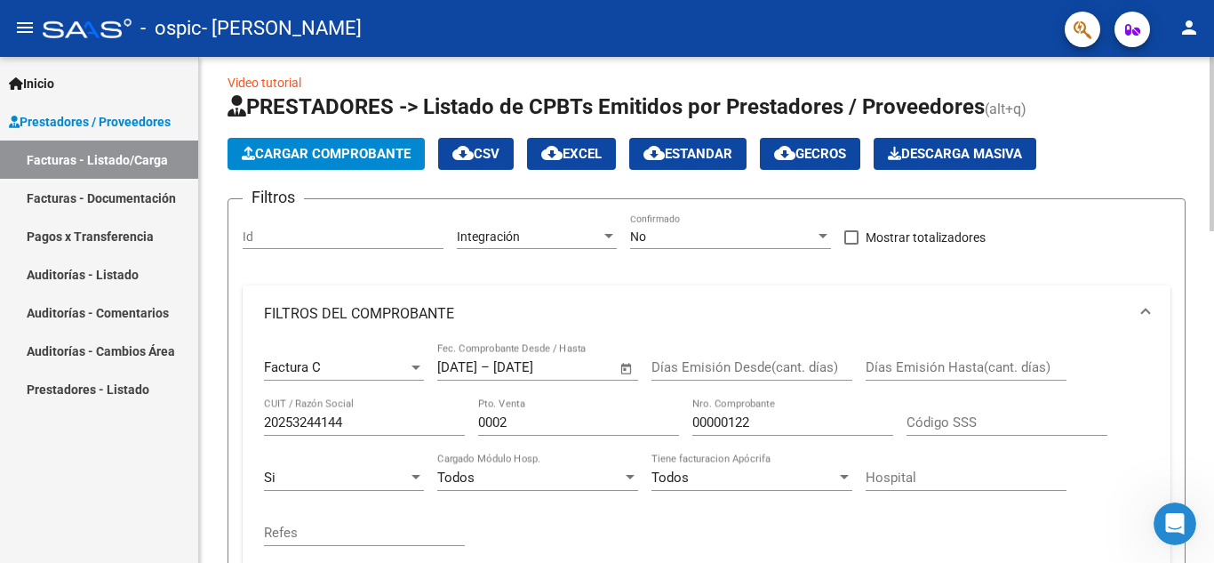
scroll to position [0, 0]
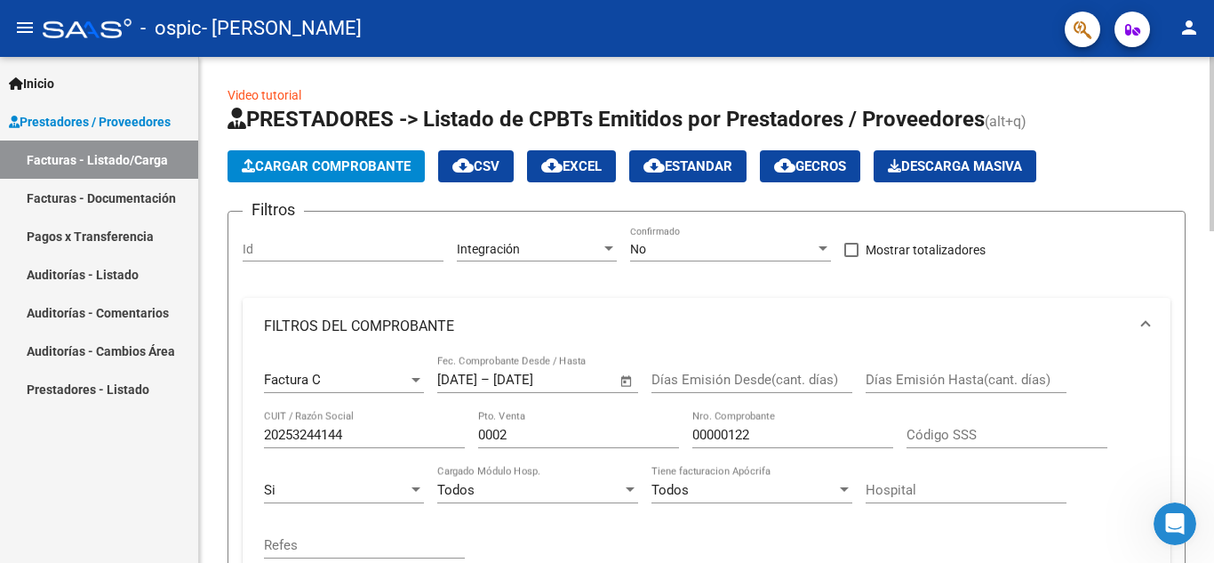
type input "082025"
click at [336, 164] on span "Cargar Comprobante" at bounding box center [326, 166] width 169 height 16
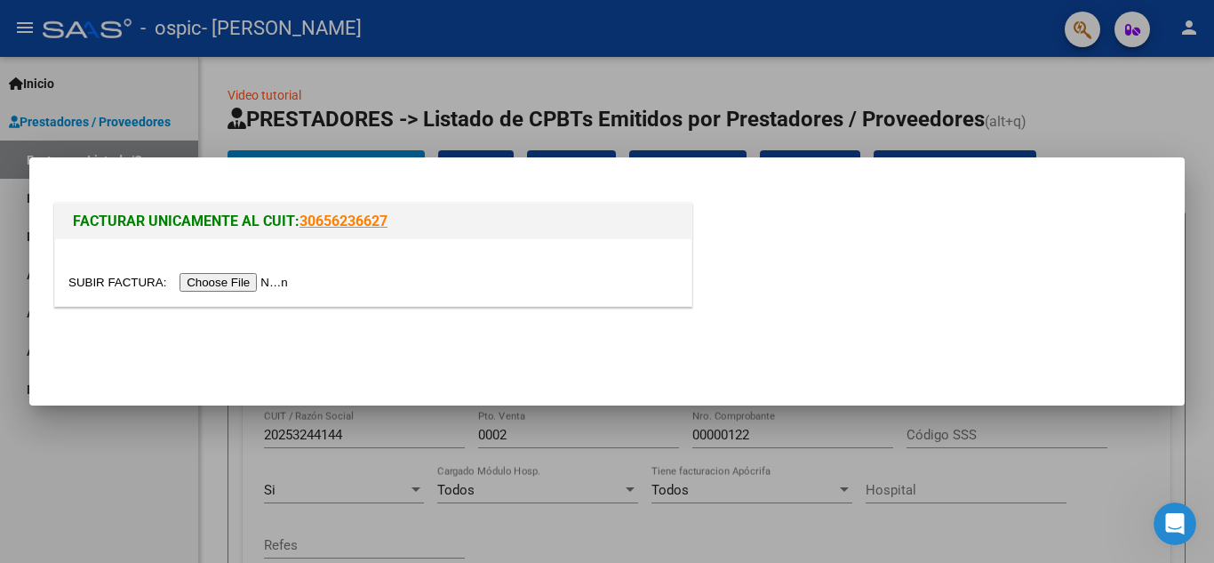
click at [263, 284] on input "file" at bounding box center [180, 282] width 225 height 19
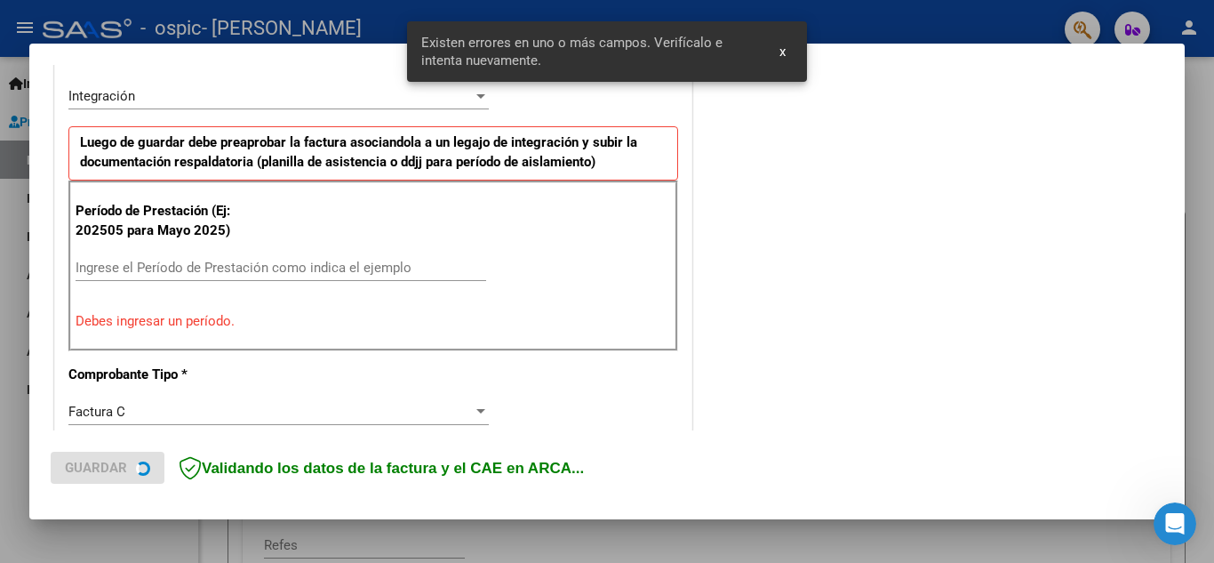
scroll to position [436, 0]
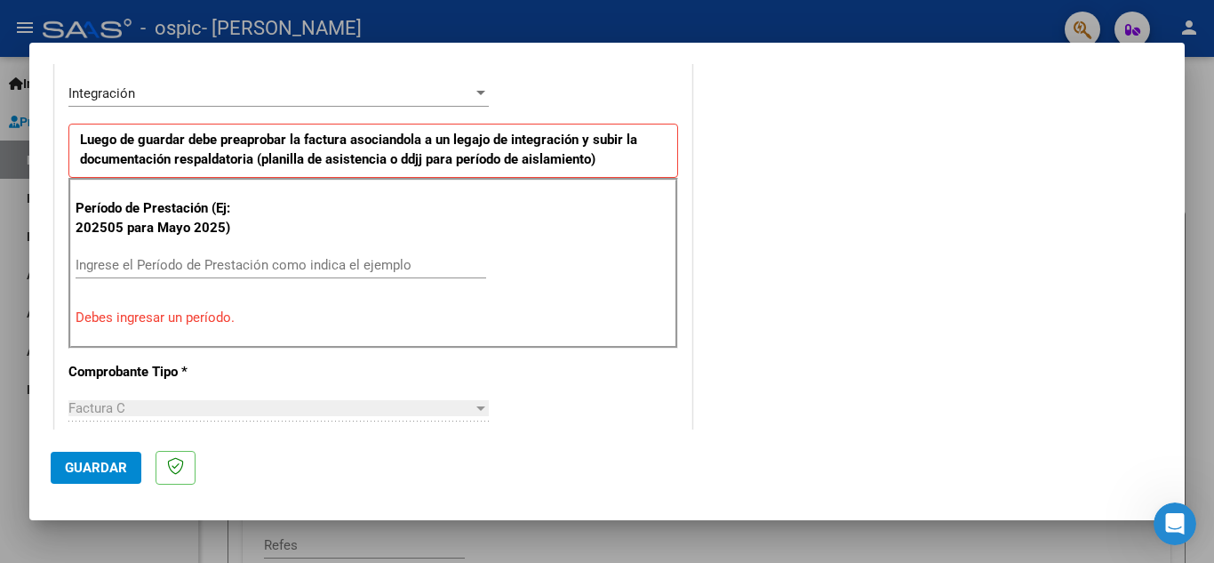
click at [108, 265] on input "Ingrese el Período de Prestación como indica el ejemplo" at bounding box center [281, 265] width 411 height 16
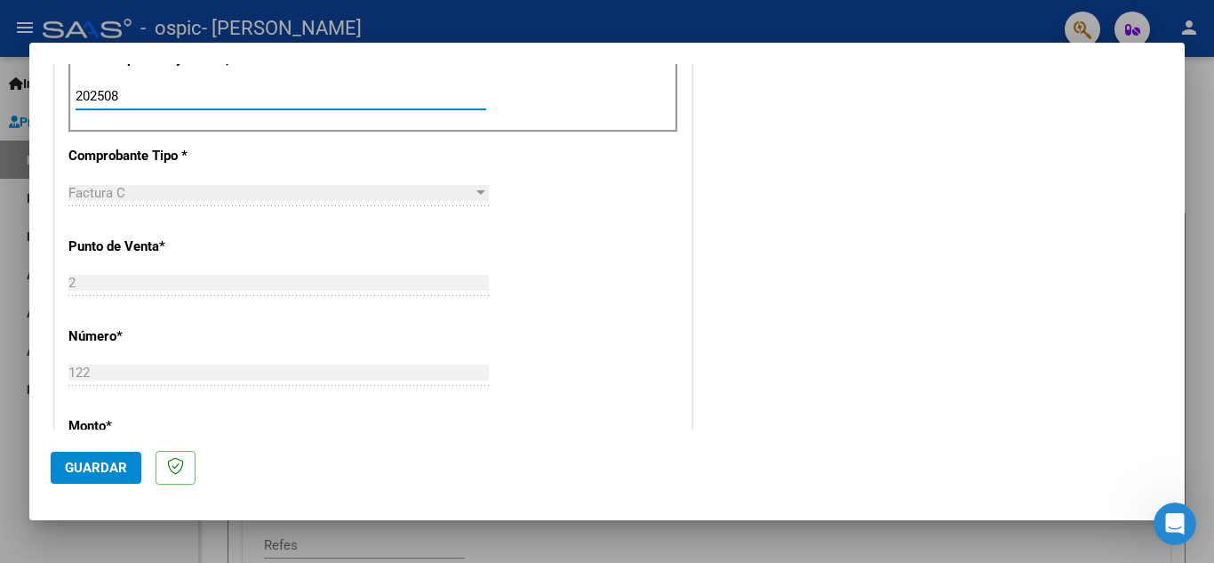
scroll to position [614, 0]
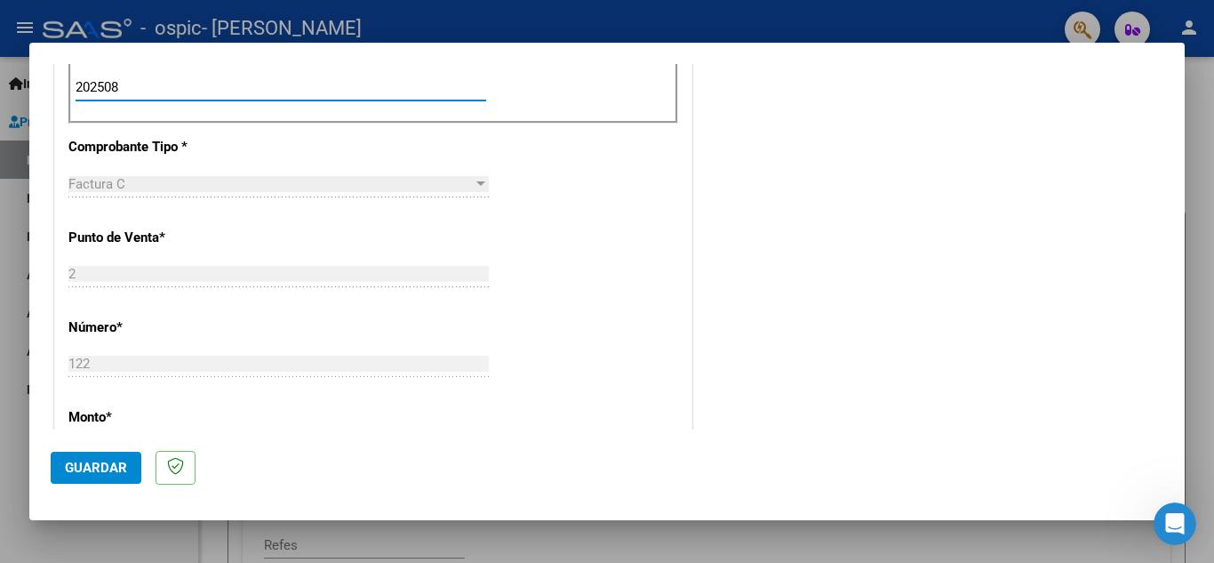
type input "202508"
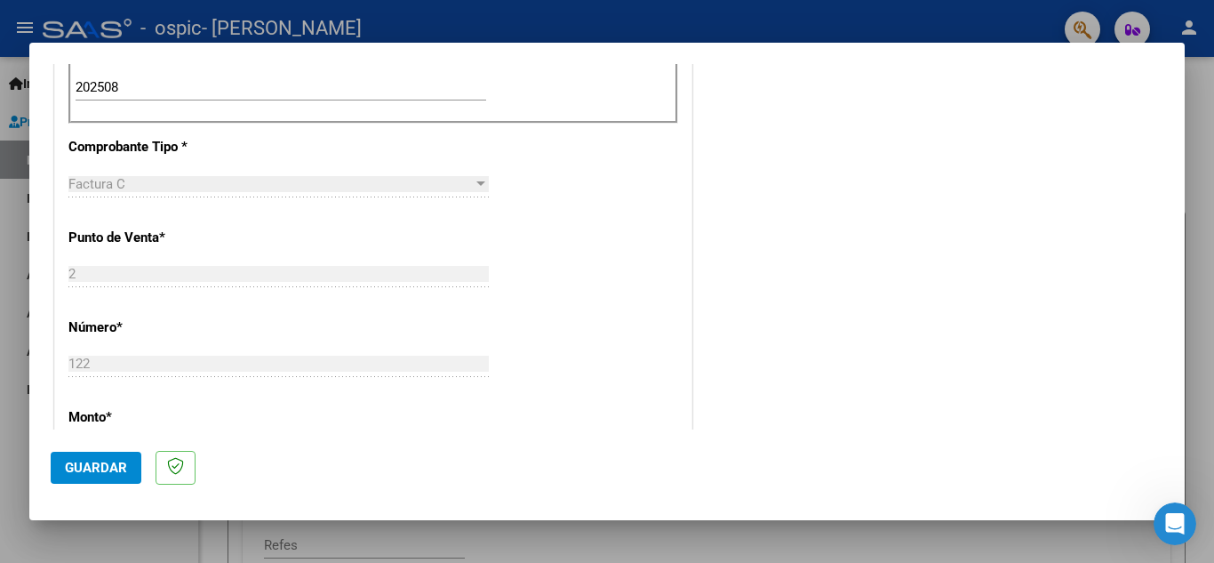
click at [587, 289] on div "CUIT * 20-25324414-4 Ingresar CUIT ANALISIS PRESTADOR BALLACHINO FABIAN ARCA Pa…" at bounding box center [373, 341] width 636 height 1338
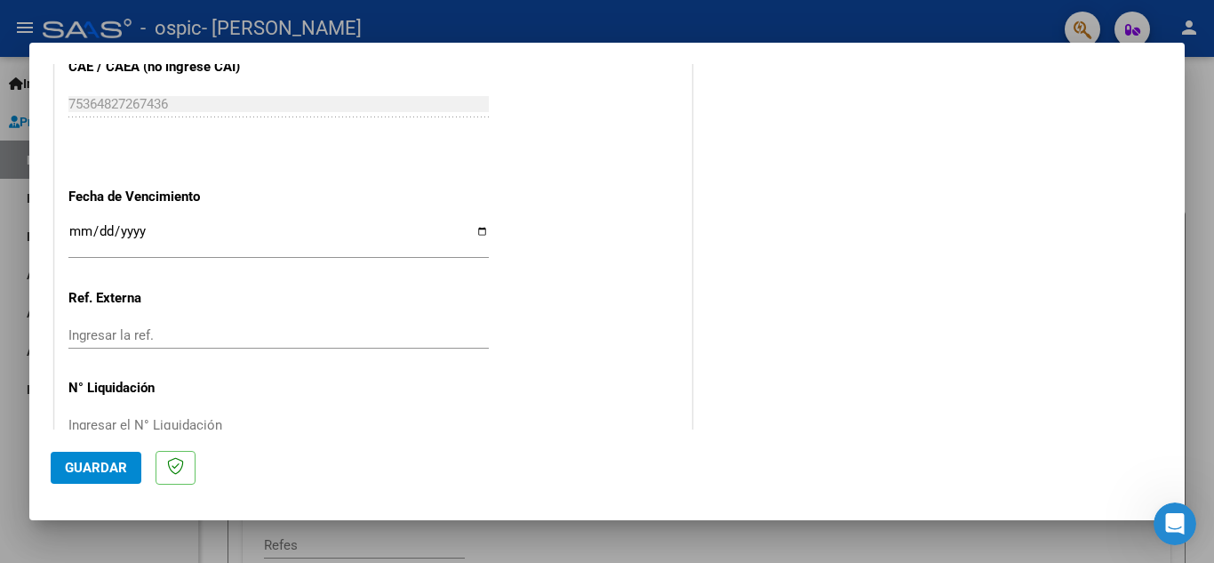
scroll to position [1199, 0]
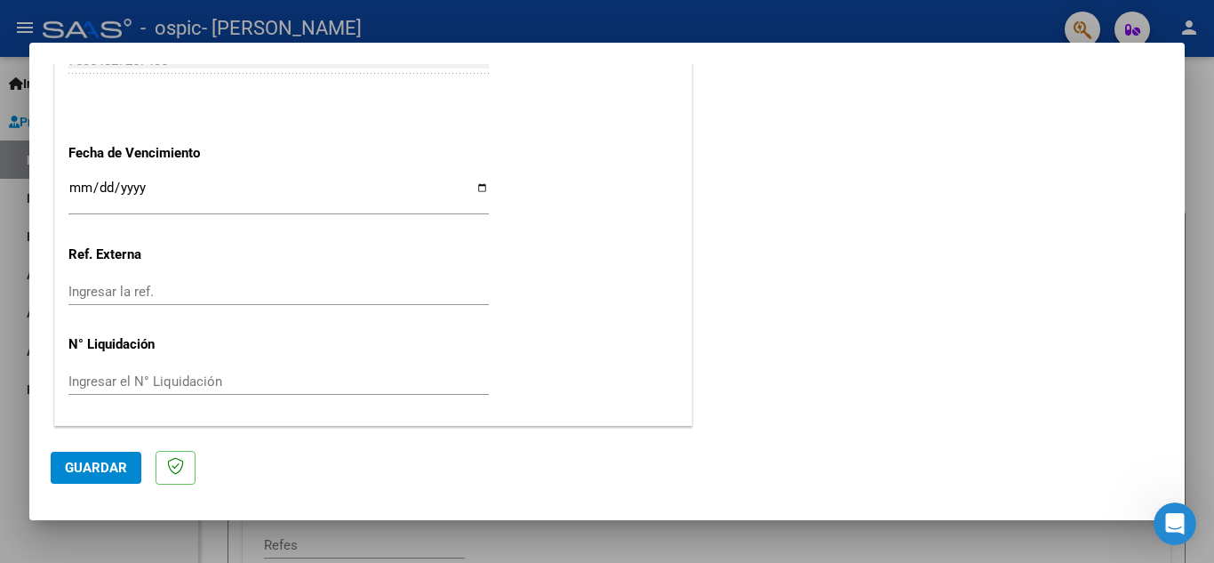
click at [476, 187] on input "Ingresar la fecha" at bounding box center [278, 194] width 420 height 28
type input "2025-09-14"
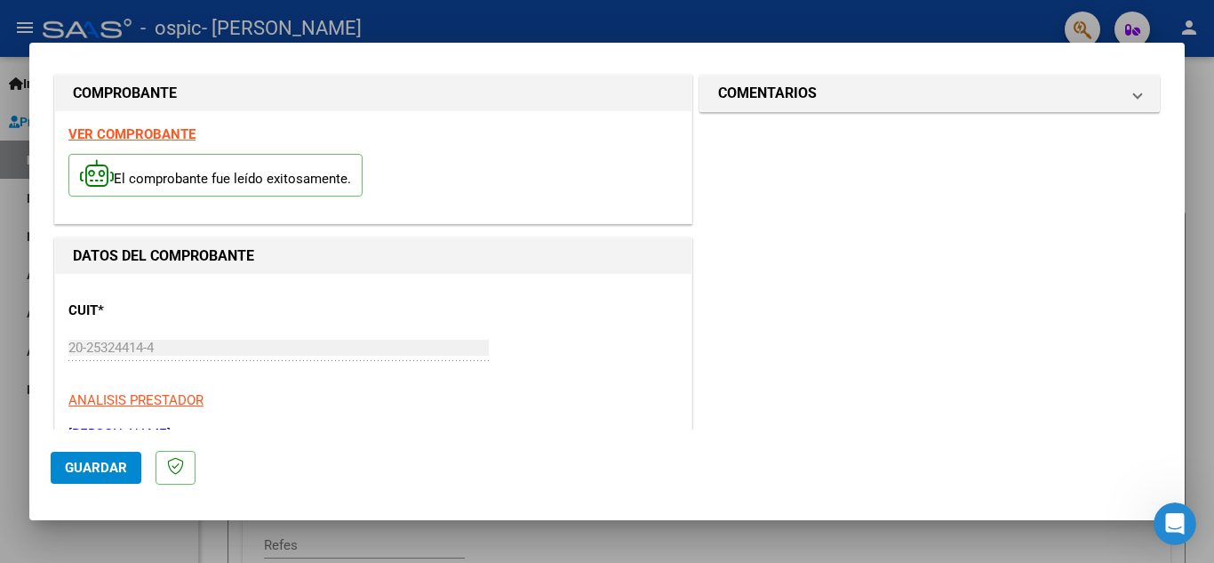
scroll to position [0, 0]
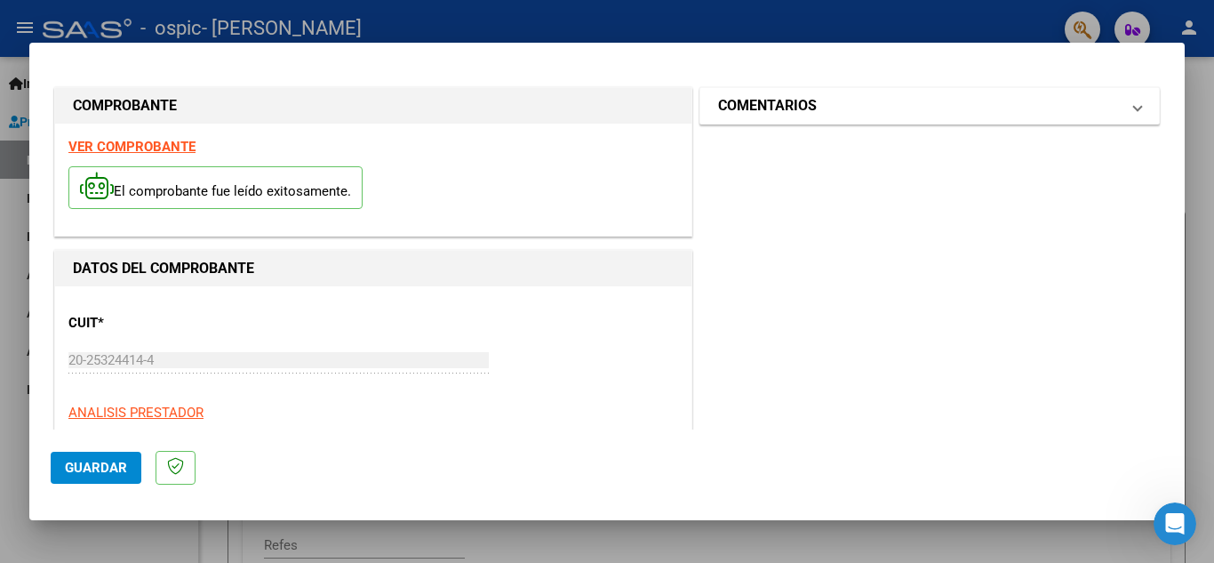
click at [1131, 101] on mat-expansion-panel-header "COMENTARIOS" at bounding box center [929, 106] width 459 height 36
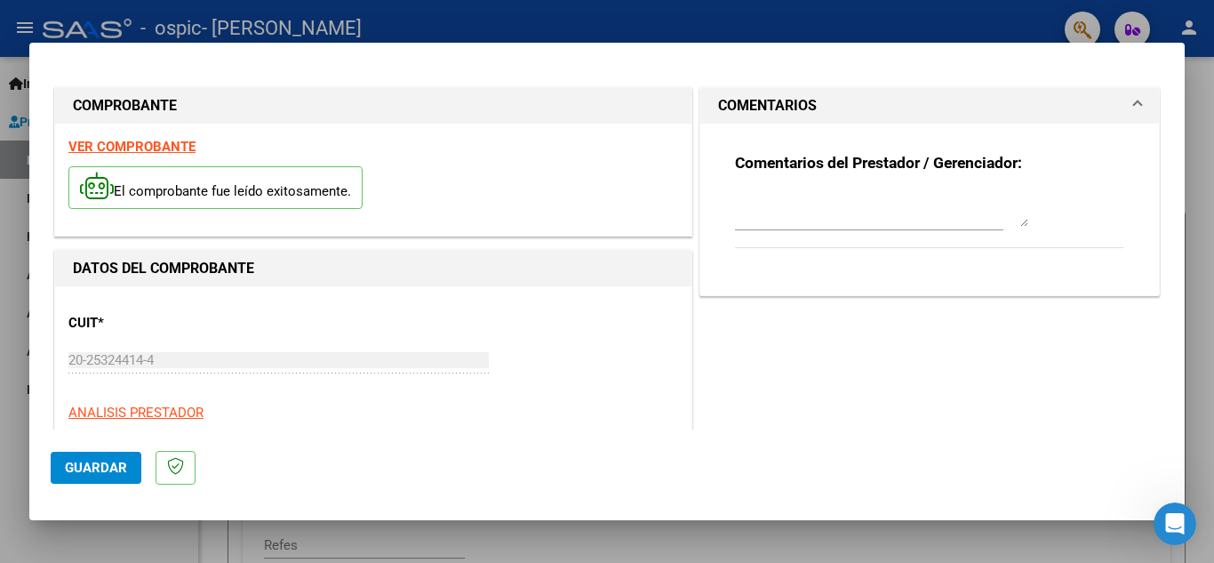
click at [1131, 101] on mat-expansion-panel-header "COMENTARIOS" at bounding box center [929, 106] width 459 height 36
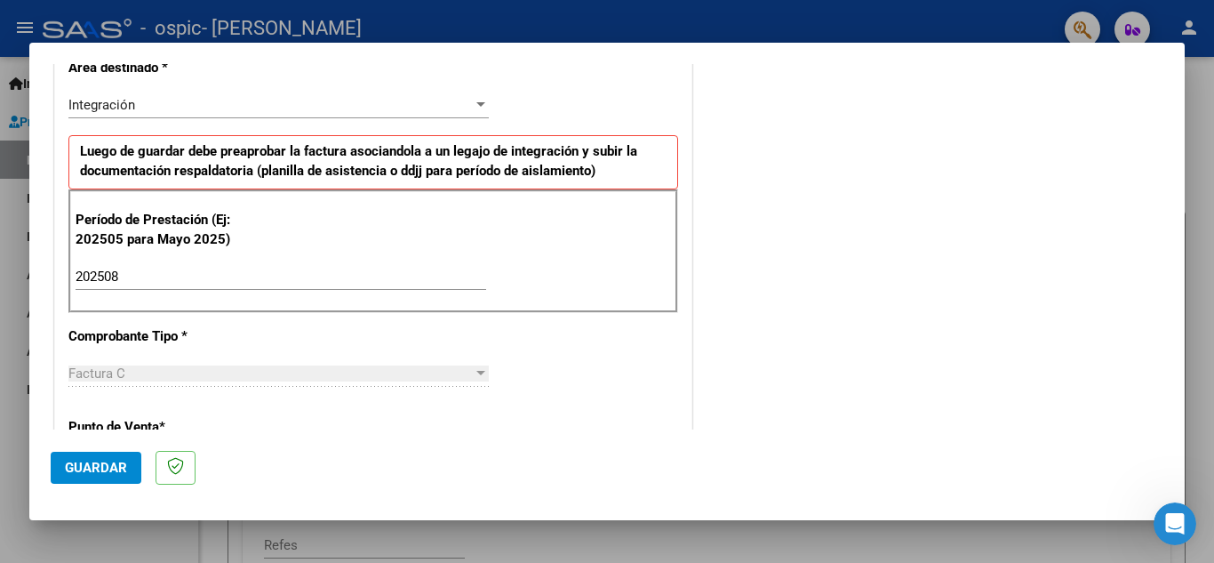
scroll to position [444, 0]
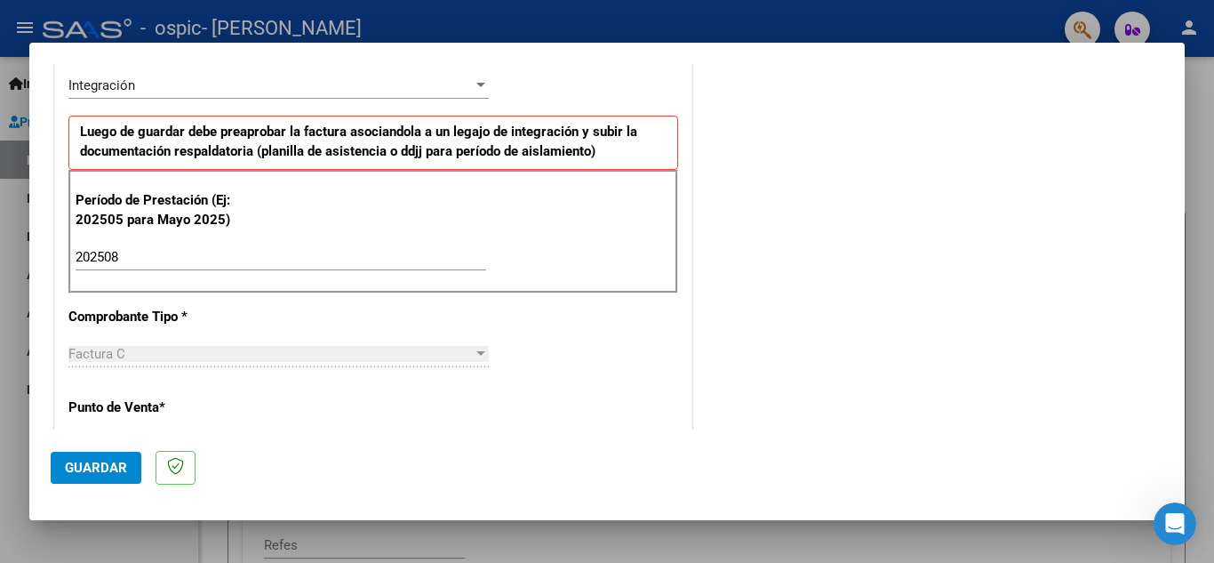
click at [87, 465] on span "Guardar" at bounding box center [96, 468] width 62 height 16
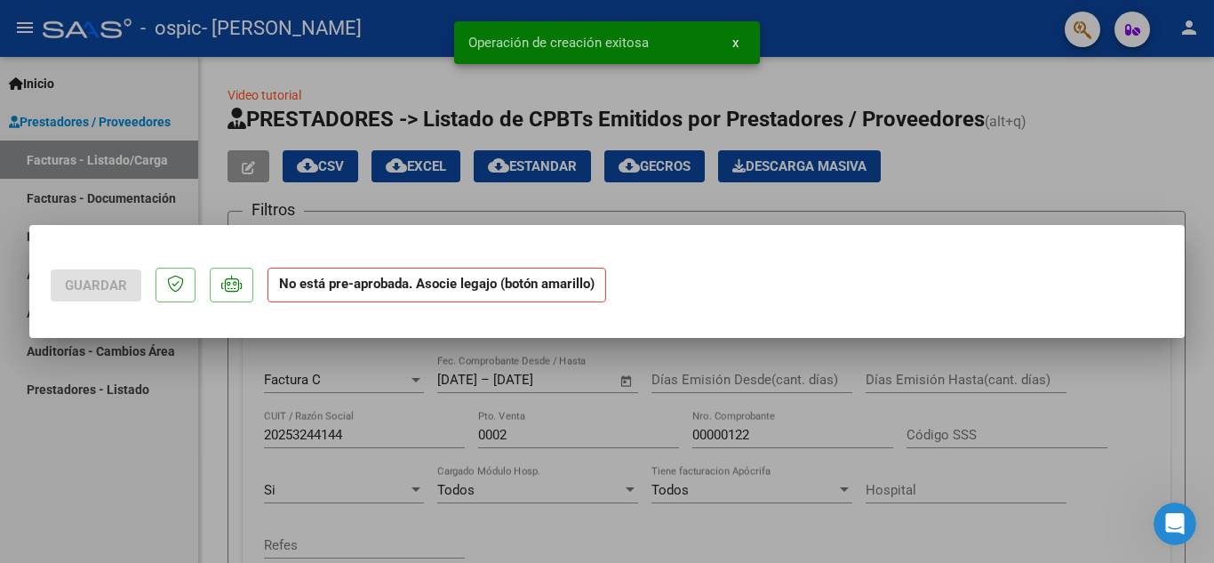
scroll to position [0, 0]
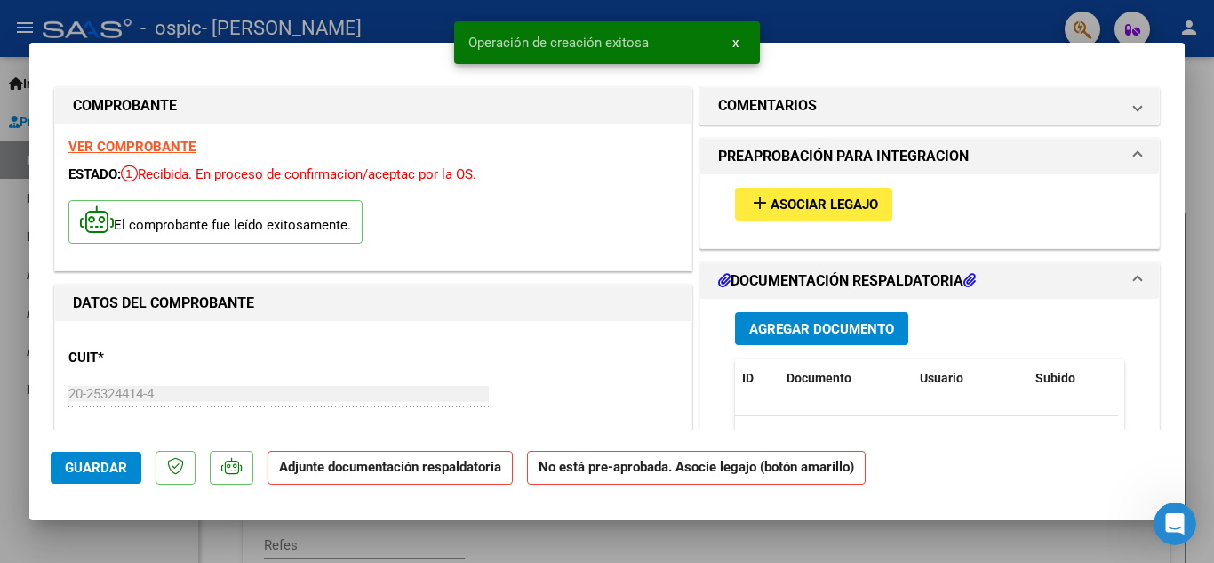
click at [839, 327] on span "Agregar Documento" at bounding box center [821, 329] width 145 height 16
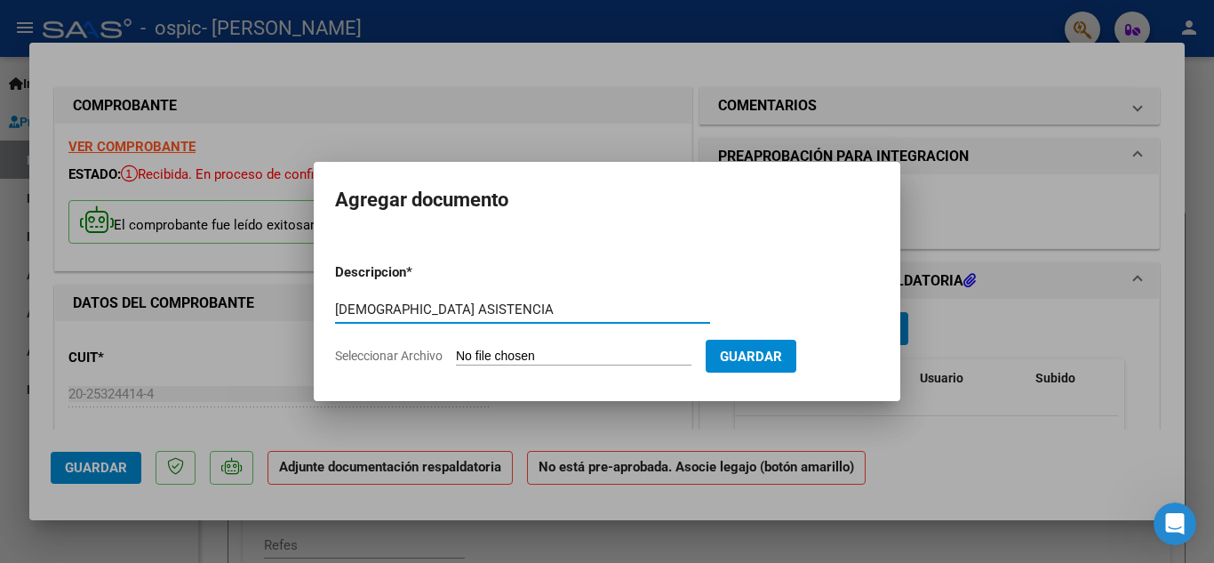
click at [345, 306] on input "pLANILLA ASISTENCIA" at bounding box center [522, 309] width 375 height 16
type input "PLANILLA ASISTENCIA"
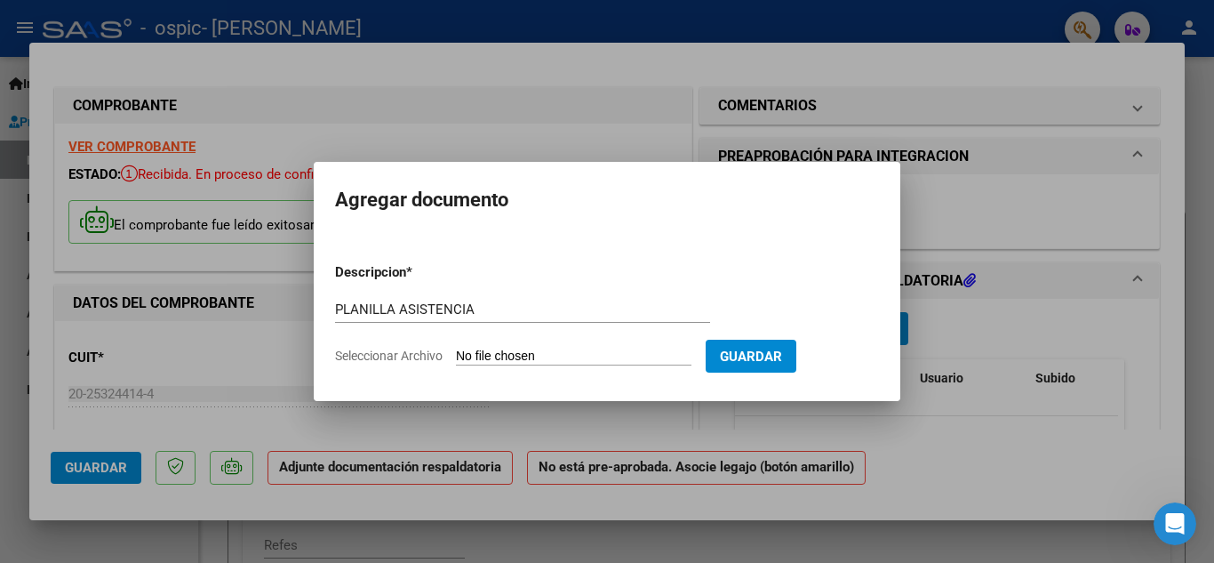
click at [625, 356] on input "Seleccionar Archivo" at bounding box center [574, 356] width 236 height 17
type input "C:\fakepath\Planilla asistencia Matias Giraldi - Terapias - Agosto 2025 001.jpg"
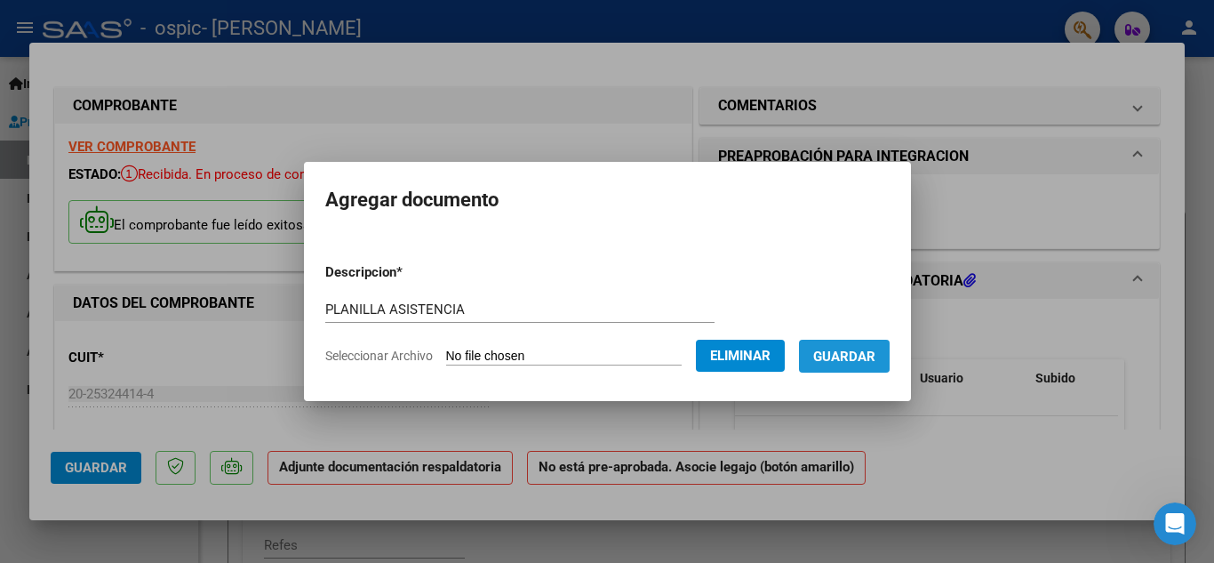
click at [859, 356] on span "Guardar" at bounding box center [844, 356] width 62 height 16
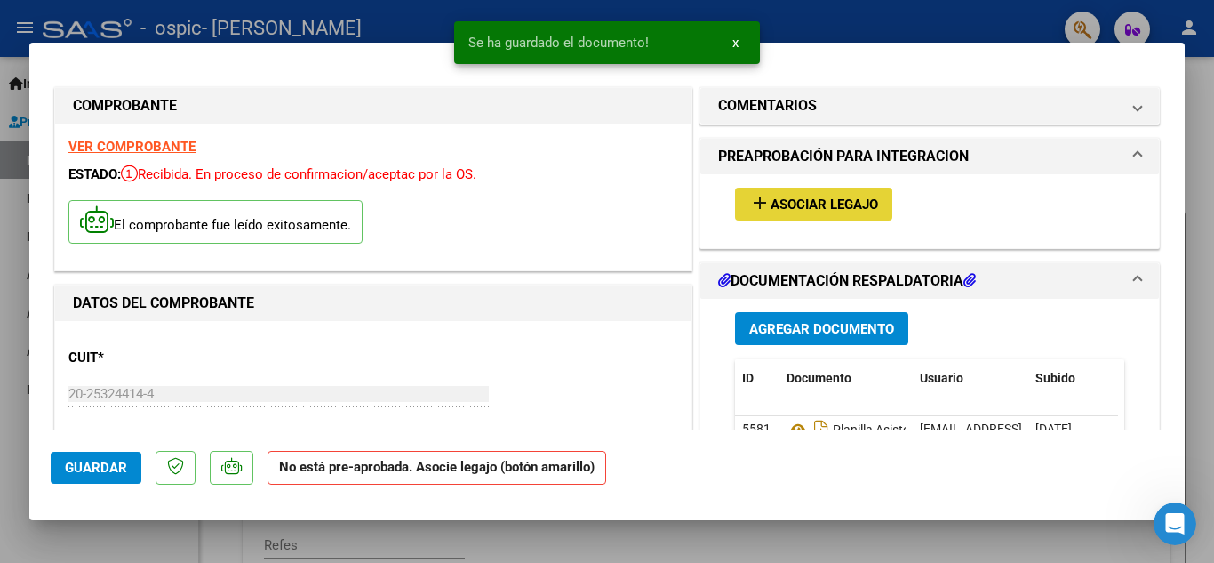
click at [831, 197] on span "Asociar Legajo" at bounding box center [825, 204] width 108 height 16
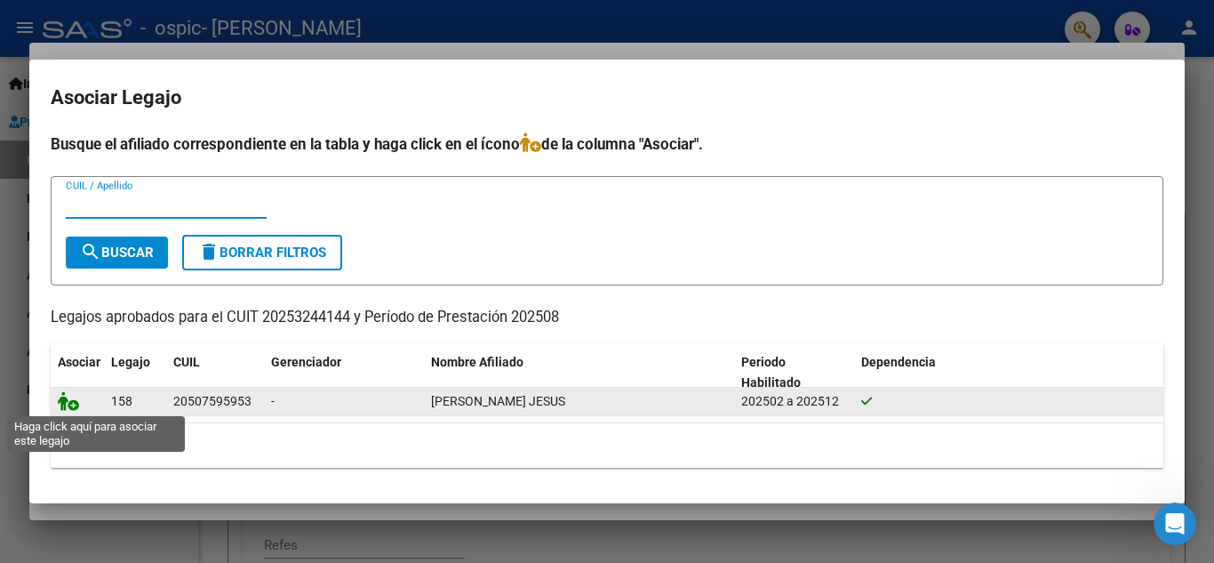
click at [68, 396] on icon at bounding box center [68, 401] width 21 height 20
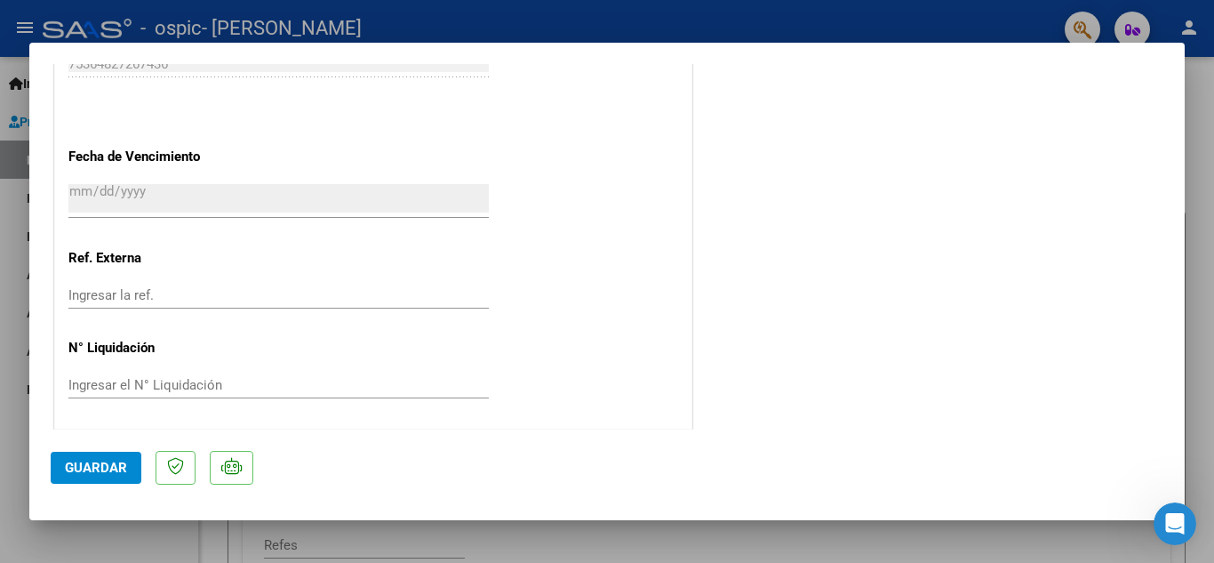
scroll to position [1226, 0]
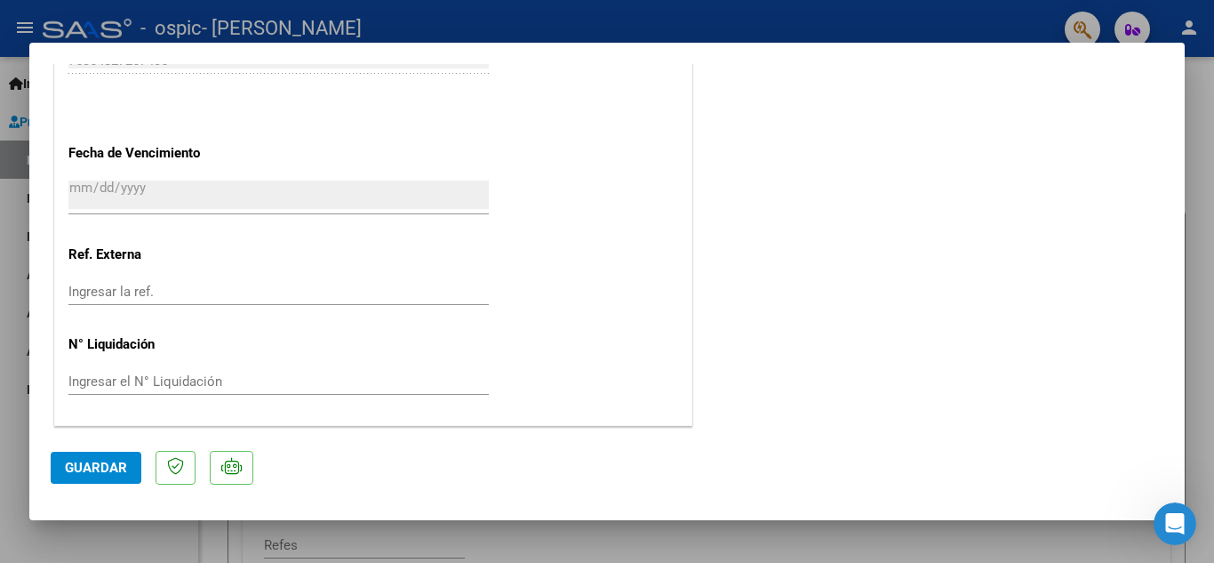
click at [85, 464] on span "Guardar" at bounding box center [96, 468] width 62 height 16
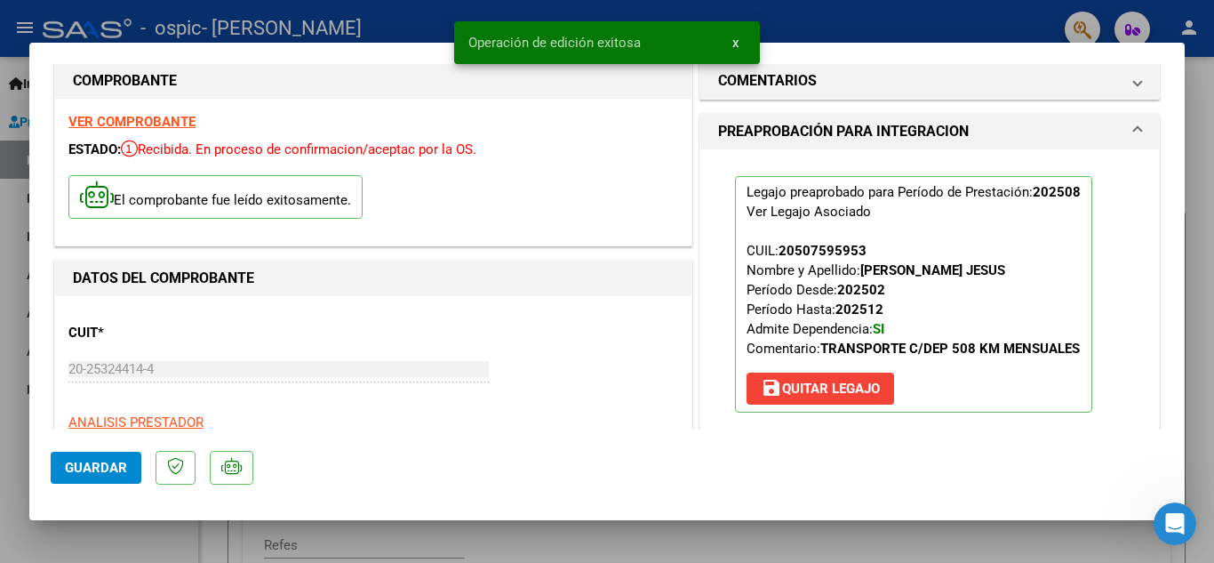
scroll to position [0, 0]
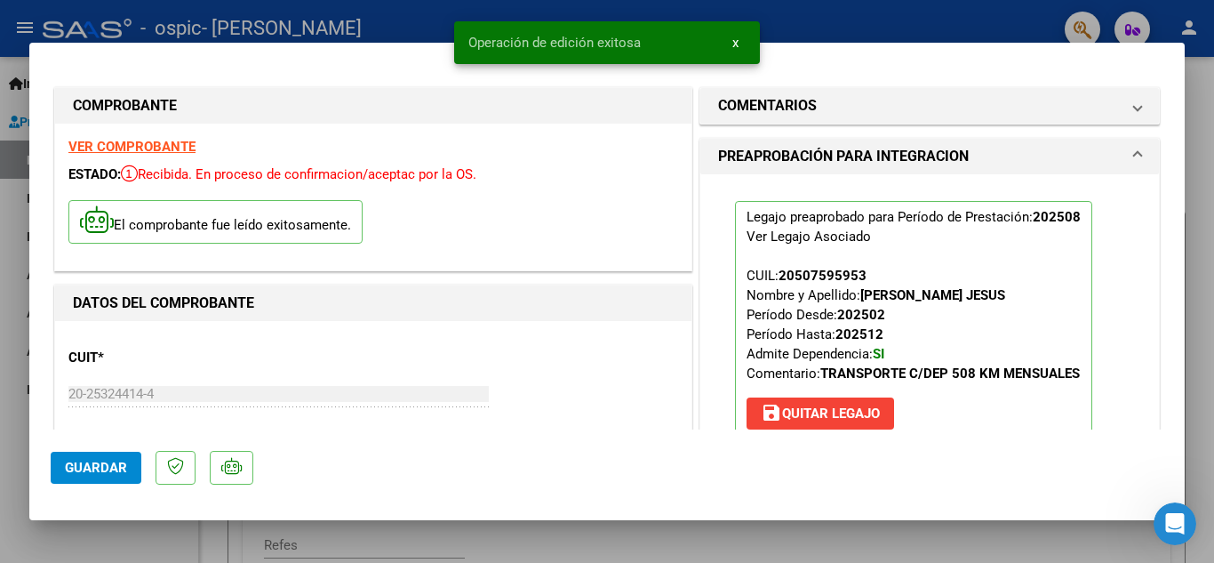
click at [1206, 196] on div at bounding box center [607, 281] width 1214 height 563
type input "$ 0,00"
